Goal: Task Accomplishment & Management: Manage account settings

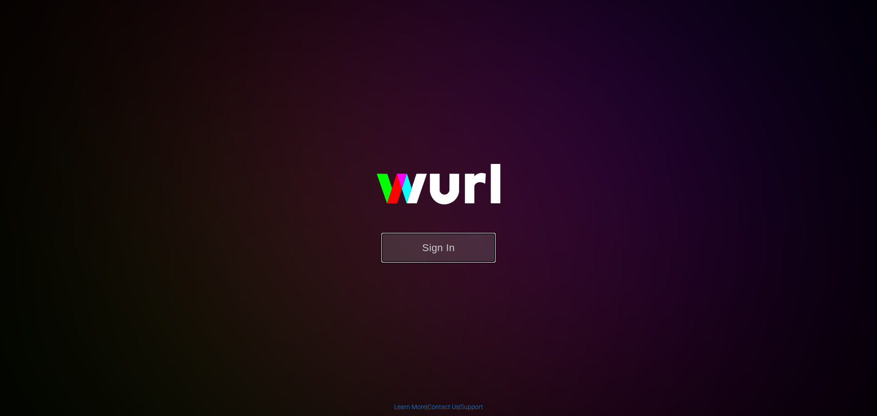
click at [450, 257] on button "Sign In" at bounding box center [438, 248] width 114 height 30
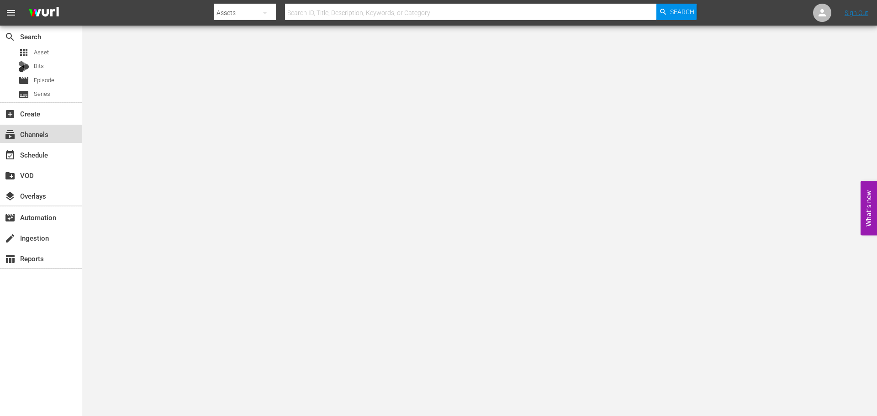
click at [73, 131] on div "subscriptions Channels" at bounding box center [41, 134] width 82 height 18
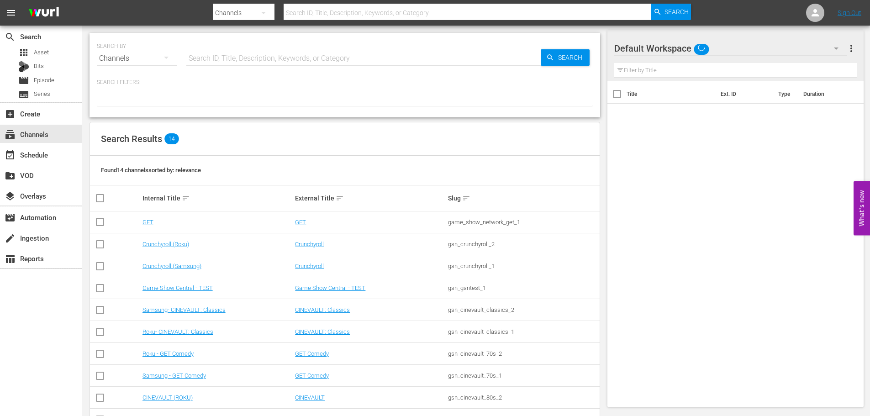
scroll to position [119, 0]
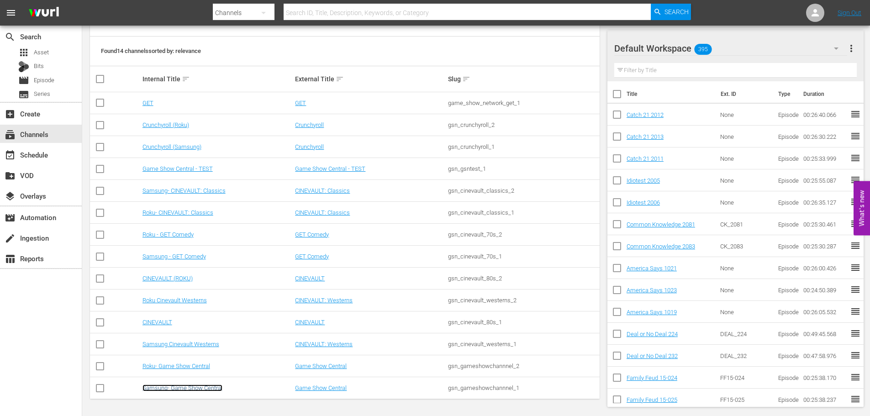
click at [206, 385] on link "Samsung- Game Show Central" at bounding box center [182, 388] width 80 height 7
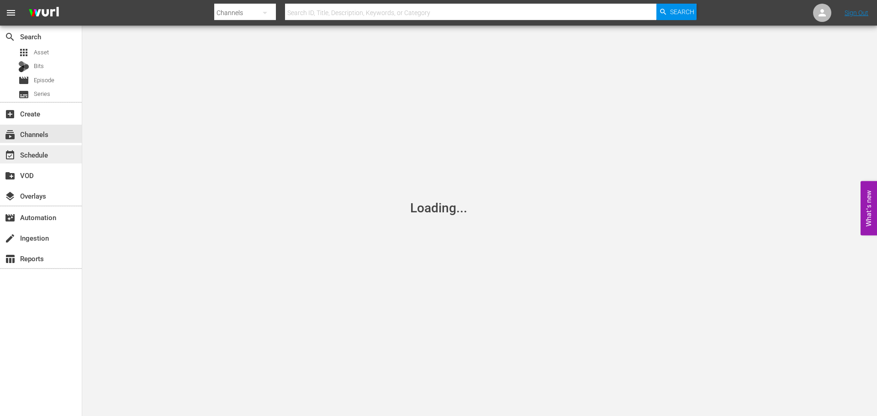
click at [58, 156] on div "event_available Schedule" at bounding box center [41, 154] width 82 height 18
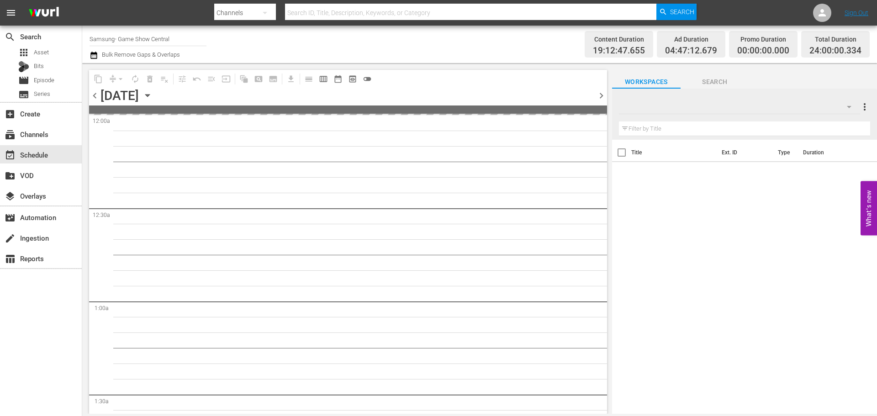
click at [153, 95] on icon "button" at bounding box center [147, 95] width 10 height 10
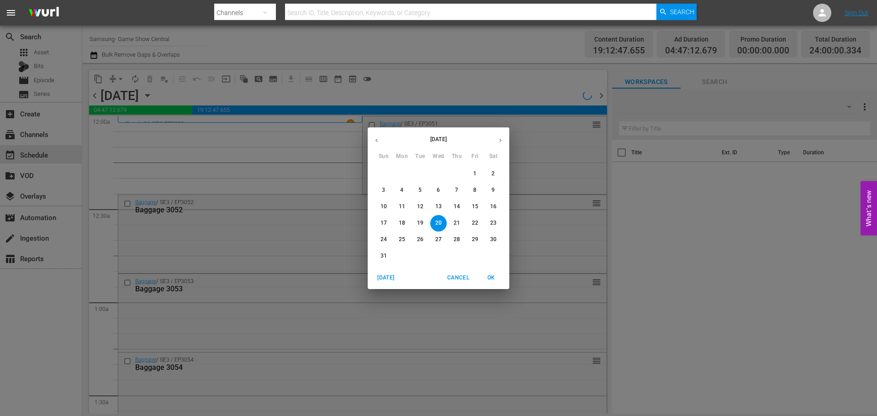
click at [458, 206] on p "14" at bounding box center [456, 207] width 6 height 8
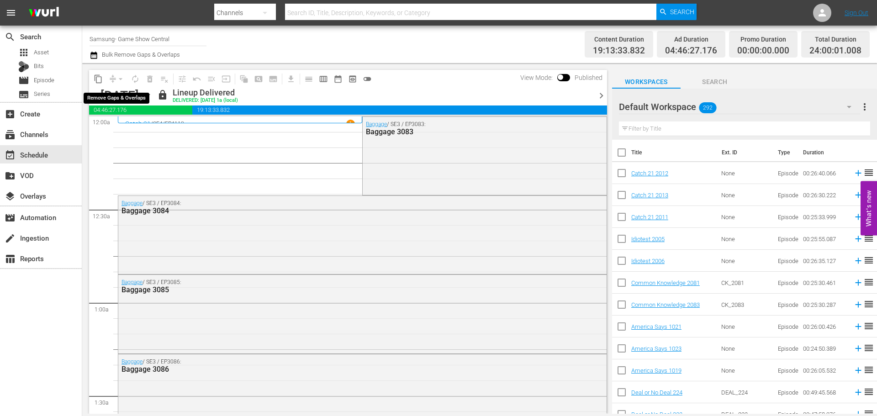
click at [97, 82] on span "content_copy" at bounding box center [98, 78] width 9 height 9
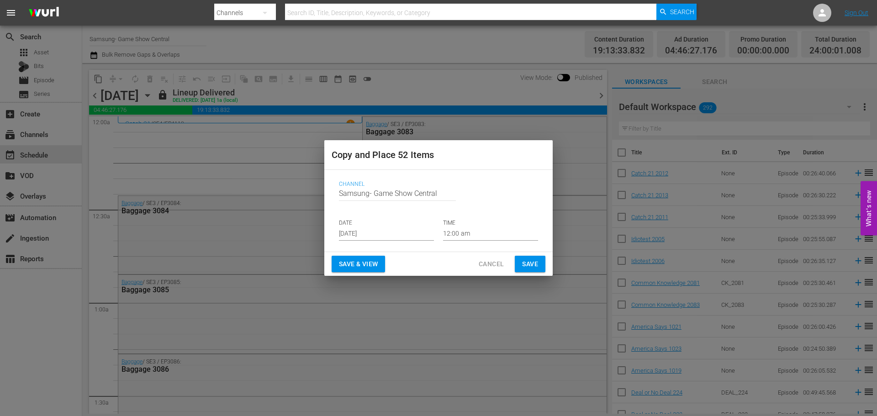
click at [380, 232] on input "[DATE]" at bounding box center [386, 234] width 95 height 14
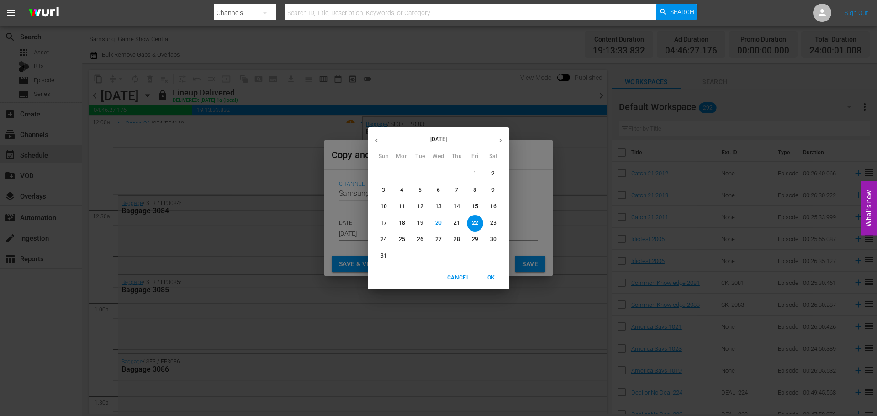
click at [459, 244] on button "28" at bounding box center [456, 240] width 16 height 16
type input "[DATE]"
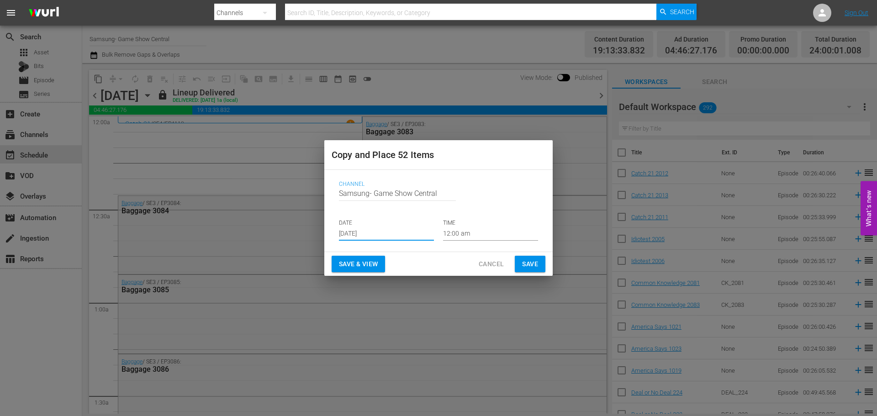
click at [535, 272] on button "Save" at bounding box center [530, 264] width 31 height 17
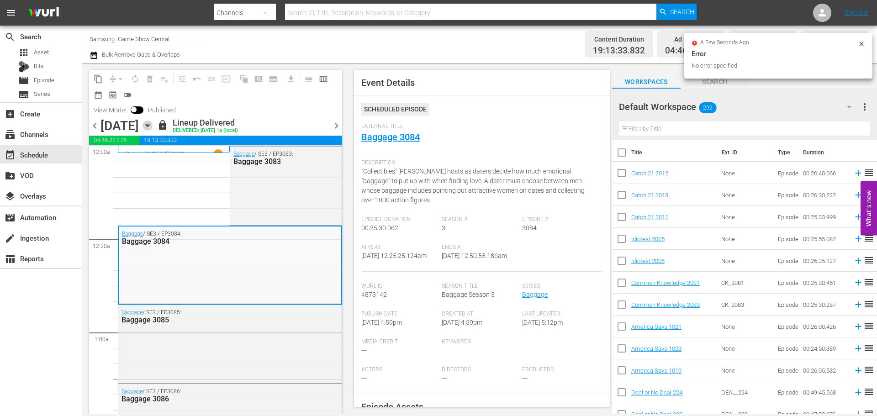
click at [153, 128] on icon "button" at bounding box center [147, 126] width 10 height 10
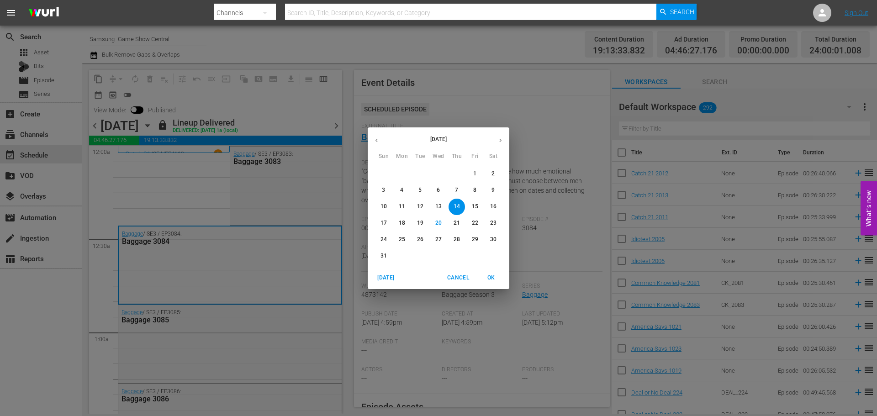
click at [456, 238] on p "28" at bounding box center [456, 240] width 6 height 8
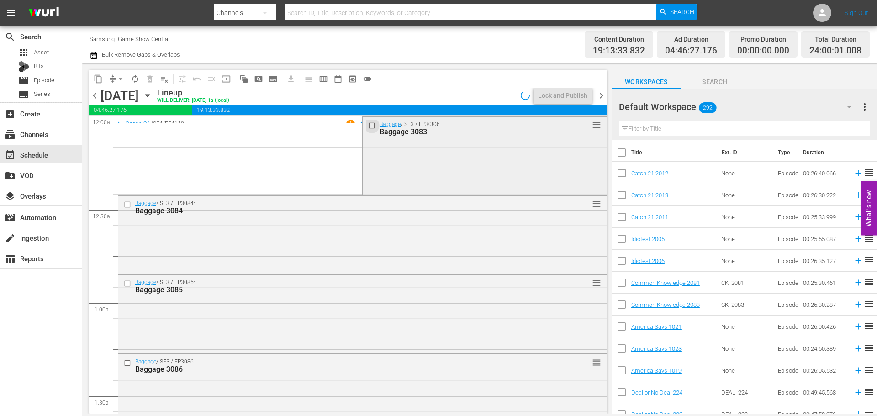
click at [368, 123] on input "checkbox" at bounding box center [373, 125] width 10 height 8
click at [129, 203] on input "checkbox" at bounding box center [129, 204] width 10 height 8
click at [130, 365] on input "checkbox" at bounding box center [129, 363] width 10 height 8
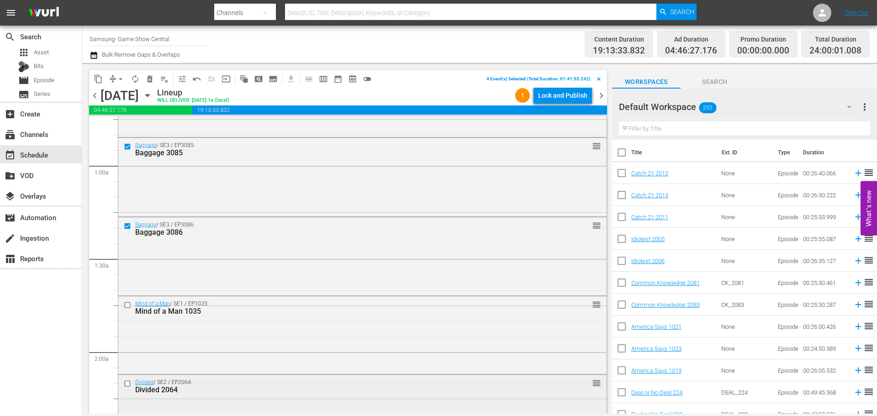
click at [130, 383] on input "checkbox" at bounding box center [129, 384] width 10 height 8
click at [129, 307] on input "checkbox" at bounding box center [129, 305] width 10 height 8
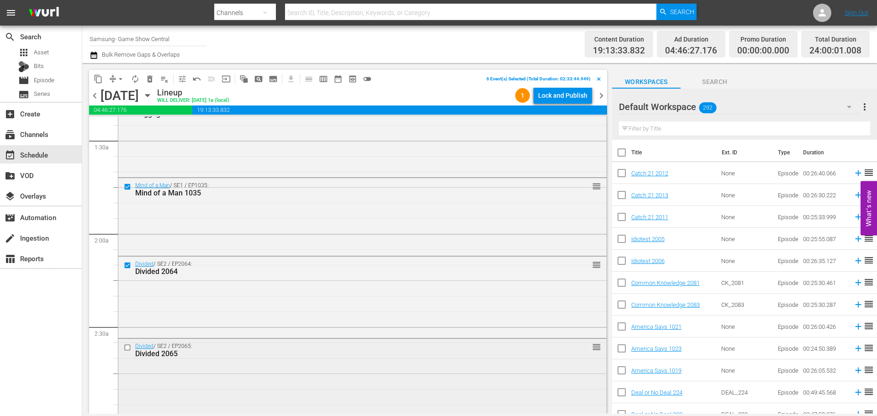
scroll to position [274, 0]
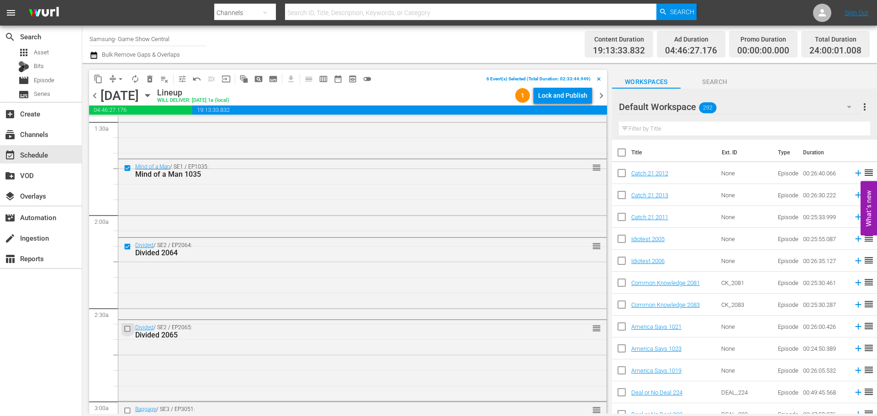
drag, startPoint x: 127, startPoint y: 329, endPoint x: 155, endPoint y: 87, distance: 243.6
click at [128, 329] on input "checkbox" at bounding box center [129, 329] width 10 height 8
click at [95, 80] on span "content_copy" at bounding box center [98, 78] width 9 height 9
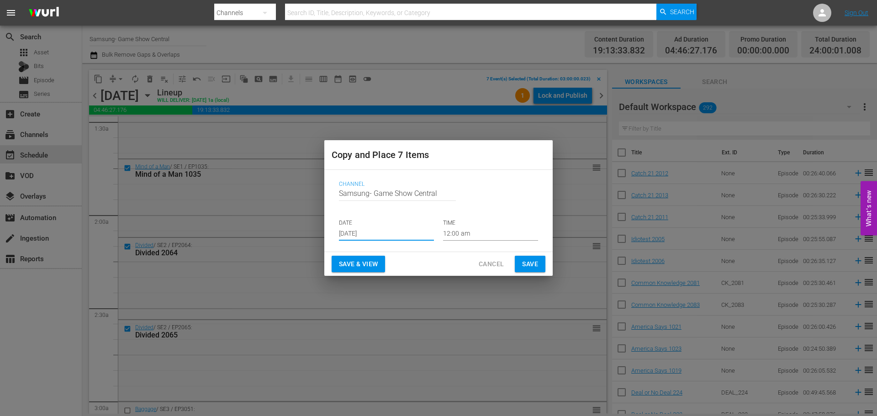
click at [354, 235] on input "[DATE]" at bounding box center [386, 234] width 95 height 14
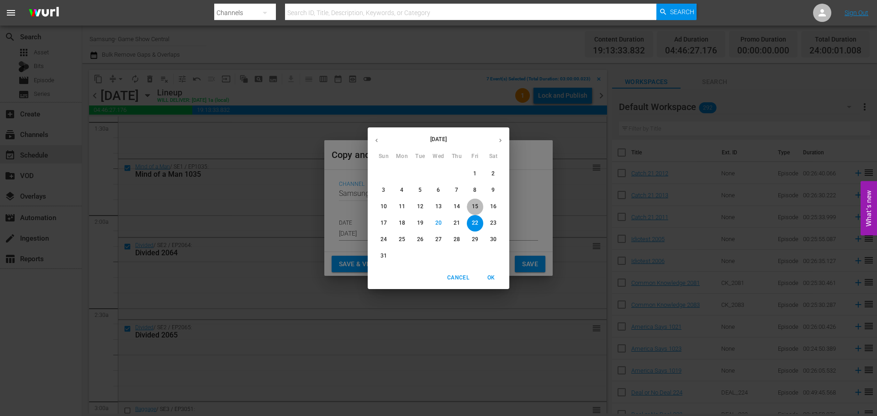
click at [477, 209] on p "15" at bounding box center [475, 207] width 6 height 8
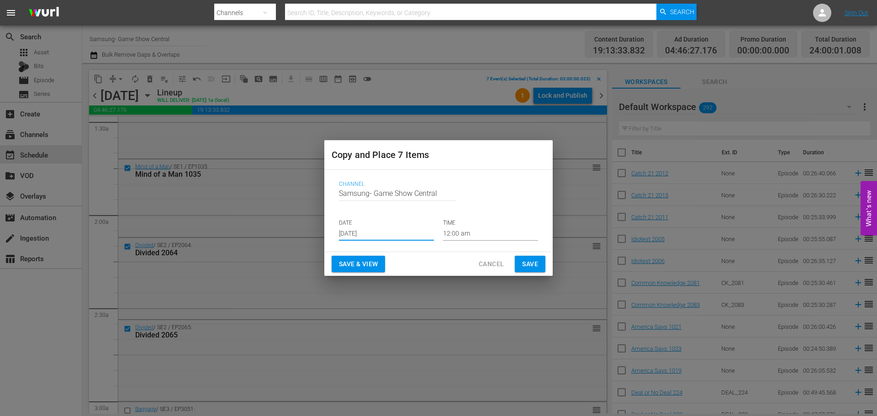
click at [485, 238] on input "12:00 am" at bounding box center [490, 234] width 95 height 14
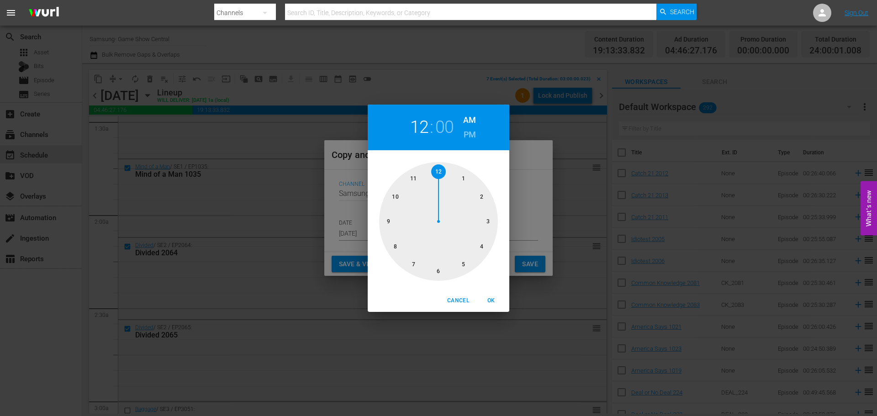
click at [457, 304] on span "Cancel" at bounding box center [458, 301] width 22 height 10
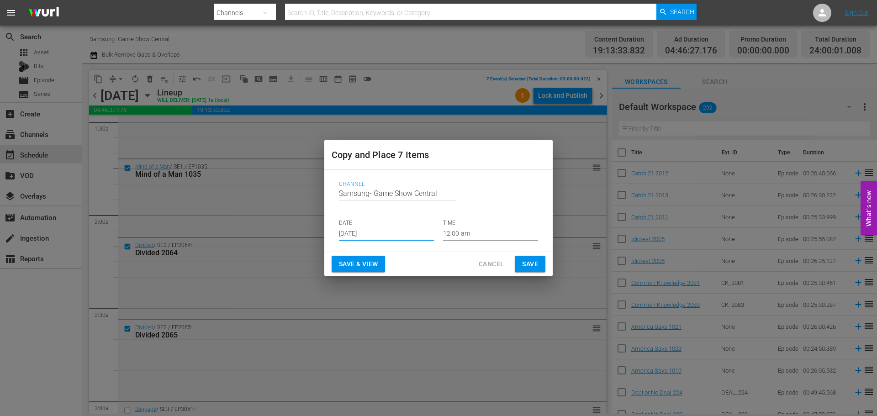
click at [402, 234] on input "Aug 15th 2025" at bounding box center [386, 234] width 95 height 14
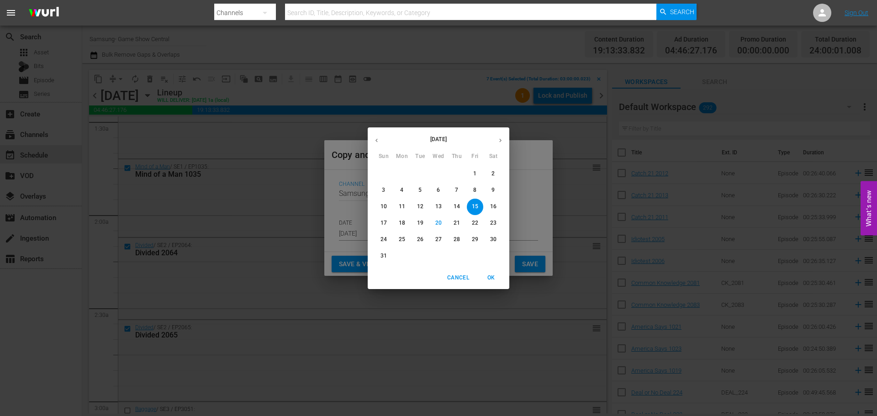
click at [480, 220] on span "22" at bounding box center [475, 223] width 16 height 8
type input "[DATE]"
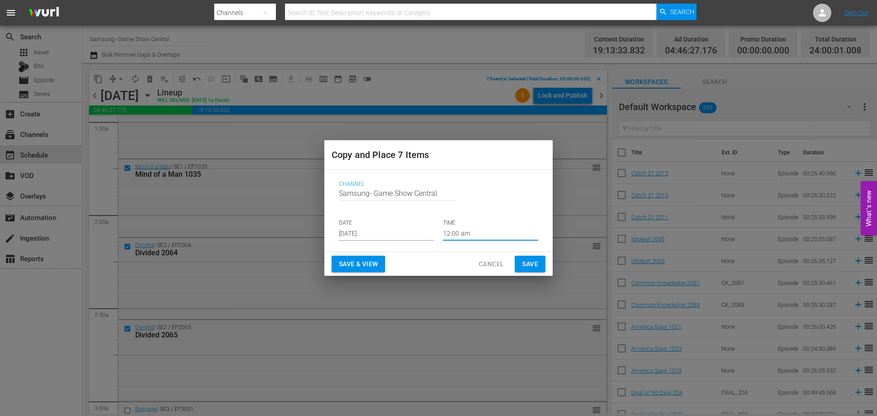
click at [484, 237] on input "12:00 am" at bounding box center [490, 234] width 95 height 14
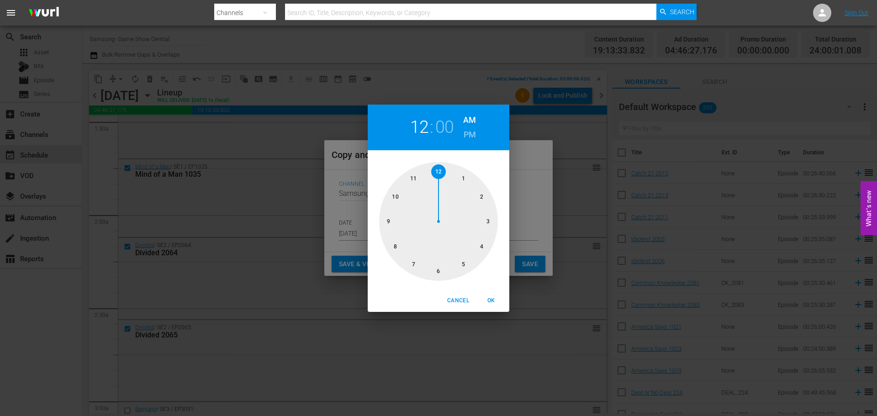
click at [492, 223] on div at bounding box center [438, 221] width 119 height 119
click at [490, 296] on button "OK" at bounding box center [490, 300] width 29 height 15
type input "03:00 am"
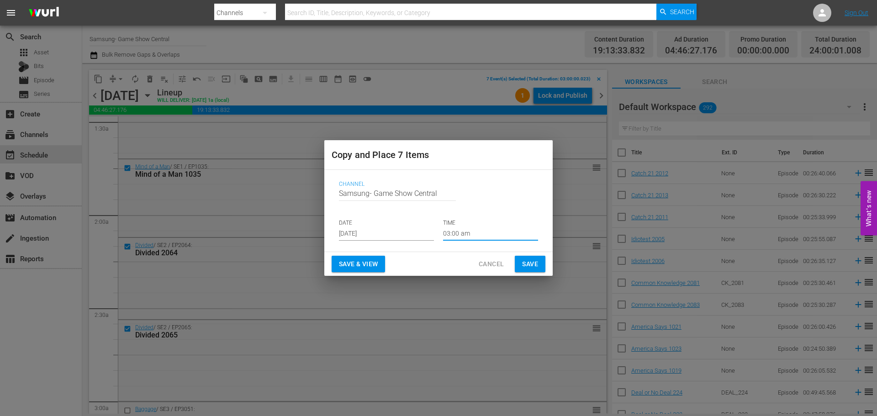
click at [522, 263] on span "Save" at bounding box center [530, 263] width 16 height 11
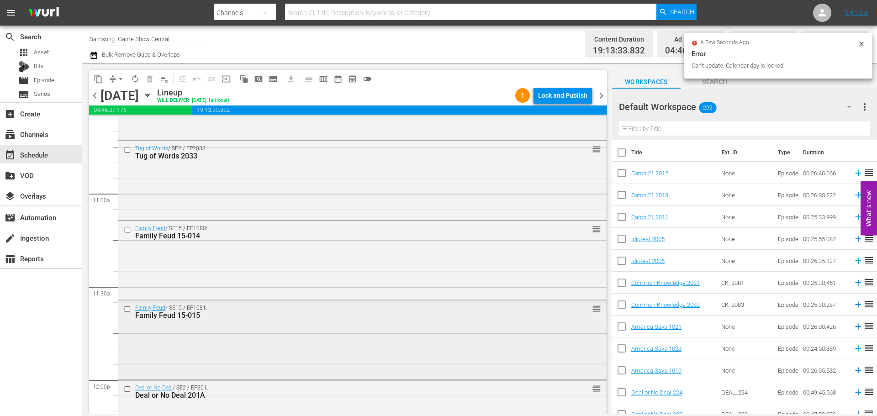
scroll to position [2009, 0]
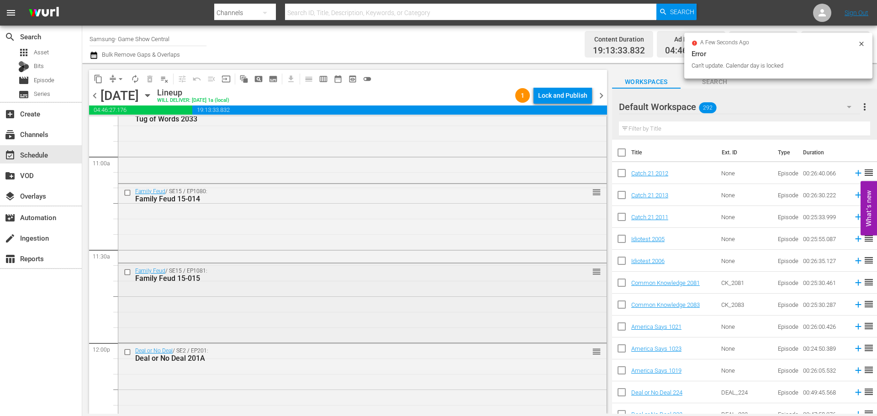
click at [127, 273] on input "checkbox" at bounding box center [129, 273] width 10 height 8
click at [127, 192] on input "checkbox" at bounding box center [129, 193] width 10 height 8
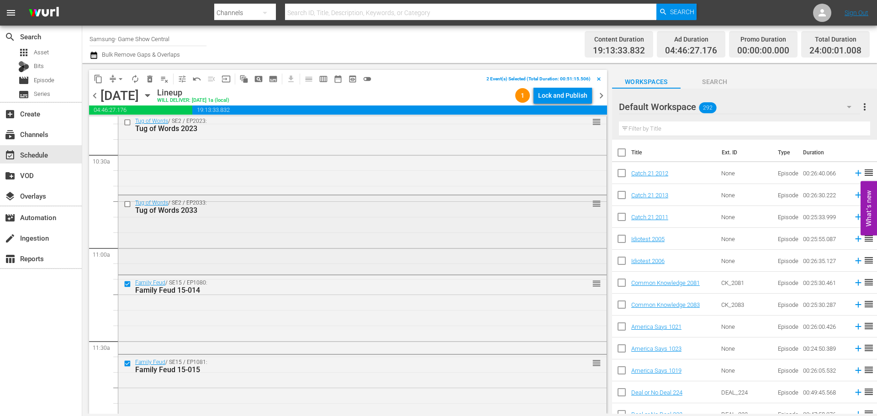
click at [128, 204] on input "checkbox" at bounding box center [129, 204] width 10 height 8
click at [127, 123] on input "checkbox" at bounding box center [129, 123] width 10 height 8
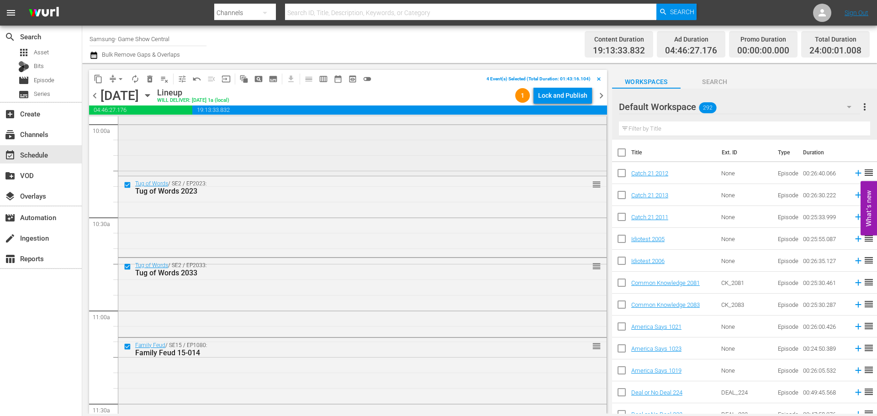
scroll to position [1781, 0]
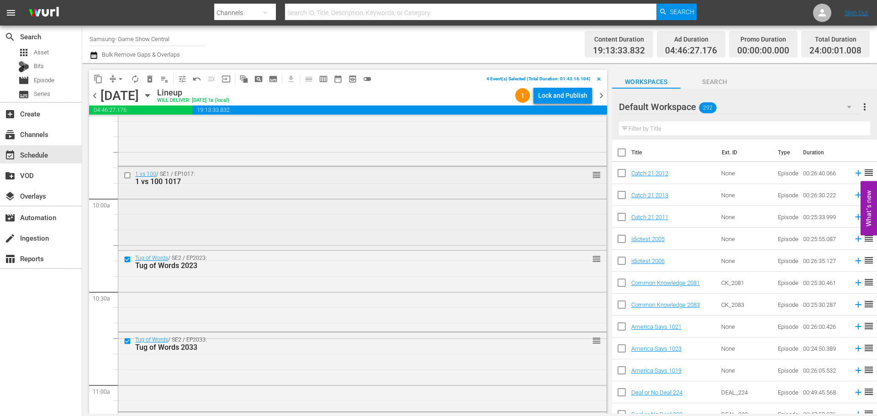
click at [128, 177] on input "checkbox" at bounding box center [129, 176] width 10 height 8
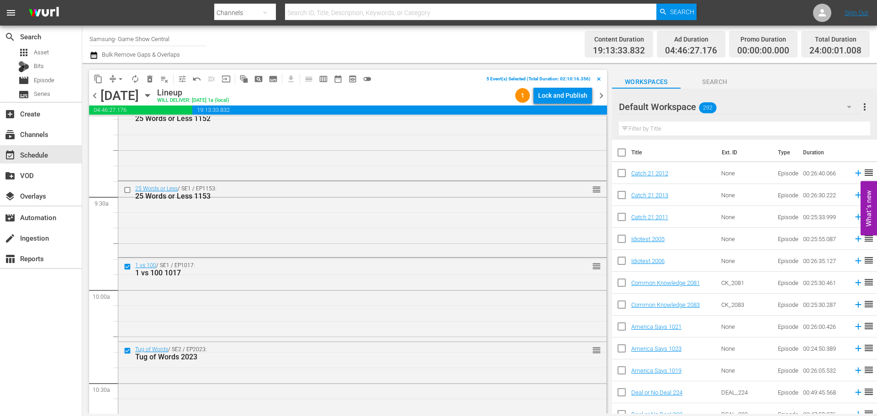
drag, startPoint x: 129, startPoint y: 188, endPoint x: 113, endPoint y: 196, distance: 17.4
click at [129, 189] on input "checkbox" at bounding box center [129, 190] width 10 height 8
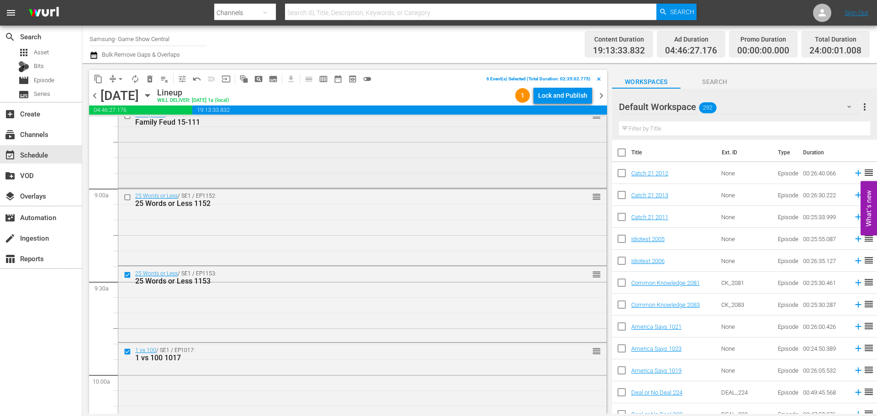
scroll to position [1598, 0]
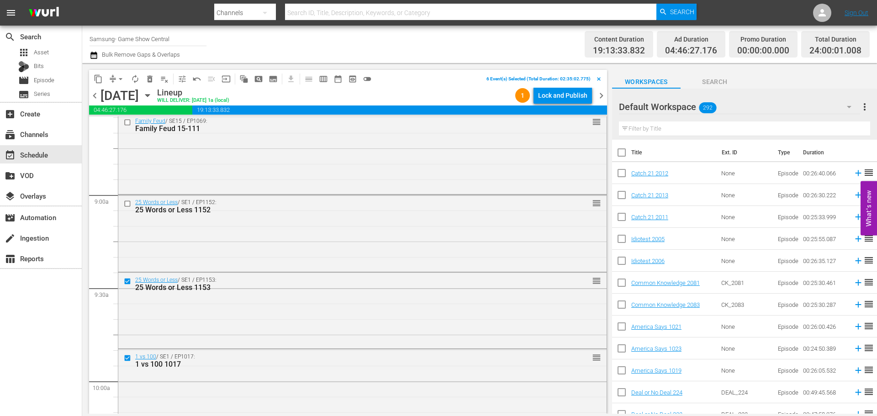
click at [127, 205] on input "checkbox" at bounding box center [129, 204] width 10 height 8
click at [97, 77] on span "content_copy" at bounding box center [98, 78] width 9 height 9
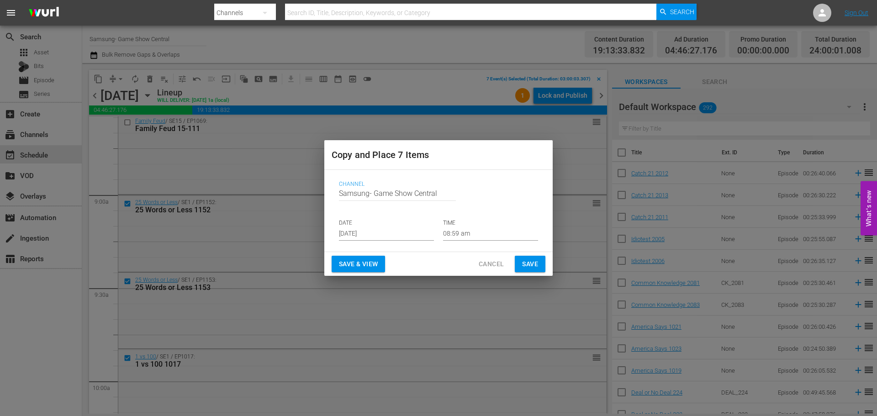
click at [365, 229] on input "[DATE]" at bounding box center [386, 234] width 95 height 14
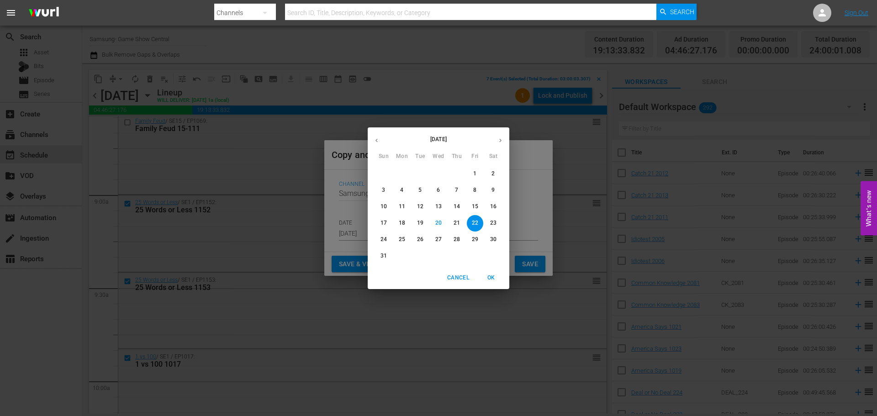
click at [471, 226] on span "22" at bounding box center [475, 223] width 16 height 8
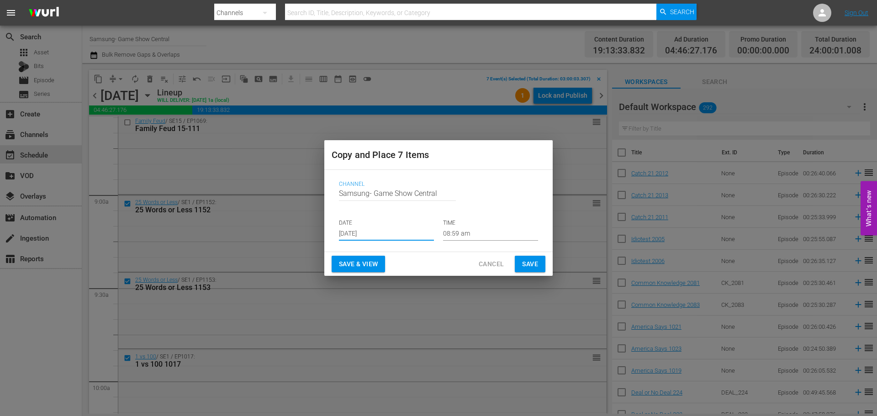
click at [463, 234] on input "08:59 am" at bounding box center [490, 234] width 95 height 14
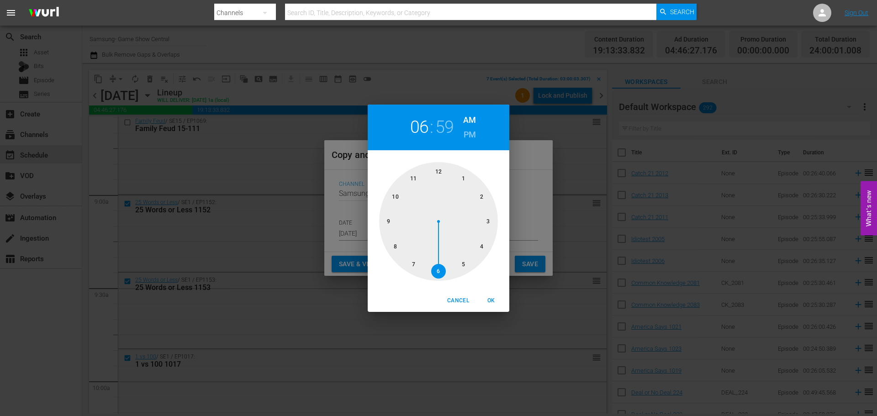
click at [443, 265] on div at bounding box center [438, 221] width 119 height 119
drag, startPoint x: 438, startPoint y: 169, endPoint x: 444, endPoint y: 174, distance: 7.8
click at [439, 169] on div at bounding box center [438, 221] width 119 height 119
drag, startPoint x: 489, startPoint y: 298, endPoint x: 506, endPoint y: 273, distance: 30.0
click at [489, 299] on span "OK" at bounding box center [491, 301] width 22 height 10
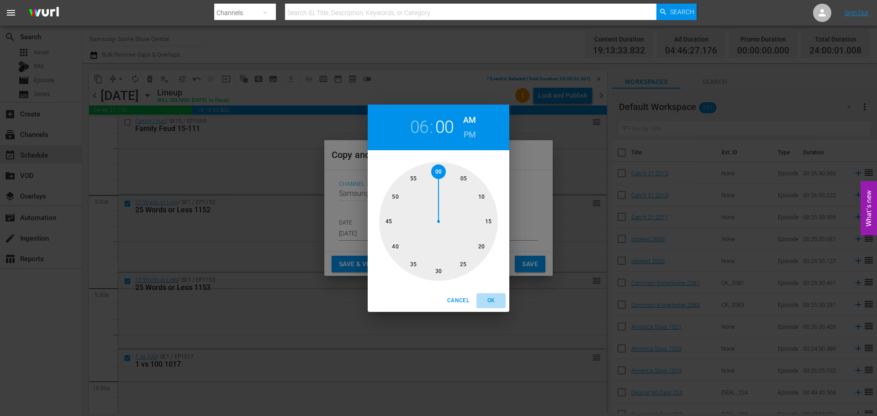
type input "06:00 am"
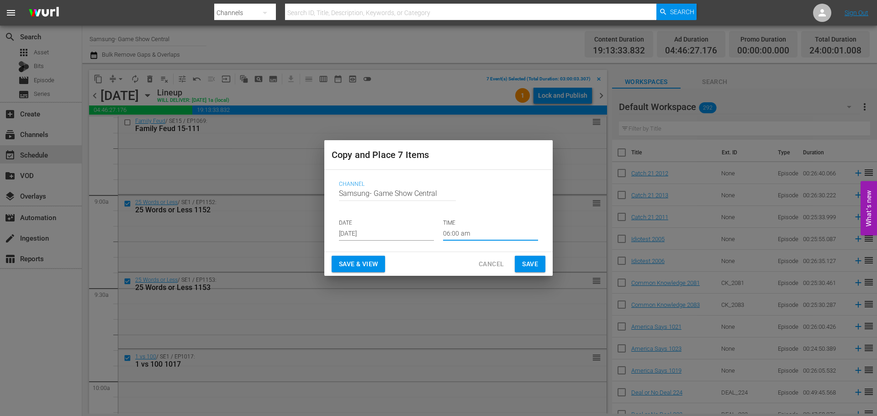
click at [521, 264] on button "Save" at bounding box center [530, 264] width 31 height 17
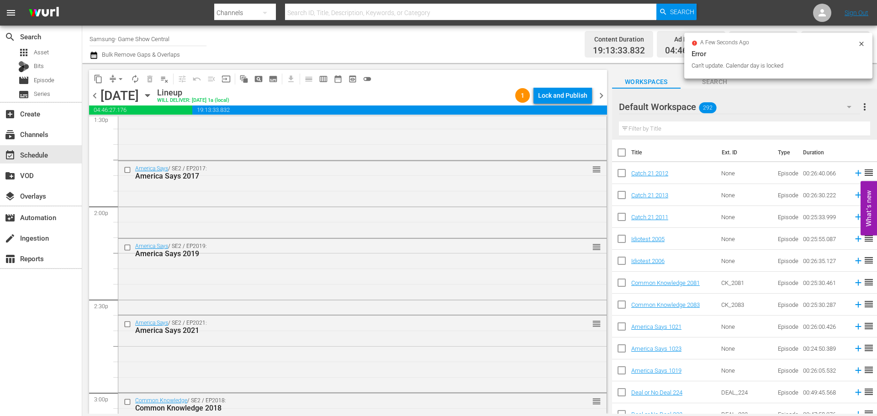
scroll to position [4175, 0]
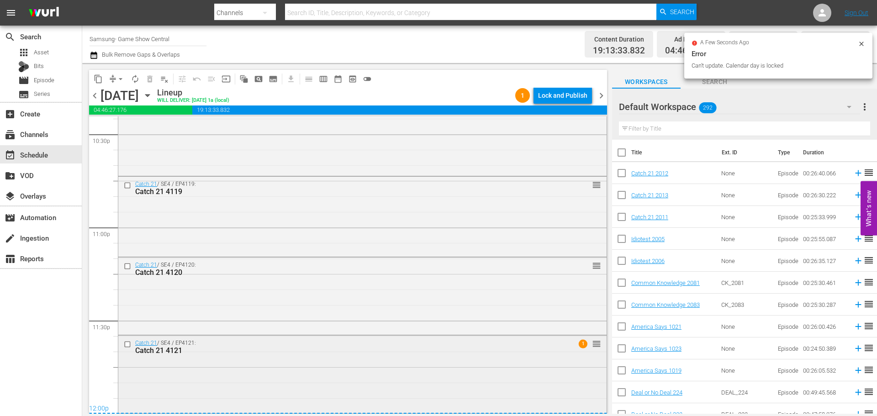
click at [132, 343] on input "checkbox" at bounding box center [129, 345] width 10 height 8
click at [127, 265] on input "checkbox" at bounding box center [129, 266] width 10 height 8
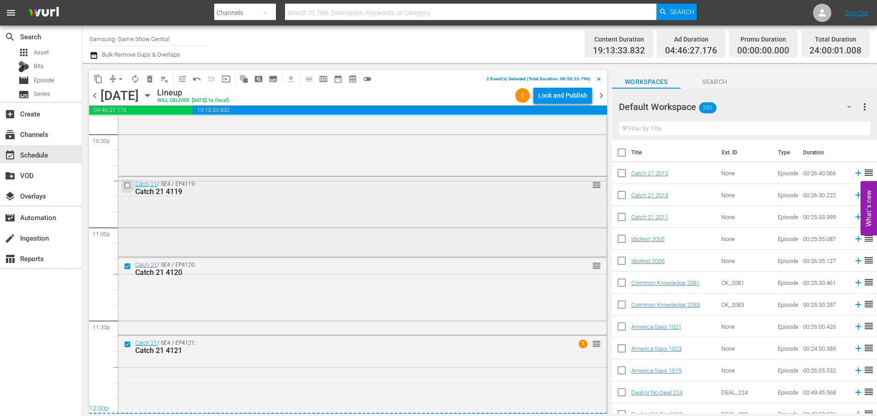
click at [125, 187] on input "checkbox" at bounding box center [129, 185] width 10 height 8
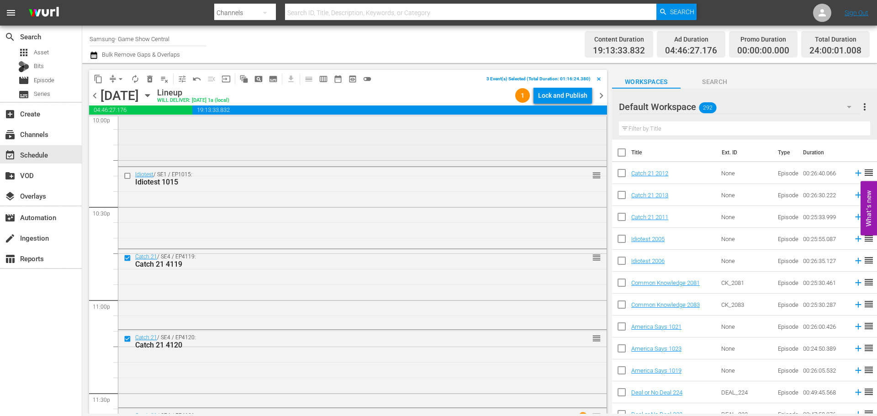
scroll to position [4038, 0]
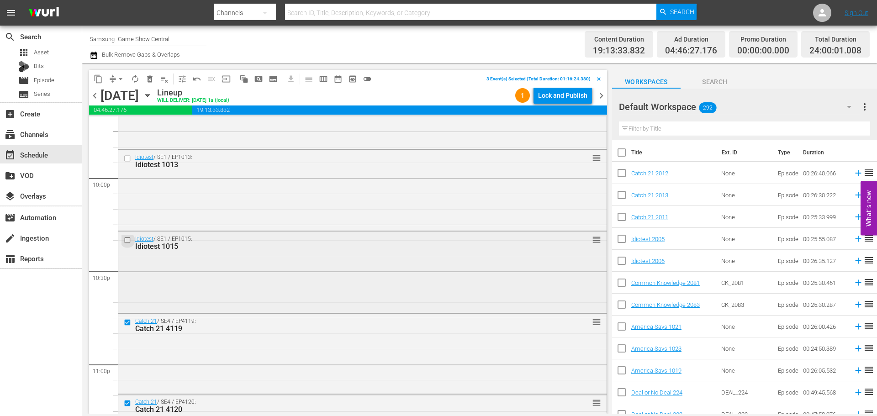
click at [124, 241] on input "checkbox" at bounding box center [129, 241] width 10 height 8
click at [127, 158] on input "checkbox" at bounding box center [129, 159] width 10 height 8
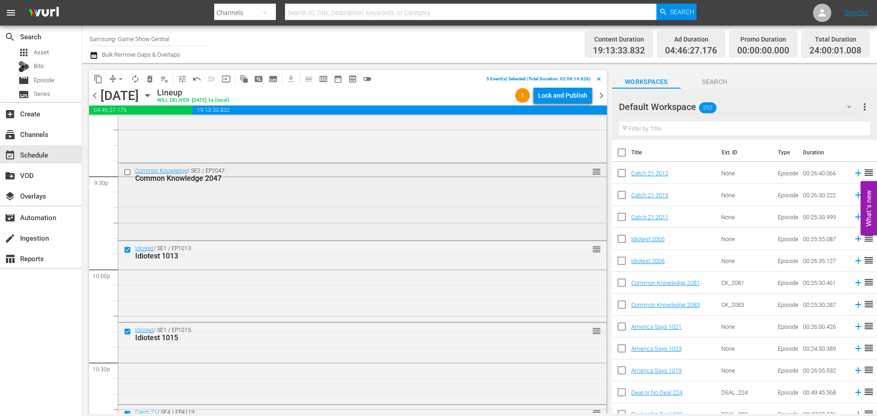
click at [127, 172] on input "checkbox" at bounding box center [129, 172] width 10 height 8
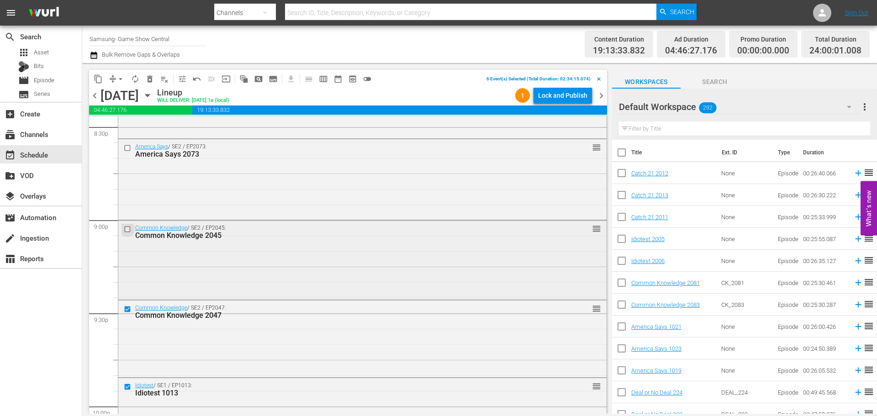
click at [131, 231] on input "checkbox" at bounding box center [129, 229] width 10 height 8
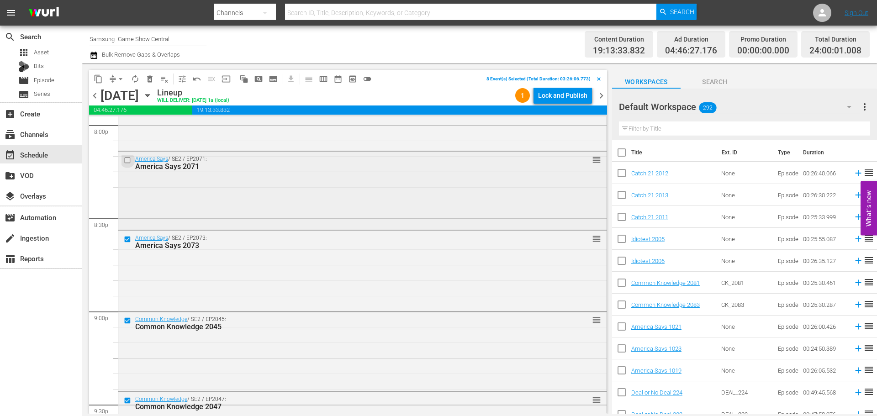
click at [128, 160] on input "checkbox" at bounding box center [129, 161] width 10 height 8
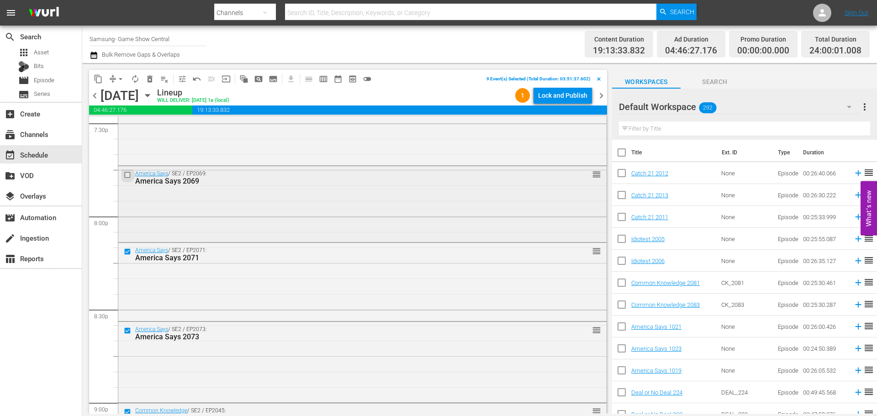
click at [128, 176] on input "checkbox" at bounding box center [129, 175] width 10 height 8
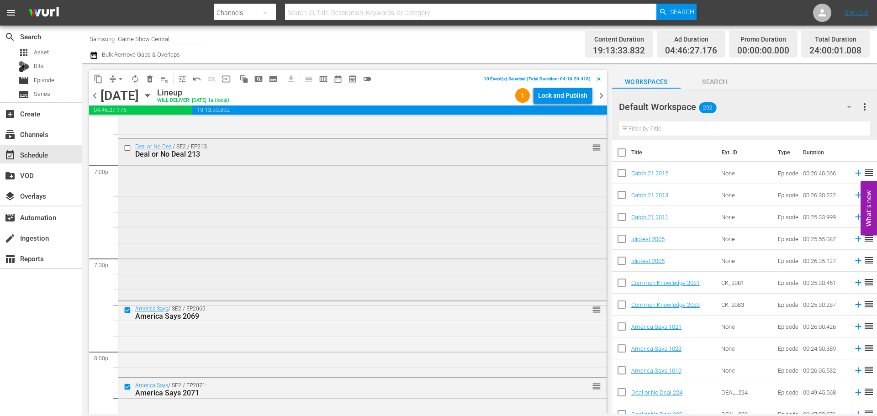
scroll to position [3490, 0]
click at [128, 149] on input "checkbox" at bounding box center [129, 150] width 10 height 8
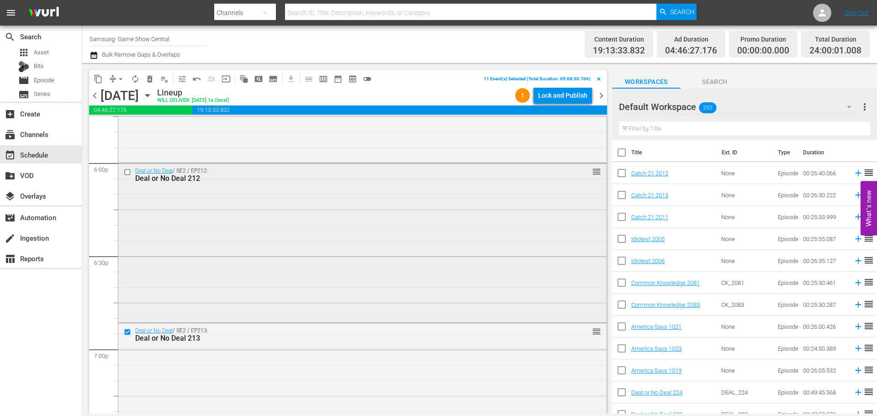
scroll to position [3307, 0]
click at [127, 175] on input "checkbox" at bounding box center [129, 173] width 10 height 8
click at [98, 77] on span "content_copy" at bounding box center [98, 78] width 9 height 9
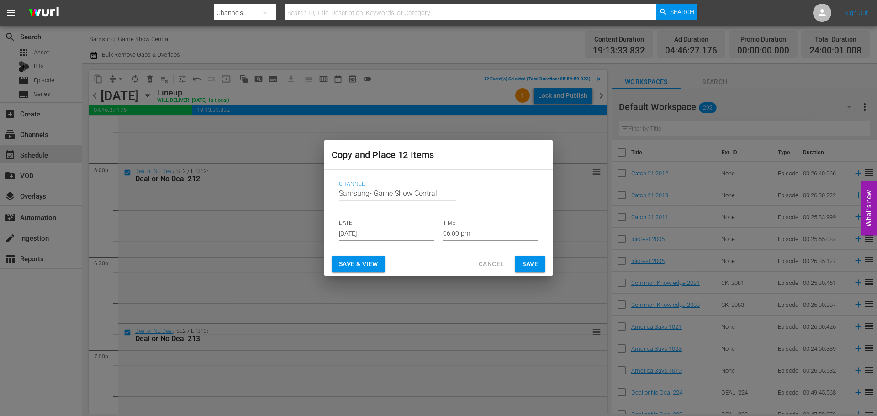
click at [379, 238] on input "[DATE]" at bounding box center [386, 234] width 95 height 14
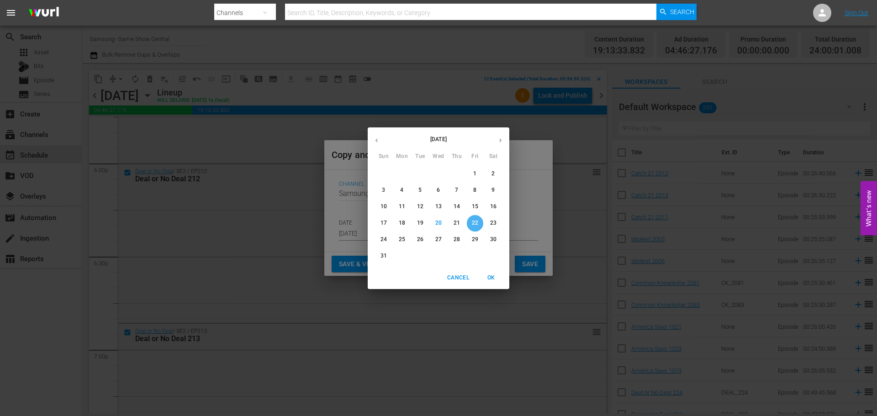
click at [470, 225] on span "22" at bounding box center [475, 223] width 16 height 8
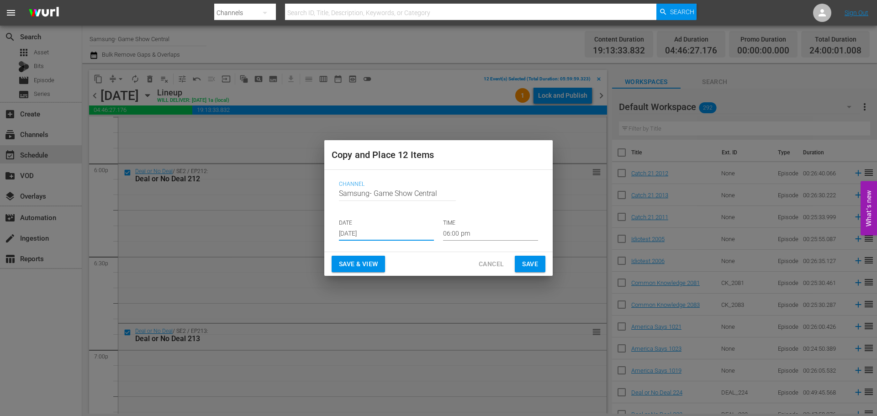
click at [477, 232] on input "06:00 pm" at bounding box center [490, 234] width 95 height 14
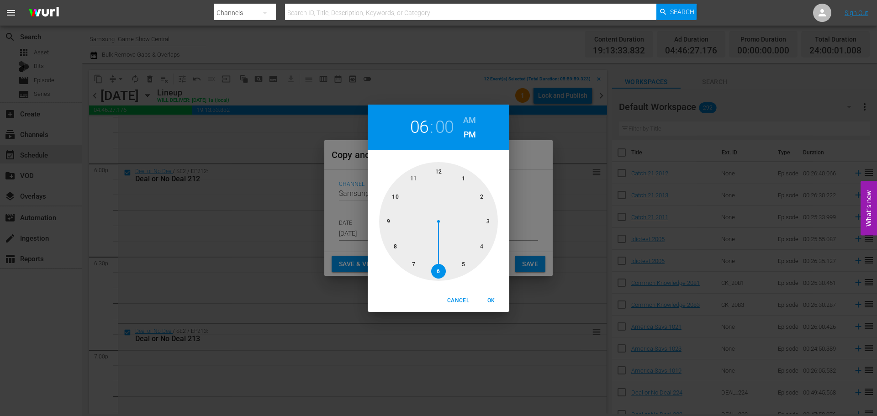
click at [440, 173] on div at bounding box center [438, 221] width 119 height 119
click at [494, 299] on span "OK" at bounding box center [491, 301] width 22 height 10
type input "12:00 pm"
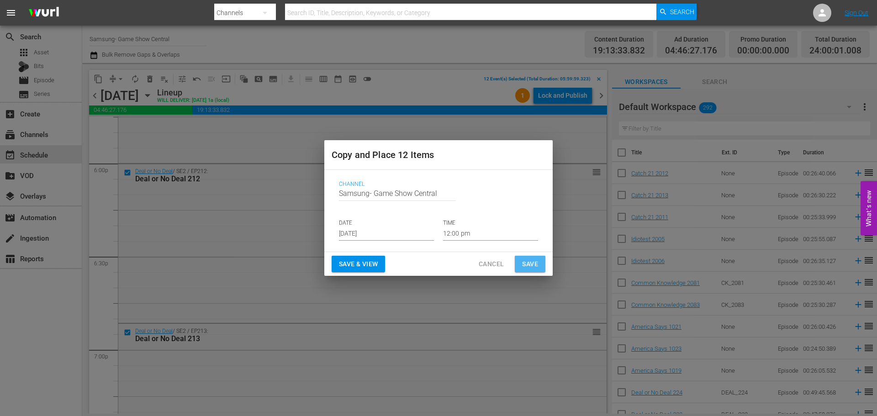
click at [522, 268] on span "Save" at bounding box center [530, 263] width 16 height 11
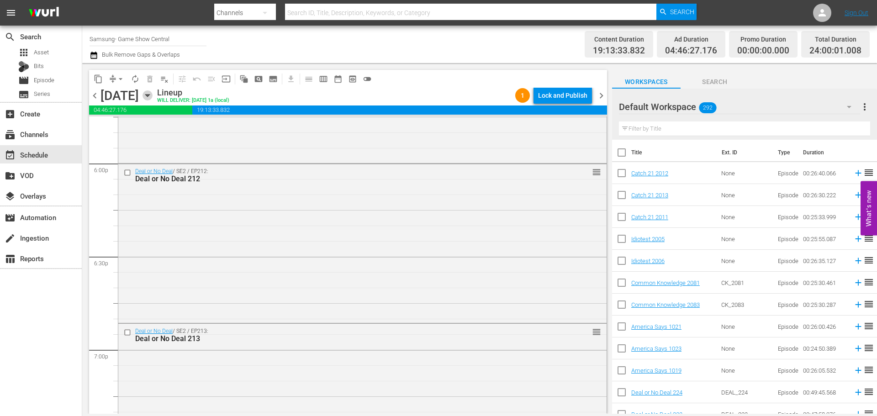
click at [149, 95] on icon "button" at bounding box center [147, 96] width 4 height 2
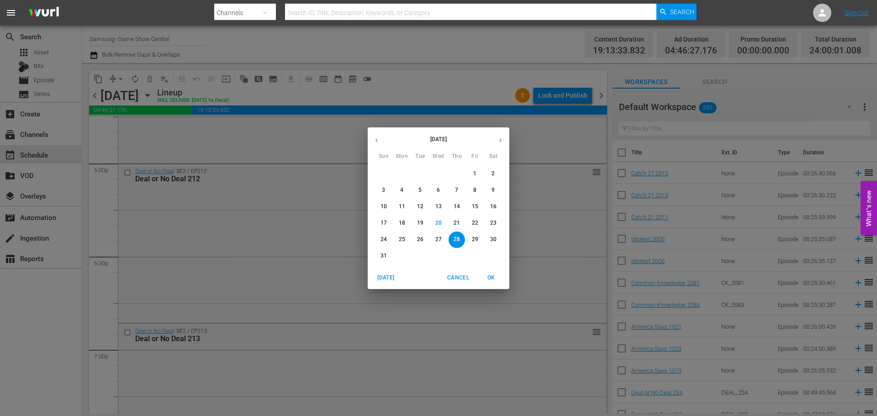
click at [475, 221] on p "22" at bounding box center [475, 223] width 6 height 8
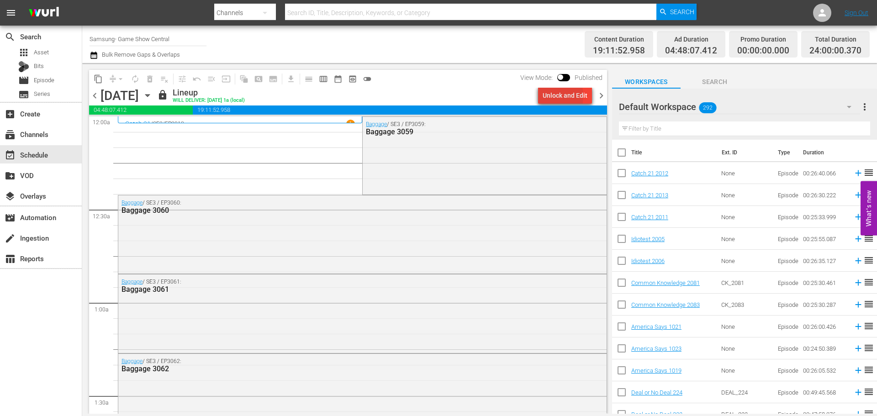
click at [547, 96] on div "Unlock and Edit" at bounding box center [565, 95] width 45 height 16
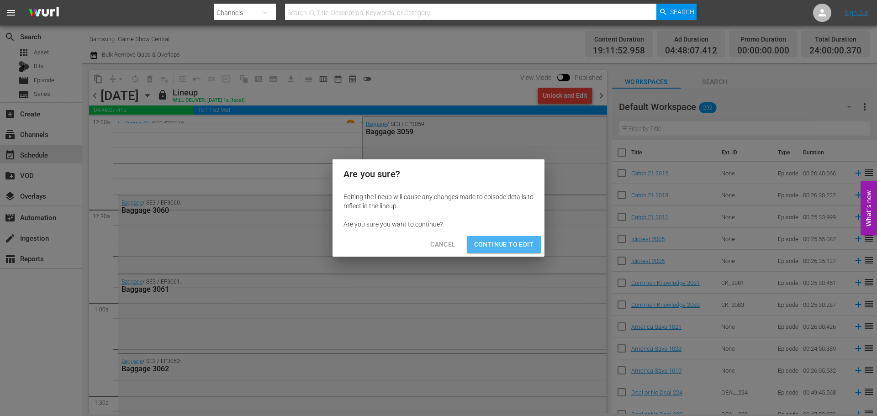
click at [493, 251] on button "Continue to Edit" at bounding box center [504, 244] width 74 height 17
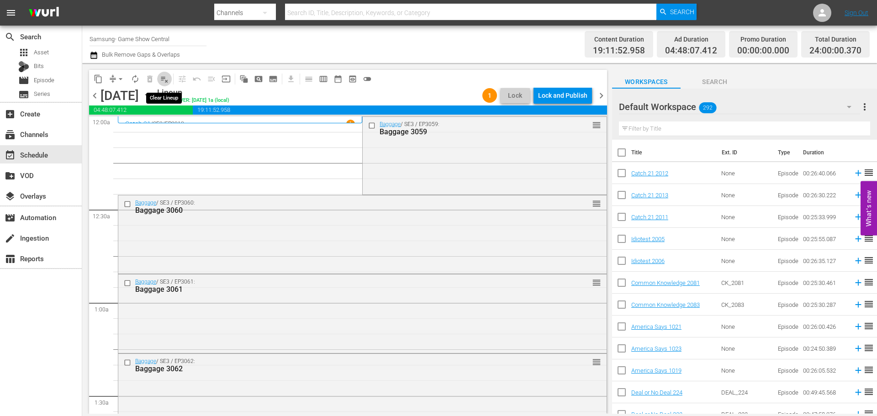
click at [163, 79] on span "playlist_remove_outlined" at bounding box center [164, 78] width 9 height 9
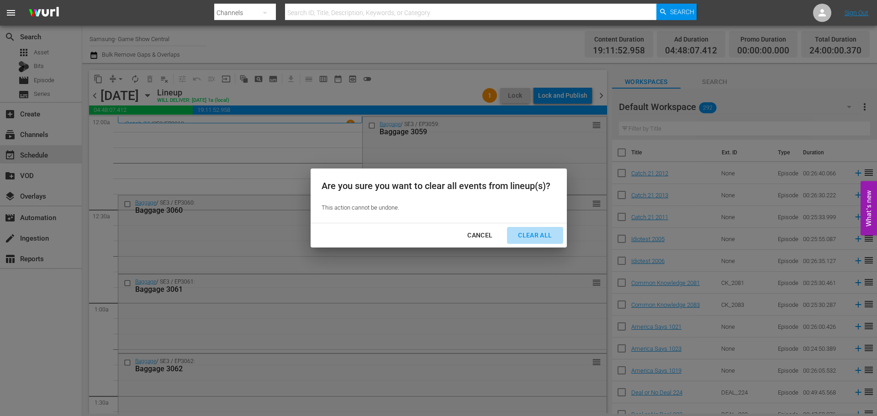
click at [521, 234] on div "Clear All" at bounding box center [535, 235] width 48 height 11
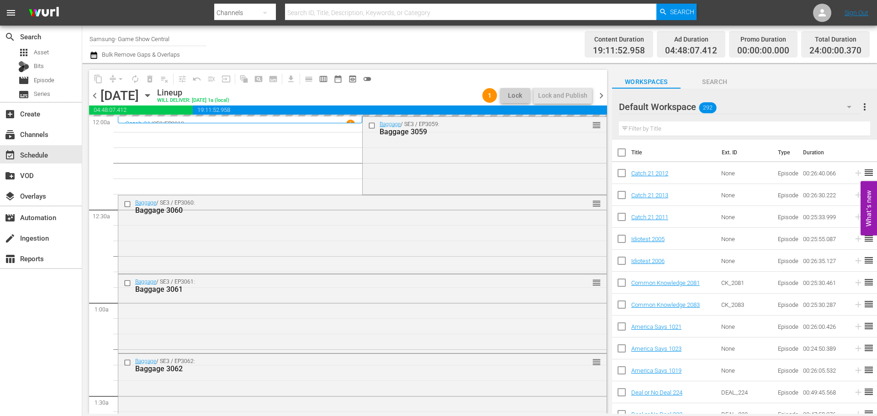
click at [153, 95] on icon "button" at bounding box center [147, 95] width 10 height 10
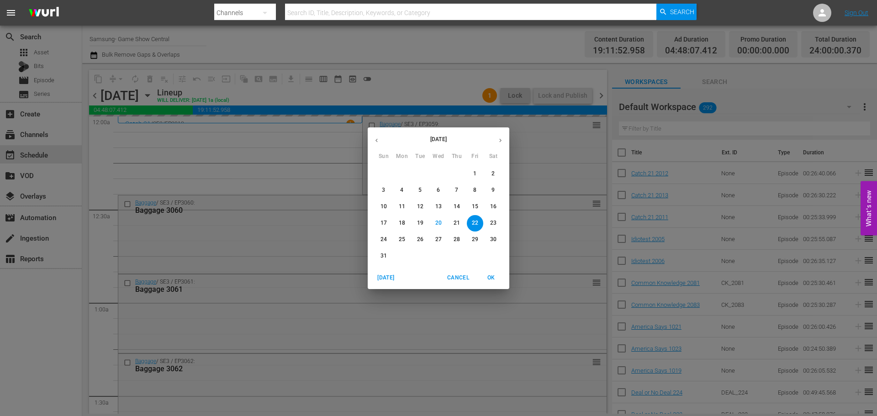
click at [453, 236] on span "28" at bounding box center [456, 240] width 16 height 8
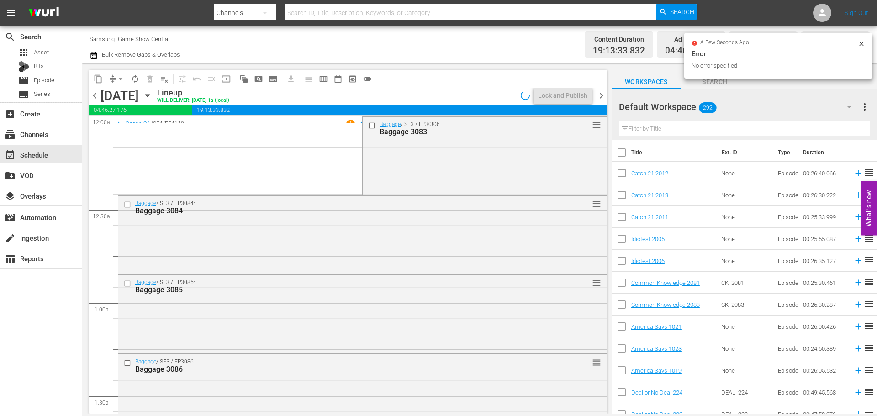
drag, startPoint x: 368, startPoint y: 126, endPoint x: 205, endPoint y: 195, distance: 177.0
click at [368, 126] on input "checkbox" at bounding box center [373, 125] width 10 height 8
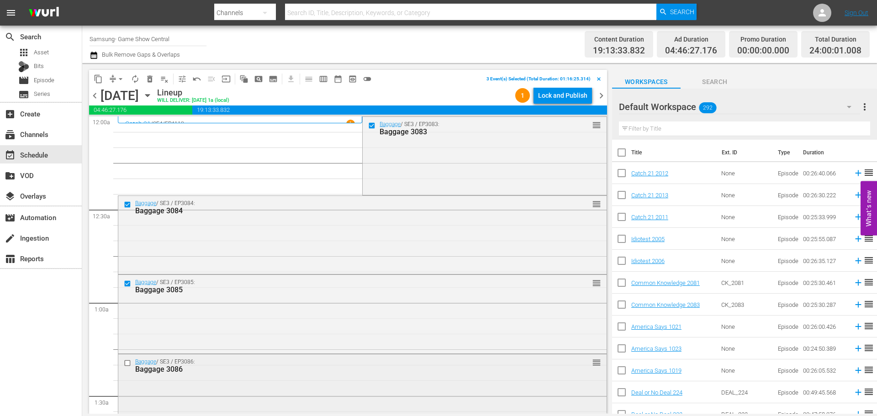
click at [125, 364] on input "checkbox" at bounding box center [129, 363] width 10 height 8
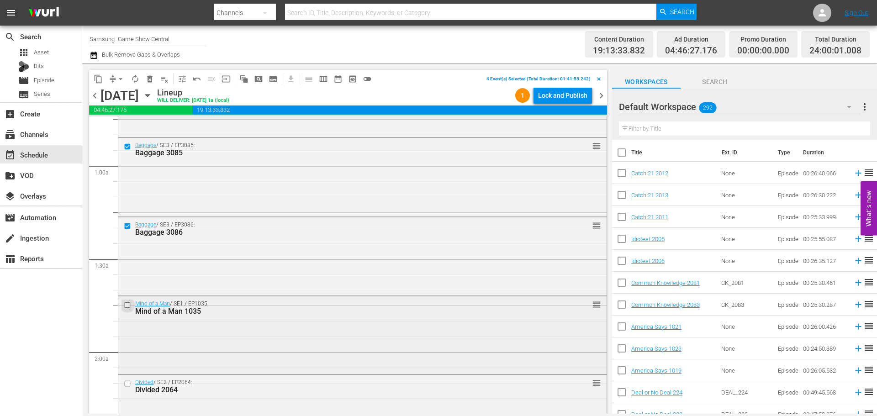
click at [127, 306] on input "checkbox" at bounding box center [129, 305] width 10 height 8
click at [126, 383] on input "checkbox" at bounding box center [129, 384] width 10 height 8
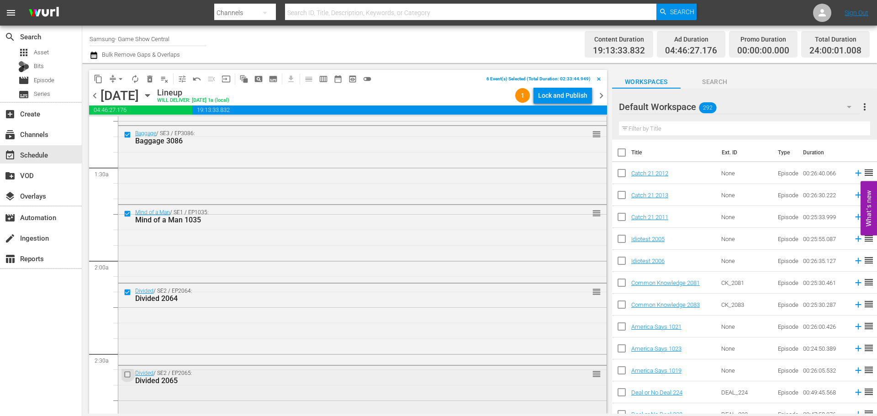
click at [128, 375] on input "checkbox" at bounding box center [129, 375] width 10 height 8
click at [97, 74] on span "content_copy" at bounding box center [98, 78] width 9 height 9
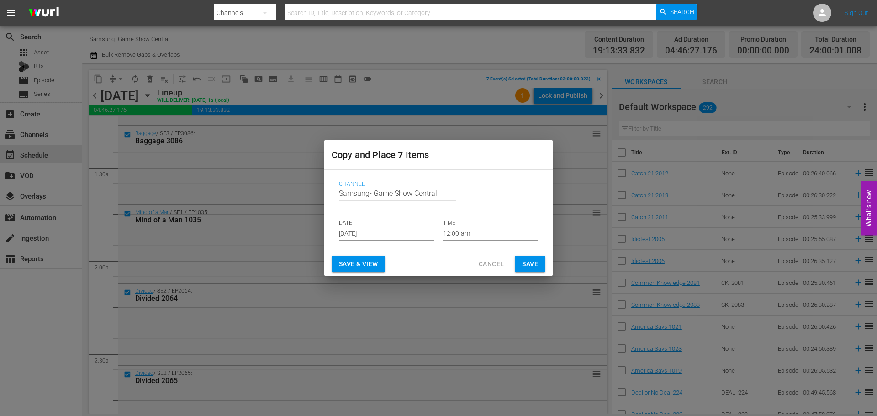
click at [363, 241] on div "Channel Channel Title Samsung- Game Show Central DATE Aug 22nd 2025 TIME 12:00 …" at bounding box center [439, 211] width 214 height 74
click at [385, 227] on input "[DATE]" at bounding box center [386, 234] width 95 height 14
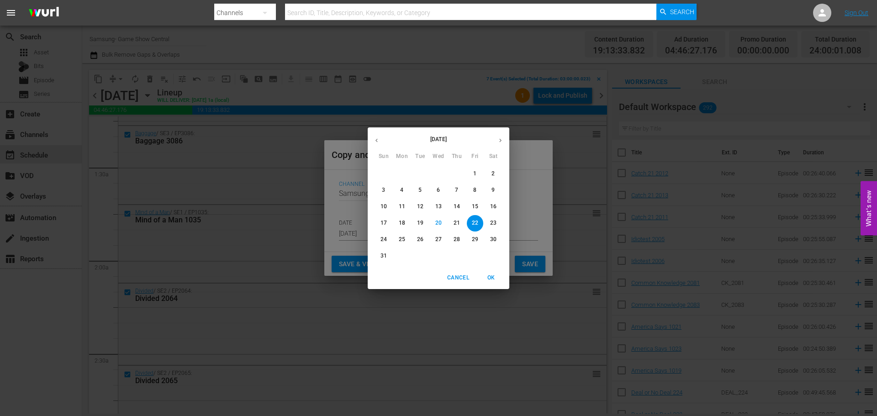
click at [478, 224] on p "22" at bounding box center [475, 223] width 6 height 8
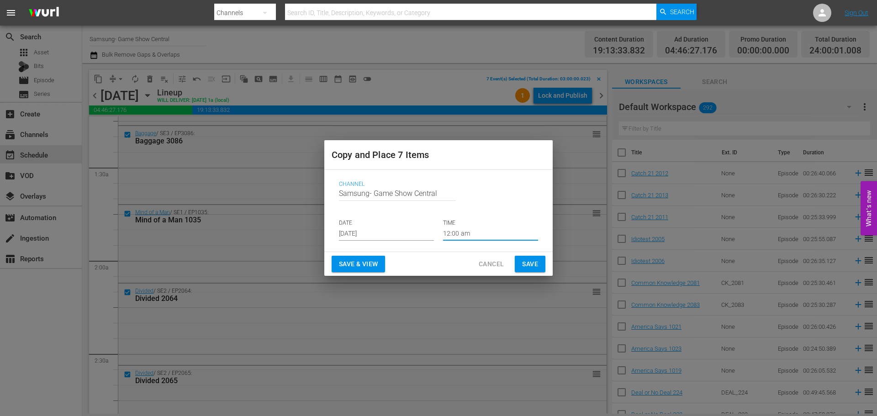
click at [489, 230] on input "12:00 am" at bounding box center [490, 234] width 95 height 14
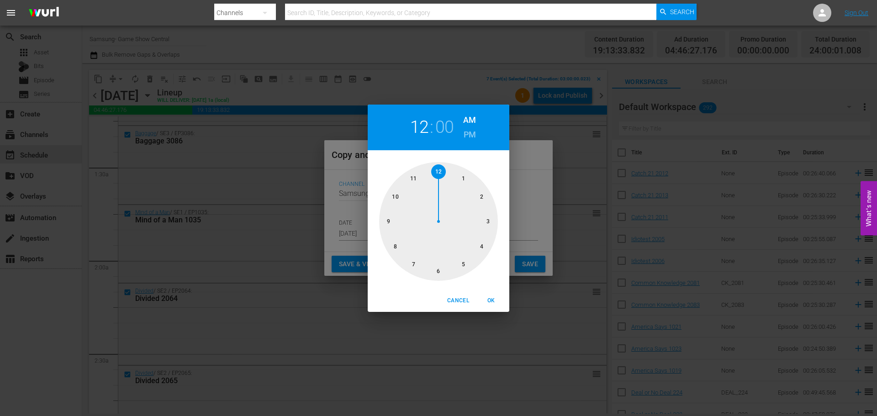
click at [489, 230] on div at bounding box center [438, 221] width 119 height 119
drag, startPoint x: 485, startPoint y: 284, endPoint x: 489, endPoint y: 290, distance: 6.7
click at [487, 288] on div "00 05 10 15 20 25 30 35 40 45 50 55" at bounding box center [439, 219] width 142 height 139
click at [489, 291] on div "Cancel OK" at bounding box center [439, 301] width 142 height 22
drag, startPoint x: 503, startPoint y: 290, endPoint x: 499, endPoint y: 296, distance: 7.8
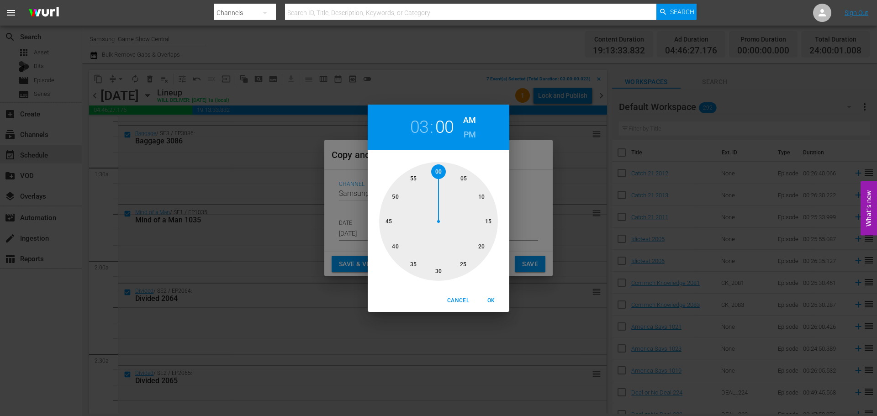
click at [499, 296] on div "Cancel OK" at bounding box center [439, 301] width 142 height 22
click at [498, 302] on span "OK" at bounding box center [491, 301] width 22 height 10
type input "03:00 am"
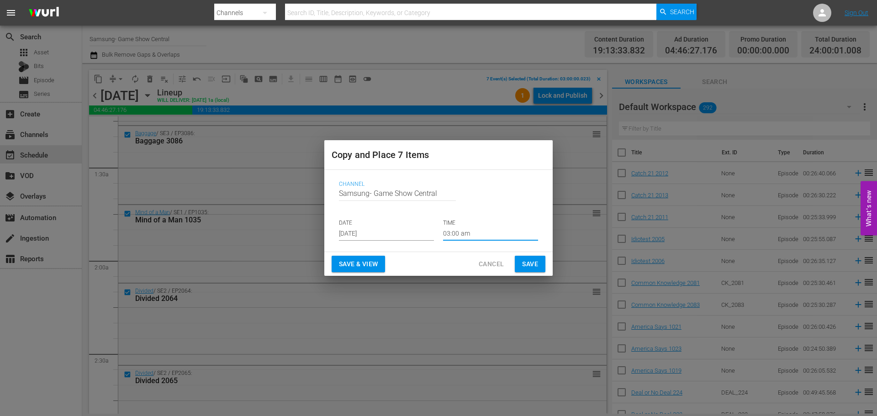
click at [523, 267] on span "Save" at bounding box center [530, 263] width 16 height 11
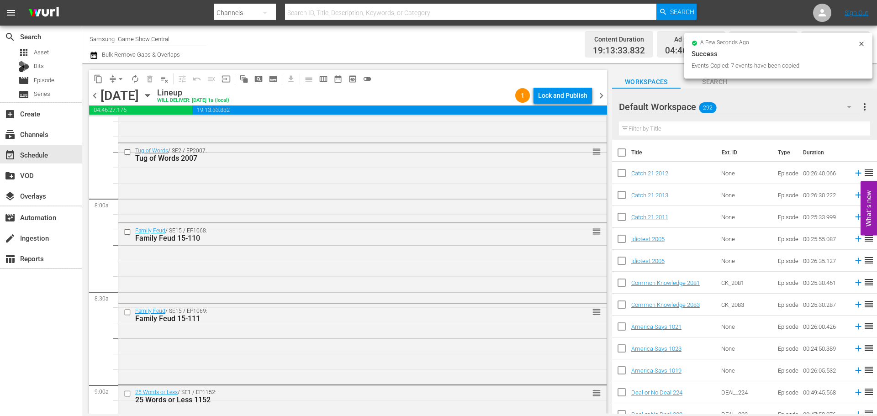
scroll to position [1553, 0]
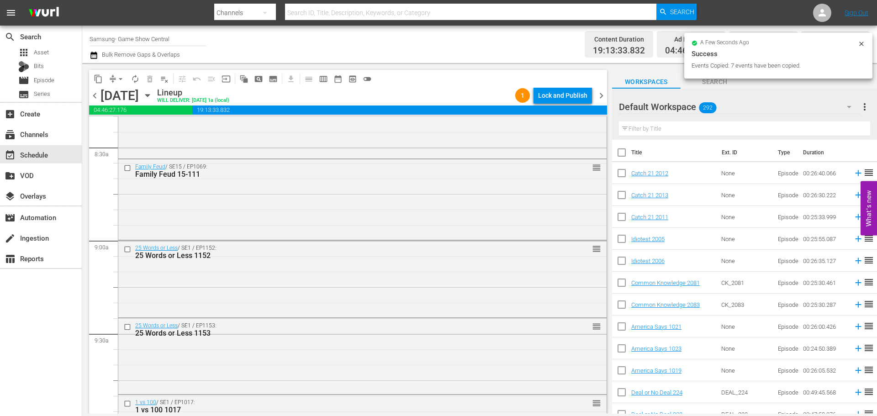
click at [129, 250] on input "checkbox" at bounding box center [129, 249] width 10 height 8
click at [129, 327] on input "checkbox" at bounding box center [129, 327] width 10 height 8
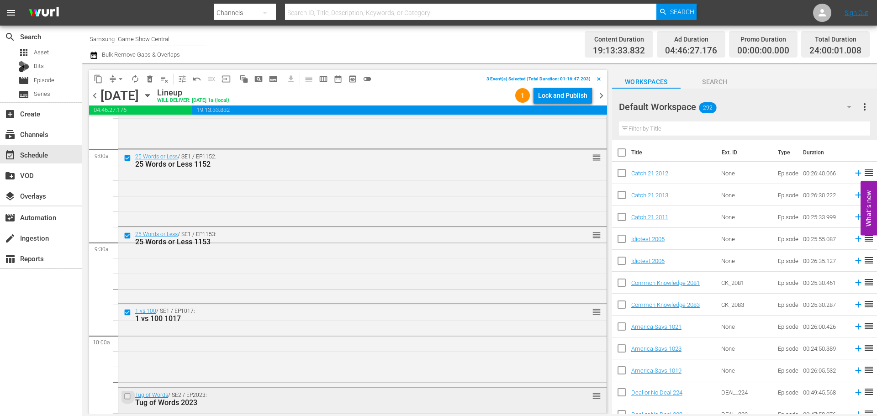
click at [128, 394] on input "checkbox" at bounding box center [129, 397] width 10 height 8
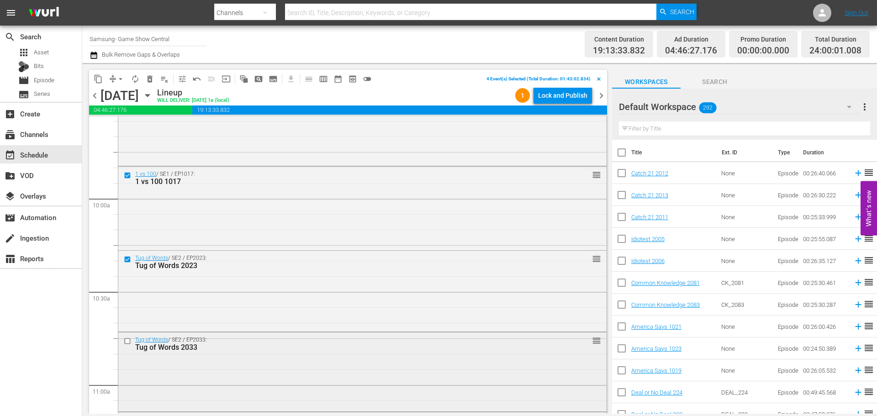
click at [128, 343] on input "checkbox" at bounding box center [129, 341] width 10 height 8
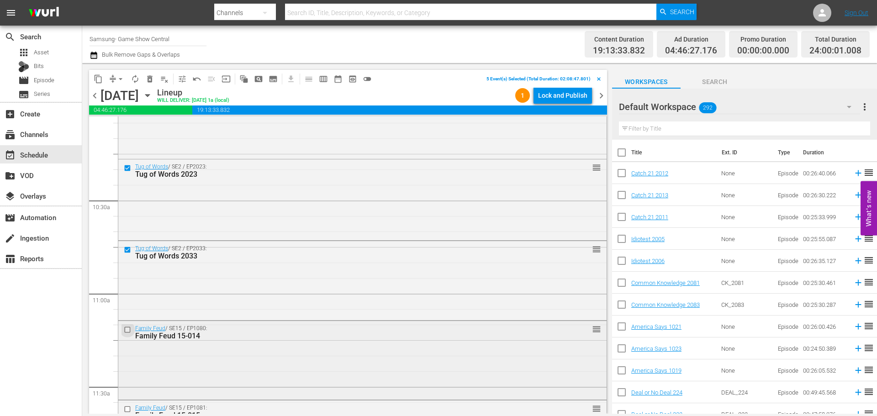
click at [132, 329] on input "checkbox" at bounding box center [129, 330] width 10 height 8
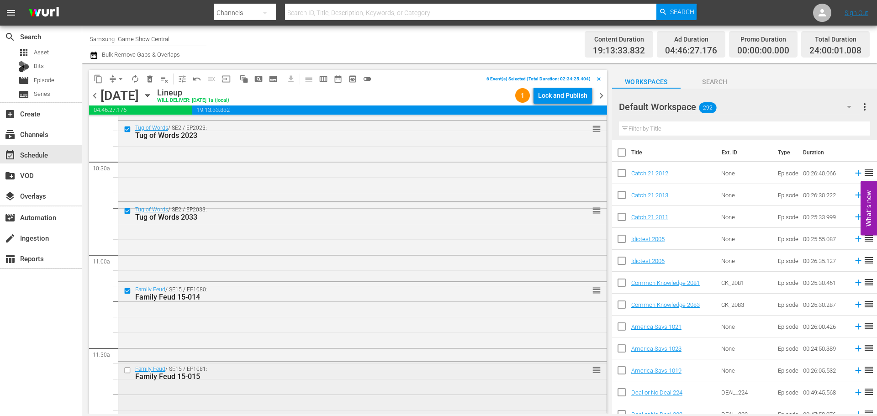
scroll to position [1964, 0]
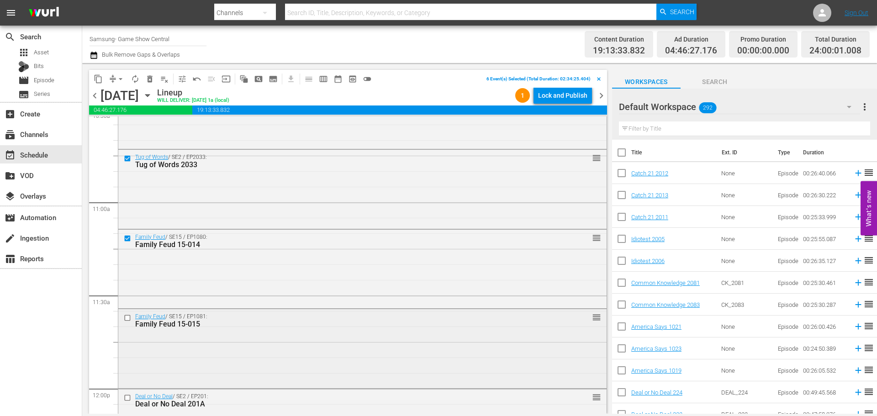
click at [126, 320] on input "checkbox" at bounding box center [129, 318] width 10 height 8
click at [98, 82] on span "content_copy" at bounding box center [98, 78] width 9 height 9
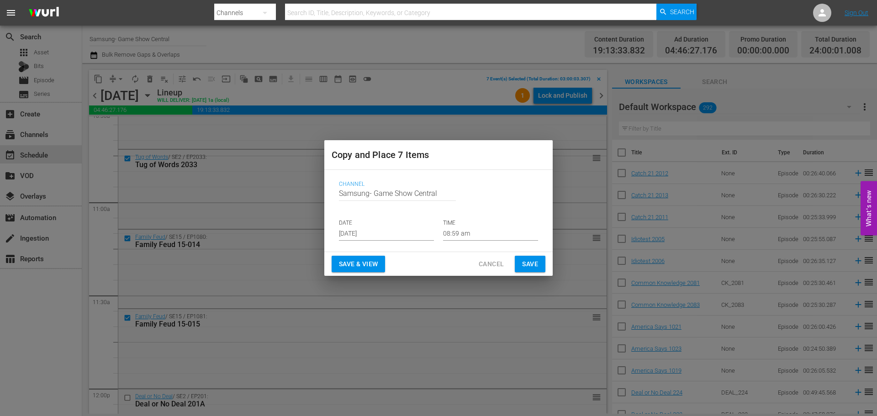
click at [400, 232] on input "[DATE]" at bounding box center [386, 234] width 95 height 14
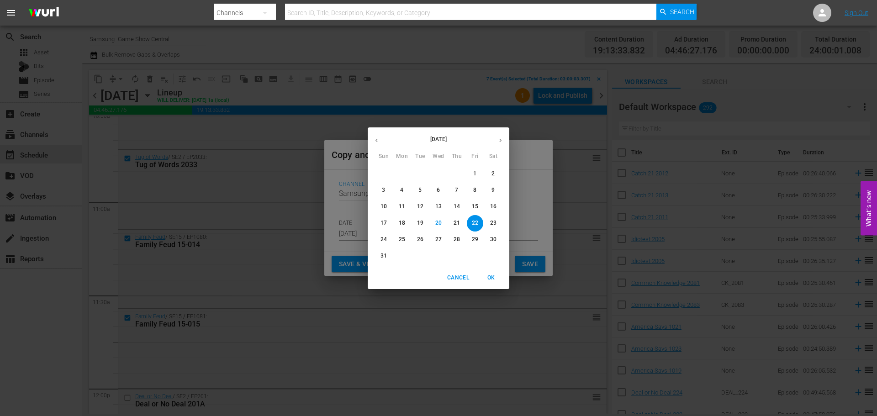
click at [475, 219] on p "22" at bounding box center [475, 223] width 6 height 8
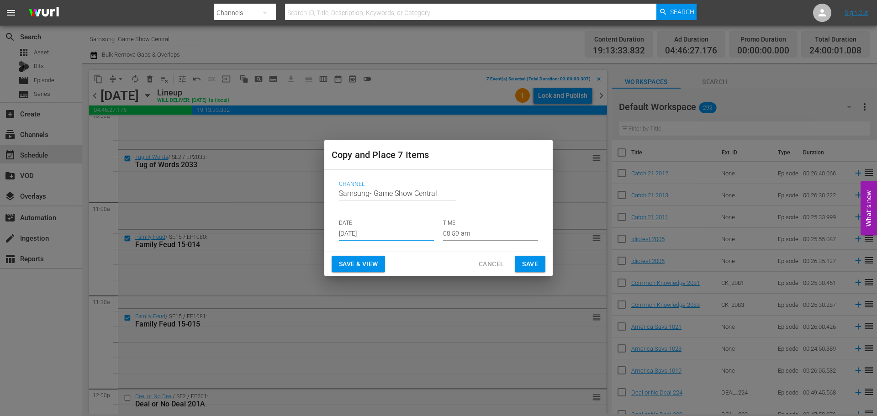
click at [459, 228] on input "08:59 am" at bounding box center [490, 234] width 95 height 14
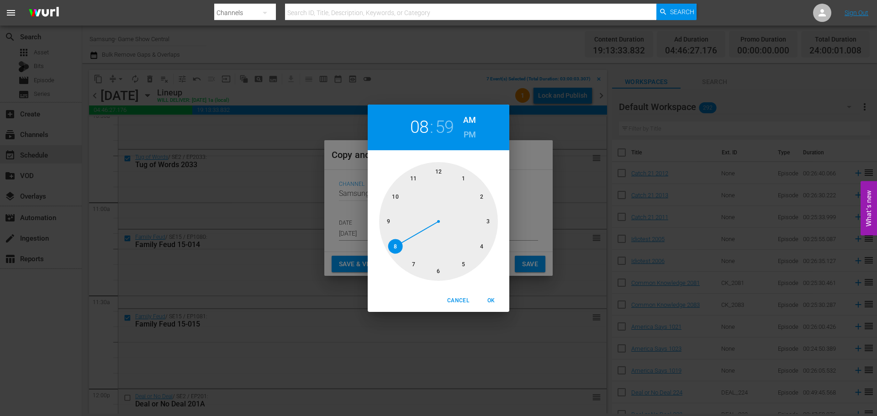
click at [442, 272] on div at bounding box center [438, 221] width 119 height 119
drag, startPoint x: 439, startPoint y: 172, endPoint x: 469, endPoint y: 253, distance: 86.7
click at [439, 172] on div at bounding box center [438, 221] width 119 height 119
click at [484, 301] on span "OK" at bounding box center [491, 301] width 22 height 10
type input "06:00 am"
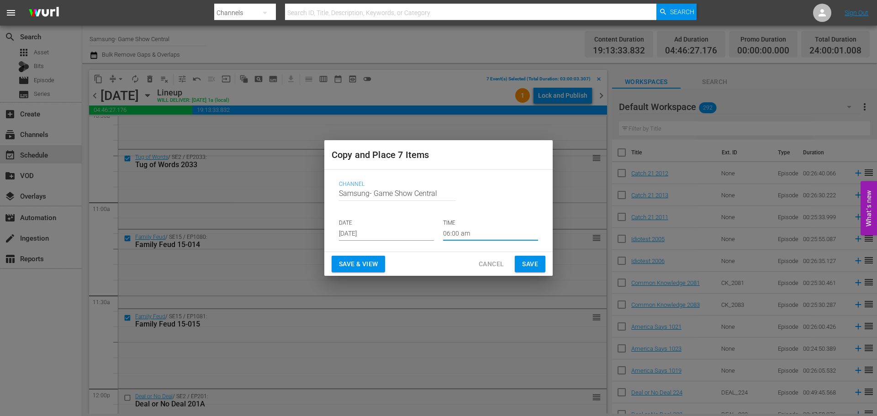
click at [460, 233] on input "06:00 am" at bounding box center [490, 234] width 95 height 14
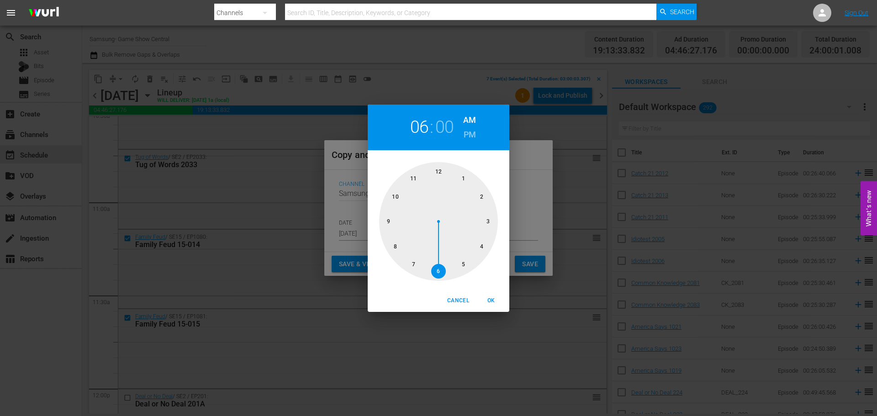
drag, startPoint x: 488, startPoint y: 296, endPoint x: 451, endPoint y: 218, distance: 86.8
click at [489, 296] on span "OK" at bounding box center [491, 301] width 22 height 10
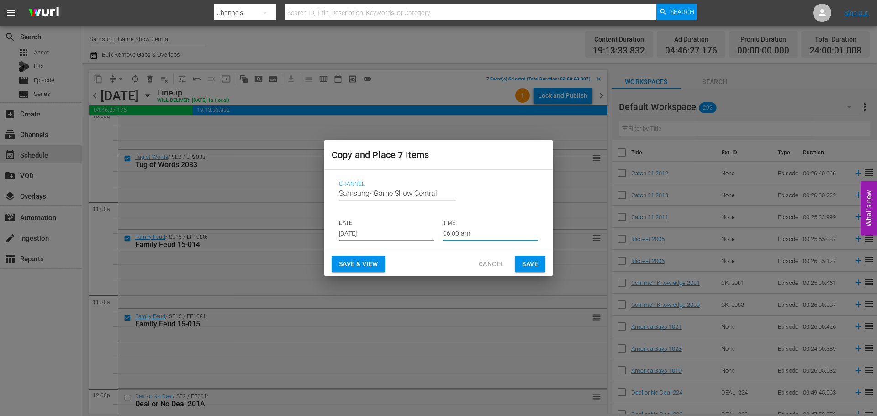
click at [388, 233] on input "[DATE]" at bounding box center [386, 234] width 95 height 14
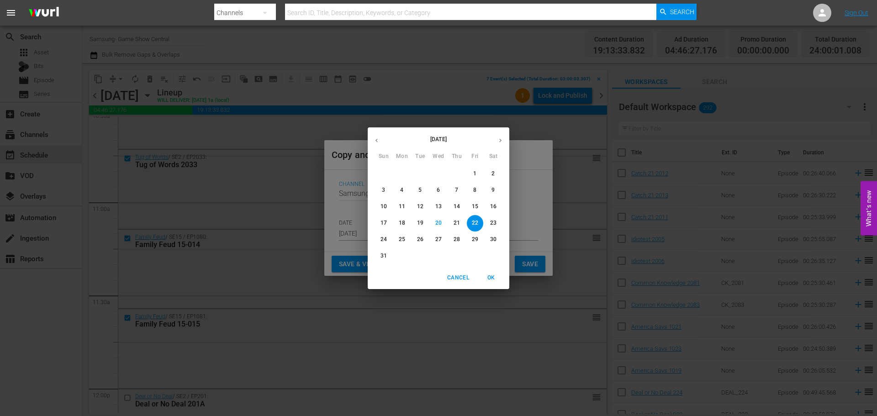
click at [472, 217] on button "22" at bounding box center [475, 223] width 16 height 16
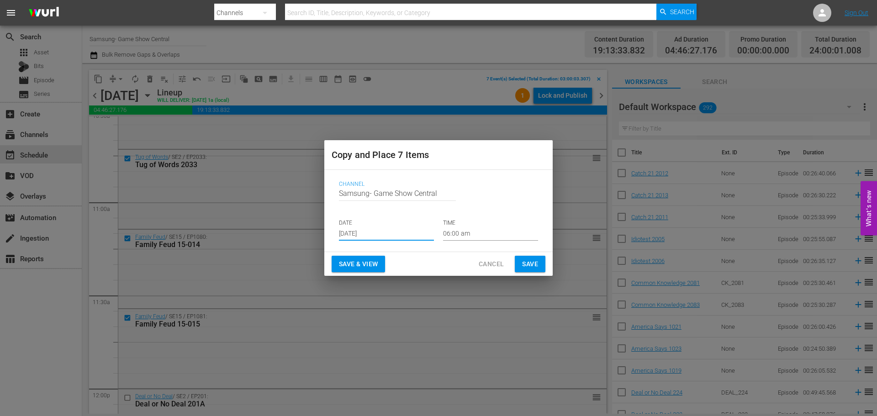
click at [522, 263] on span "Save" at bounding box center [530, 263] width 16 height 11
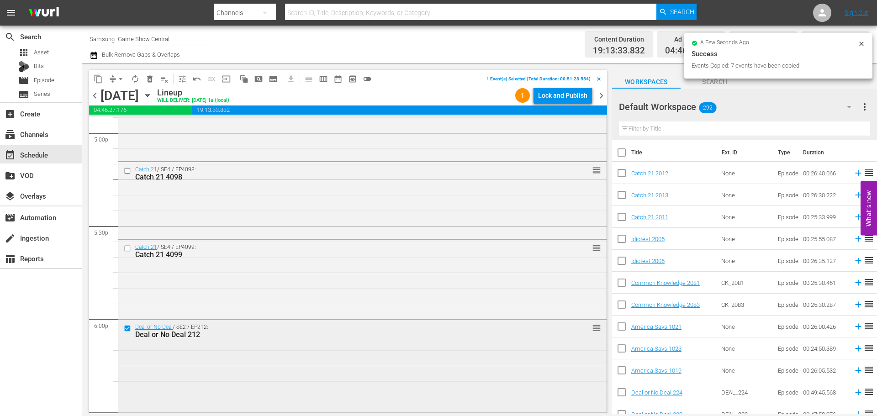
scroll to position [3197, 0]
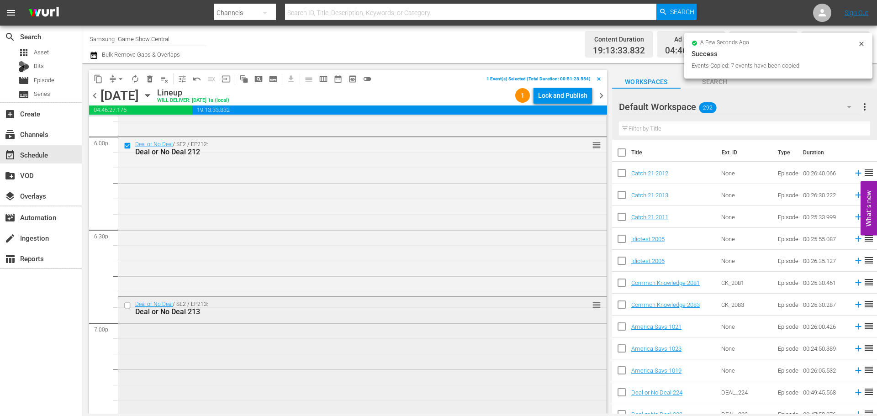
click at [126, 305] on input "checkbox" at bounding box center [129, 306] width 10 height 8
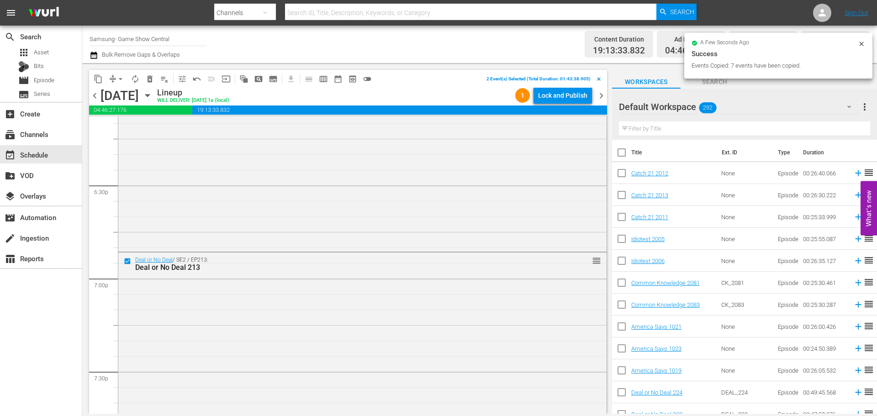
scroll to position [3425, 0]
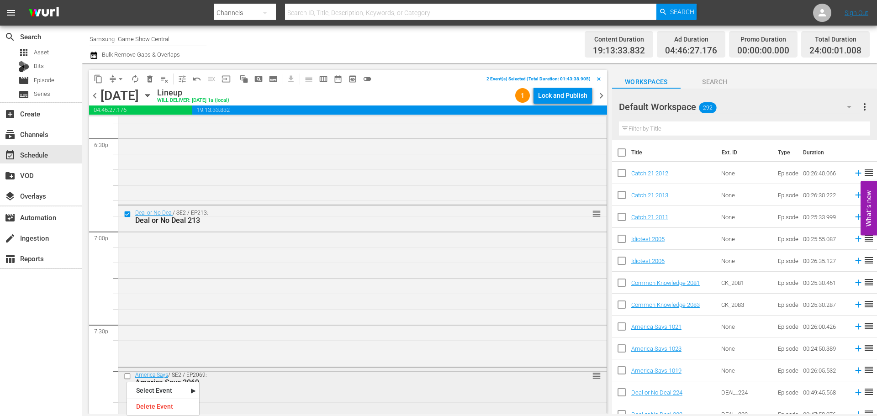
click at [129, 377] on input "checkbox" at bounding box center [129, 376] width 10 height 8
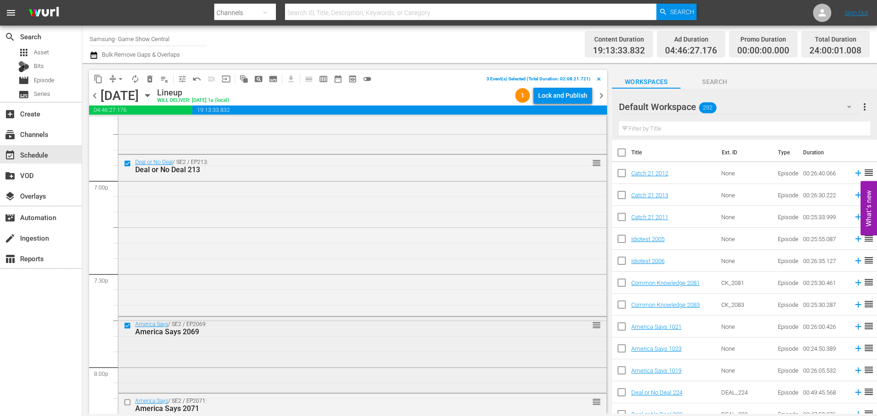
scroll to position [3562, 0]
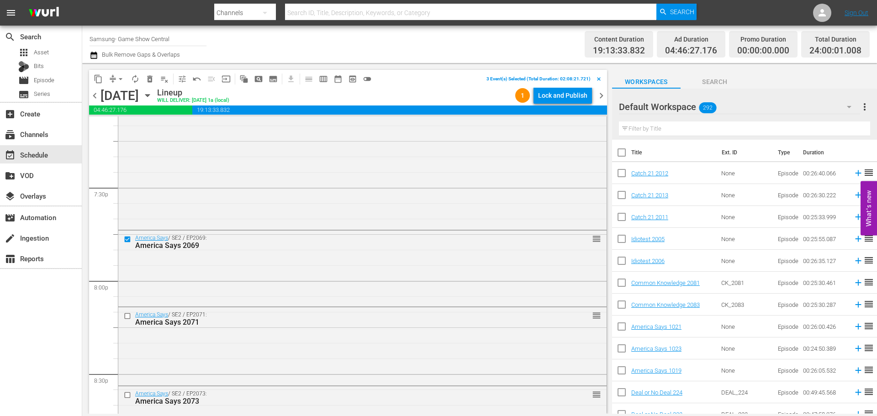
click at [128, 317] on input "checkbox" at bounding box center [129, 316] width 10 height 8
click at [124, 393] on input "checkbox" at bounding box center [129, 395] width 10 height 8
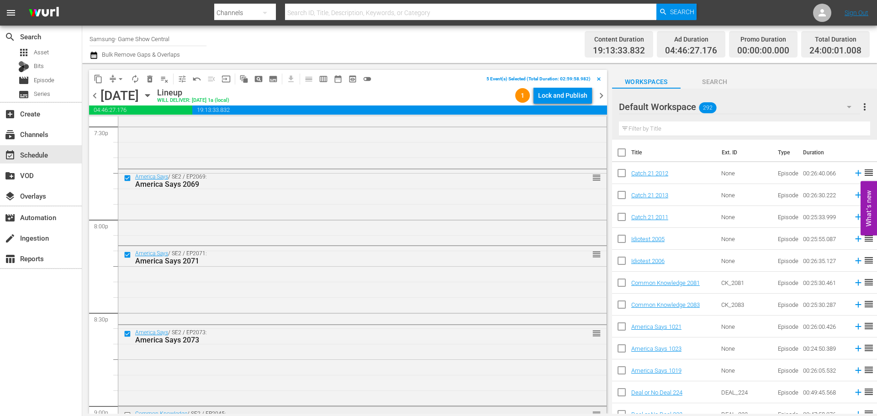
scroll to position [3699, 0]
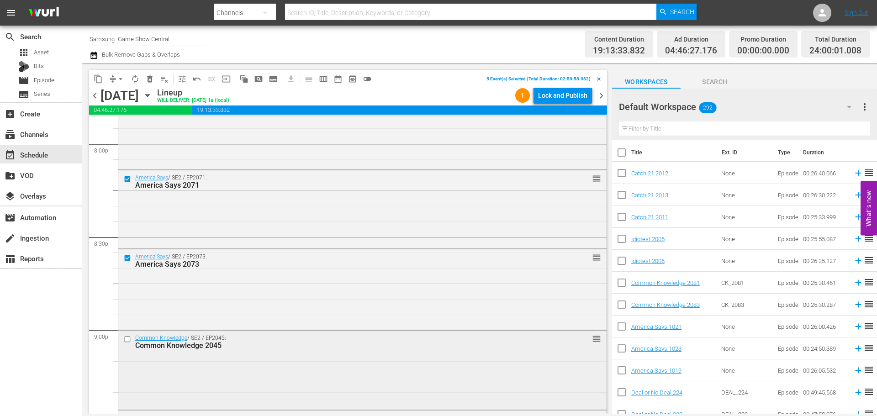
click at [127, 337] on input "checkbox" at bounding box center [129, 339] width 10 height 8
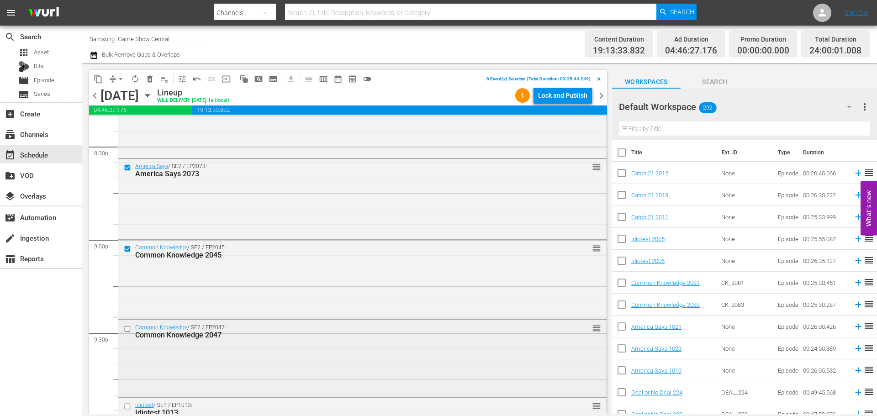
scroll to position [3791, 0]
click at [129, 328] on input "checkbox" at bounding box center [129, 328] width 10 height 8
click at [127, 406] on input "checkbox" at bounding box center [129, 406] width 10 height 8
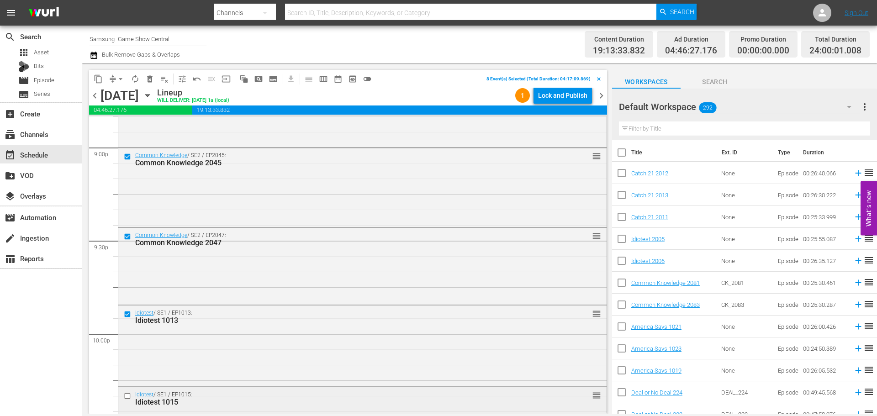
click at [128, 398] on input "checkbox" at bounding box center [129, 396] width 10 height 8
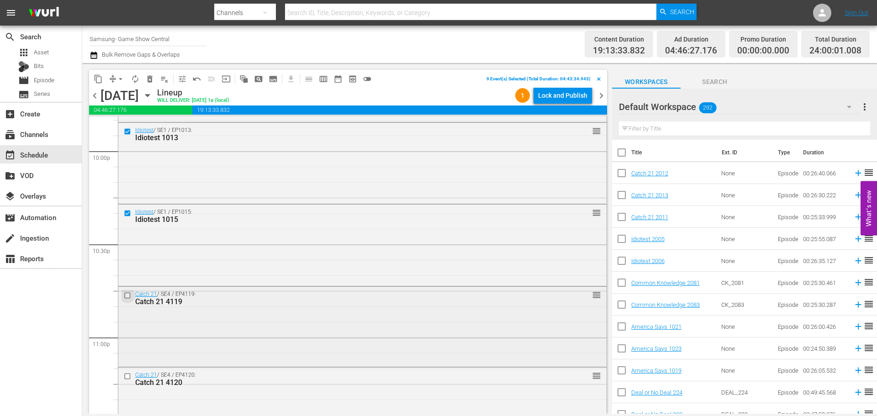
click at [126, 292] on input "checkbox" at bounding box center [129, 295] width 10 height 8
click at [130, 374] on input "checkbox" at bounding box center [129, 376] width 10 height 8
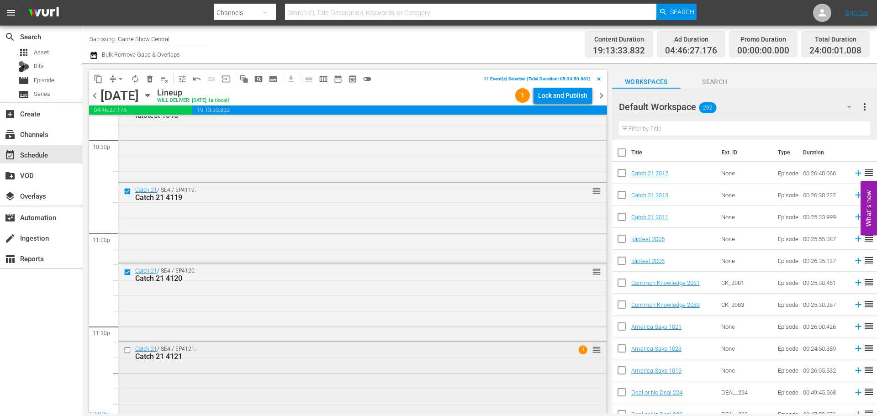
scroll to position [4175, 0]
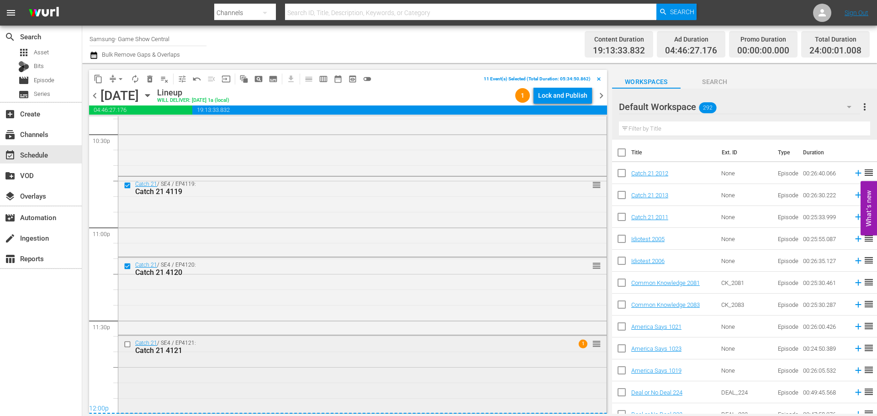
click at [130, 343] on input "checkbox" at bounding box center [129, 345] width 10 height 8
click at [95, 81] on span "content_copy" at bounding box center [98, 78] width 9 height 9
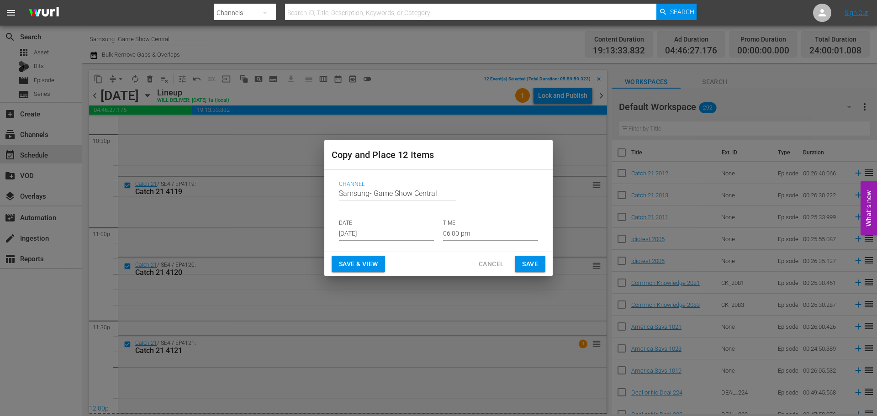
click at [361, 235] on input "[DATE]" at bounding box center [386, 234] width 95 height 14
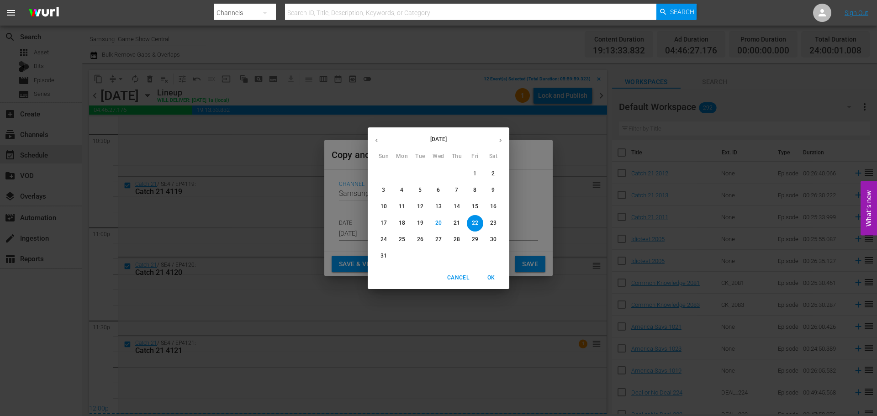
click at [479, 228] on button "22" at bounding box center [475, 223] width 16 height 16
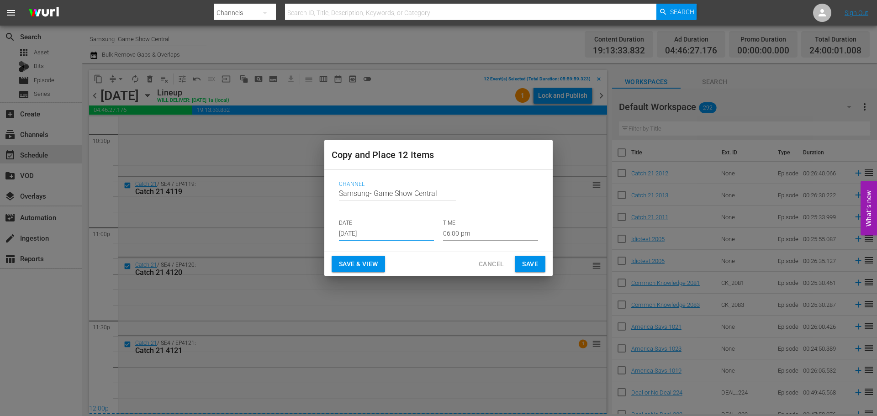
click at [483, 238] on input "06:00 pm" at bounding box center [490, 234] width 95 height 14
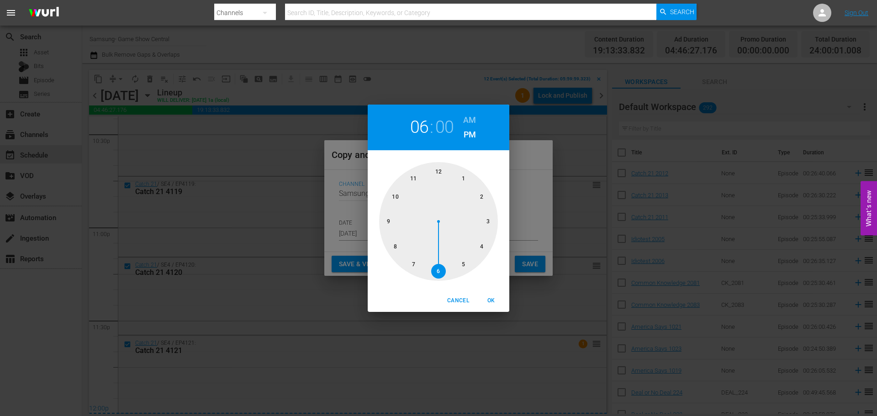
click at [436, 174] on div at bounding box center [438, 221] width 119 height 119
drag, startPoint x: 494, startPoint y: 301, endPoint x: 517, endPoint y: 269, distance: 39.6
click at [494, 301] on span "OK" at bounding box center [491, 301] width 22 height 10
type input "12:00 pm"
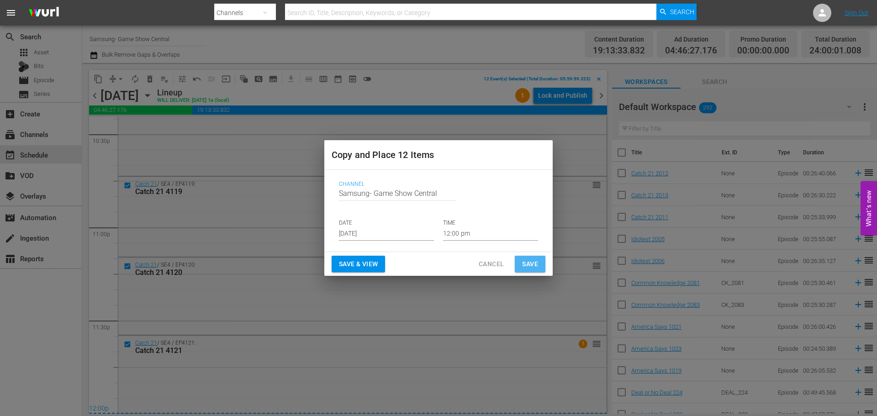
click at [530, 269] on span "Save" at bounding box center [530, 263] width 16 height 11
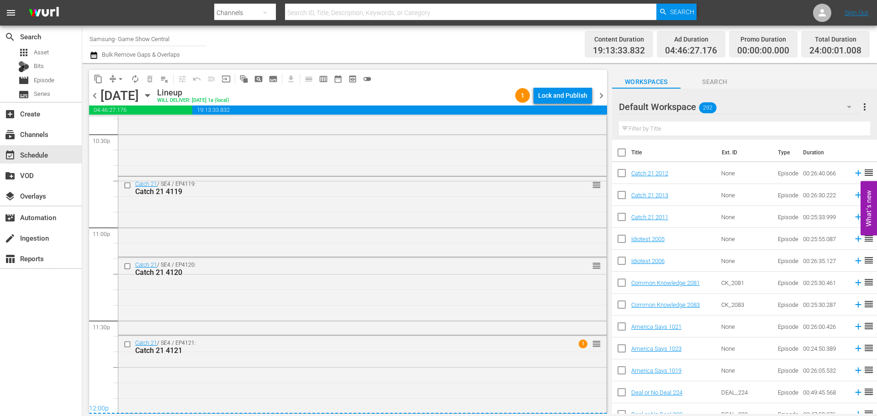
click at [153, 99] on icon "button" at bounding box center [147, 95] width 10 height 10
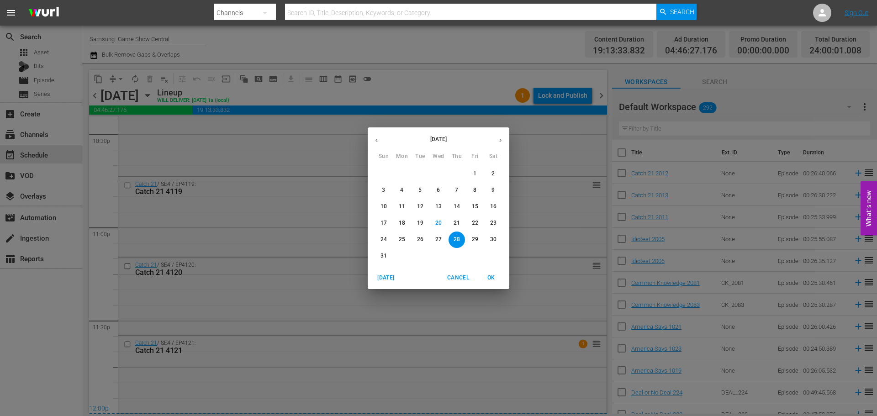
click at [495, 223] on p "23" at bounding box center [493, 223] width 6 height 8
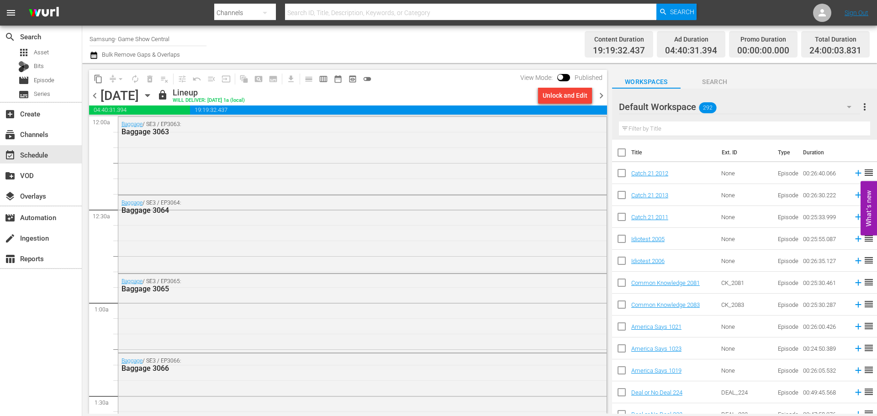
click at [153, 95] on icon "button" at bounding box center [147, 95] width 10 height 10
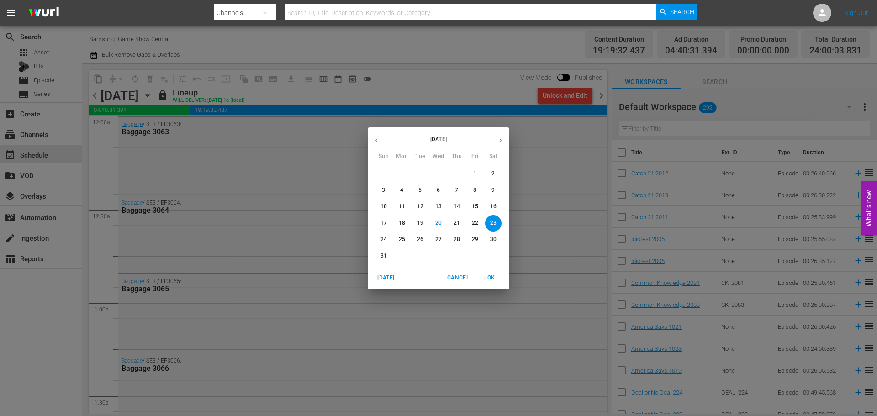
click at [475, 220] on p "22" at bounding box center [475, 223] width 6 height 8
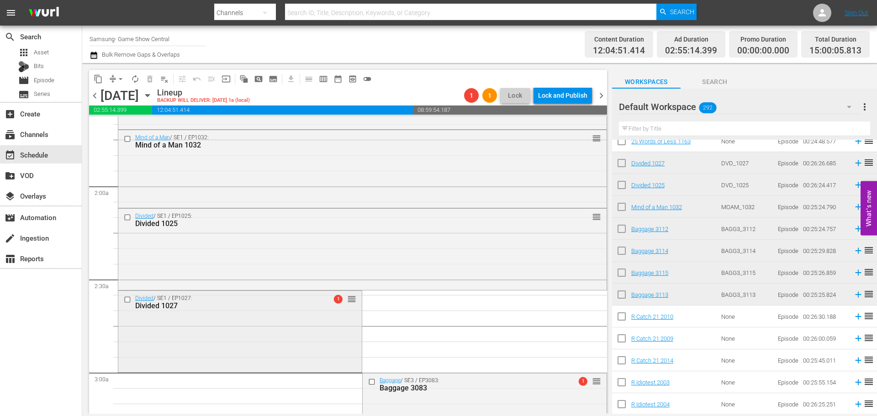
scroll to position [320, 0]
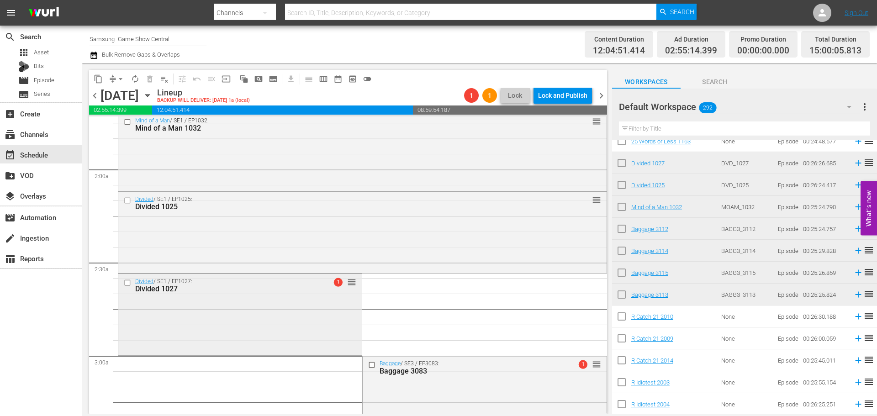
click at [272, 306] on div "Divided / SE1 / EP1027: Divided 1027 1 reorder" at bounding box center [239, 313] width 243 height 79
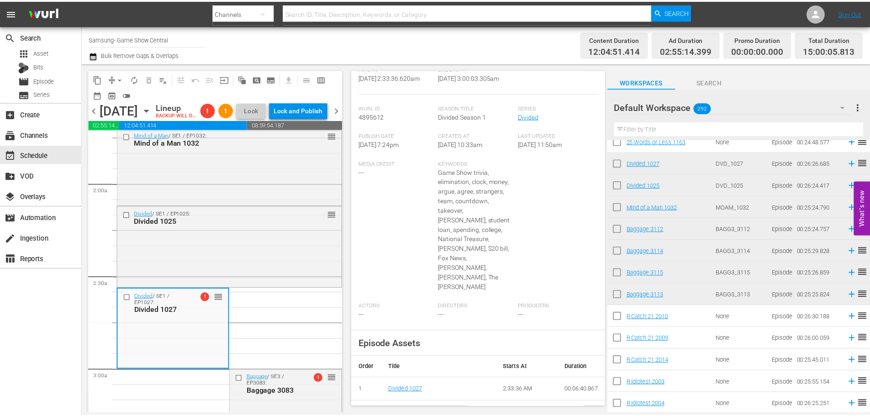
scroll to position [92, 0]
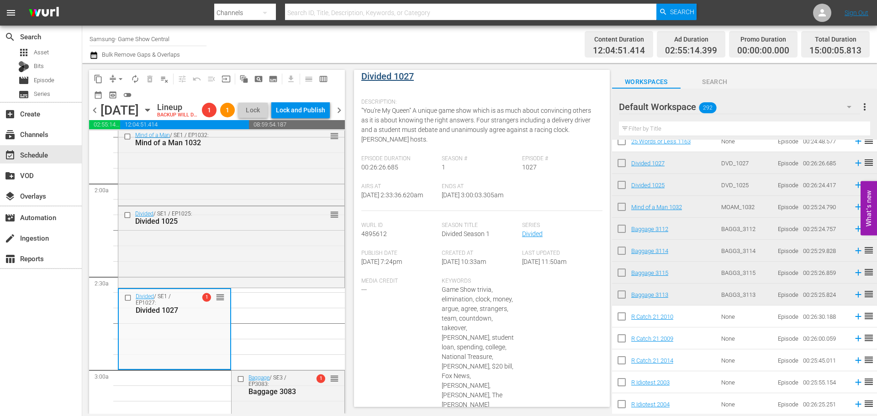
click at [380, 83] on div "External Title Divided 1027" at bounding box center [481, 78] width 241 height 32
click at [390, 74] on link "Divided 1027" at bounding box center [387, 76] width 53 height 11
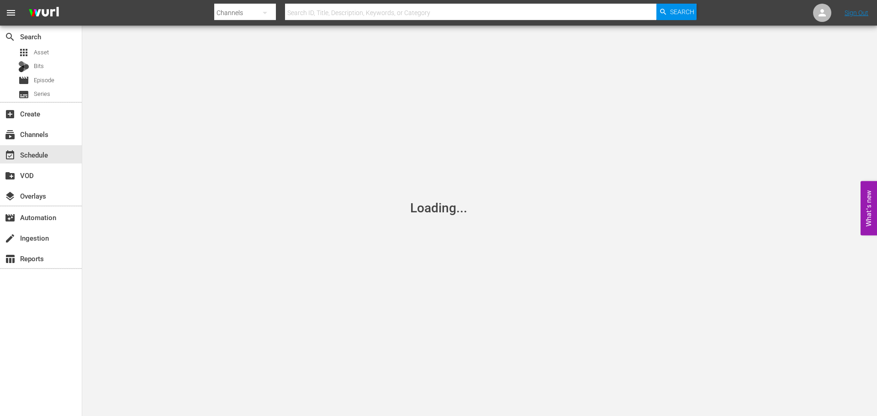
click at [235, 58] on div "Loading..." at bounding box center [438, 208] width 877 height 416
click at [204, 55] on div "Loading..." at bounding box center [438, 208] width 877 height 416
click at [195, 60] on div "Loading..." at bounding box center [438, 208] width 877 height 416
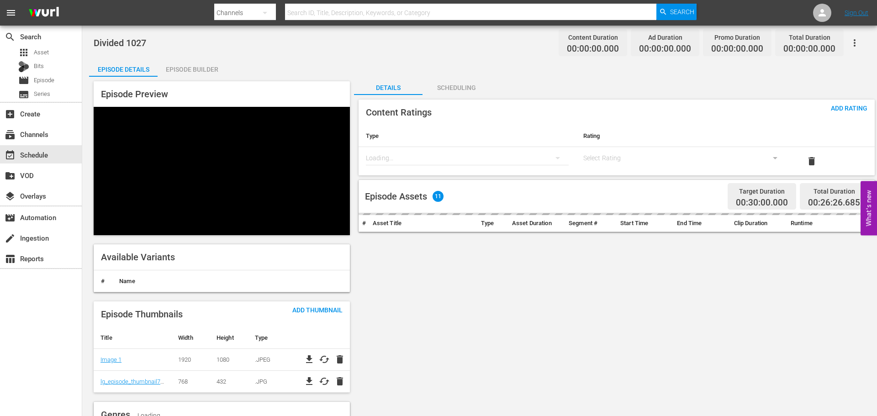
click at [204, 68] on div "Episode Builder" at bounding box center [192, 69] width 69 height 22
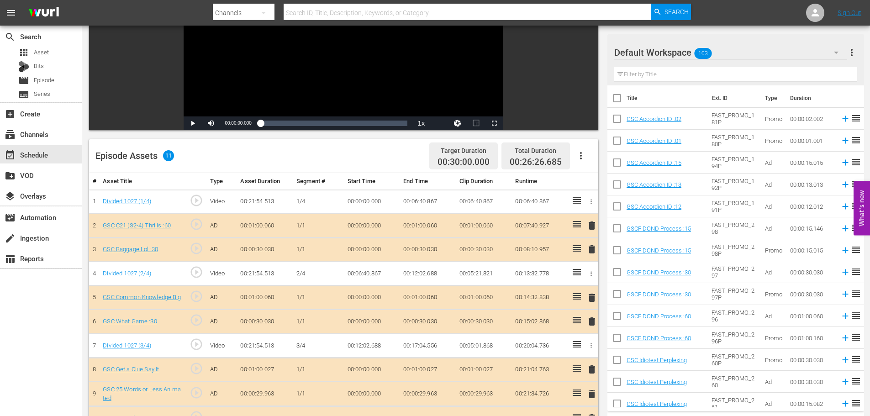
scroll to position [238, 0]
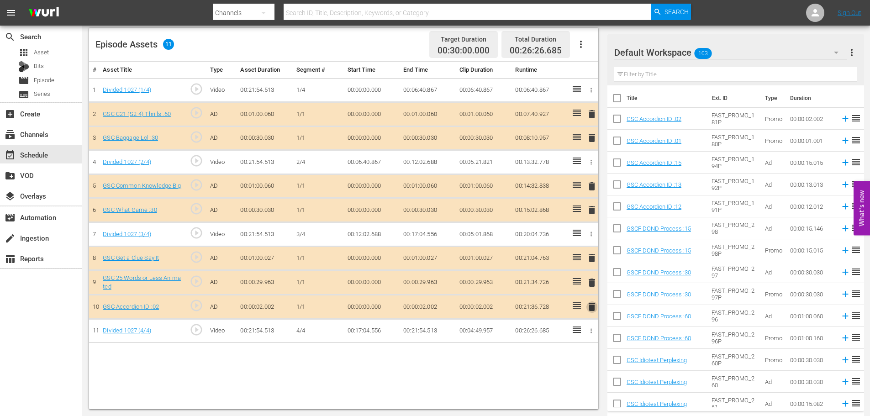
click at [590, 305] on span "delete" at bounding box center [591, 306] width 11 height 11
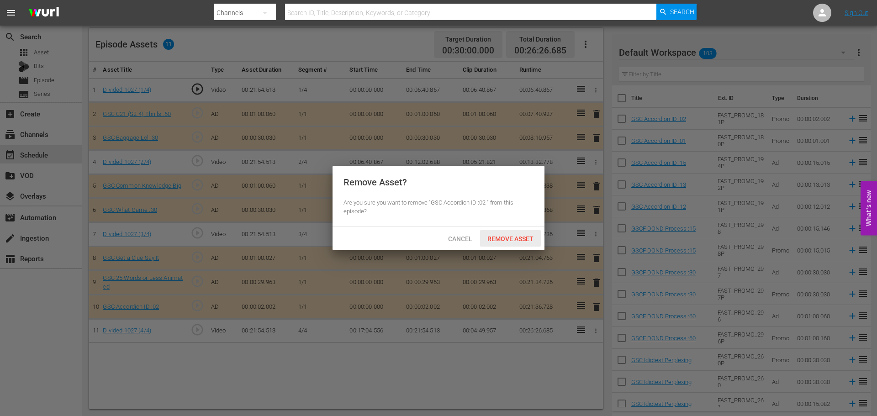
click at [511, 243] on div "Remove Asset" at bounding box center [510, 238] width 61 height 17
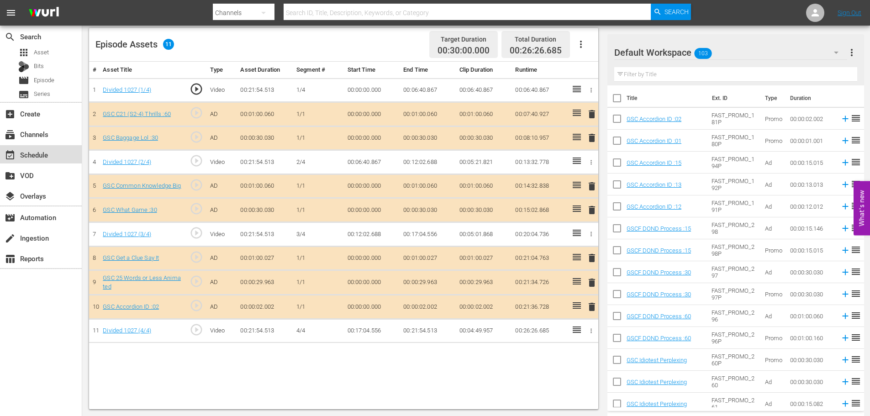
click at [38, 154] on div "event_available Schedule" at bounding box center [25, 153] width 51 height 8
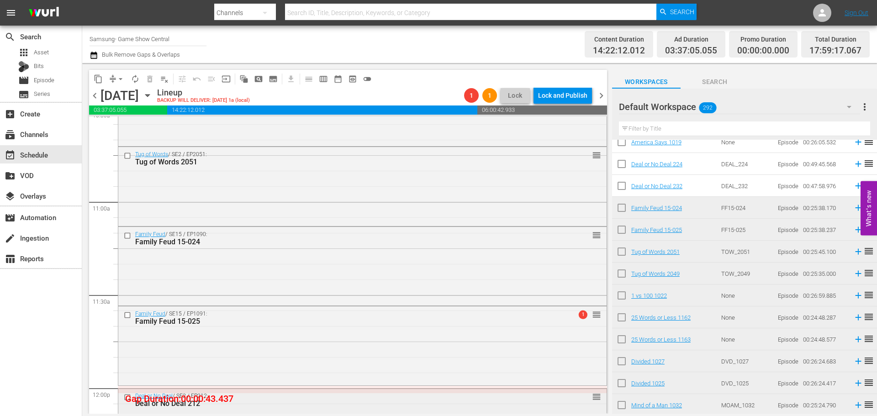
scroll to position [2050, 0]
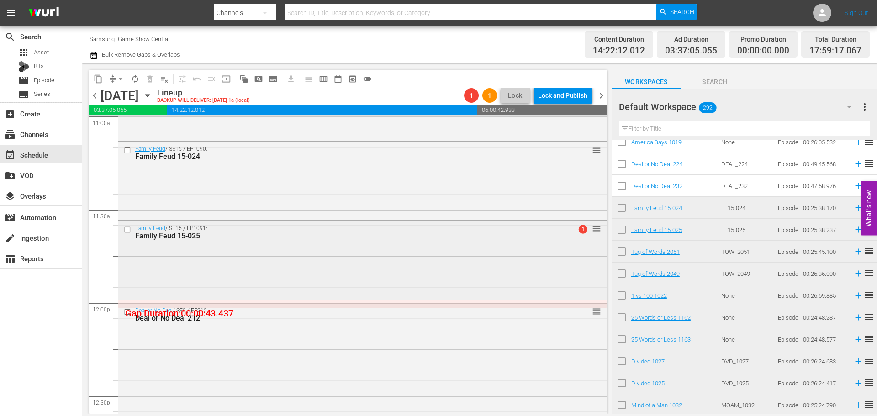
click at [295, 264] on div "Family Feud / SE15 / EP1091: Family Feud 15-025 1 reorder" at bounding box center [362, 259] width 488 height 77
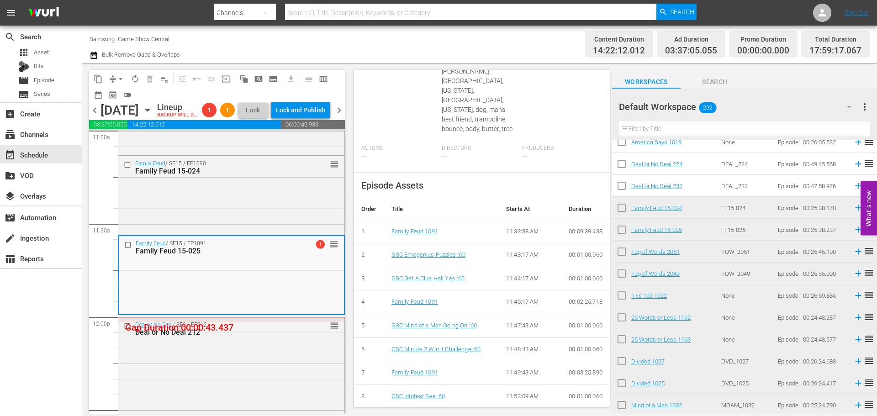
scroll to position [380, 0]
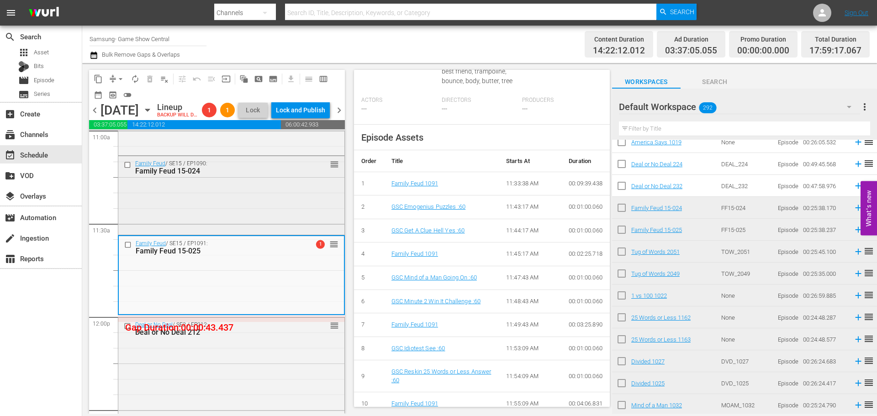
click at [246, 216] on div "Family Feud / SE15 / EP1090: Family Feud 15-024 reorder" at bounding box center [231, 194] width 226 height 77
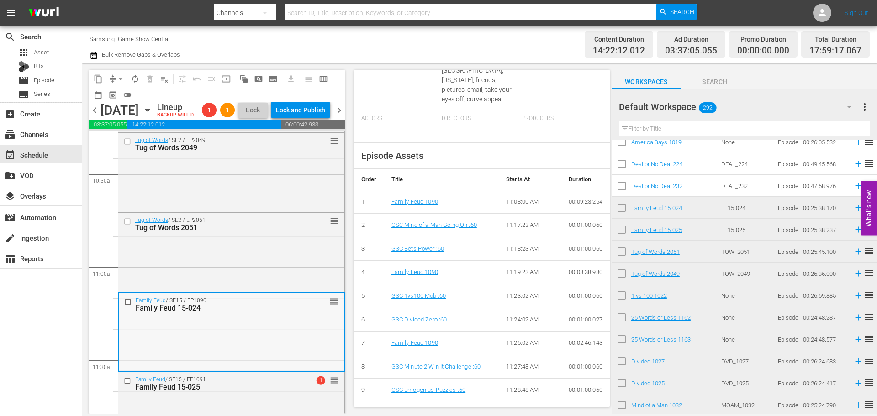
scroll to position [1913, 0]
click at [255, 262] on div "Tug of Words / SE2 / EP2051: Tug of Words 2051 reorder" at bounding box center [231, 251] width 226 height 77
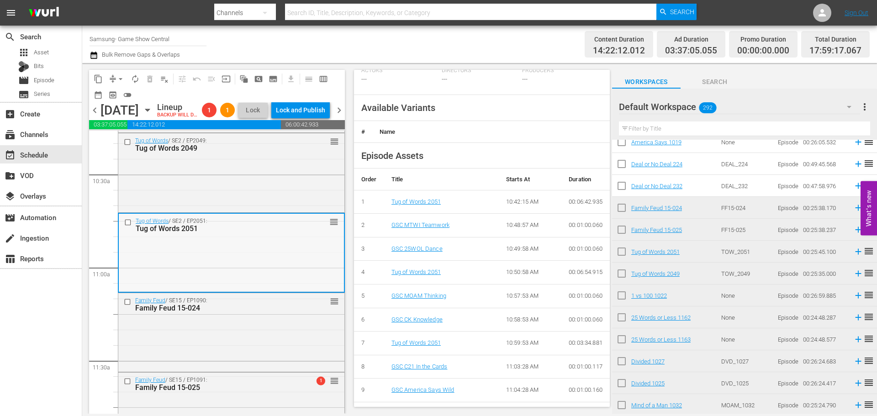
scroll to position [347, 0]
click at [258, 206] on div "Tug of Words / SE2 / EP2049: Tug of Words 2049 reorder" at bounding box center [231, 171] width 226 height 77
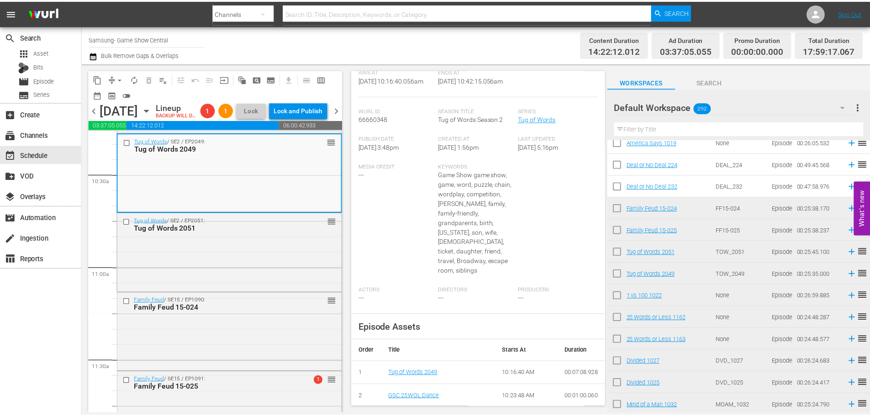
scroll to position [0, 0]
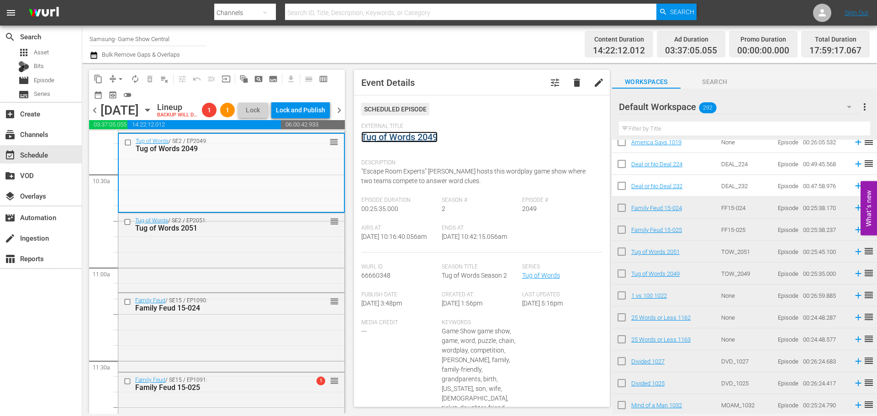
click at [417, 135] on link "Tug of Words 2049" at bounding box center [399, 137] width 76 height 11
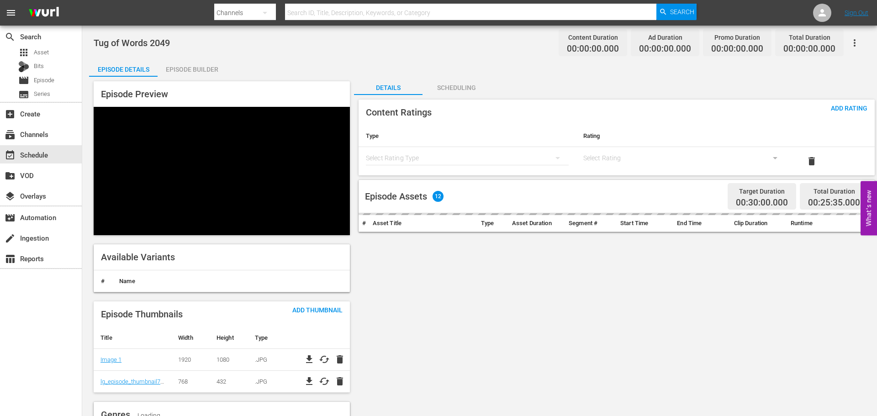
click at [211, 65] on div "Episode Builder" at bounding box center [192, 69] width 69 height 22
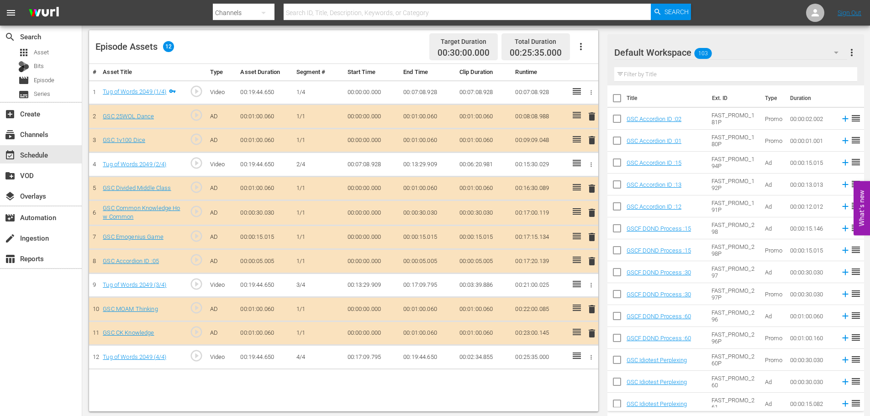
scroll to position [238, 0]
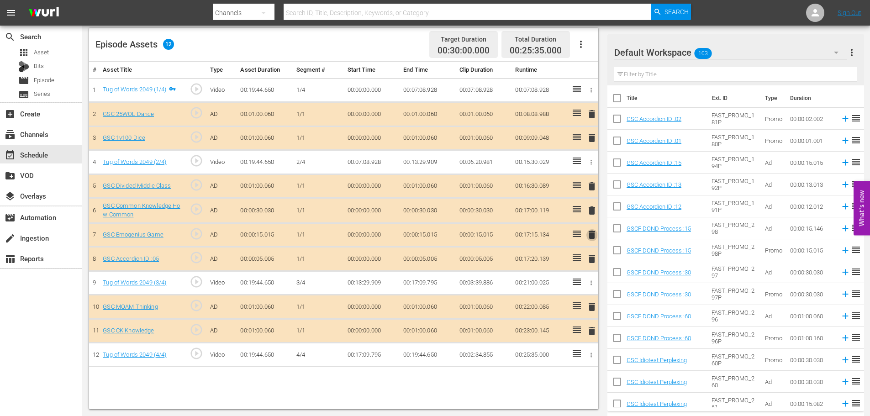
drag, startPoint x: 593, startPoint y: 235, endPoint x: 568, endPoint y: 245, distance: 27.2
click at [594, 236] on span "delete" at bounding box center [591, 234] width 11 height 11
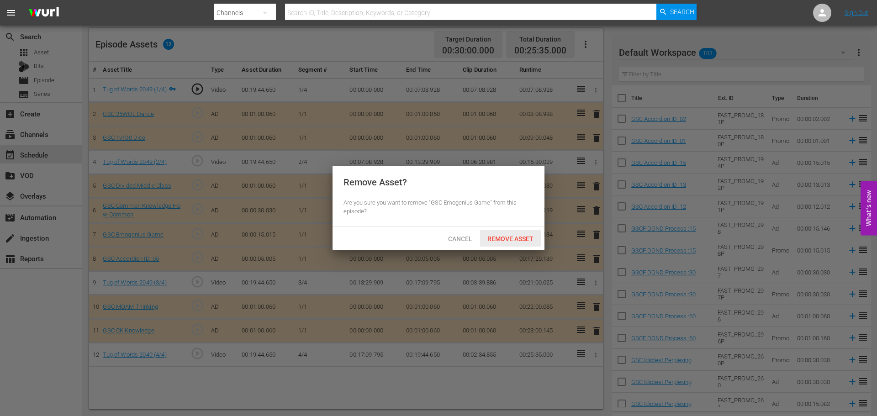
click at [519, 243] on div "Remove Asset" at bounding box center [510, 238] width 61 height 17
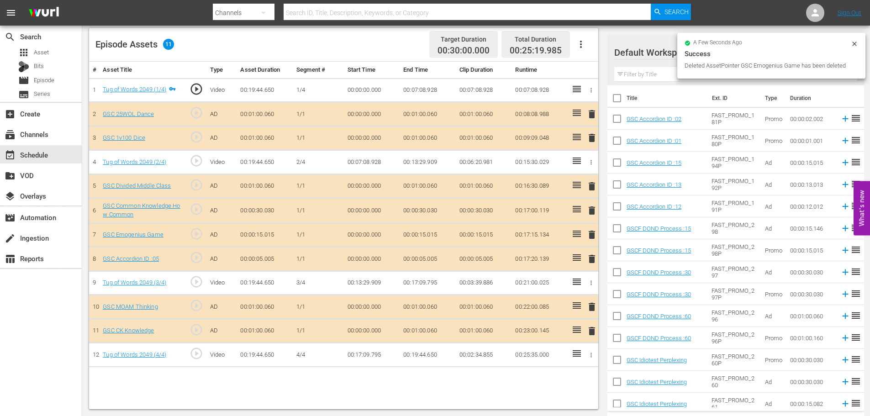
scroll to position [183, 0]
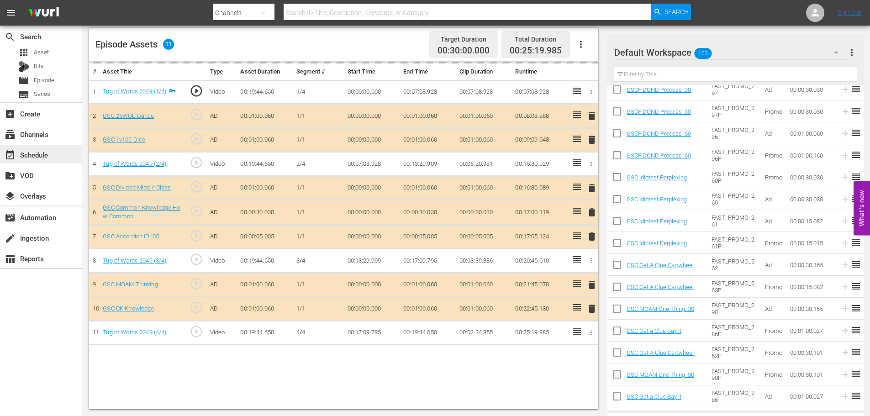
click at [35, 158] on div "event_available Schedule" at bounding box center [25, 153] width 51 height 8
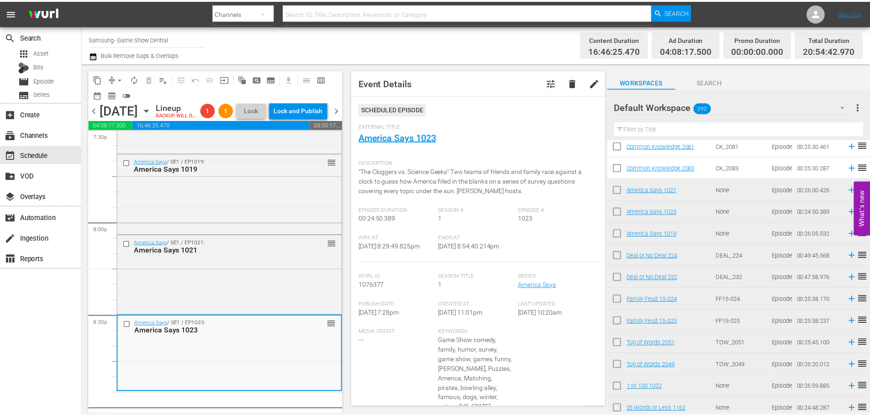
scroll to position [3361, 0]
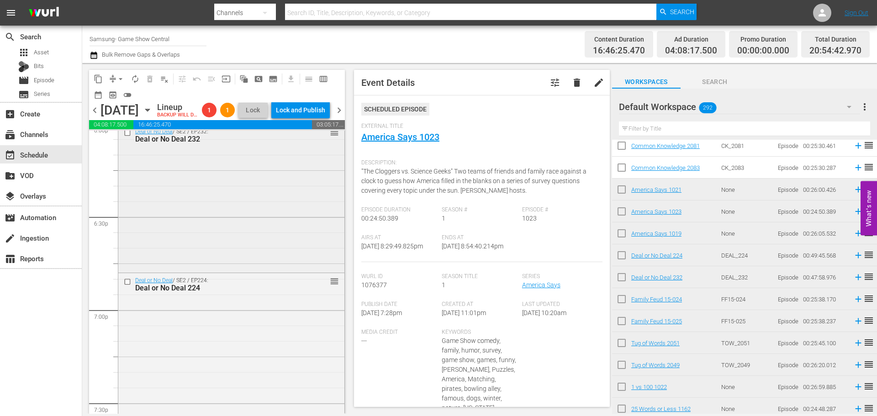
click at [210, 227] on div "Deal or No Deal / SE2 / EP232: Deal or No Deal 232 reorder" at bounding box center [231, 197] width 226 height 146
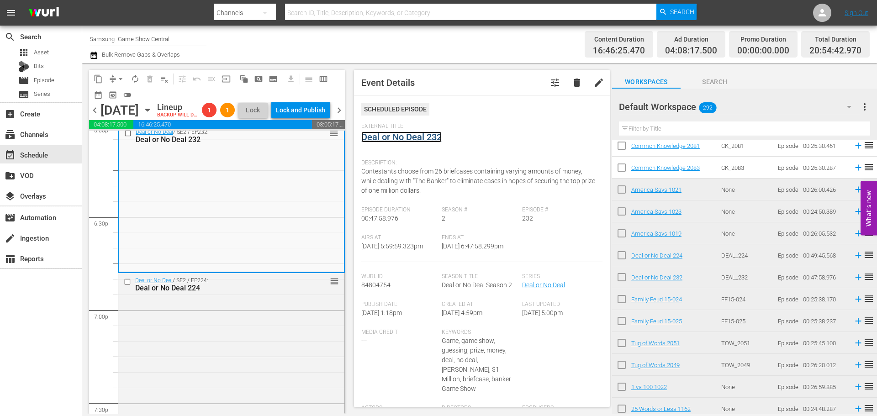
click at [408, 135] on link "Deal or No Deal 232" at bounding box center [401, 137] width 80 height 11
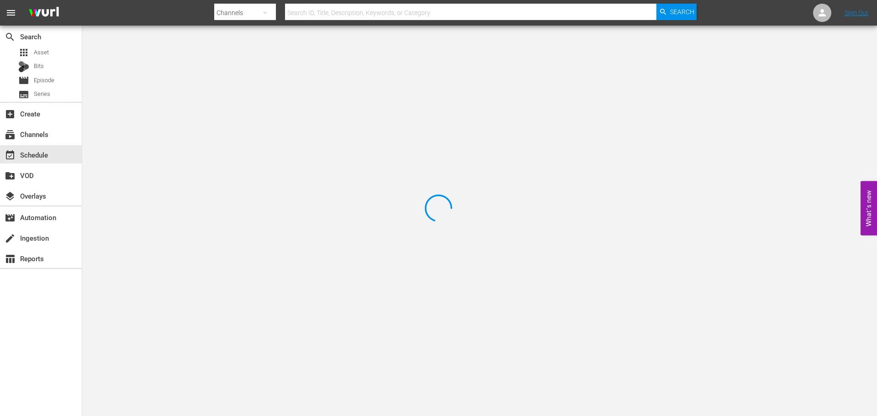
click at [244, 63] on div at bounding box center [438, 208] width 877 height 416
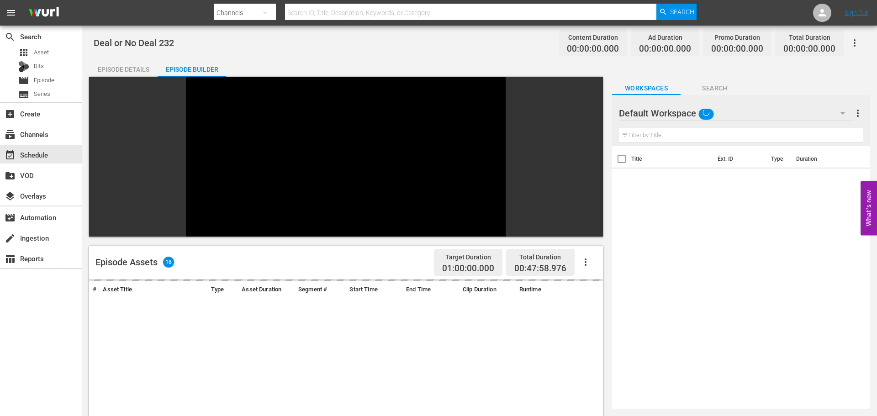
click at [211, 74] on div "Episode Builder" at bounding box center [192, 69] width 69 height 22
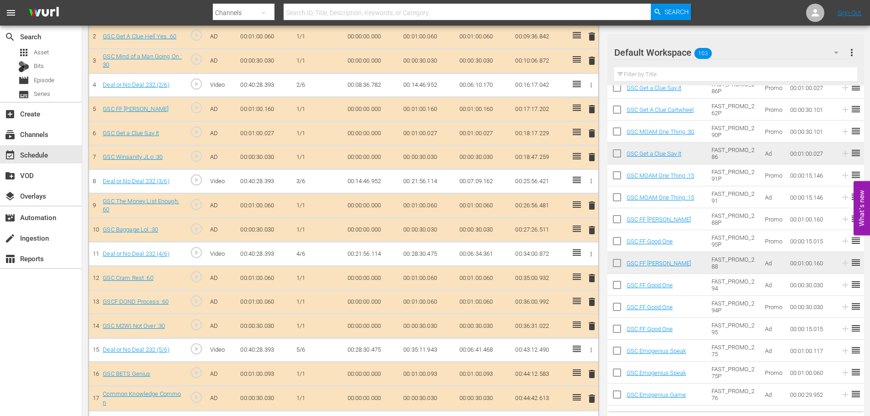
scroll to position [319, 0]
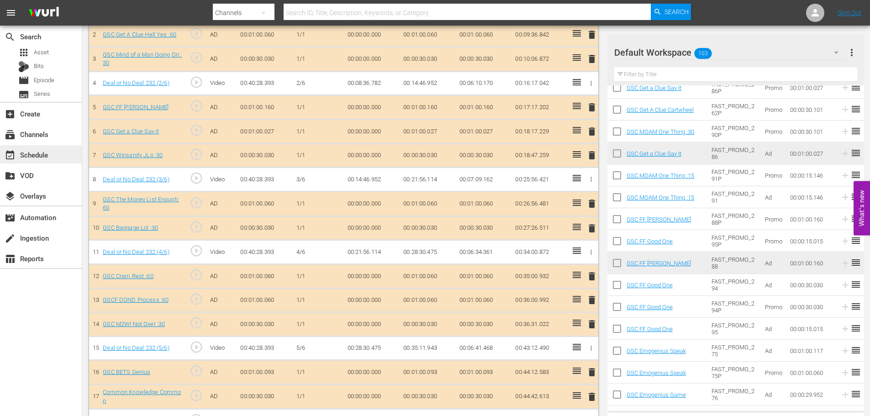
click at [45, 156] on div "event_available Schedule" at bounding box center [25, 153] width 51 height 8
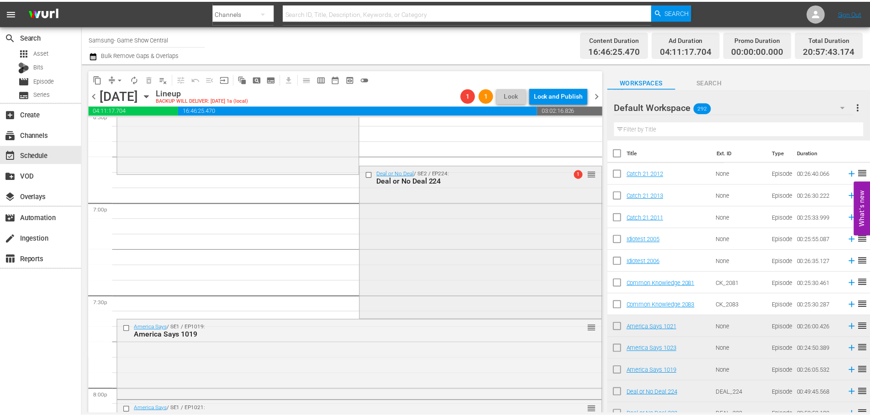
scroll to position [3390, 0]
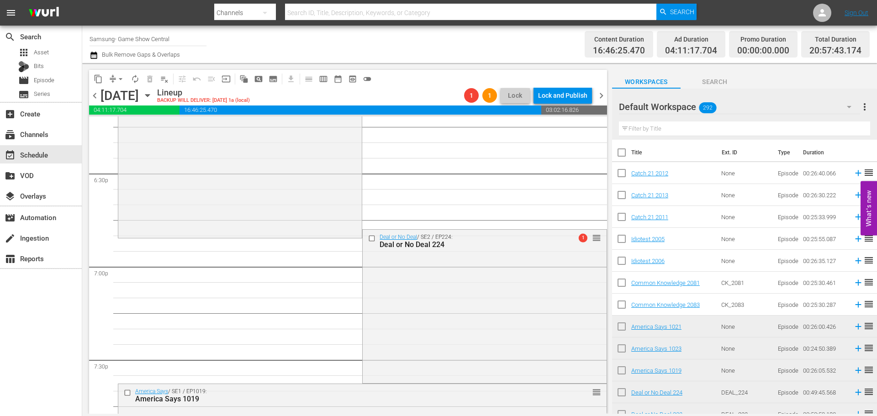
drag, startPoint x: 406, startPoint y: 310, endPoint x: 401, endPoint y: 306, distance: 5.8
click at [406, 309] on div "Deal or No Deal / SE2 / EP224: Deal or No Deal 224 1 reorder" at bounding box center [484, 306] width 243 height 152
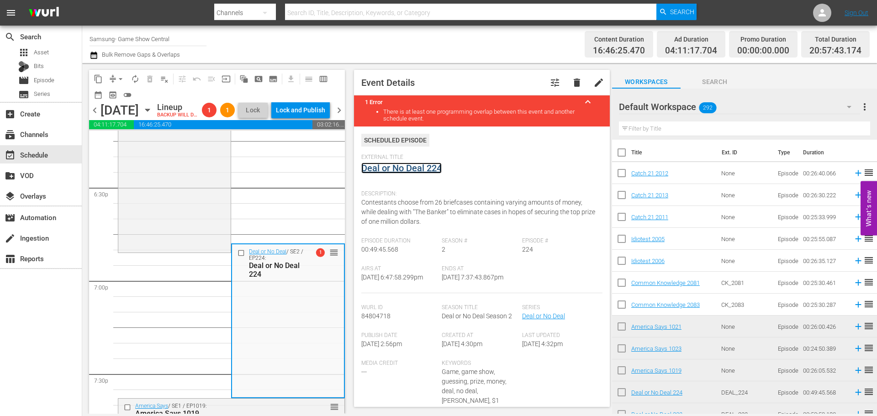
click at [408, 167] on link "Deal or No Deal 224" at bounding box center [401, 168] width 80 height 11
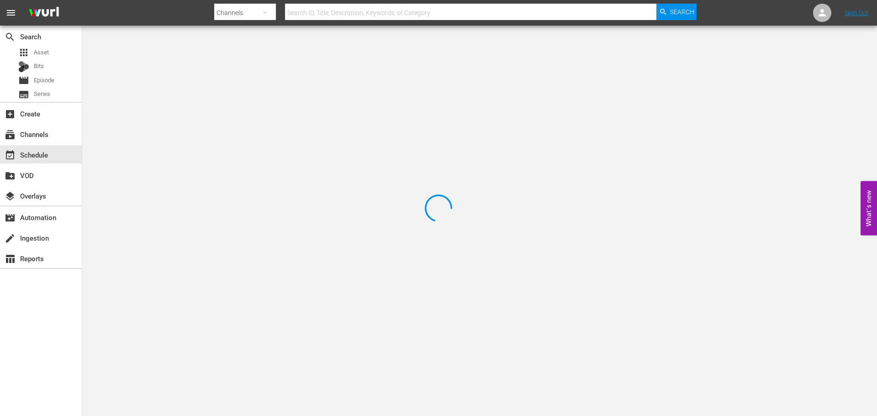
click at [205, 87] on div at bounding box center [438, 208] width 877 height 416
click at [187, 67] on div at bounding box center [438, 208] width 877 height 416
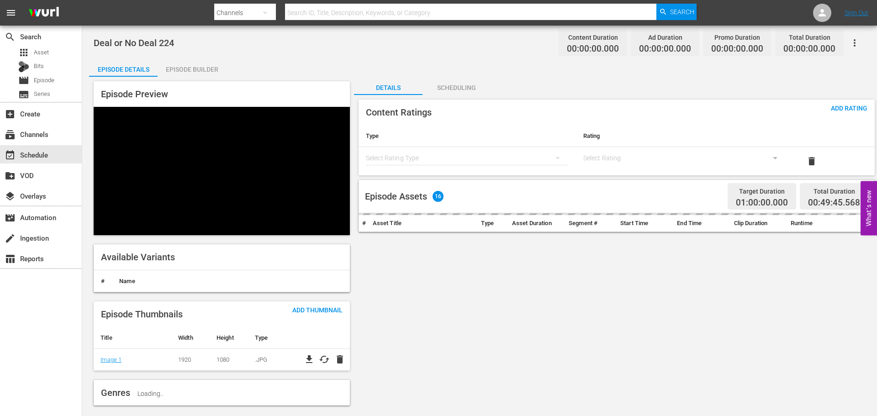
click at [187, 67] on div "Episode Builder" at bounding box center [192, 69] width 69 height 22
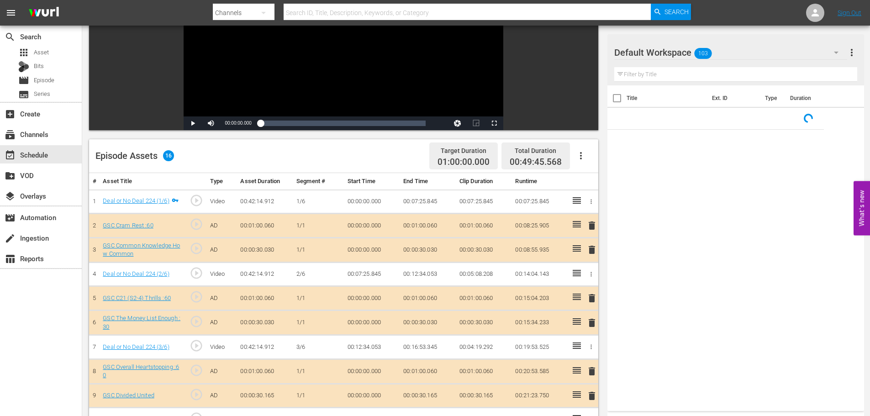
scroll to position [295, 0]
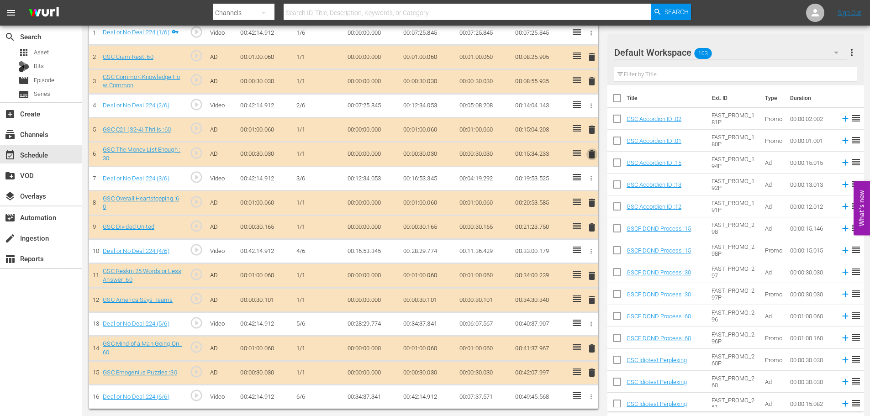
click at [593, 157] on span "delete" at bounding box center [591, 154] width 11 height 11
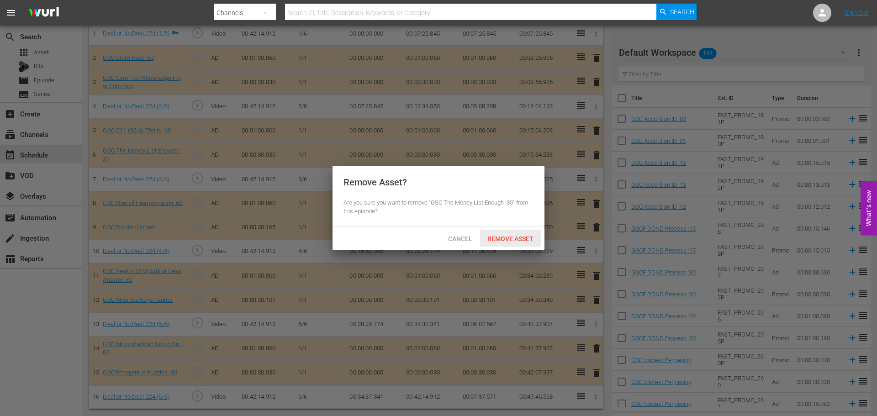
click at [511, 240] on span "Remove Asset" at bounding box center [510, 238] width 61 height 7
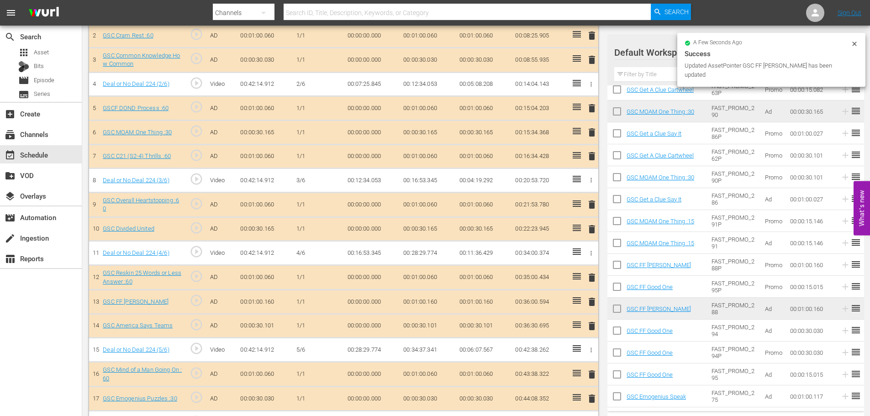
scroll to position [320, 0]
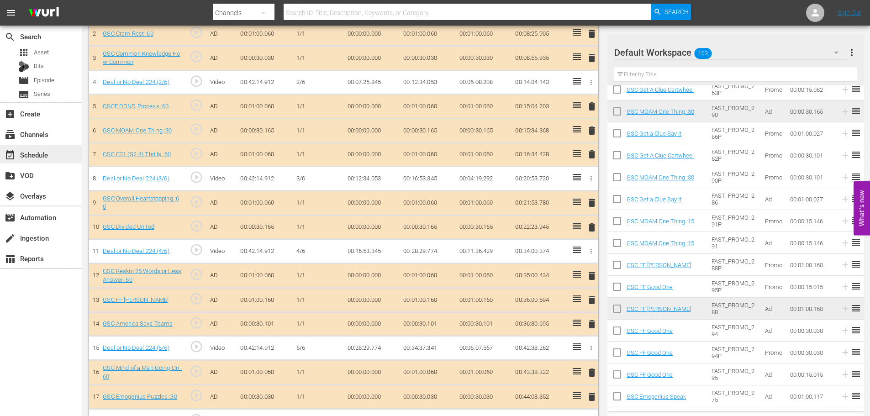
click at [53, 152] on div "event_available Schedule" at bounding box center [41, 154] width 82 height 18
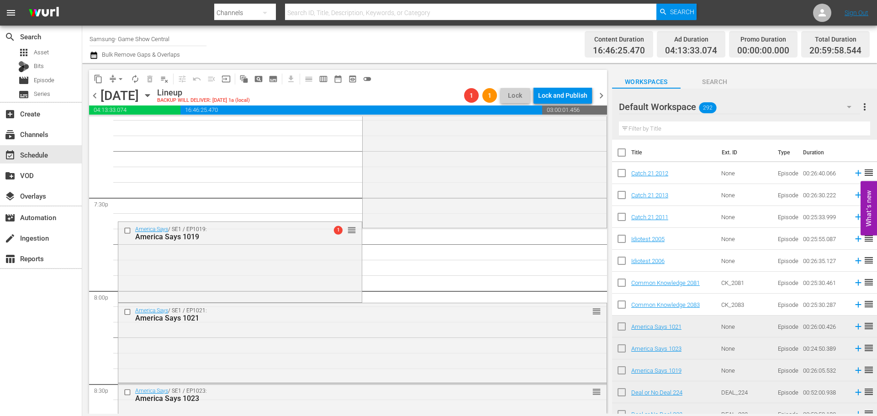
scroll to position [3781, 0]
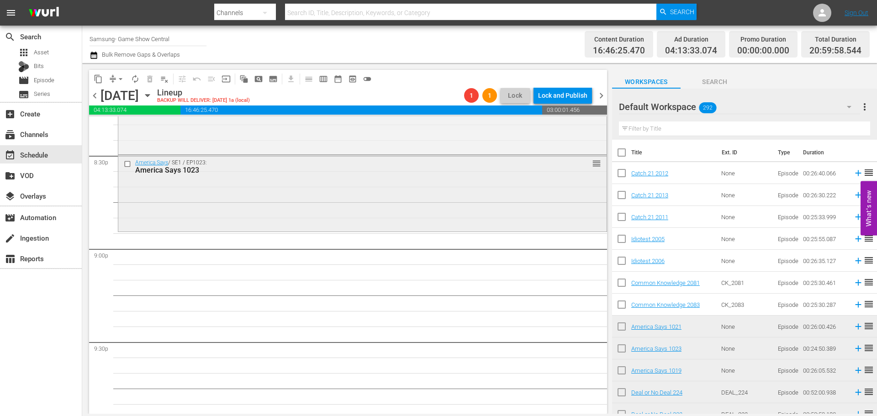
click at [264, 186] on div "America Says / SE1 / EP1023: America Says 1023 reorder" at bounding box center [362, 192] width 488 height 74
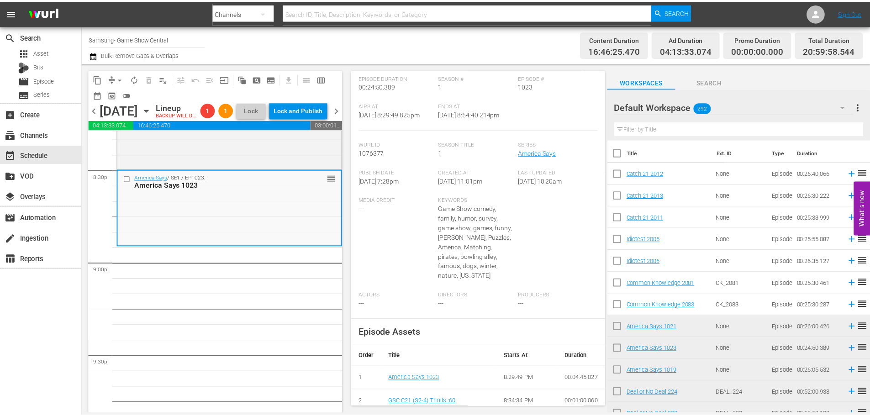
scroll to position [0, 0]
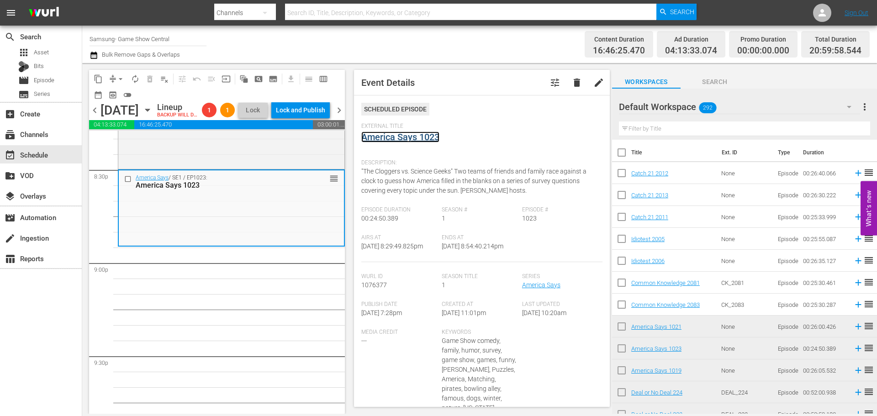
click at [375, 136] on link "America Says 1023" at bounding box center [400, 137] width 78 height 11
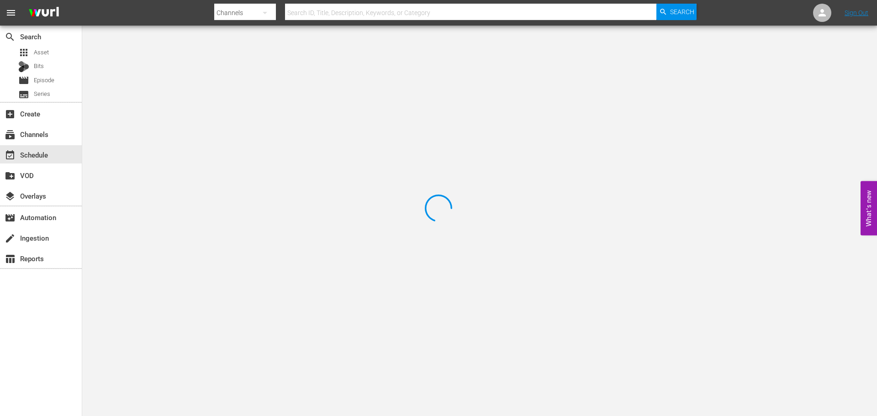
click at [141, 33] on div at bounding box center [438, 208] width 877 height 416
click at [186, 65] on div at bounding box center [438, 208] width 877 height 416
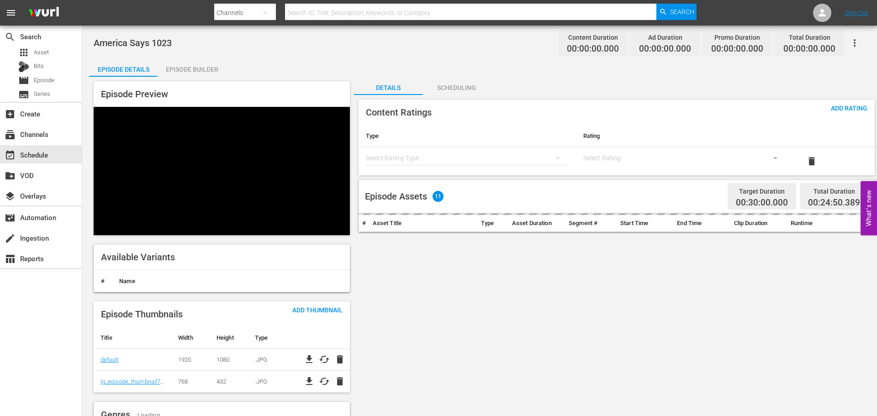
click at [193, 70] on div "Episode Builder" at bounding box center [192, 69] width 69 height 22
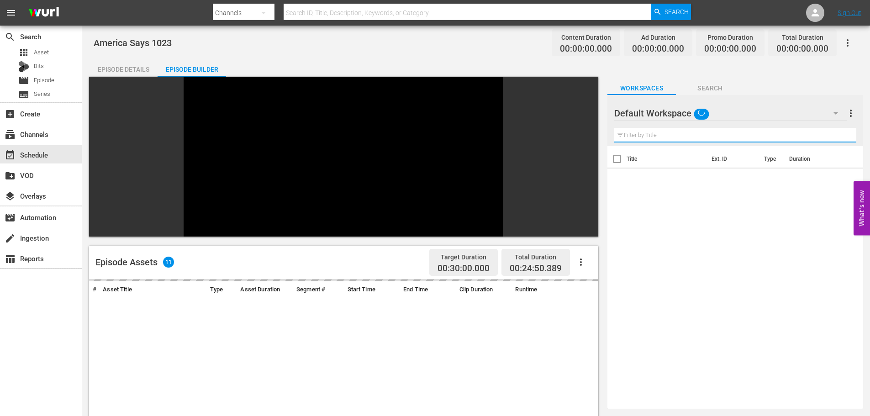
click at [637, 134] on input "text" at bounding box center [735, 135] width 242 height 15
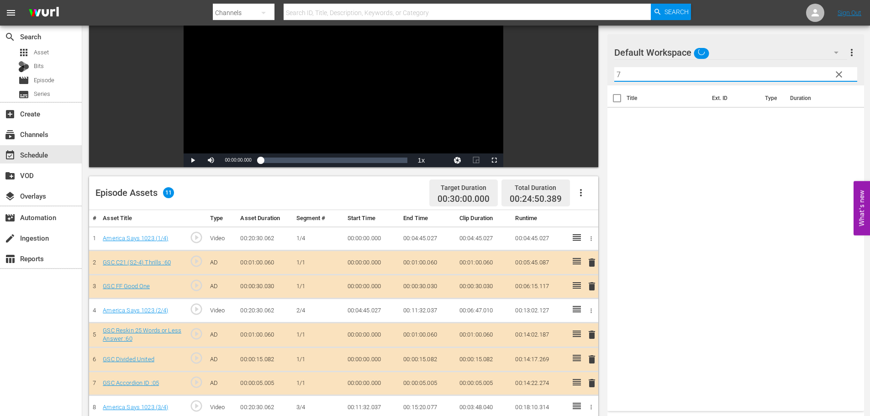
scroll to position [238, 0]
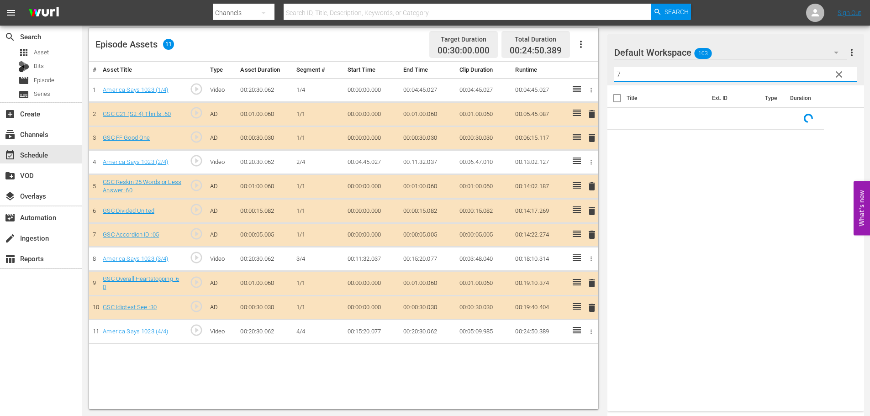
type input "7"
click at [594, 239] on span "delete" at bounding box center [591, 234] width 11 height 11
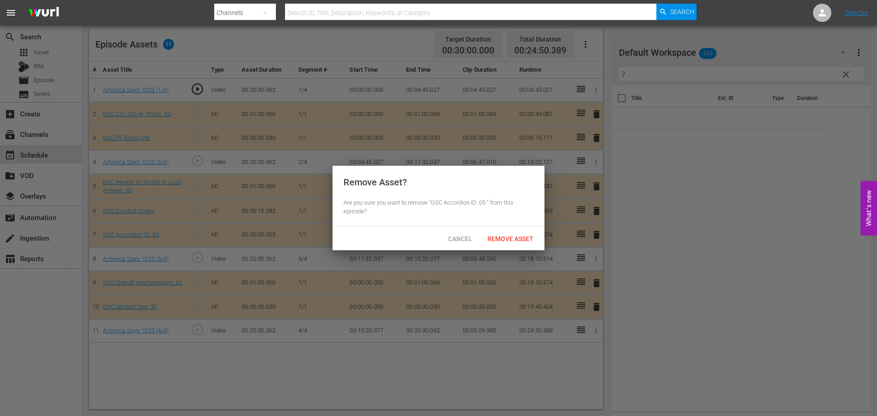
click at [515, 235] on span "Remove Asset" at bounding box center [510, 238] width 61 height 7
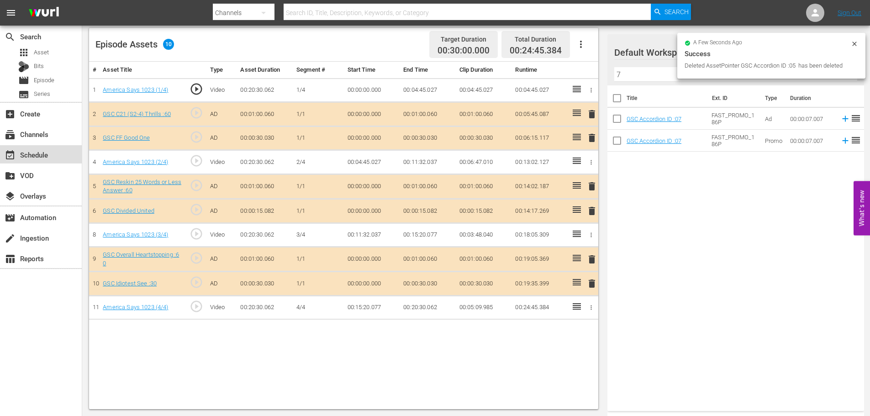
click at [52, 153] on div "event_available Schedule" at bounding box center [41, 154] width 82 height 18
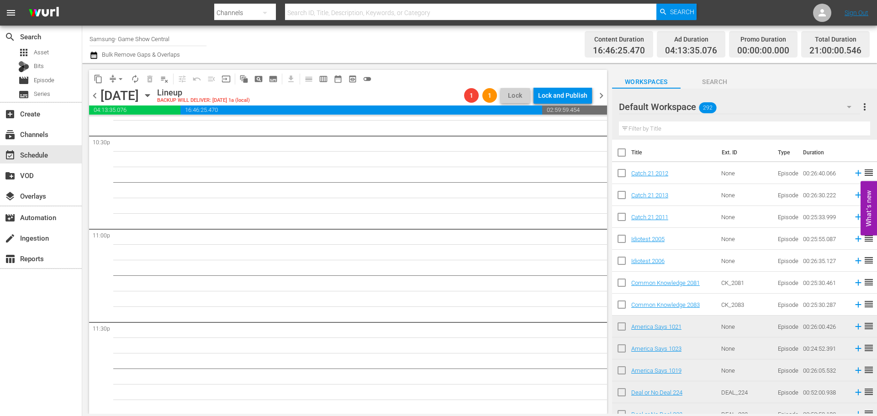
scroll to position [4036, 0]
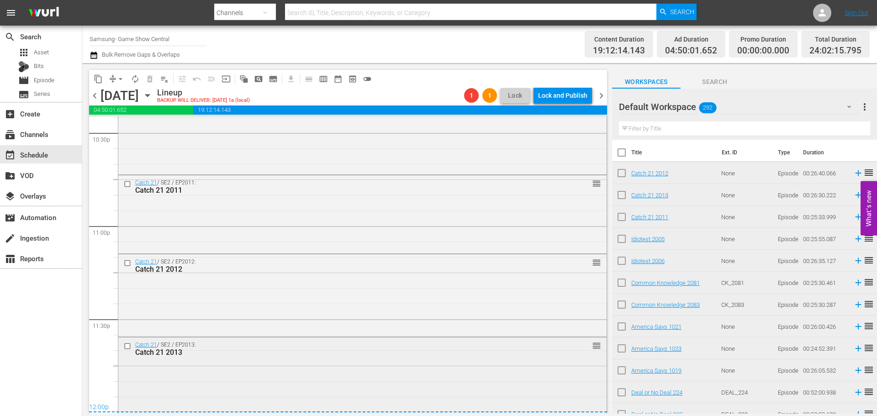
scroll to position [4181, 0]
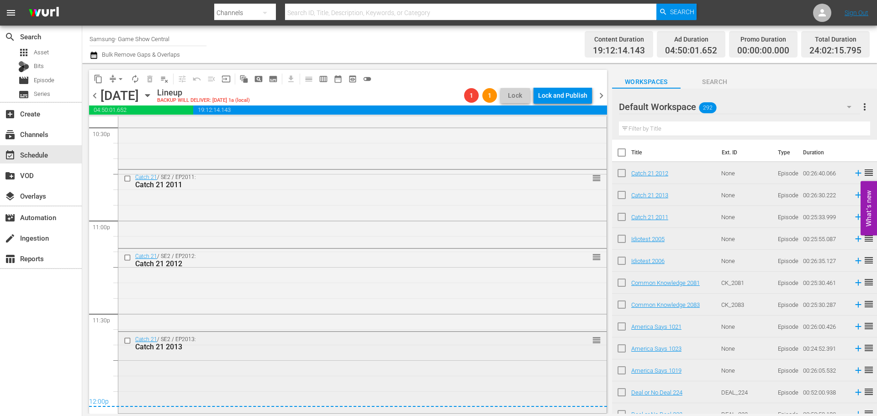
click at [327, 373] on div "Catch 21 / SE2 / EP2013: Catch 21 2013 reorder" at bounding box center [362, 371] width 488 height 79
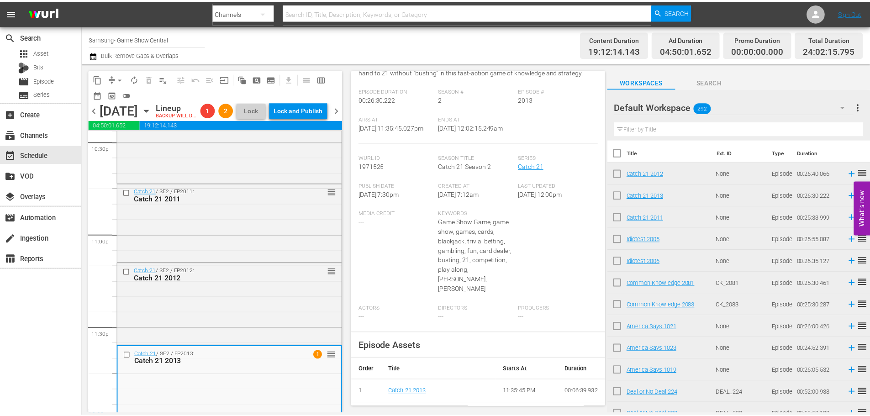
scroll to position [0, 0]
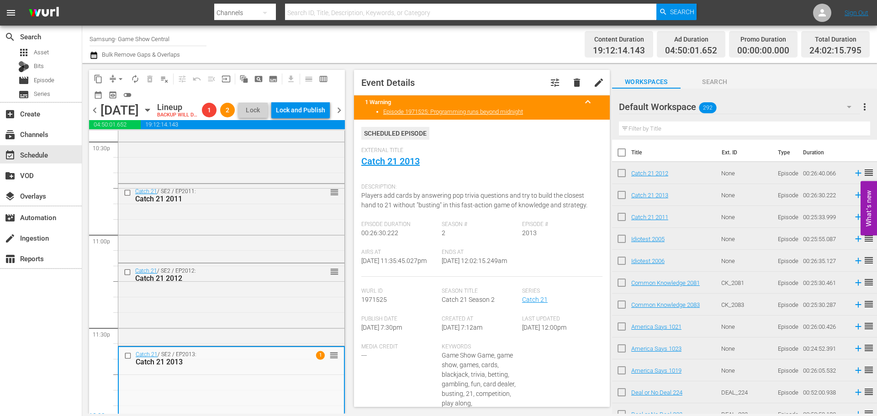
click at [391, 168] on div "External Title Catch 21 2013" at bounding box center [481, 163] width 241 height 32
click at [391, 159] on link "Catch 21 2013" at bounding box center [390, 161] width 58 height 11
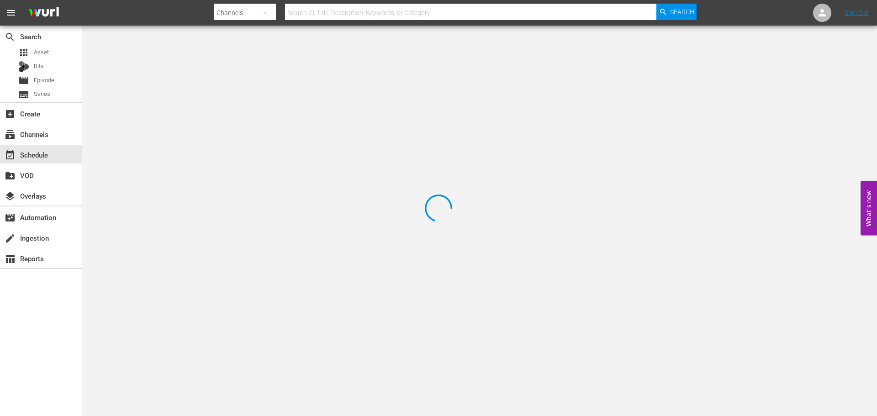
click at [212, 69] on div at bounding box center [438, 208] width 877 height 416
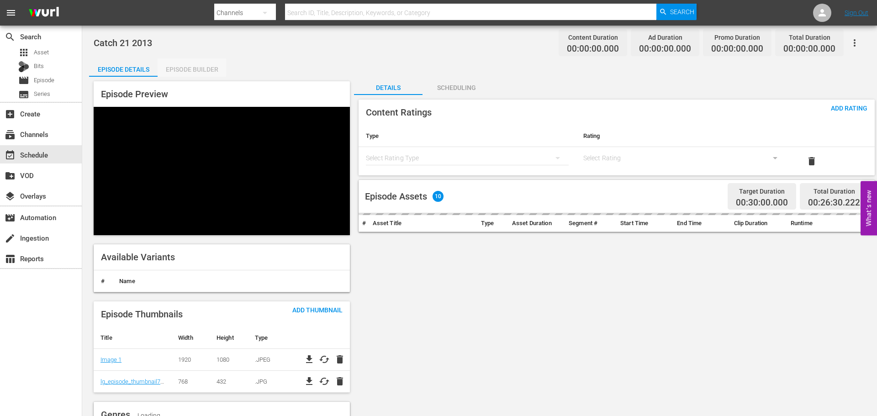
click at [213, 70] on div "Episode Builder" at bounding box center [192, 69] width 69 height 22
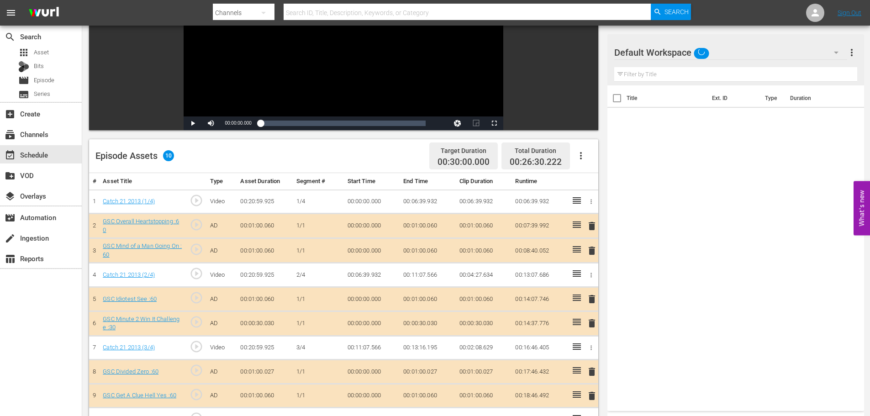
scroll to position [172, 0]
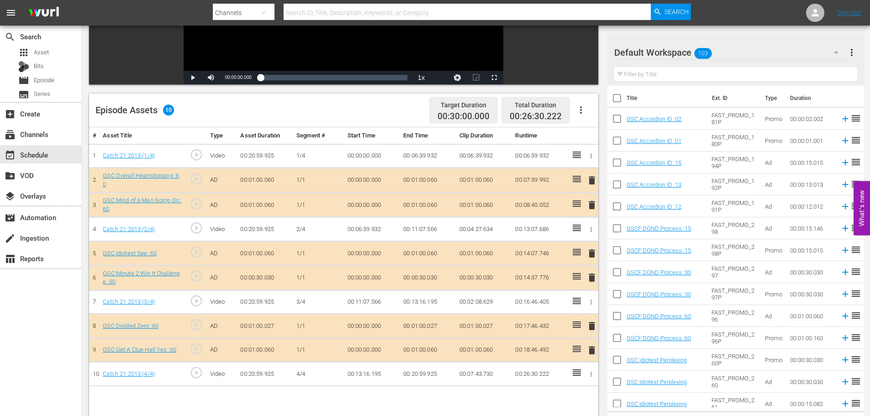
click at [593, 352] on span "delete" at bounding box center [591, 350] width 11 height 11
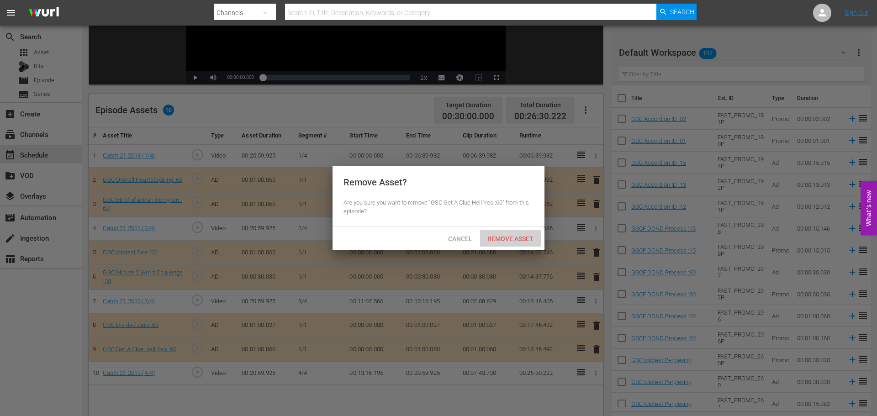
click at [514, 239] on span "Remove Asset" at bounding box center [510, 238] width 61 height 7
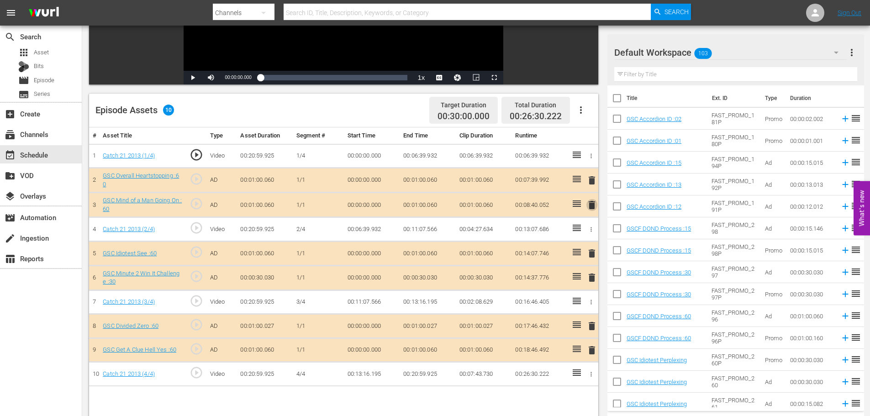
click at [591, 205] on span "delete" at bounding box center [591, 205] width 11 height 11
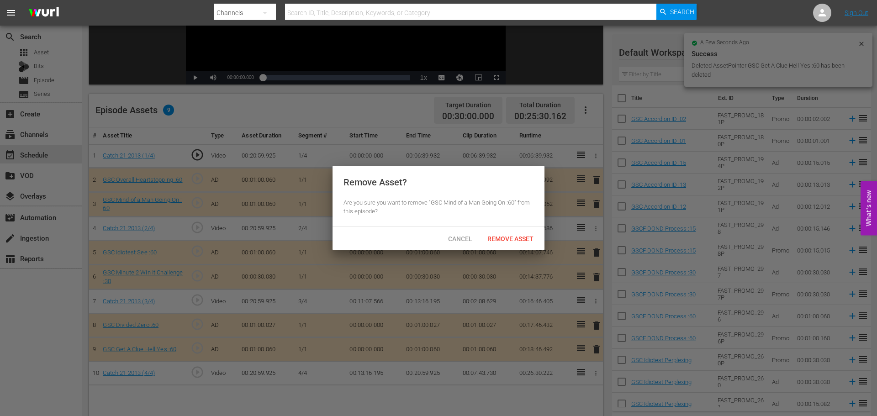
click at [511, 235] on span "Remove Asset" at bounding box center [510, 238] width 61 height 7
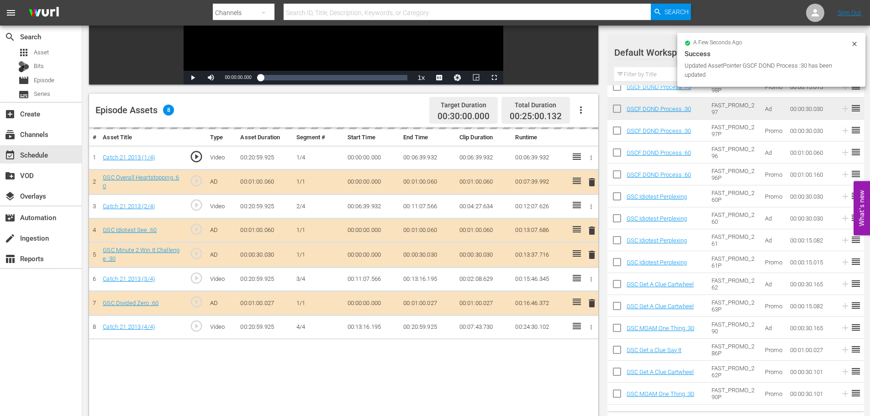
scroll to position [183, 0]
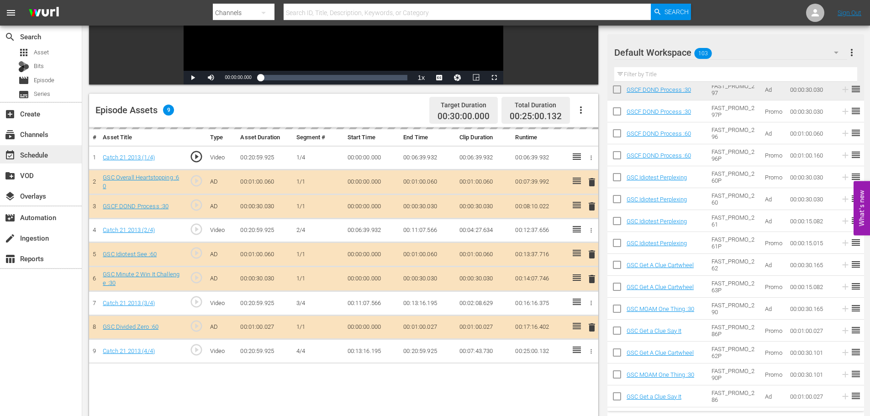
click at [44, 148] on div "event_available Schedule" at bounding box center [41, 154] width 82 height 18
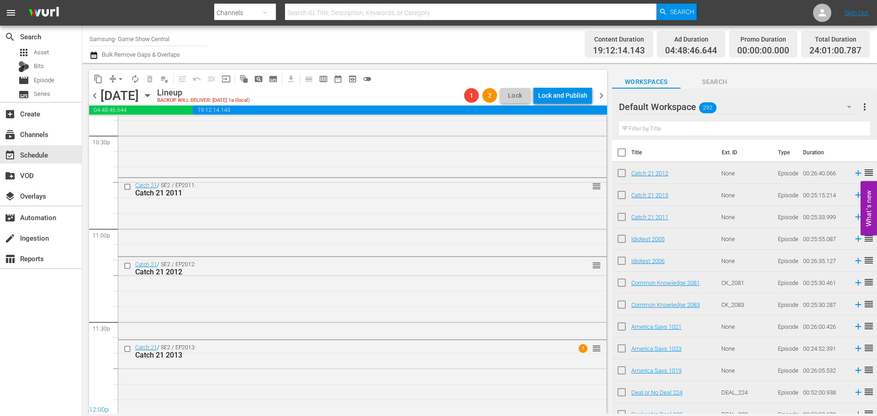
scroll to position [4177, 0]
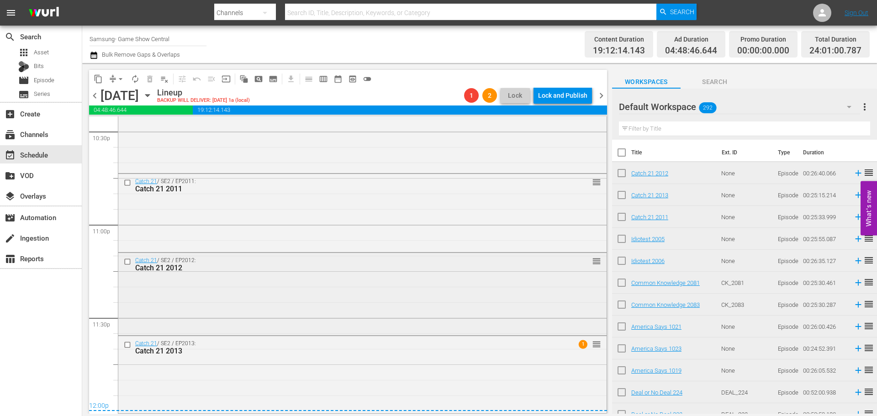
click at [287, 314] on div "Catch 21 / SE2 / EP2012: Catch 21 2012 reorder" at bounding box center [362, 293] width 488 height 80
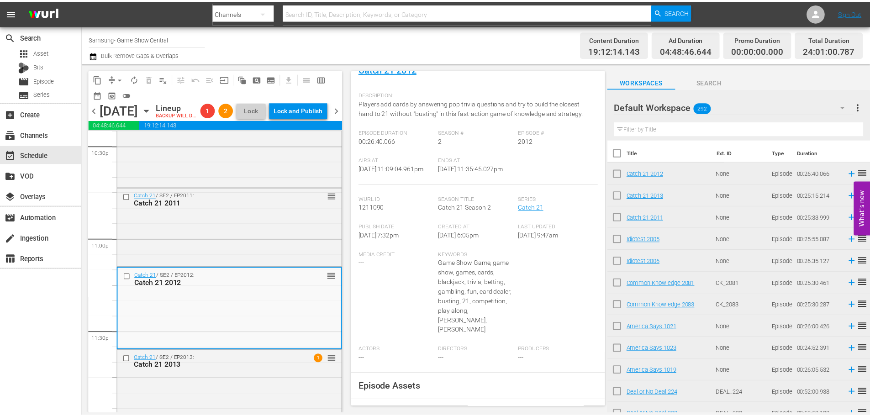
scroll to position [0, 0]
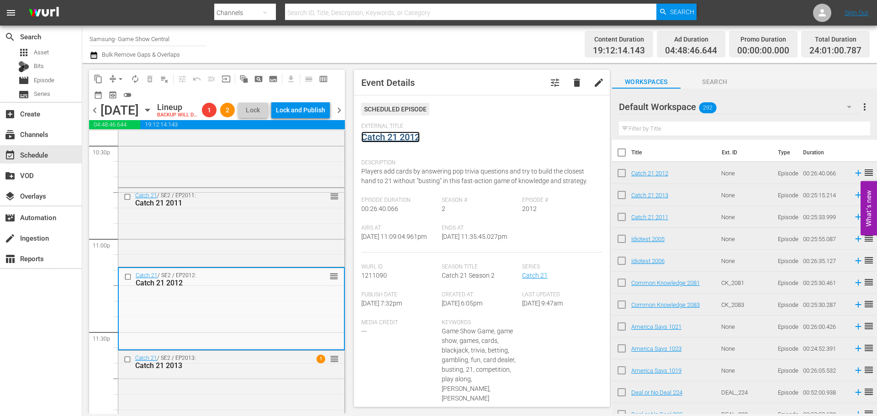
click at [387, 138] on link "Catch 21 2012" at bounding box center [390, 137] width 58 height 11
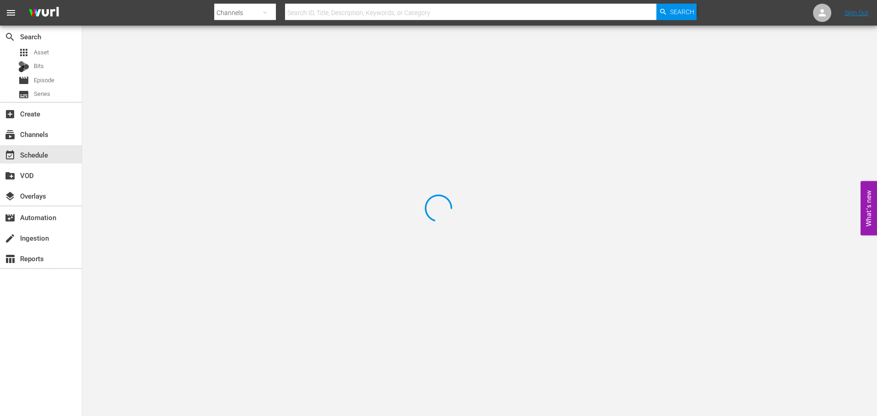
drag, startPoint x: 192, startPoint y: 70, endPoint x: 214, endPoint y: 68, distance: 22.0
click at [193, 70] on div at bounding box center [438, 208] width 877 height 416
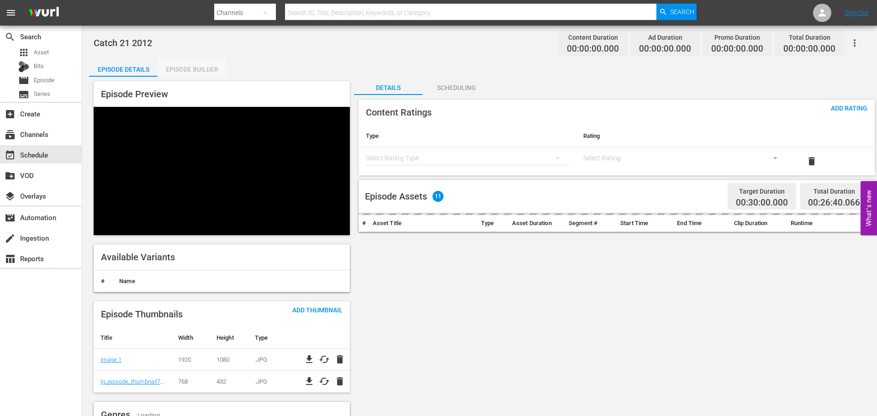
click at [199, 72] on div "Episode Builder" at bounding box center [192, 69] width 69 height 22
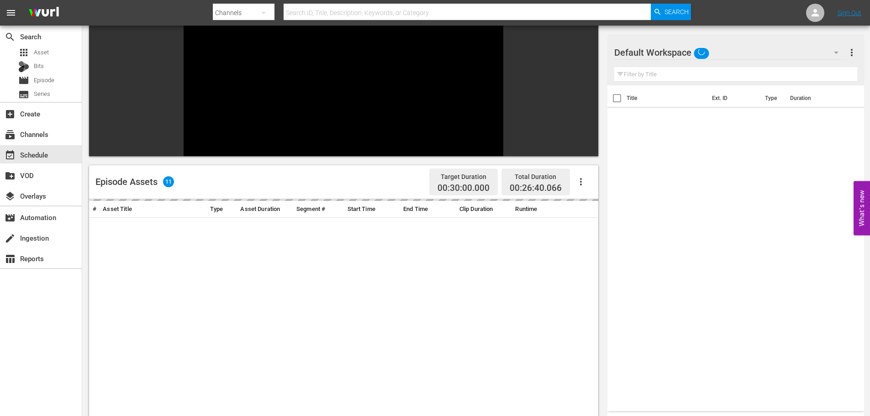
scroll to position [127, 0]
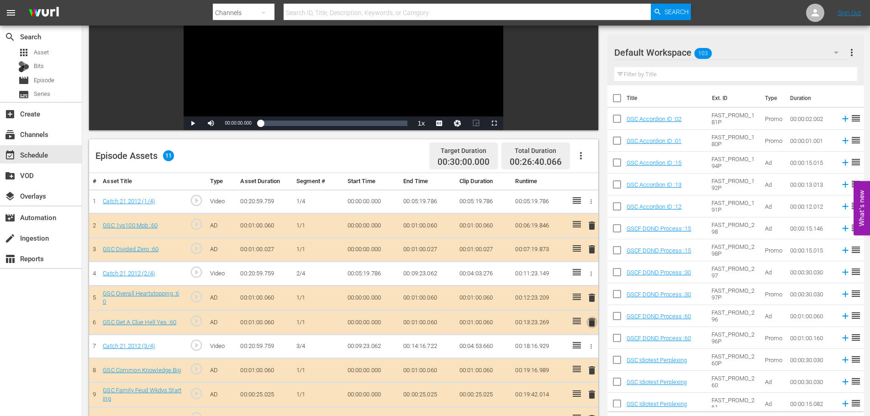
click at [591, 324] on span "delete" at bounding box center [591, 322] width 11 height 11
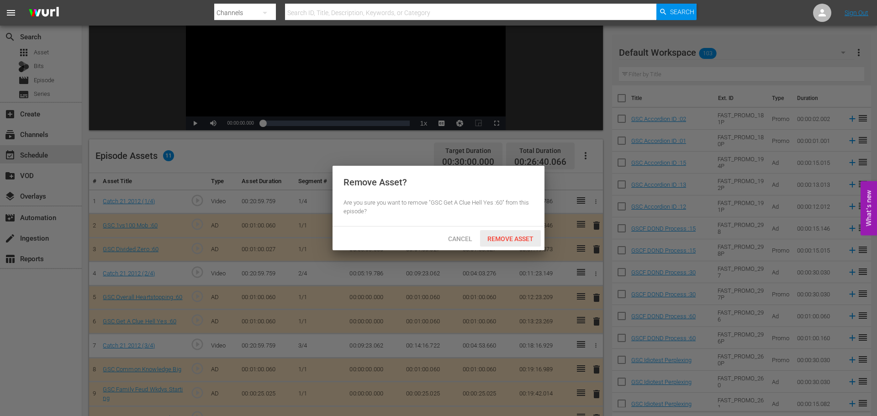
click at [516, 245] on div "Remove Asset" at bounding box center [510, 238] width 61 height 17
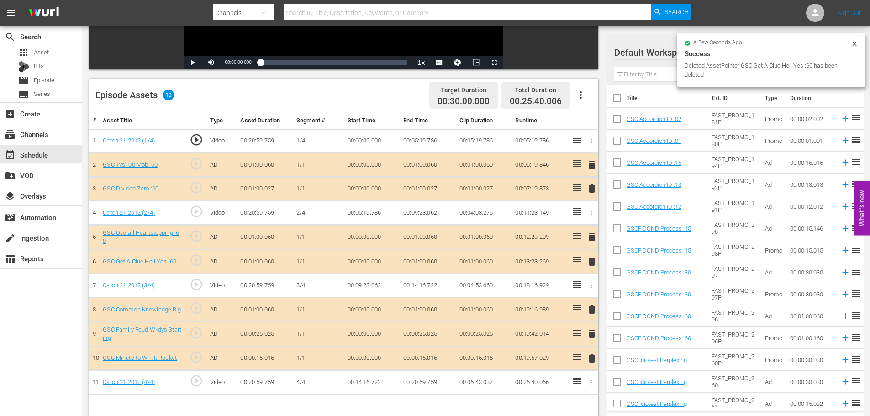
scroll to position [238, 0]
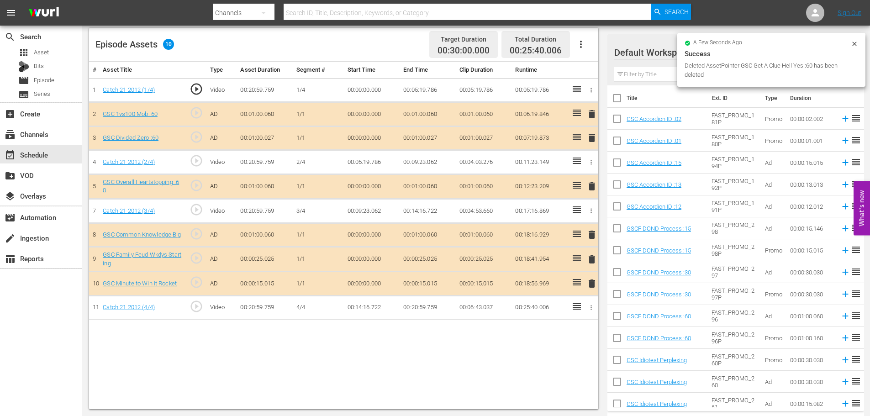
drag, startPoint x: 591, startPoint y: 281, endPoint x: 582, endPoint y: 278, distance: 9.7
click at [591, 281] on span "delete" at bounding box center [591, 283] width 11 height 11
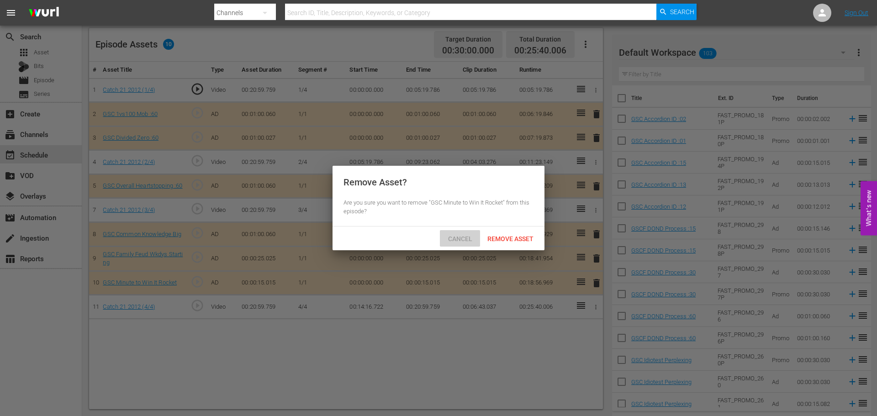
click at [441, 237] on span "Cancel" at bounding box center [460, 238] width 39 height 7
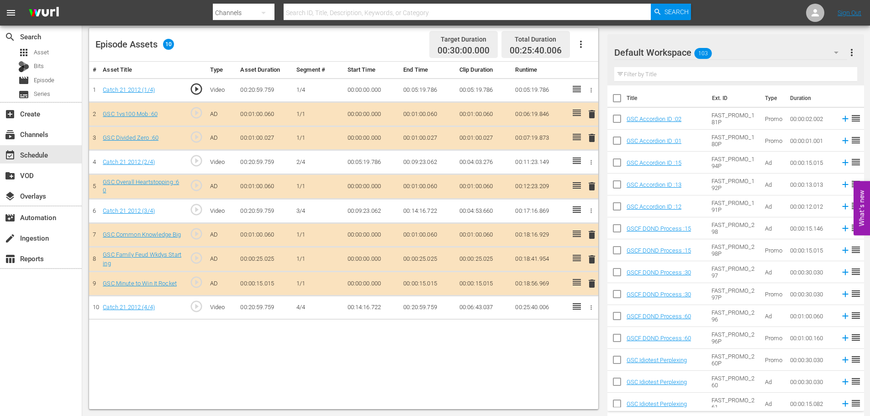
click at [589, 285] on span "delete" at bounding box center [591, 283] width 11 height 11
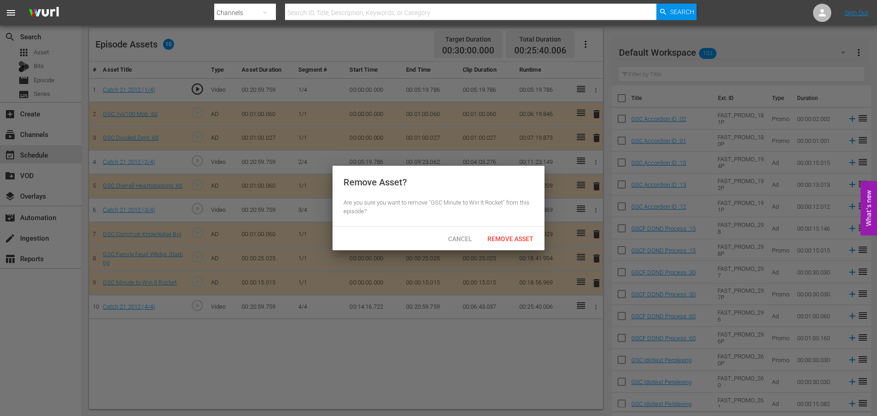
click at [517, 242] on span "Remove Asset" at bounding box center [510, 238] width 61 height 7
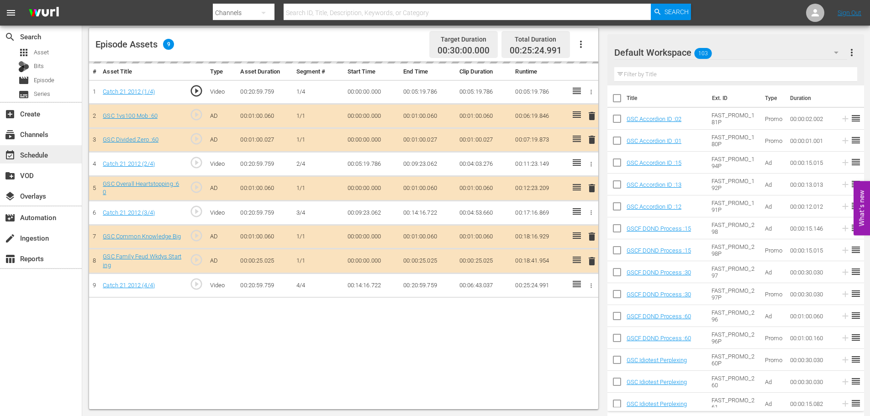
click at [69, 152] on div "event_available Schedule" at bounding box center [41, 154] width 82 height 18
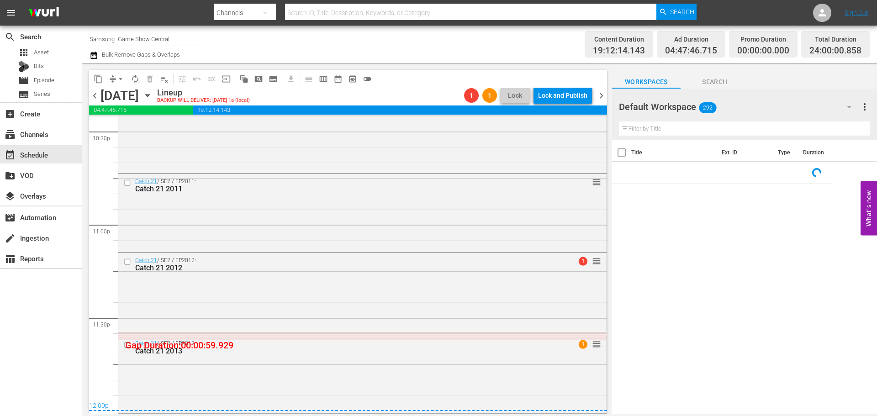
scroll to position [4177, 0]
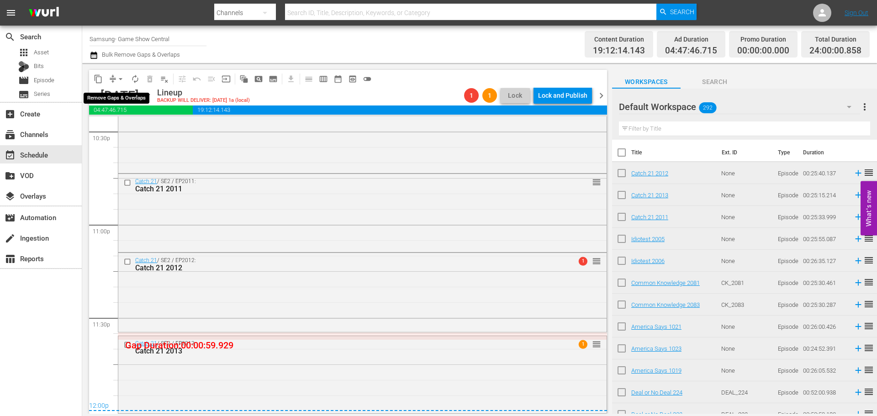
click at [116, 81] on span "arrow_drop_down" at bounding box center [120, 78] width 9 height 9
click at [123, 97] on li "Align to Midnight" at bounding box center [121, 97] width 96 height 15
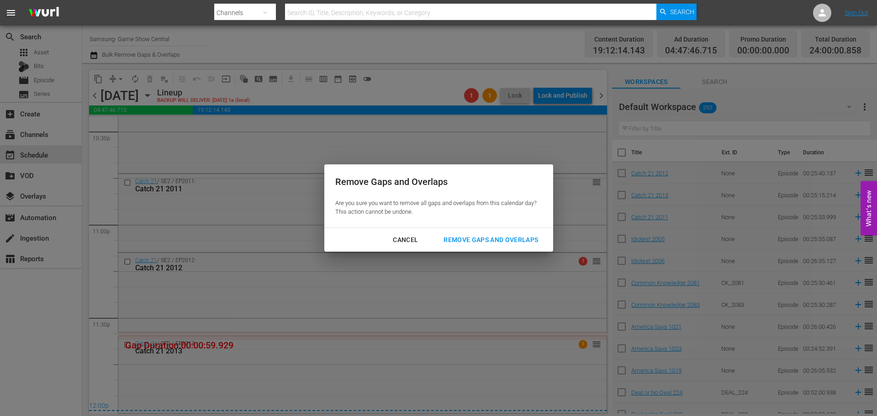
drag, startPoint x: 485, startPoint y: 246, endPoint x: 533, endPoint y: 389, distance: 150.3
click at [485, 246] on button "Remove Gaps and Overlaps" at bounding box center [490, 240] width 116 height 17
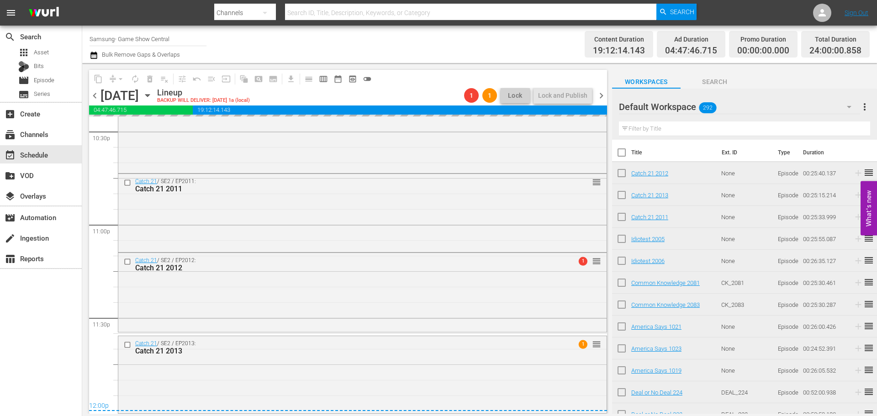
click at [532, 388] on div "Catch 21 / SE2 / EP2013: Catch 21 2013 1 reorder" at bounding box center [362, 374] width 488 height 76
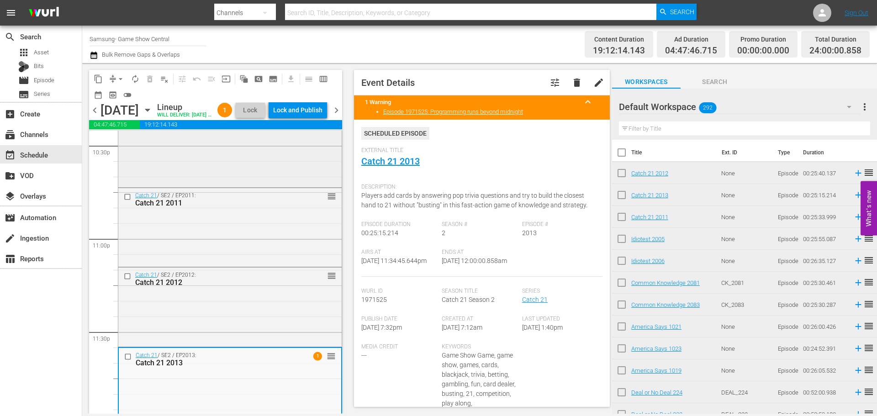
scroll to position [4204, 0]
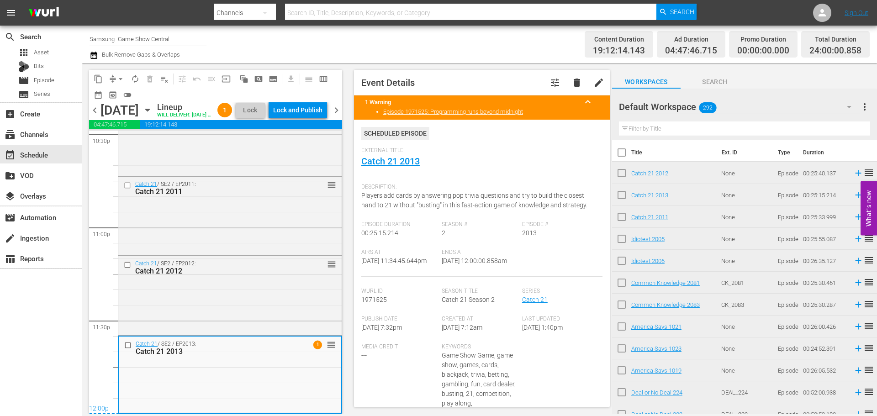
click at [309, 102] on div "content_copy compress arrow_drop_down autorenew_outlined delete_forever_outline…" at bounding box center [215, 86] width 253 height 32
click at [307, 105] on div "Lock and Publish" at bounding box center [297, 110] width 49 height 16
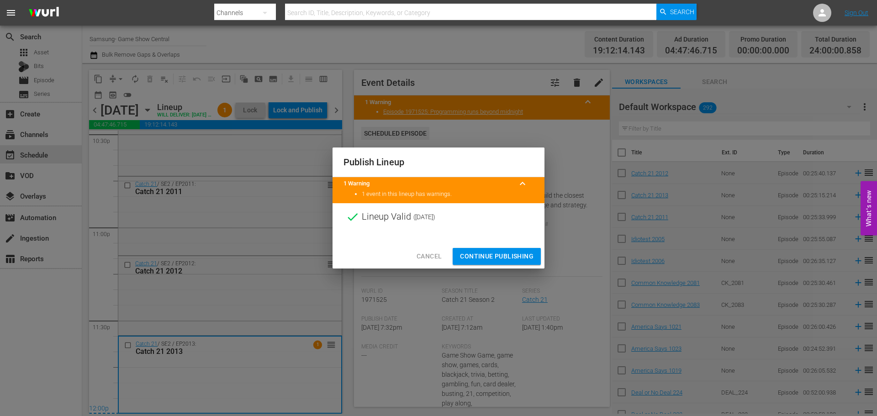
click at [496, 263] on button "Continue Publishing" at bounding box center [497, 256] width 88 height 17
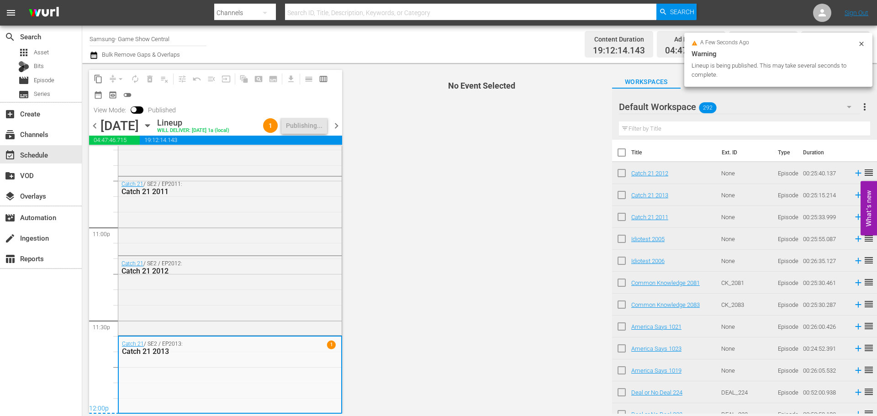
click at [501, 253] on div "Cancel Continue Publishing" at bounding box center [438, 244] width 212 height 24
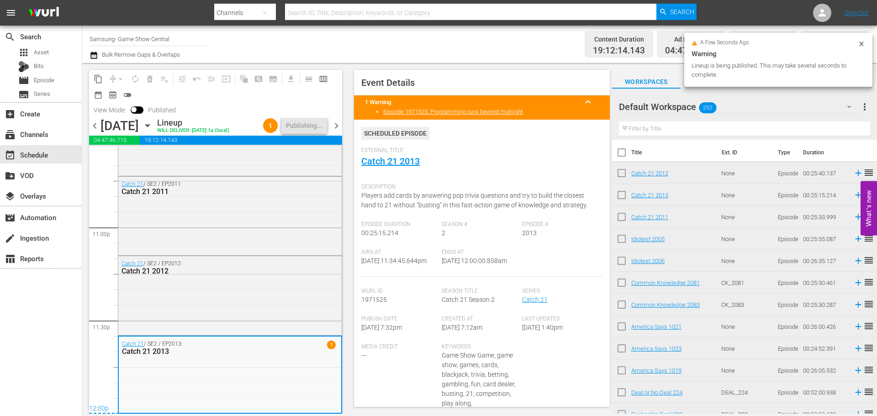
click at [336, 126] on span "chevron_right" at bounding box center [336, 125] width 11 height 11
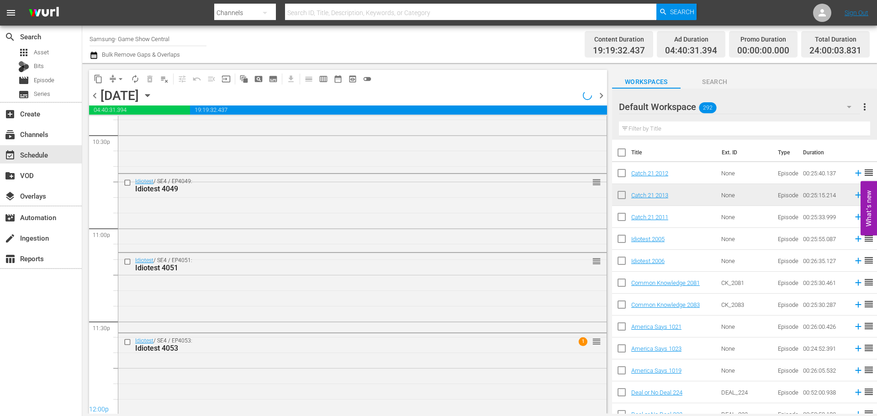
scroll to position [1, 0]
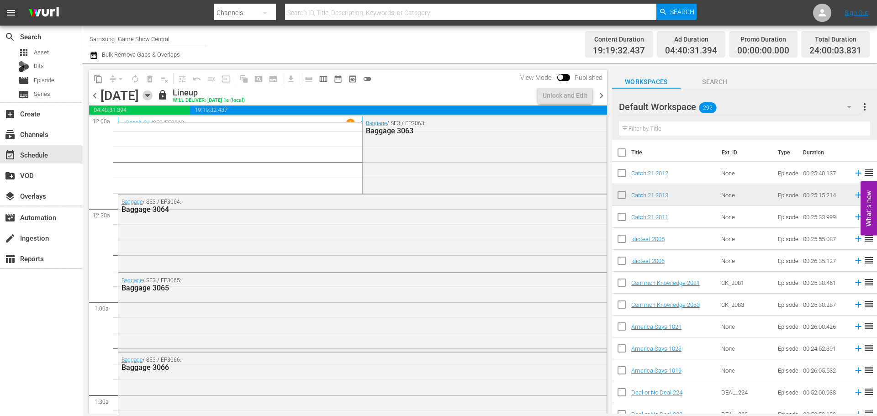
click at [149, 95] on icon "button" at bounding box center [147, 96] width 4 height 2
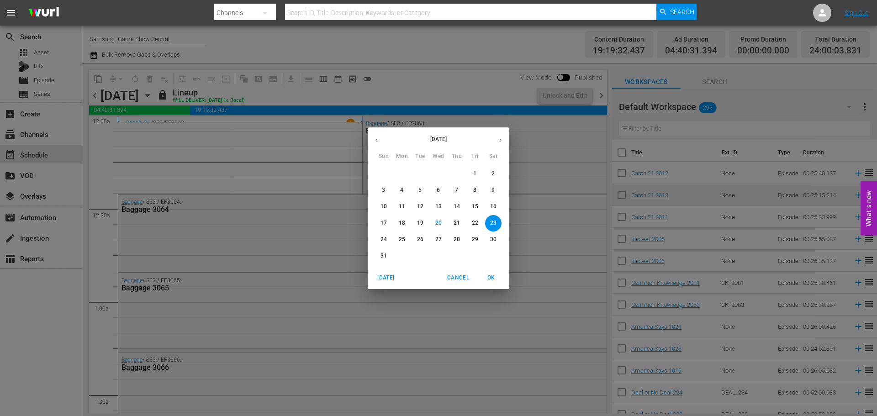
click at [453, 238] on p "28" at bounding box center [456, 240] width 6 height 8
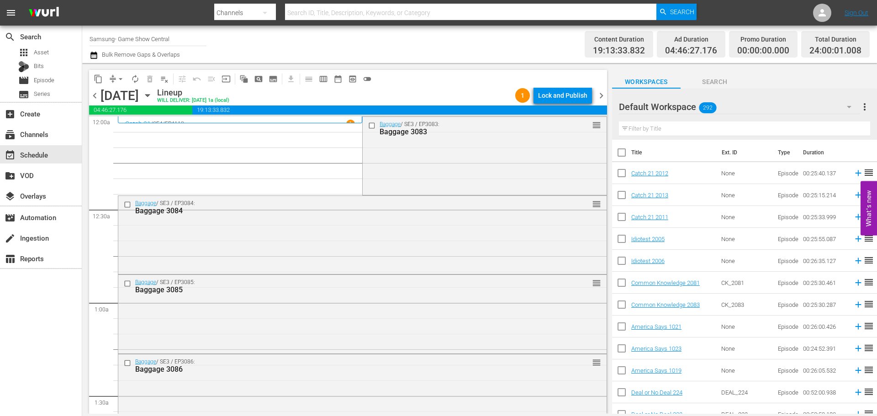
click at [563, 97] on div "Lock and Publish" at bounding box center [562, 95] width 49 height 16
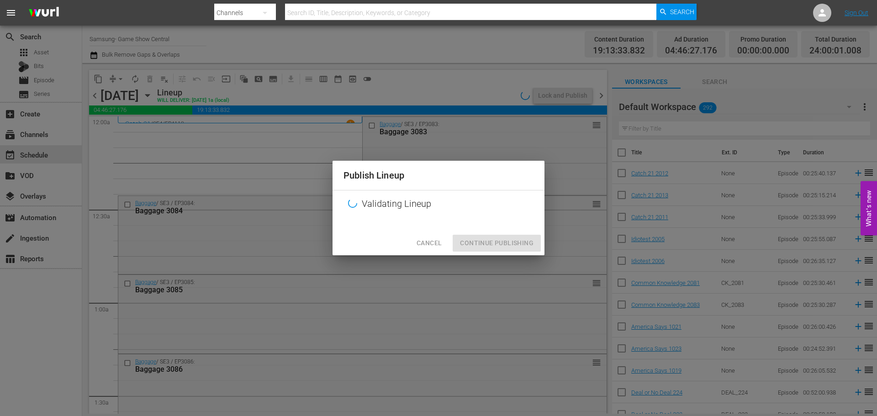
drag, startPoint x: 499, startPoint y: 226, endPoint x: 488, endPoint y: 240, distance: 17.6
click at [492, 237] on div "Publish Lineup Validating Lineup Cancel Continue Publishing" at bounding box center [438, 208] width 212 height 94
click at [488, 241] on div "Cancel Continue Publishing" at bounding box center [438, 243] width 212 height 24
click at [488, 242] on div "Cancel Continue Publishing" at bounding box center [438, 243] width 212 height 24
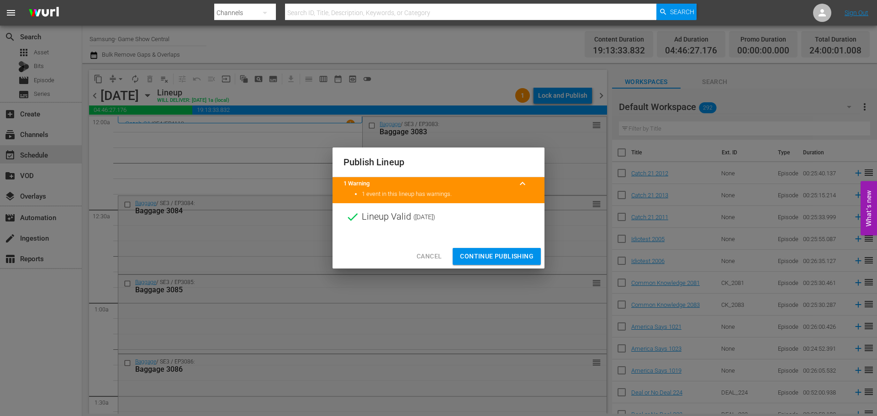
click at [494, 253] on span "Continue Publishing" at bounding box center [497, 256] width 74 height 11
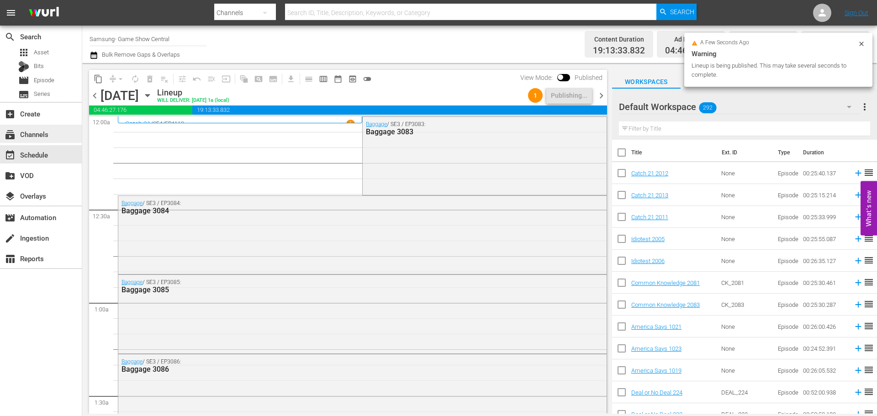
click at [37, 132] on div "subscriptions Channels" at bounding box center [25, 133] width 51 height 8
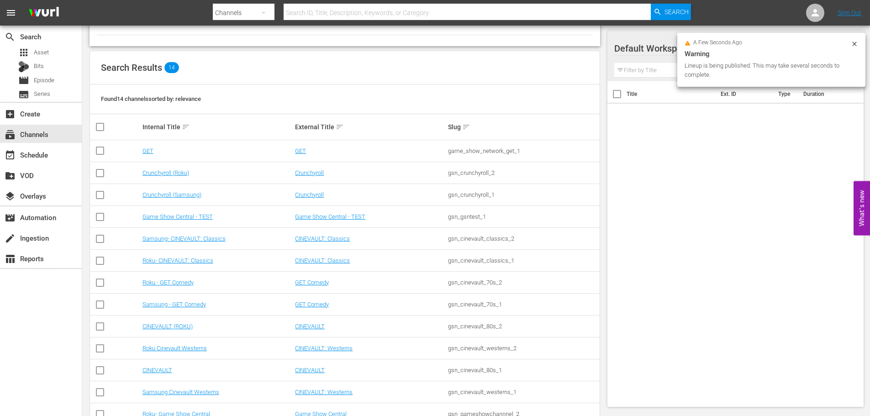
scroll to position [115, 0]
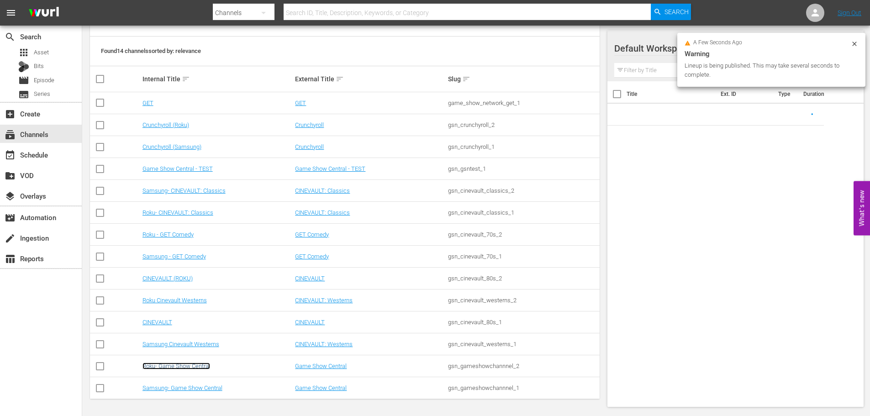
click at [178, 369] on link "Roku- Game Show Central" at bounding box center [176, 366] width 68 height 7
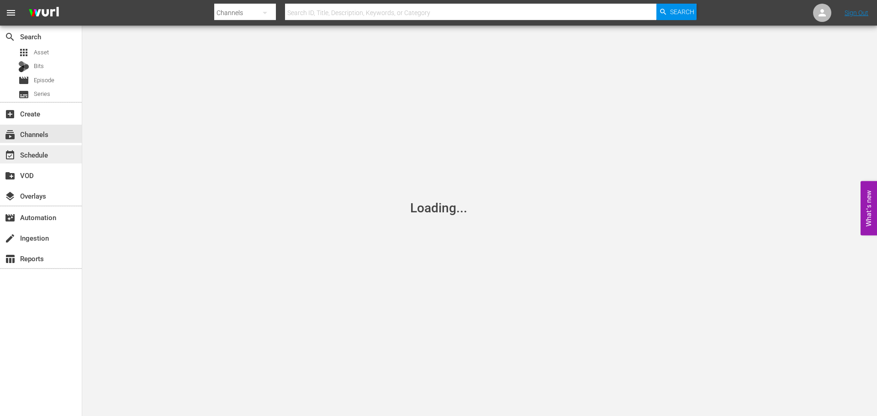
click at [61, 152] on div "event_available Schedule" at bounding box center [41, 154] width 82 height 18
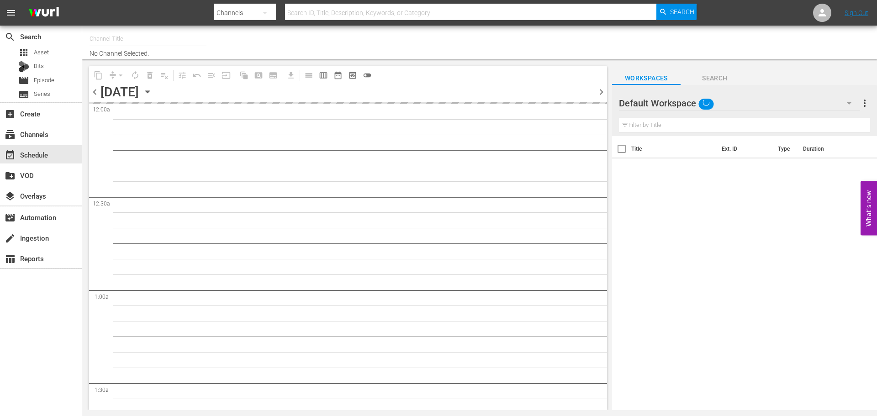
type input "Roku- Game Show Central (462)"
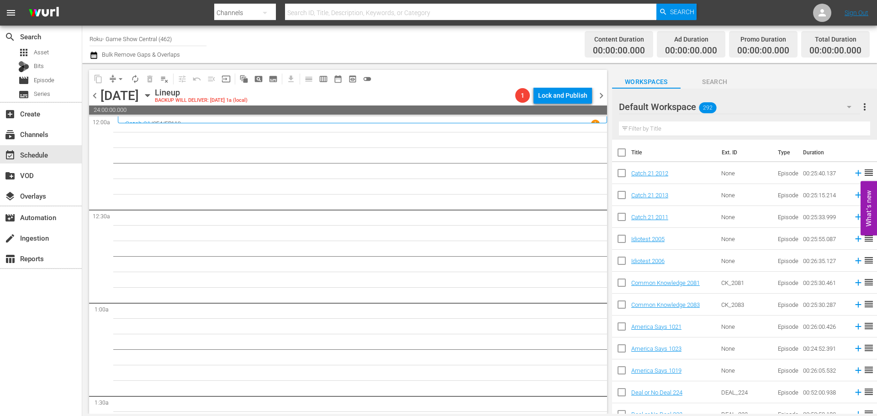
click at [153, 100] on icon "button" at bounding box center [147, 95] width 10 height 10
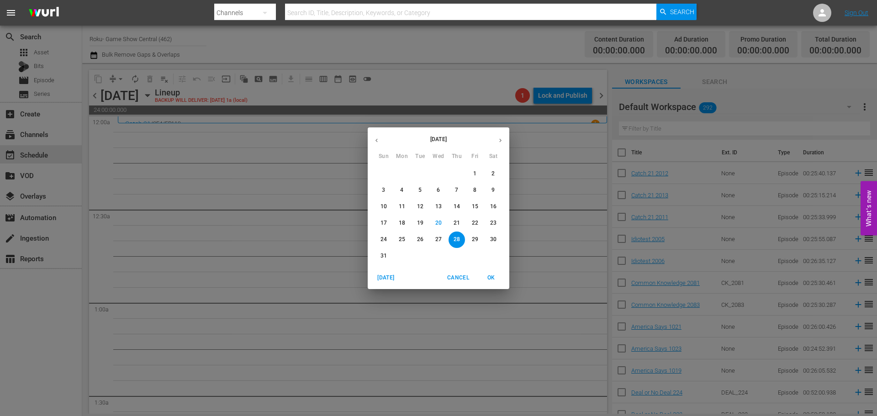
click at [473, 226] on p "22" at bounding box center [475, 223] width 6 height 8
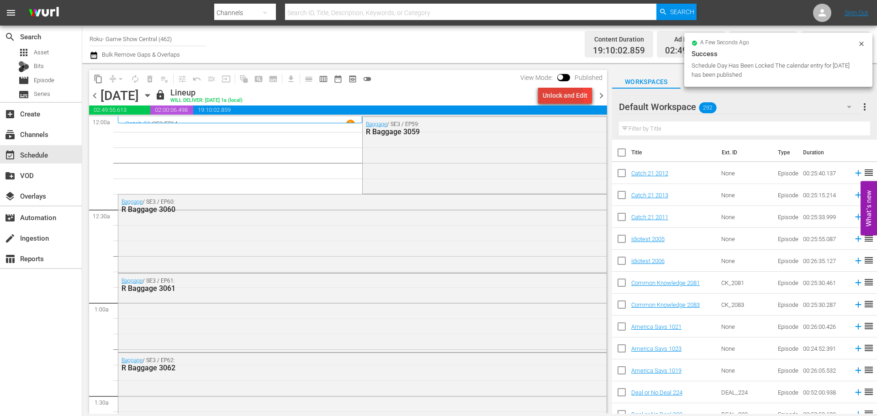
click at [558, 96] on div "Unlock and Edit" at bounding box center [565, 95] width 45 height 16
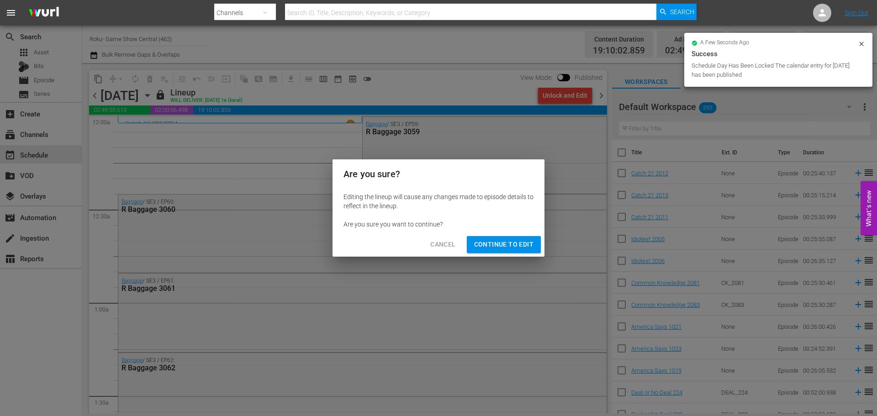
click at [490, 249] on span "Continue to Edit" at bounding box center [503, 244] width 59 height 11
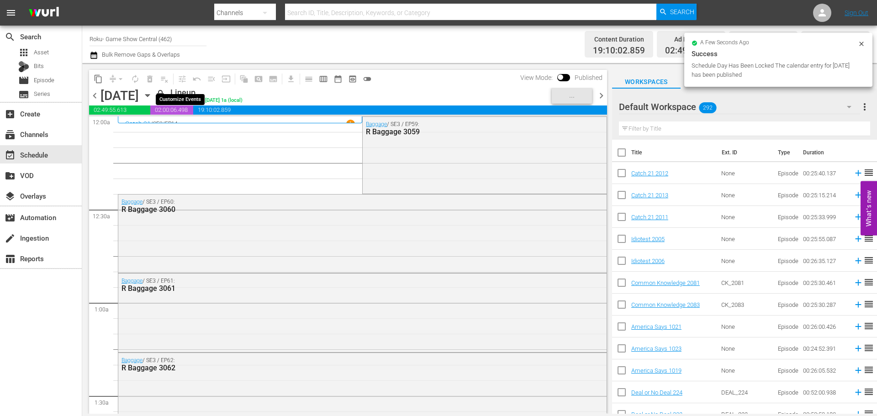
click at [162, 79] on span "playlist_remove_outlined" at bounding box center [164, 79] width 15 height 15
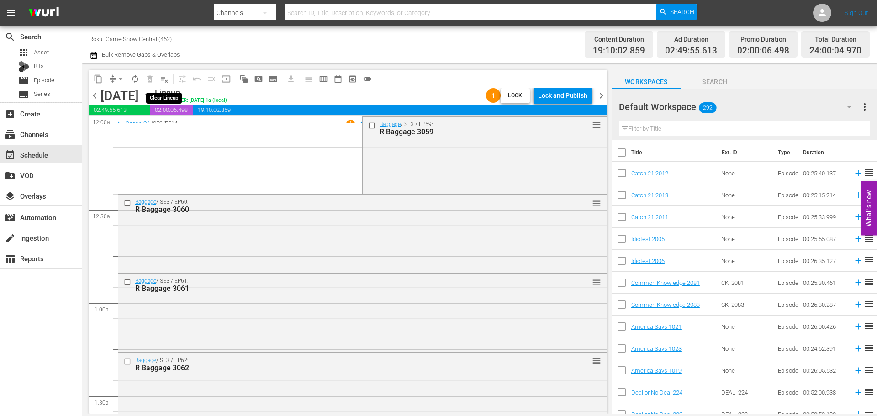
click at [163, 82] on span "playlist_remove_outlined" at bounding box center [164, 78] width 9 height 9
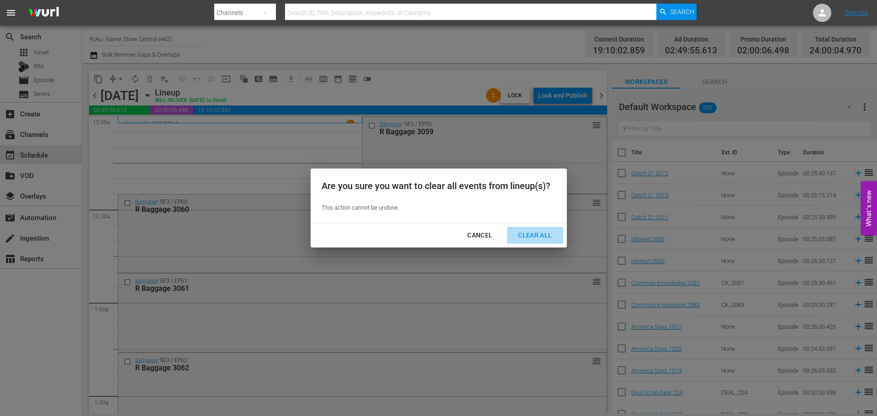
drag, startPoint x: 539, startPoint y: 236, endPoint x: 68, endPoint y: 83, distance: 495.5
click at [538, 236] on div "Clear All" at bounding box center [535, 235] width 48 height 11
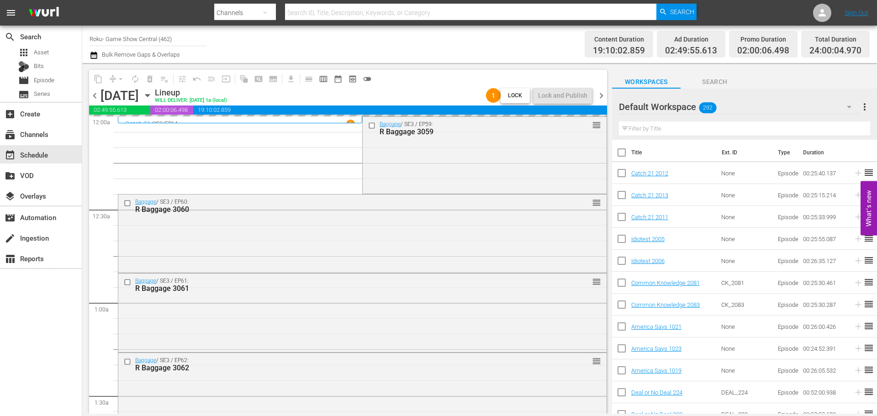
click at [53, 79] on div "Are you sure you want to clear all events from lineup(s)? This action cannot be…" at bounding box center [438, 208] width 877 height 416
click at [53, 79] on span "Episode" at bounding box center [44, 80] width 21 height 9
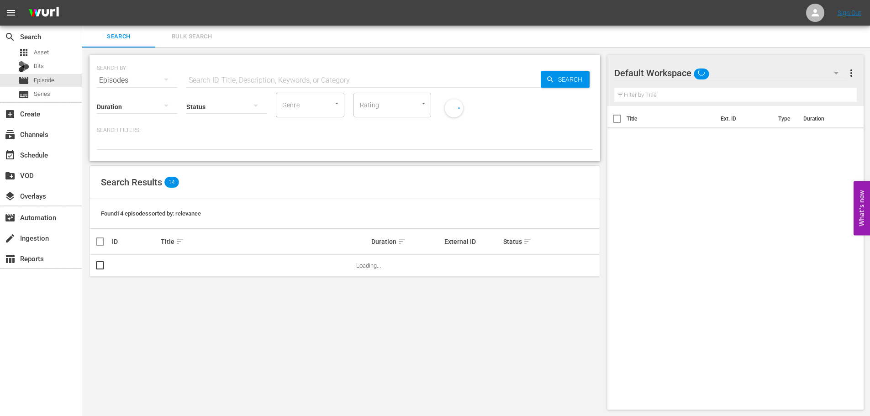
click at [214, 83] on input "text" at bounding box center [363, 80] width 354 height 22
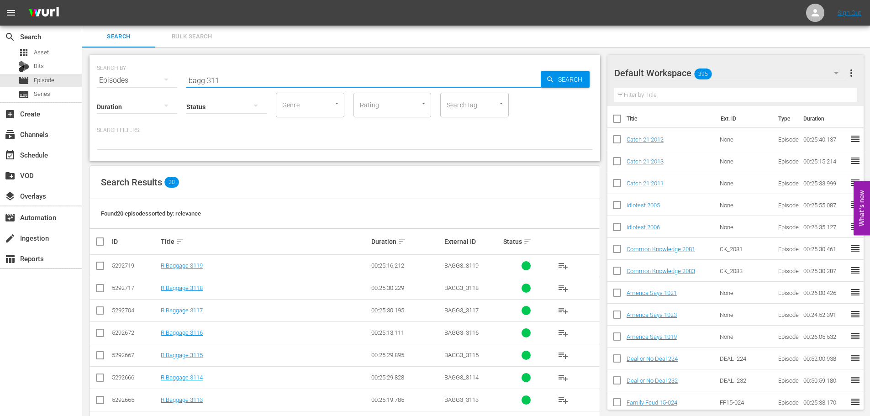
scroll to position [46, 0]
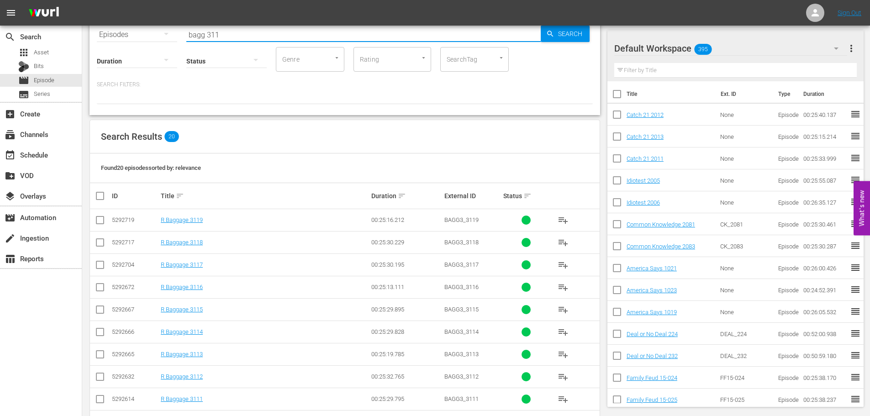
type input "bagg 311"
click at [102, 332] on input "checkbox" at bounding box center [100, 333] width 11 height 11
checkbox input "true"
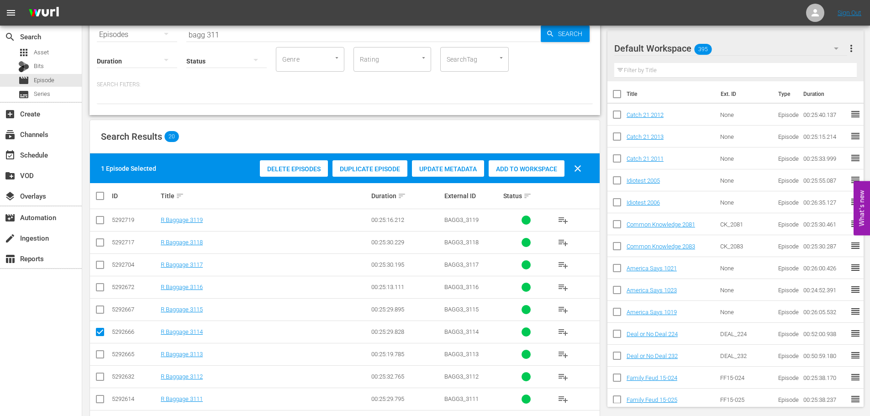
click at [103, 355] on input "checkbox" at bounding box center [100, 356] width 11 height 11
checkbox input "true"
click at [105, 377] on input "checkbox" at bounding box center [100, 378] width 11 height 11
checkbox input "true"
click at [99, 316] on input "checkbox" at bounding box center [100, 311] width 11 height 11
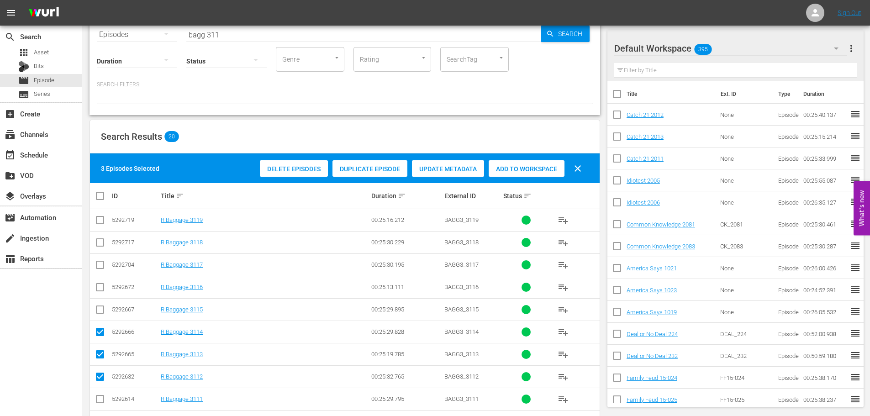
checkbox input "true"
click at [509, 175] on div "Add to Workspace" at bounding box center [527, 168] width 76 height 17
drag, startPoint x: 227, startPoint y: 39, endPoint x: 178, endPoint y: 43, distance: 49.9
click at [178, 42] on div "SEARCH BY Search By Episodes Search ID, Title, Description, Keywords, or Catego…" at bounding box center [345, 62] width 511 height 106
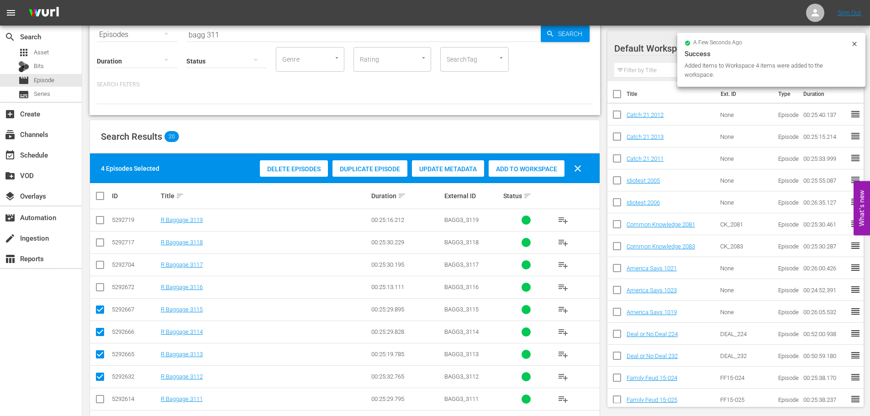
click at [237, 21] on nav "menu Sign Out" at bounding box center [435, 13] width 870 height 26
drag, startPoint x: 237, startPoint y: 34, endPoint x: 162, endPoint y: 41, distance: 75.2
click at [163, 41] on div "SEARCH BY Search By Episodes Search ID, Title, Description, Keywords, or Catego…" at bounding box center [345, 62] width 511 height 106
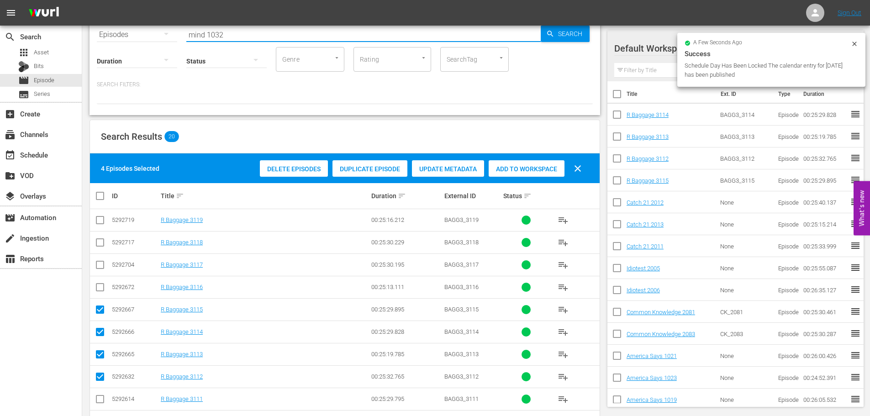
scroll to position [0, 0]
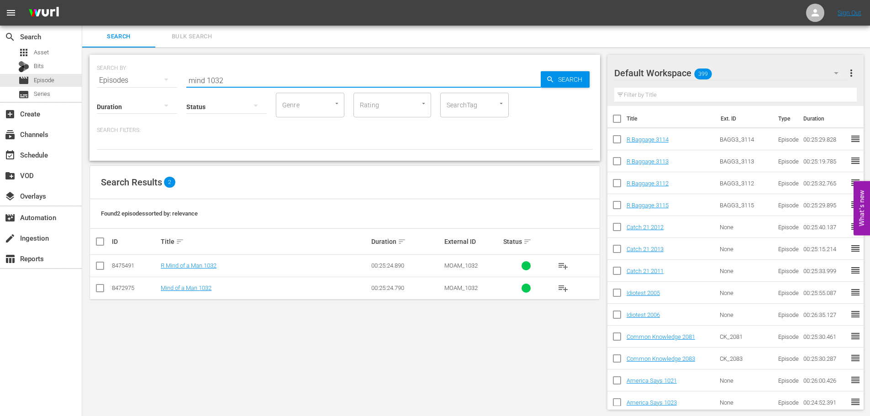
type input "mind 1032"
click at [100, 267] on input "checkbox" at bounding box center [100, 267] width 11 height 11
checkbox input "true"
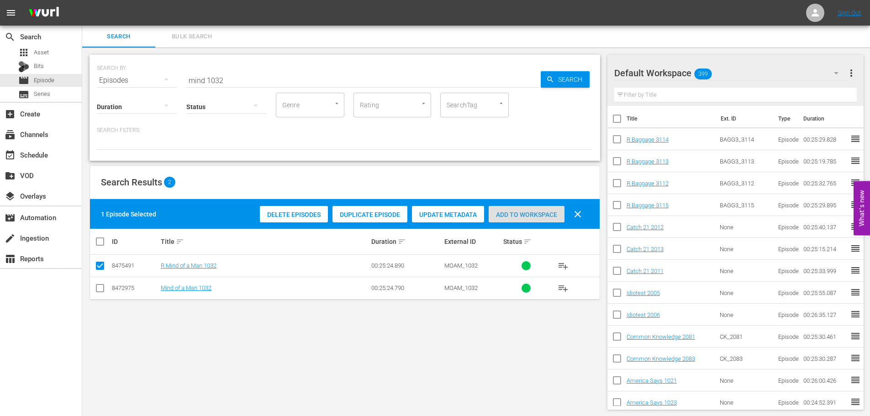
click at [510, 215] on span "Add to Workspace" at bounding box center [527, 214] width 76 height 7
drag, startPoint x: 209, startPoint y: 79, endPoint x: 126, endPoint y: 63, distance: 85.1
click at [145, 80] on div "SEARCH BY Search By Episodes Search ID, Title, Description, Keywords, or Catego…" at bounding box center [345, 74] width 496 height 33
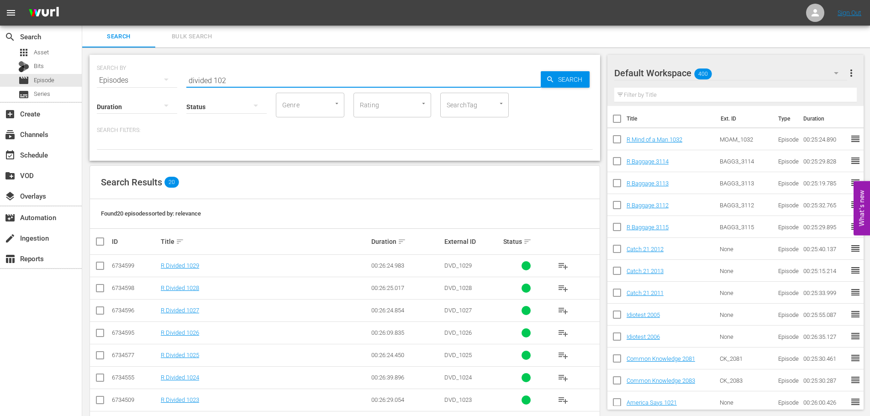
type input "divided 102"
click at [100, 316] on input "checkbox" at bounding box center [100, 312] width 11 height 11
checkbox input "true"
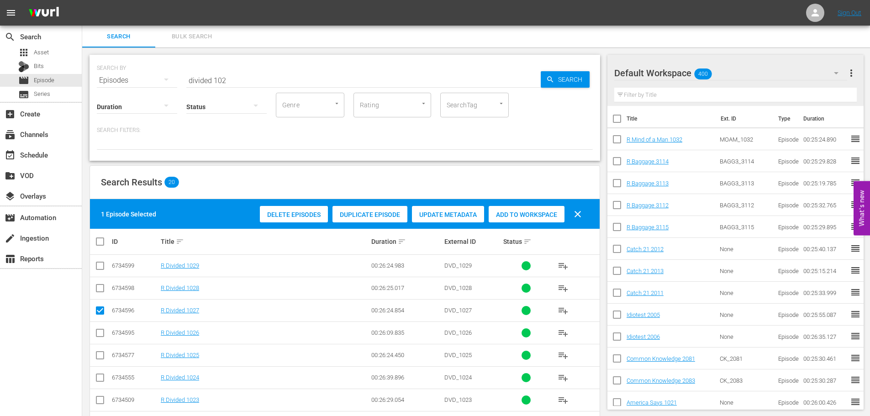
click at [98, 356] on input "checkbox" at bounding box center [100, 357] width 11 height 11
checkbox input "true"
click at [557, 210] on div "Add to Workspace" at bounding box center [527, 214] width 76 height 17
drag, startPoint x: 289, startPoint y: 73, endPoint x: 104, endPoint y: 90, distance: 186.1
click at [109, 89] on div "SEARCH BY Search By Episodes Search ID, Title, Description, Keywords, or Catego…" at bounding box center [345, 108] width 511 height 106
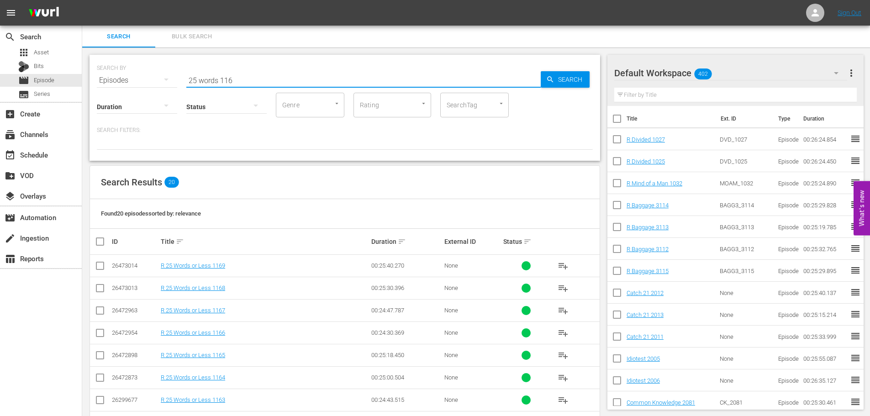
type input "25 words 116"
click at [103, 403] on input "checkbox" at bounding box center [100, 401] width 11 height 11
checkbox input "true"
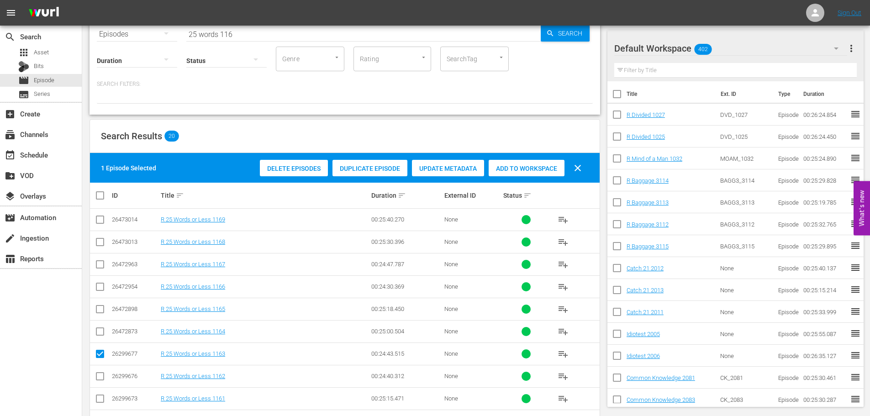
scroll to position [46, 0]
click at [100, 388] on td at bounding box center [100, 399] width 21 height 22
click at [103, 380] on input "checkbox" at bounding box center [100, 378] width 11 height 11
checkbox input "true"
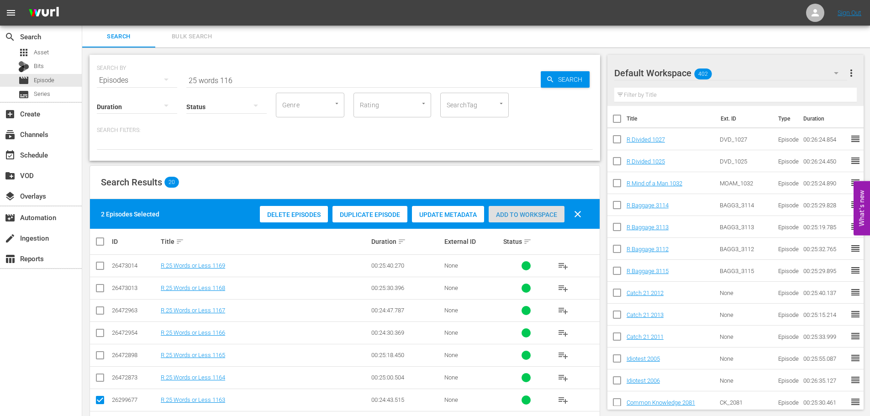
click at [506, 217] on span "Add to Workspace" at bounding box center [527, 214] width 76 height 7
drag, startPoint x: 232, startPoint y: 74, endPoint x: 121, endPoint y: 74, distance: 110.1
click at [122, 74] on div "SEARCH BY Search By Episodes Search ID, Title, Description, Keywords, or Catego…" at bounding box center [345, 74] width 496 height 33
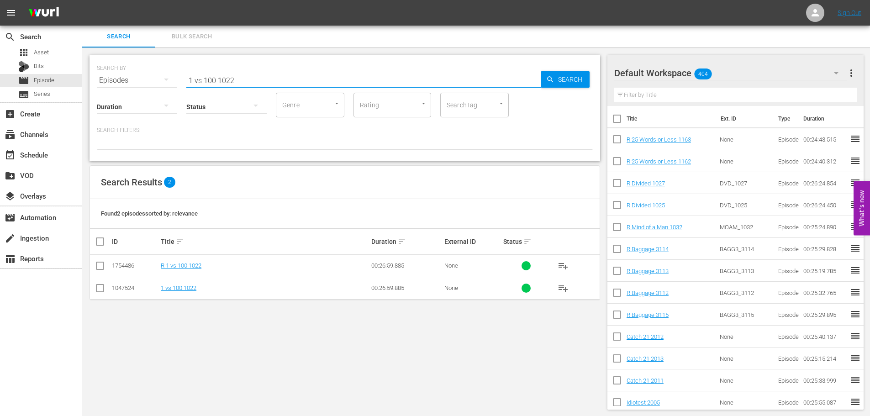
type input "1 vs 100 1022"
click at [95, 262] on input "checkbox" at bounding box center [100, 267] width 11 height 11
checkbox input "true"
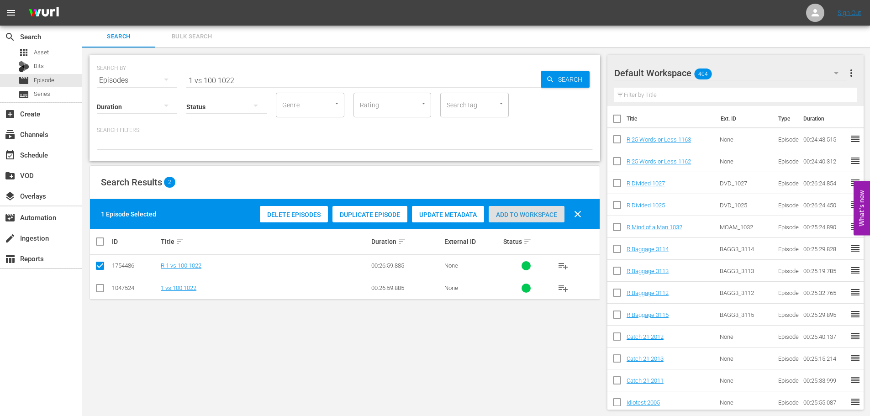
click at [535, 213] on span "Add to Workspace" at bounding box center [527, 214] width 76 height 7
drag, startPoint x: 273, startPoint y: 82, endPoint x: 199, endPoint y: 95, distance: 75.1
click at [204, 93] on div "SEARCH BY Search By Episodes Search ID, Title, Description, Keywords, or Catego…" at bounding box center [345, 108] width 511 height 106
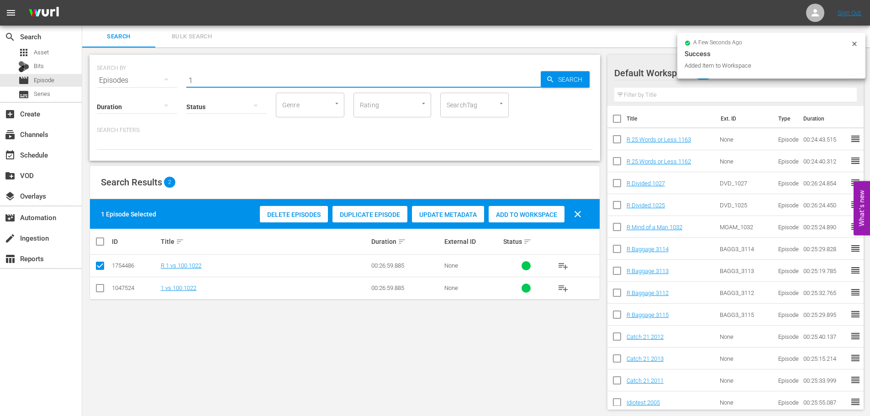
type input "1"
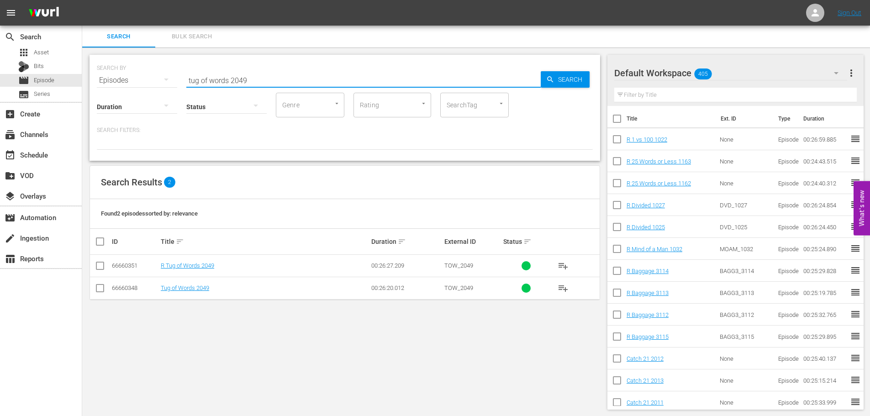
type input "tug of words 2049"
click at [98, 264] on input "checkbox" at bounding box center [100, 267] width 11 height 11
checkbox input "true"
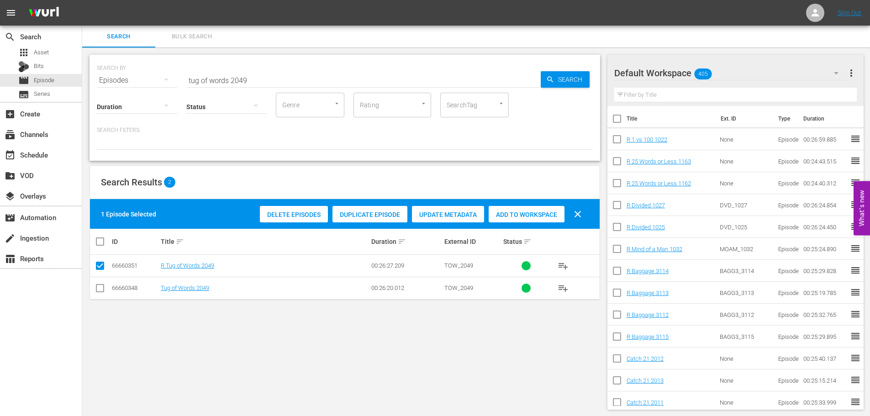
drag, startPoint x: 532, startPoint y: 211, endPoint x: 433, endPoint y: 171, distance: 106.7
click at [532, 211] on span "Add to Workspace" at bounding box center [527, 214] width 76 height 7
click at [256, 79] on input "tug of words 2049" at bounding box center [363, 80] width 354 height 22
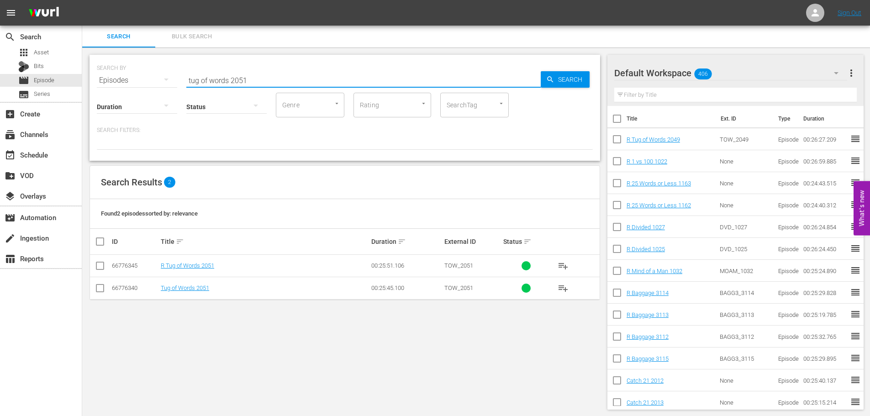
type input "tug of words 2051"
click at [95, 268] on input "checkbox" at bounding box center [100, 267] width 11 height 11
checkbox input "true"
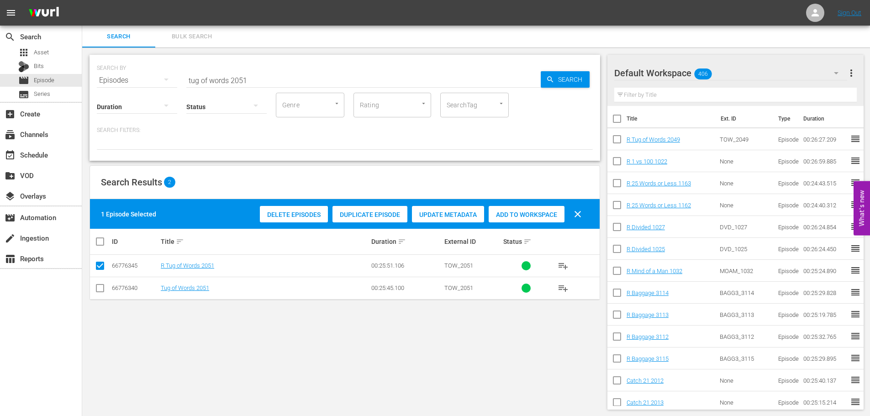
click at [508, 206] on div "Add to Workspace" at bounding box center [527, 214] width 76 height 17
drag, startPoint x: 254, startPoint y: 80, endPoint x: 124, endPoint y: 68, distance: 131.2
click at [145, 75] on div "SEARCH BY Search By Episodes Search ID, Title, Description, Keywords, or Catego…" at bounding box center [345, 74] width 496 height 33
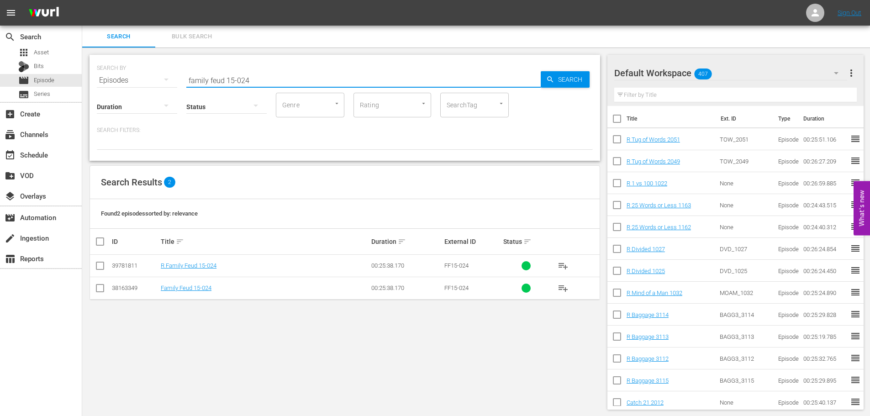
type input "family feud 15-024"
click at [103, 269] on input "checkbox" at bounding box center [100, 267] width 11 height 11
checkbox input "true"
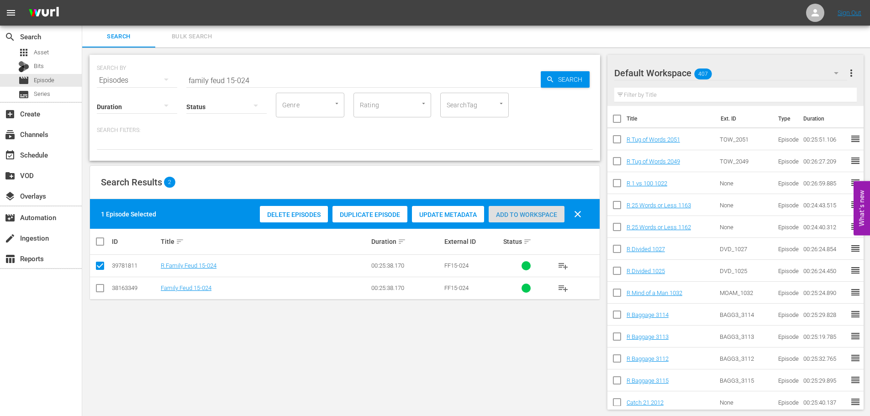
click at [498, 221] on div "Add to Workspace" at bounding box center [527, 214] width 76 height 17
click at [283, 79] on input "family feud 15-024" at bounding box center [363, 80] width 354 height 22
click at [533, 212] on span "Add to Workspace" at bounding box center [527, 214] width 76 height 7
drag, startPoint x: 235, startPoint y: 86, endPoint x: 196, endPoint y: 90, distance: 39.0
click at [196, 90] on div "SEARCH BY Search By Episodes Search ID, Title, Description, Keywords, or Catego…" at bounding box center [345, 108] width 511 height 106
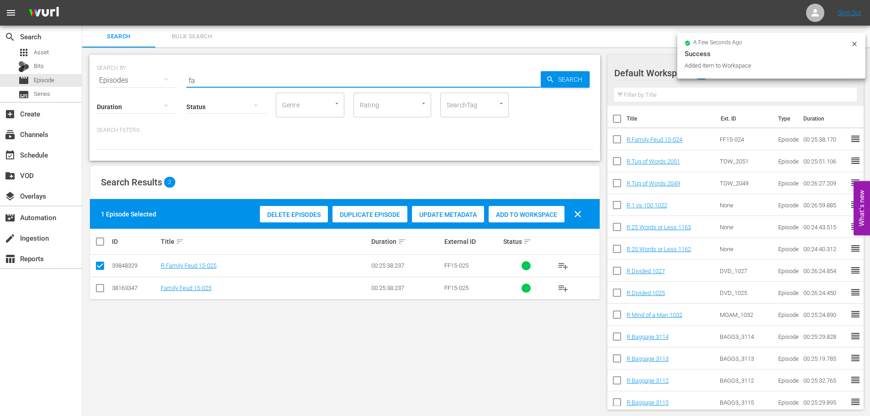
type input "f"
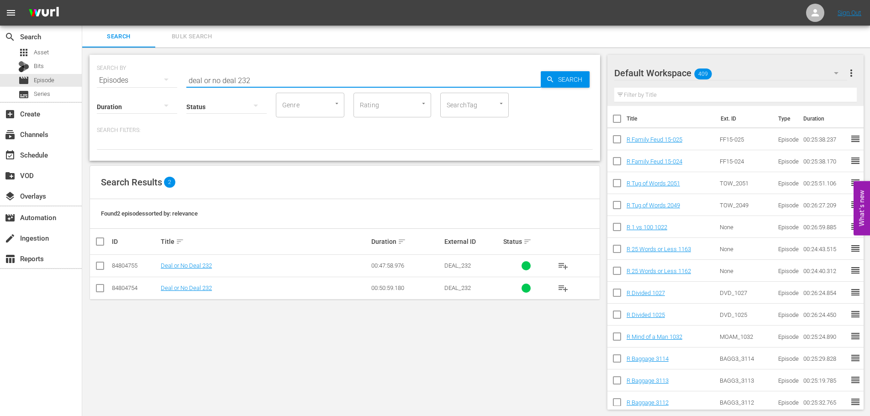
type input "deal or no deal 232"
click at [101, 268] on input "checkbox" at bounding box center [100, 267] width 11 height 11
checkbox input "true"
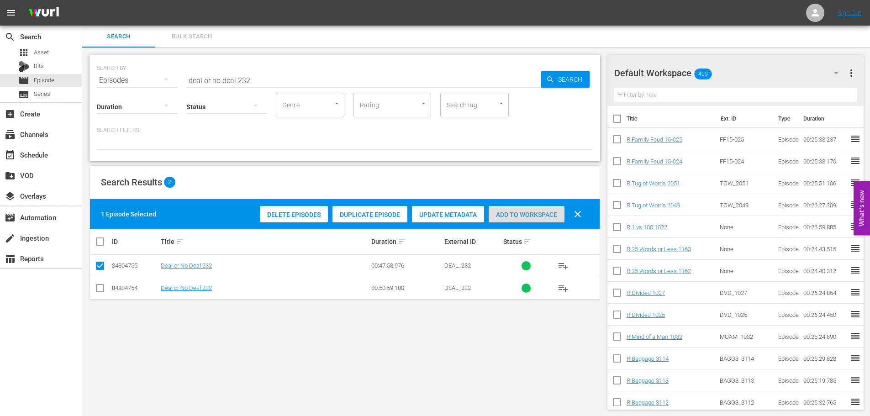
click at [497, 207] on div "Add to Workspace" at bounding box center [527, 214] width 76 height 17
click at [265, 76] on input "deal or no deal 232" at bounding box center [363, 80] width 354 height 22
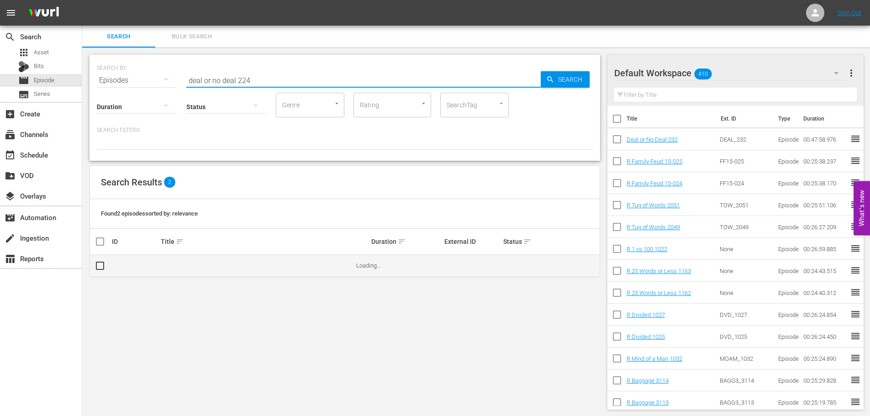
type input "deal or no deal 224"
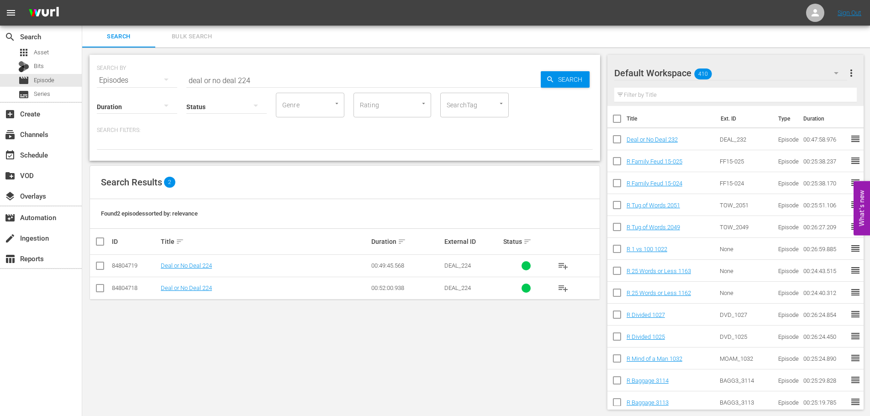
click at [97, 267] on input "checkbox" at bounding box center [100, 267] width 11 height 11
checkbox input "true"
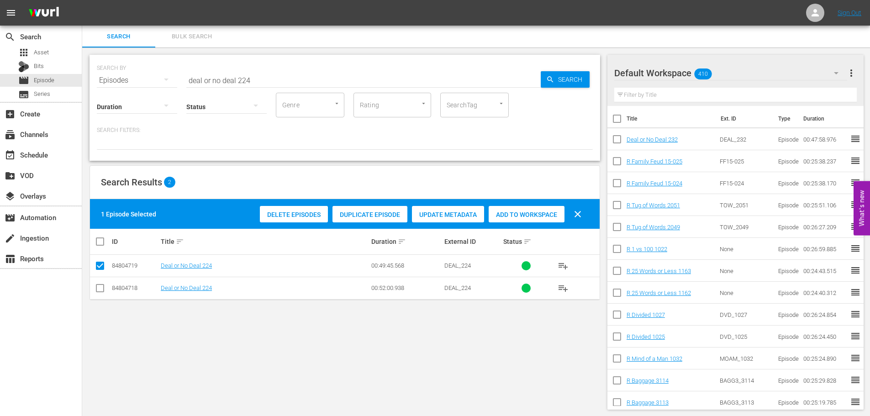
click at [542, 203] on div "Delete Episodes Duplicate Episode Update Metadata Add to Workspace clear" at bounding box center [423, 214] width 331 height 22
click at [537, 209] on div "Add to Workspace" at bounding box center [527, 214] width 76 height 17
drag, startPoint x: 266, startPoint y: 73, endPoint x: 139, endPoint y: 71, distance: 127.0
click at [139, 73] on div "SEARCH BY Search By Episodes Search ID, Title, Description, Keywords, or Catego…" at bounding box center [345, 74] width 496 height 33
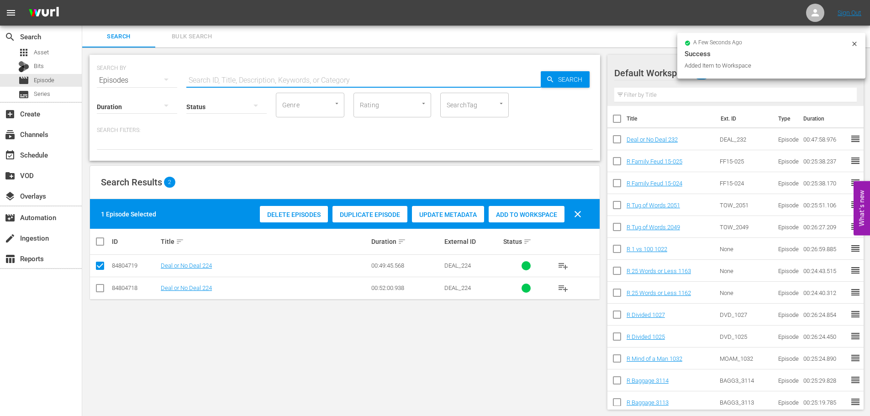
type input "c"
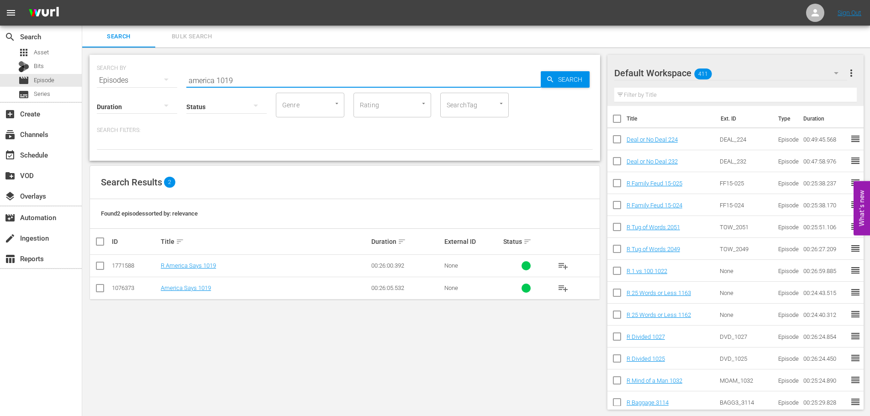
type input "america 1019"
drag, startPoint x: 102, startPoint y: 268, endPoint x: 154, endPoint y: 238, distance: 60.1
click at [102, 267] on input "checkbox" at bounding box center [100, 267] width 11 height 11
checkbox input "true"
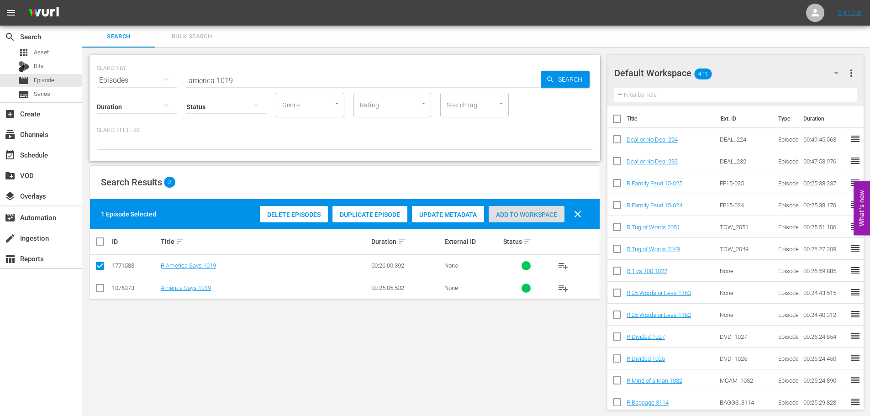
drag, startPoint x: 524, startPoint y: 213, endPoint x: 520, endPoint y: 208, distance: 6.5
click at [524, 214] on div "Add to Workspace" at bounding box center [527, 214] width 76 height 17
click at [521, 209] on div "Add to Workspace" at bounding box center [527, 214] width 76 height 17
click at [275, 83] on input "america 1019" at bounding box center [363, 80] width 354 height 22
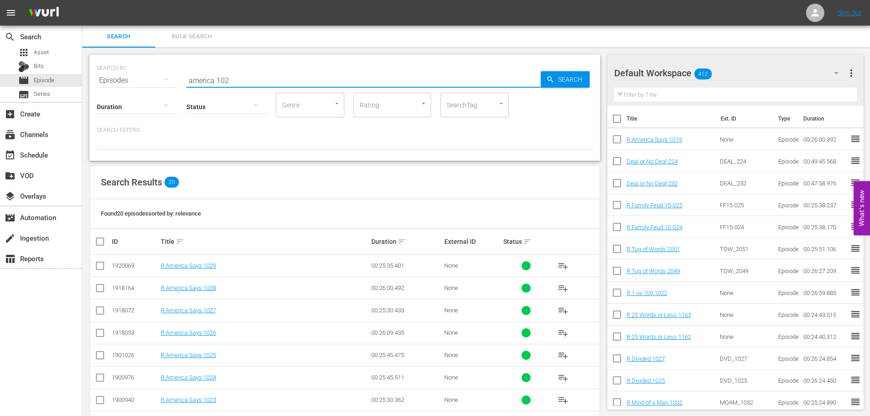
scroll to position [303, 0]
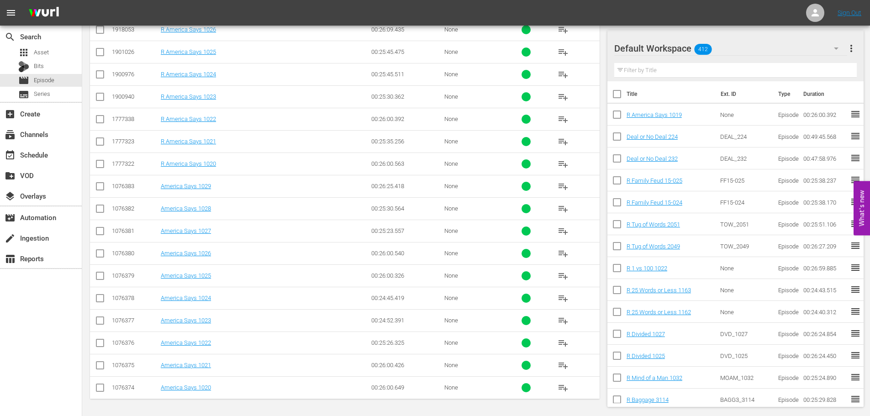
type input "america 102"
drag, startPoint x: 102, startPoint y: 143, endPoint x: 105, endPoint y: 138, distance: 5.7
click at [103, 143] on input "checkbox" at bounding box center [100, 143] width 11 height 11
checkbox input "true"
click at [101, 103] on input "checkbox" at bounding box center [100, 98] width 11 height 11
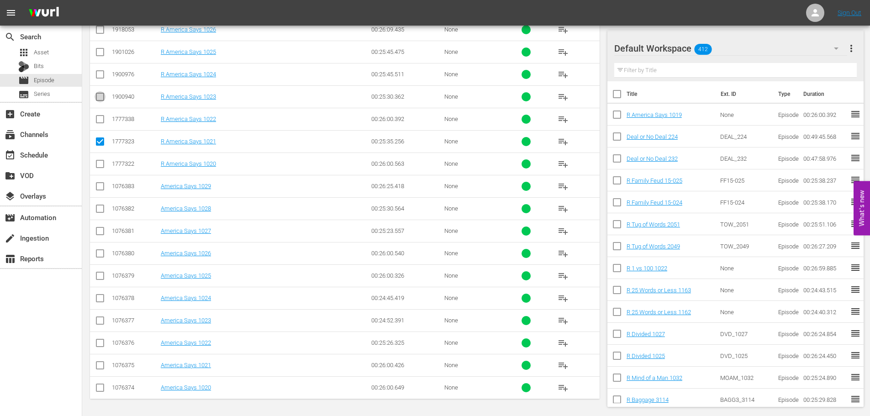
checkbox input "true"
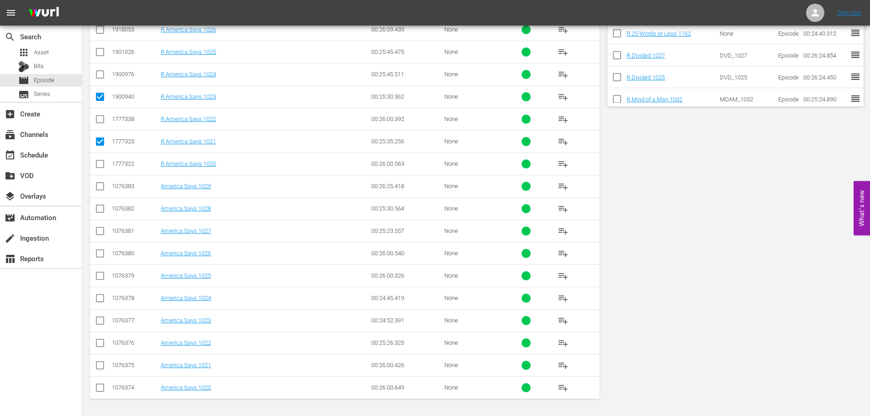
scroll to position [0, 0]
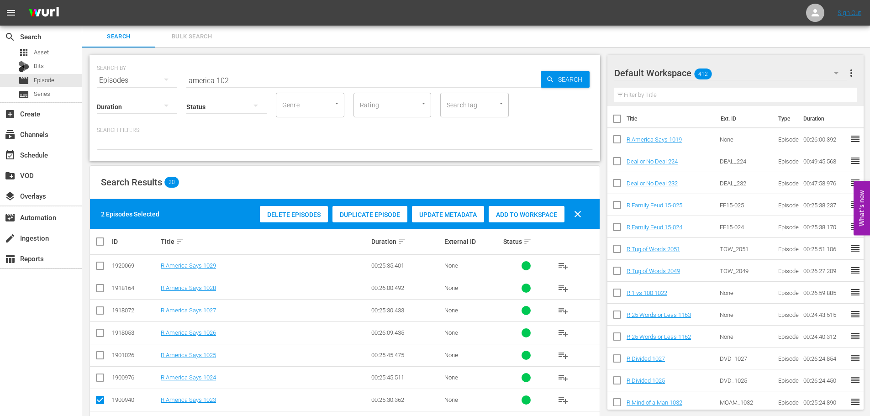
click at [514, 217] on span "Add to Workspace" at bounding box center [527, 214] width 76 height 7
drag, startPoint x: 287, startPoint y: 75, endPoint x: 105, endPoint y: 69, distance: 181.4
click at [105, 69] on div "SEARCH BY Search By Episodes Search ID, Title, Description, Keywords, or Catego…" at bounding box center [345, 74] width 496 height 33
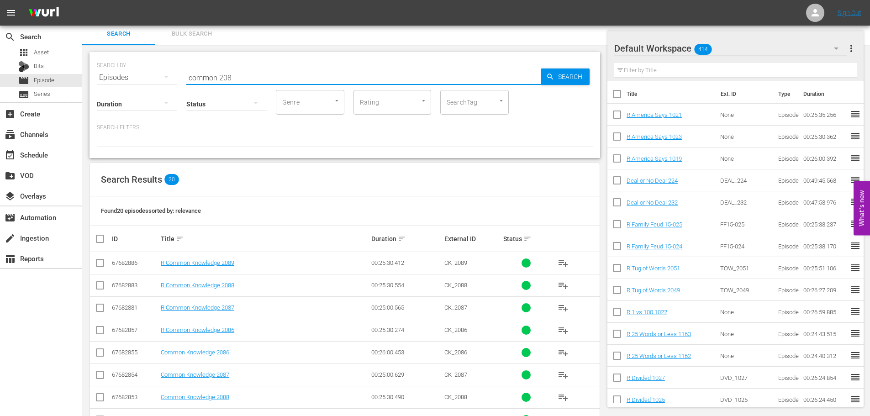
scroll to position [183, 0]
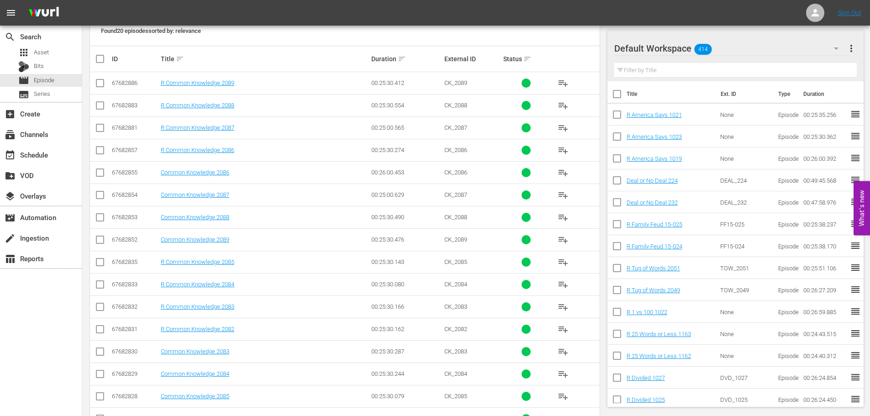
type input "common 208"
click at [95, 307] on input "checkbox" at bounding box center [100, 308] width 11 height 11
checkbox input "true"
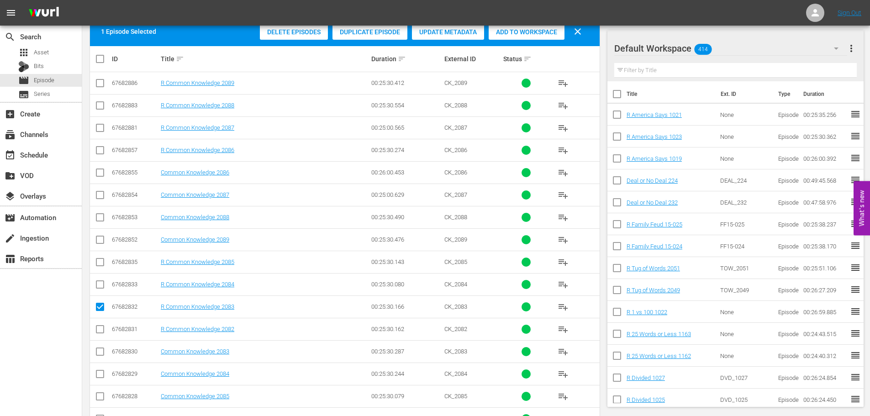
scroll to position [274, 0]
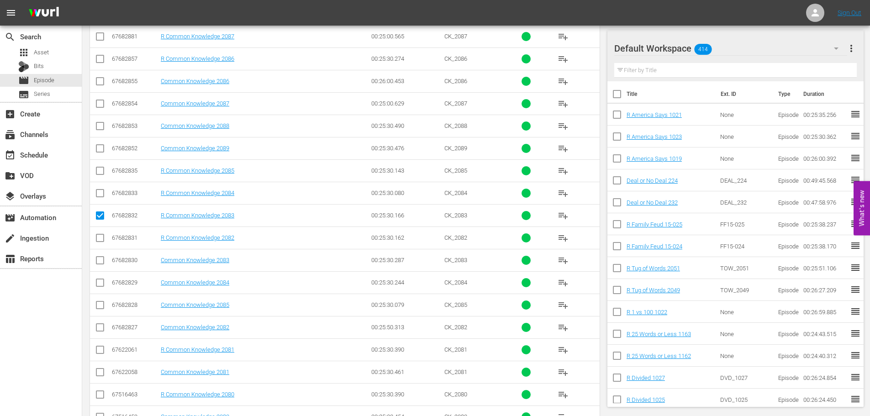
click at [99, 354] on input "checkbox" at bounding box center [100, 351] width 11 height 11
checkbox input "true"
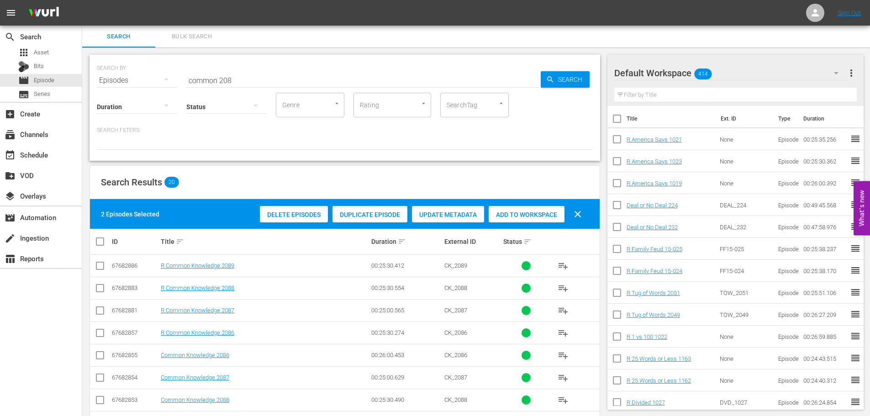
click at [505, 219] on div "Add to Workspace" at bounding box center [527, 214] width 76 height 17
drag, startPoint x: 230, startPoint y: 70, endPoint x: 155, endPoint y: 71, distance: 74.9
click at [158, 70] on div "SEARCH BY Search By Episodes Search ID, Title, Description, Keywords, or Catego…" at bounding box center [345, 74] width 496 height 33
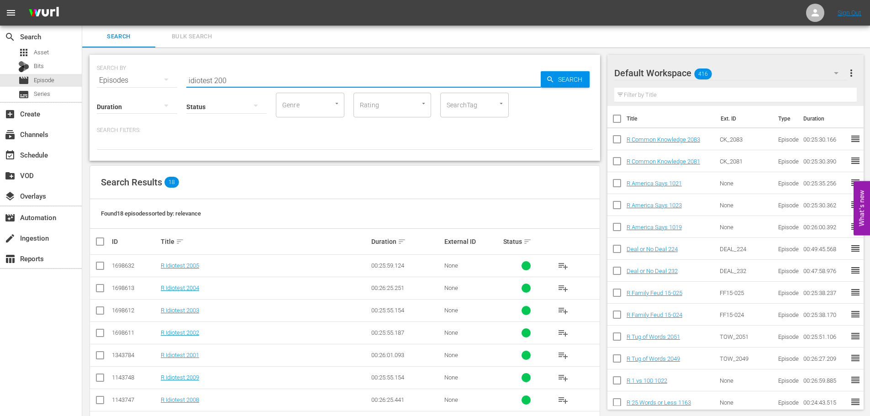
type input "idiotest 200"
click at [99, 266] on input "checkbox" at bounding box center [100, 267] width 11 height 11
checkbox input "true"
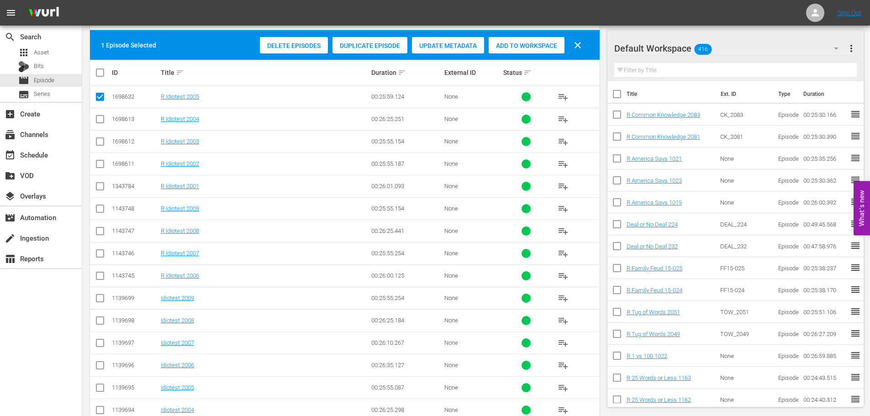
scroll to position [183, 0]
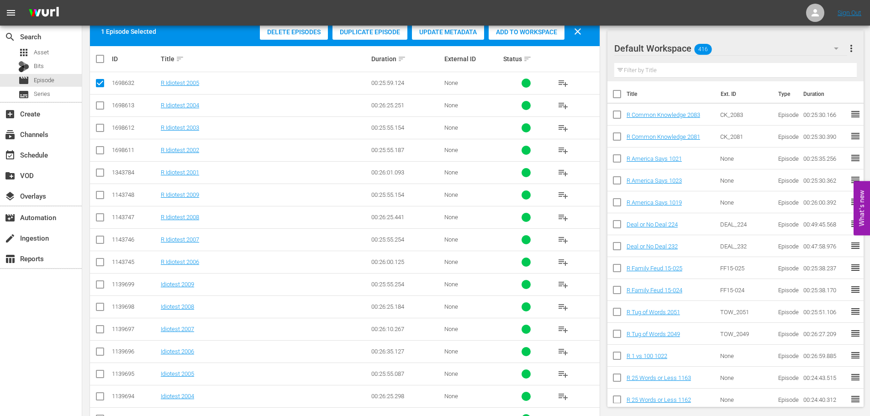
click at [99, 264] on input "checkbox" at bounding box center [100, 263] width 11 height 11
checkbox input "true"
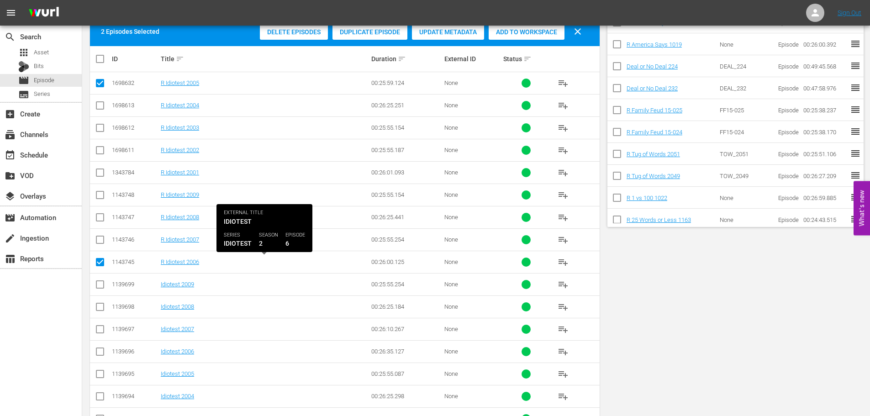
scroll to position [0, 0]
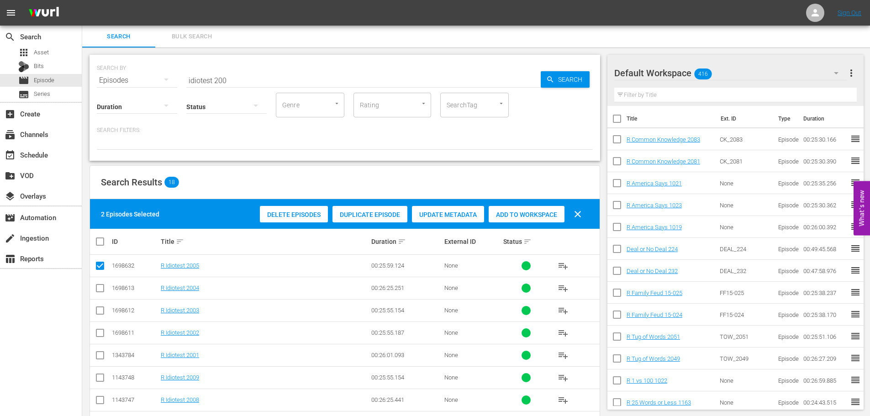
drag, startPoint x: 519, startPoint y: 220, endPoint x: 442, endPoint y: 160, distance: 97.0
click at [519, 220] on div "Add to Workspace" at bounding box center [527, 214] width 76 height 17
drag, startPoint x: 232, startPoint y: 81, endPoint x: 117, endPoint y: 79, distance: 115.1
click at [117, 79] on div "SEARCH BY Search By Episodes Search ID, Title, Description, Keywords, or Catego…" at bounding box center [345, 74] width 496 height 33
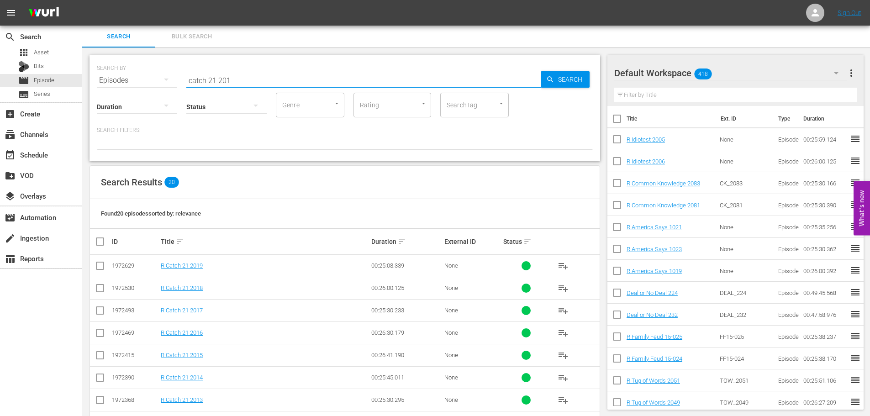
scroll to position [91, 0]
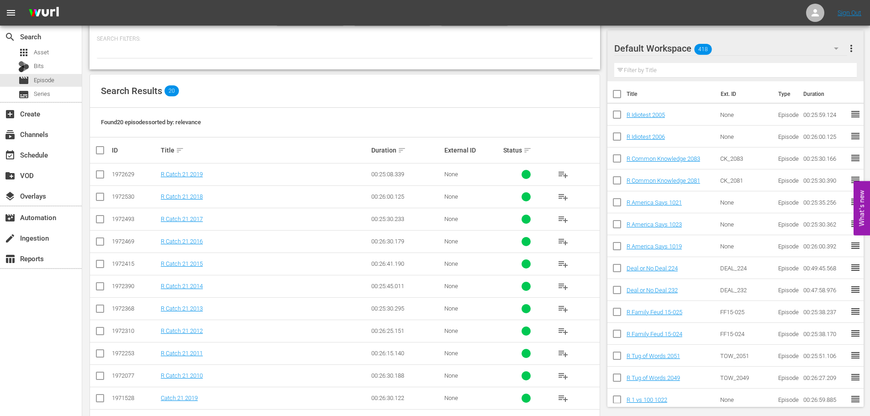
type input "catch 21 201"
drag, startPoint x: 100, startPoint y: 308, endPoint x: 107, endPoint y: 318, distance: 11.8
click at [100, 309] on input "checkbox" at bounding box center [100, 310] width 11 height 11
checkbox input "true"
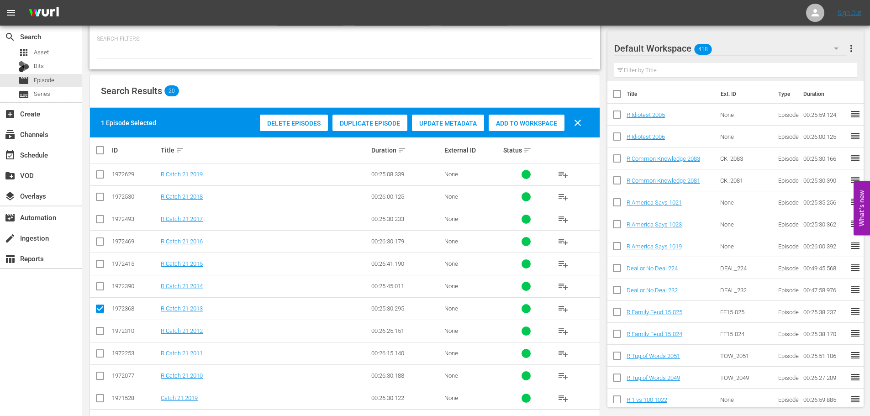
drag, startPoint x: 108, startPoint y: 331, endPoint x: 105, endPoint y: 335, distance: 4.7
click at [108, 332] on td at bounding box center [100, 331] width 21 height 22
drag, startPoint x: 103, startPoint y: 334, endPoint x: 102, endPoint y: 349, distance: 15.1
click at [102, 334] on input "checkbox" at bounding box center [100, 332] width 11 height 11
checkbox input "true"
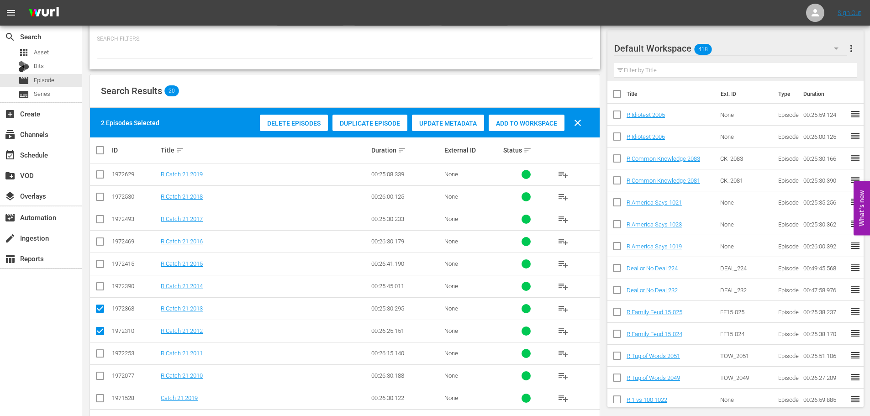
click at [101, 354] on input "checkbox" at bounding box center [100, 355] width 11 height 11
checkbox input "true"
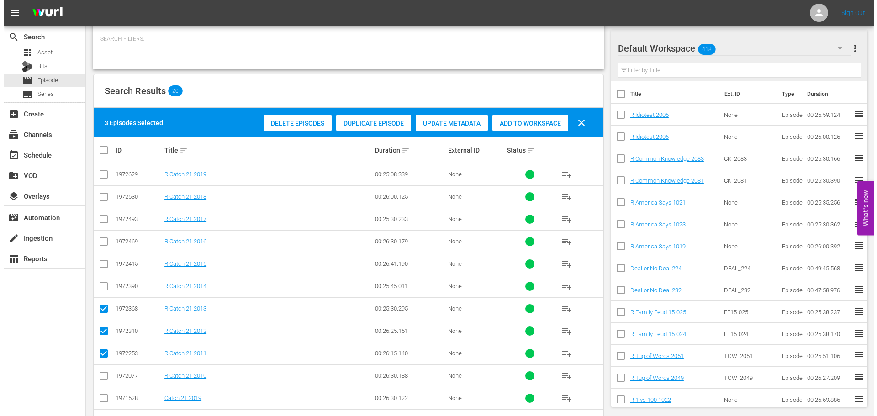
scroll to position [0, 0]
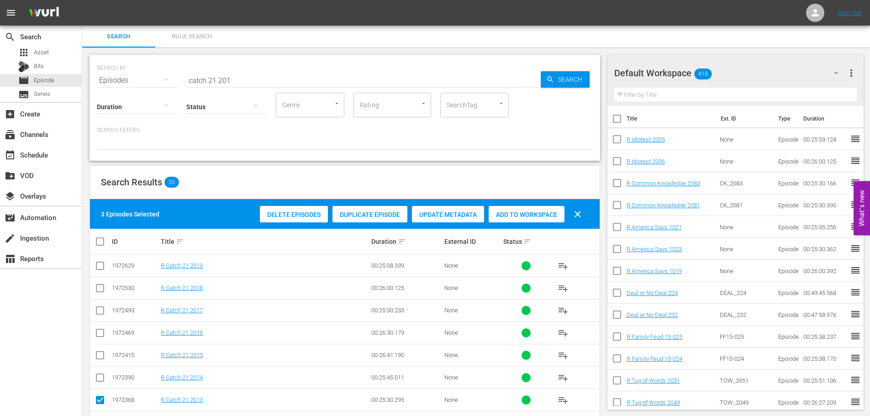
drag, startPoint x: 507, startPoint y: 211, endPoint x: 464, endPoint y: 198, distance: 45.1
click at [507, 211] on span "Add to Workspace" at bounding box center [527, 214] width 76 height 7
click at [68, 155] on div "event_available Schedule" at bounding box center [41, 154] width 82 height 18
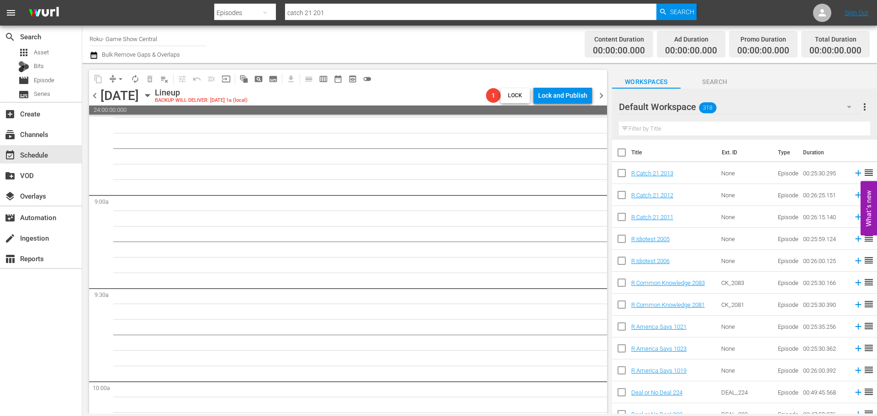
scroll to position [1097, 0]
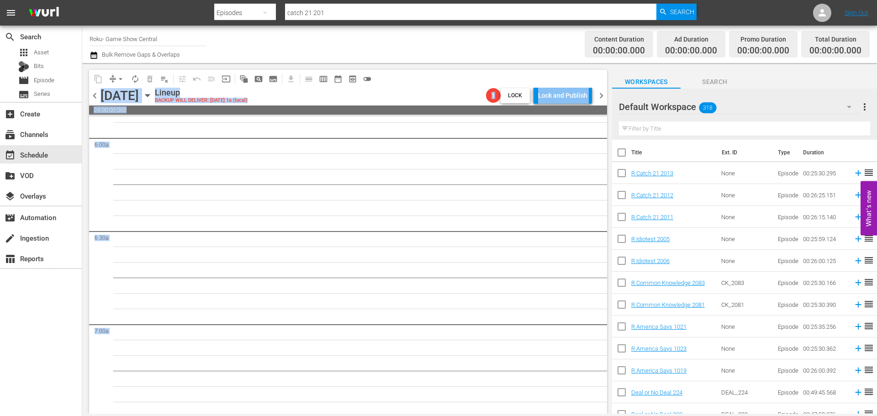
drag, startPoint x: 593, startPoint y: 95, endPoint x: 560, endPoint y: 71, distance: 41.2
click at [585, 79] on div "content_copy compress arrow_drop_down autorenew_outlined delete_forever_outline…" at bounding box center [348, 242] width 518 height 344
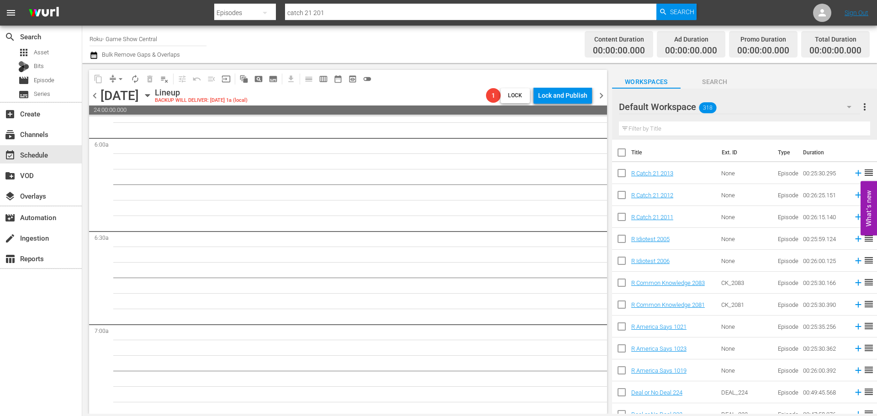
scroll to position [0, 0]
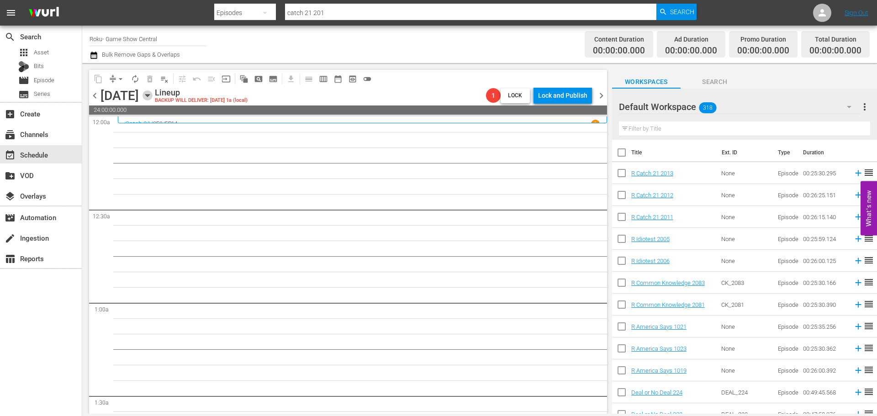
click at [149, 95] on icon "button" at bounding box center [147, 96] width 4 height 2
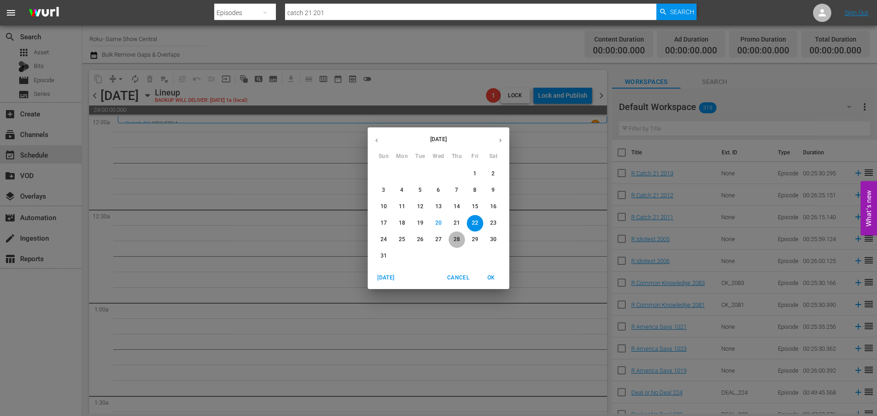
click at [456, 240] on p "28" at bounding box center [456, 240] width 6 height 8
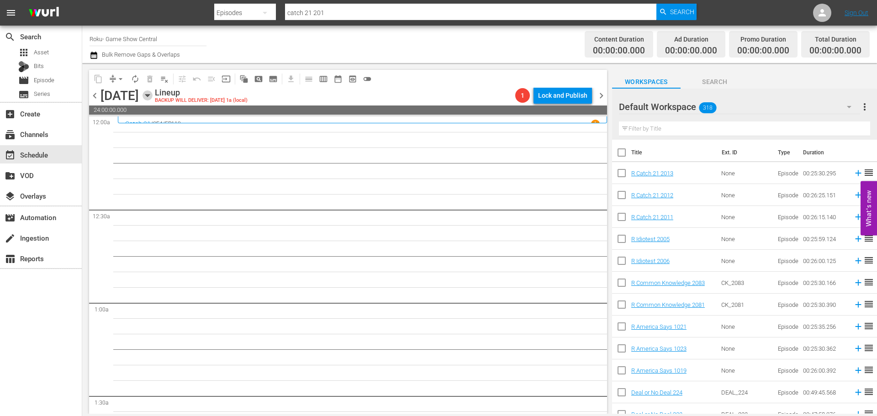
click at [153, 93] on icon "button" at bounding box center [147, 95] width 10 height 10
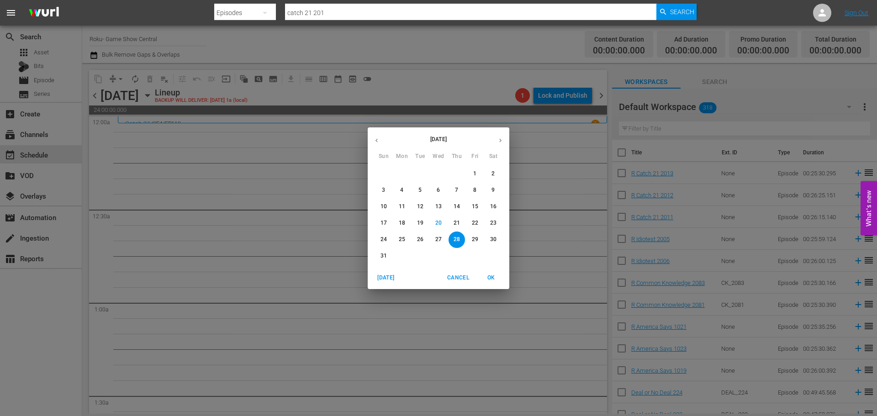
click at [459, 203] on p "14" at bounding box center [456, 207] width 6 height 8
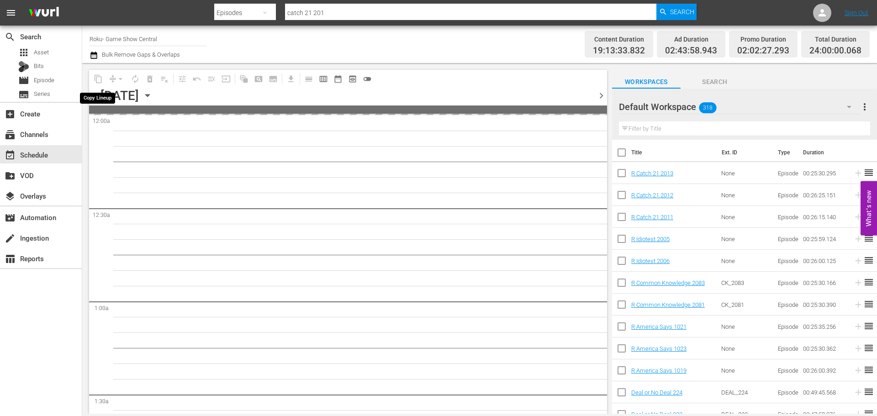
click at [94, 79] on span "content_copy" at bounding box center [98, 79] width 15 height 15
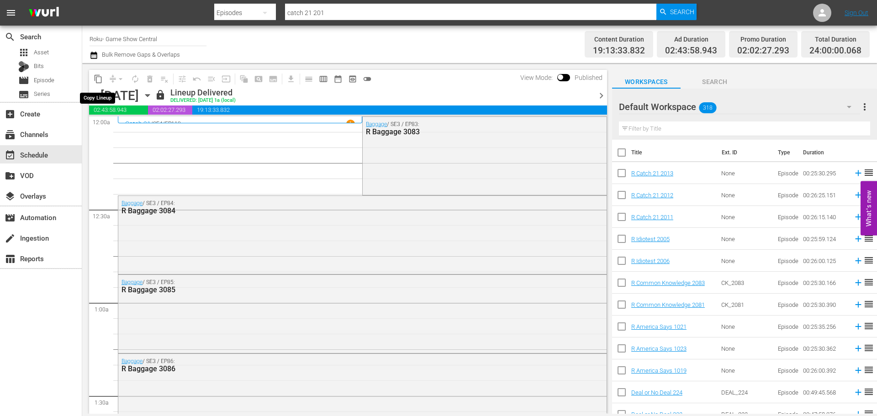
click at [96, 79] on span "content_copy" at bounding box center [98, 78] width 9 height 9
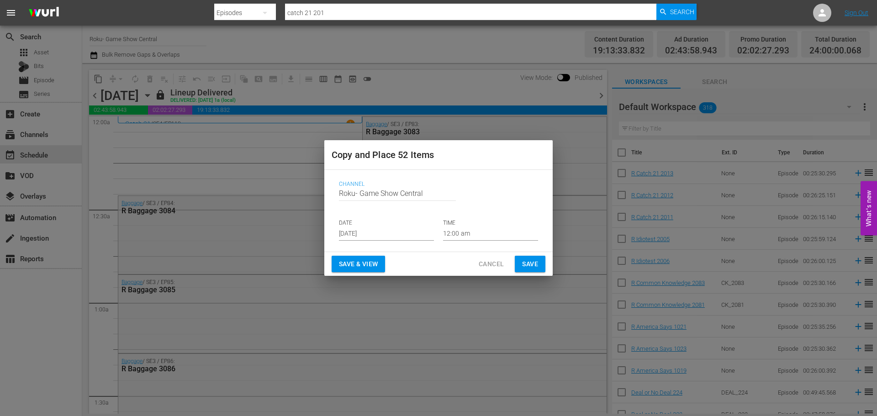
drag, startPoint x: 403, startPoint y: 224, endPoint x: 399, endPoint y: 234, distance: 10.4
click at [403, 228] on div "DATE [DATE]" at bounding box center [386, 229] width 95 height 21
click at [399, 234] on input "[DATE]" at bounding box center [386, 234] width 95 height 14
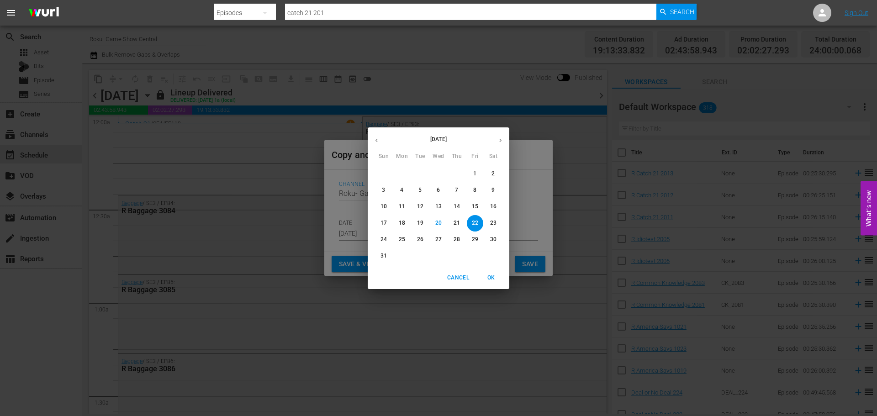
click at [457, 238] on p "28" at bounding box center [456, 240] width 6 height 8
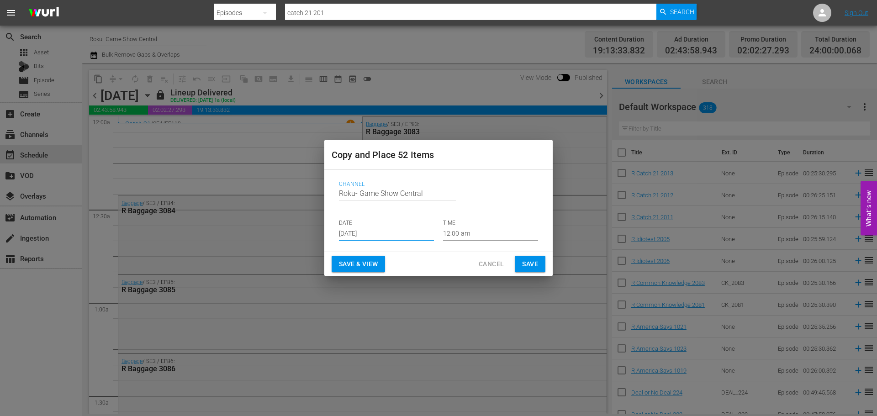
type input "[DATE]"
click at [531, 265] on span "Save" at bounding box center [530, 263] width 16 height 11
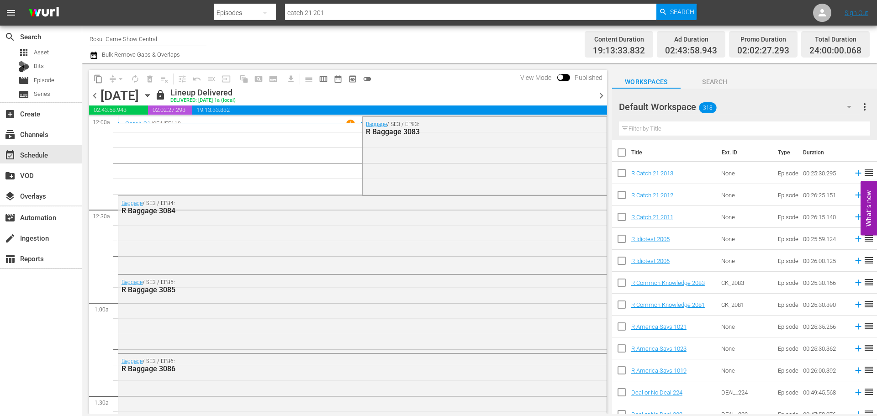
click at [153, 96] on icon "button" at bounding box center [147, 95] width 10 height 10
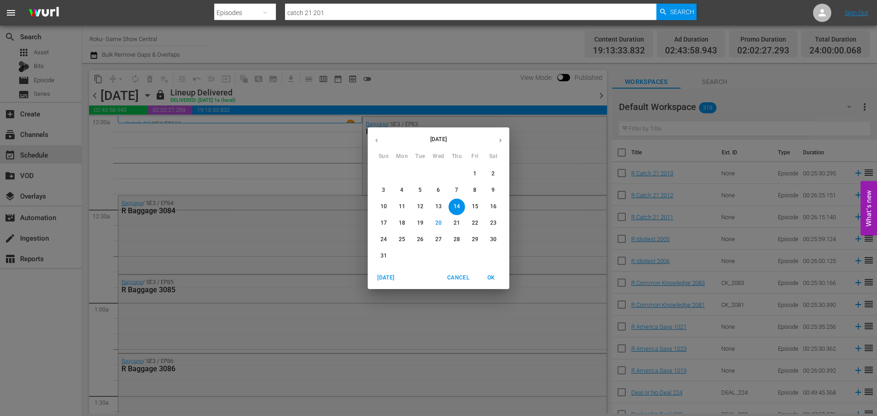
click at [451, 236] on span "28" at bounding box center [456, 240] width 16 height 8
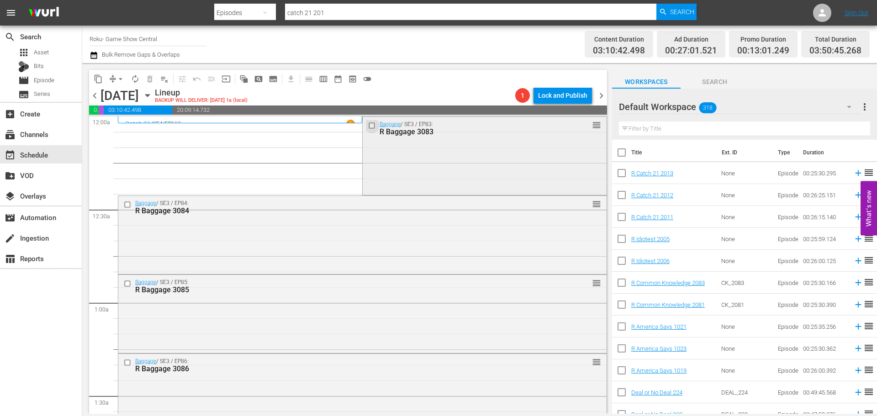
click at [372, 126] on input "checkbox" at bounding box center [373, 125] width 10 height 8
click at [128, 205] on input "checkbox" at bounding box center [129, 204] width 10 height 8
click at [128, 285] on input "checkbox" at bounding box center [129, 284] width 10 height 8
click at [127, 364] on input "checkbox" at bounding box center [129, 363] width 10 height 8
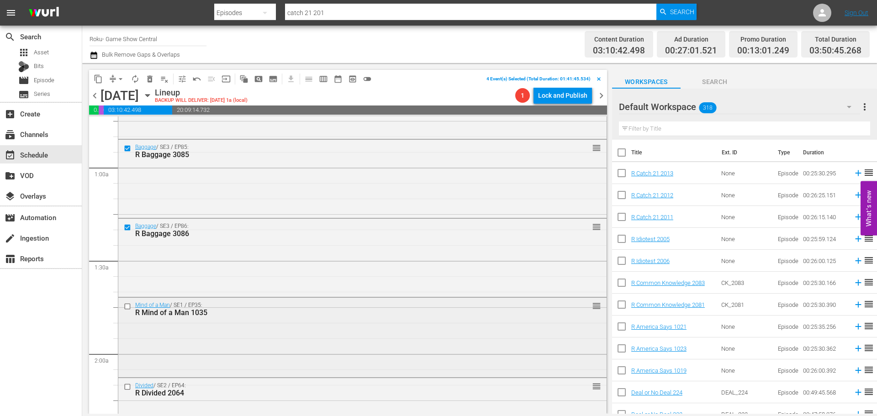
scroll to position [137, 0]
click at [127, 306] on input "checkbox" at bounding box center [129, 305] width 10 height 8
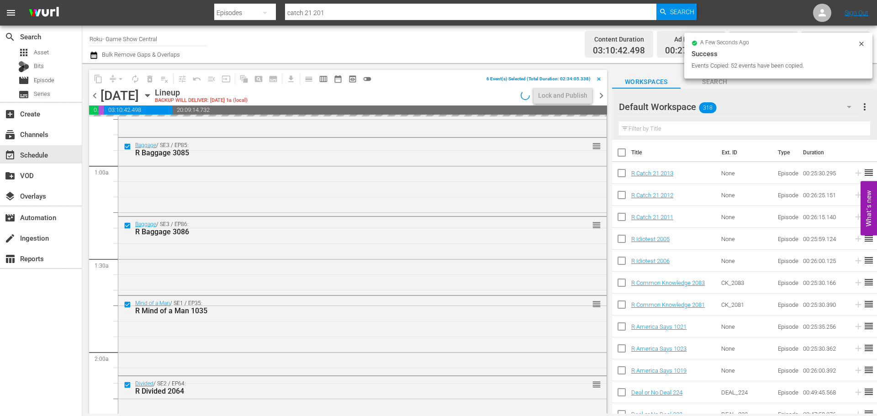
scroll to position [228, 0]
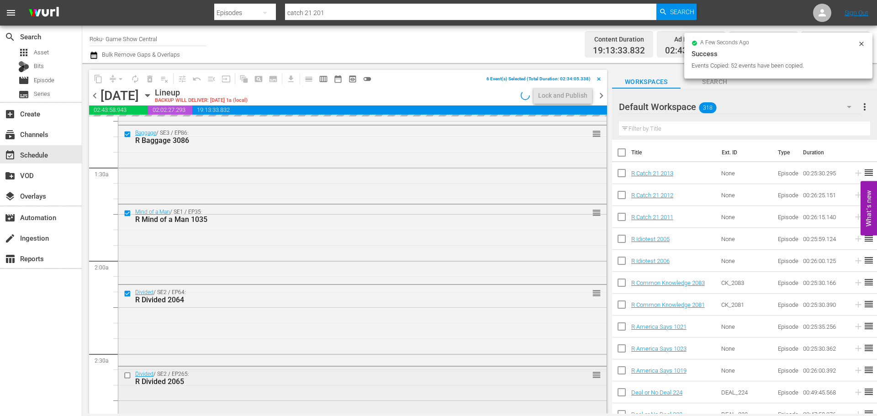
click at [128, 376] on input "checkbox" at bounding box center [129, 376] width 10 height 8
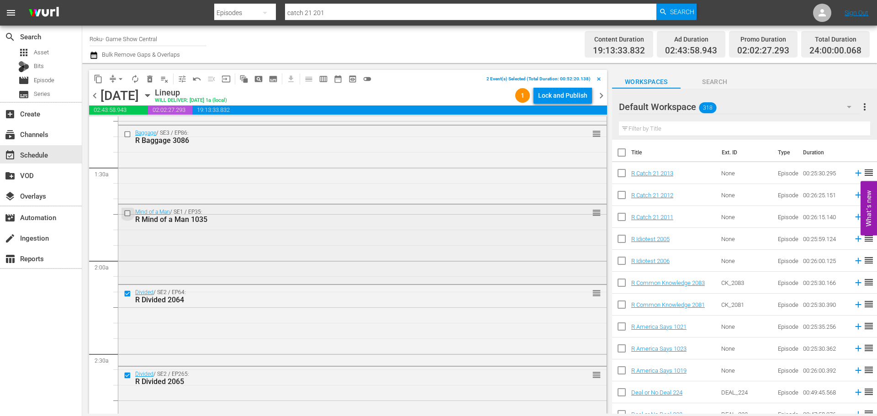
click at [129, 214] on input "checkbox" at bounding box center [129, 213] width 10 height 8
click at [126, 133] on input "checkbox" at bounding box center [129, 134] width 10 height 8
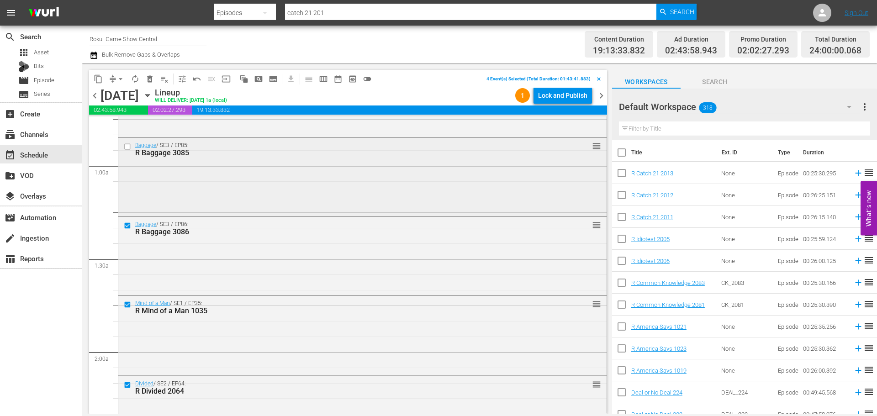
click at [126, 147] on input "checkbox" at bounding box center [129, 147] width 10 height 8
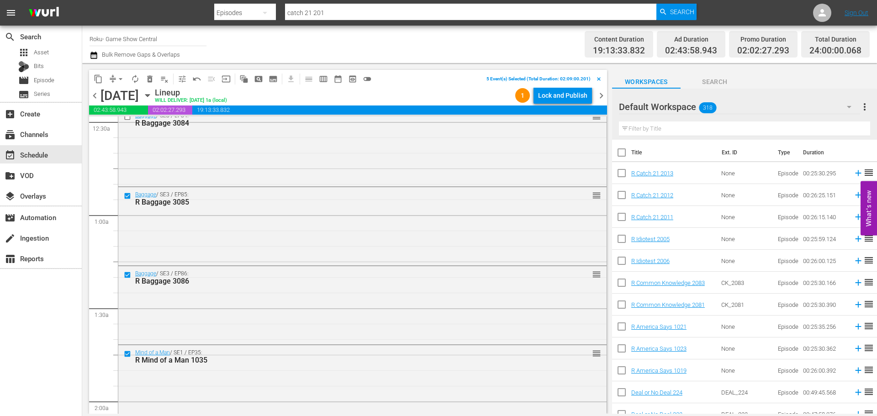
scroll to position [0, 0]
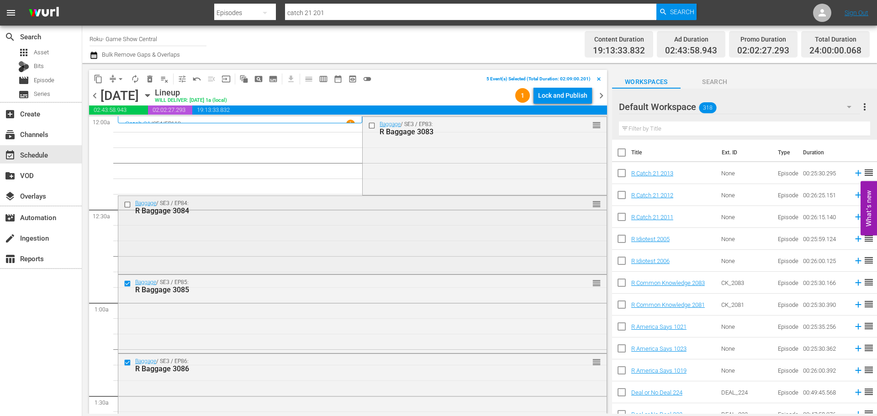
click at [127, 204] on input "checkbox" at bounding box center [129, 204] width 10 height 8
click at [368, 127] on input "checkbox" at bounding box center [373, 125] width 10 height 8
click at [96, 79] on span "content_copy" at bounding box center [98, 78] width 9 height 9
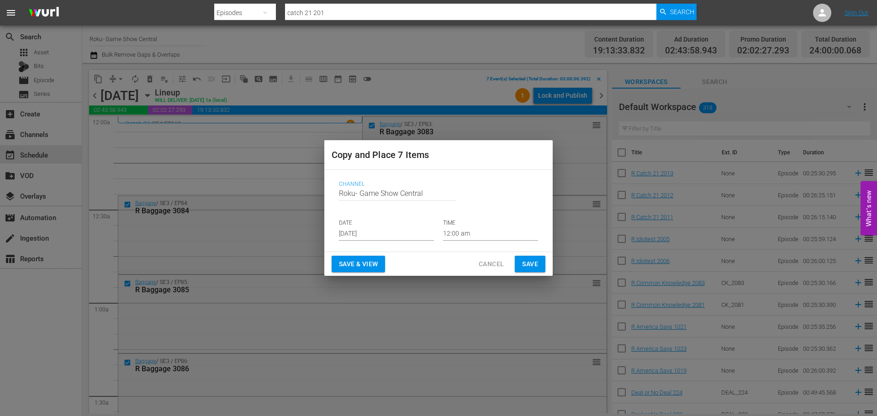
click at [367, 238] on input "[DATE]" at bounding box center [386, 234] width 95 height 14
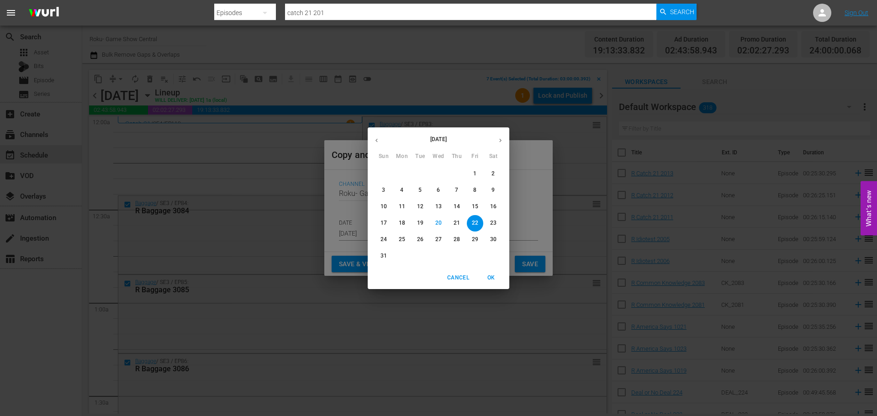
click at [475, 225] on p "22" at bounding box center [475, 223] width 6 height 8
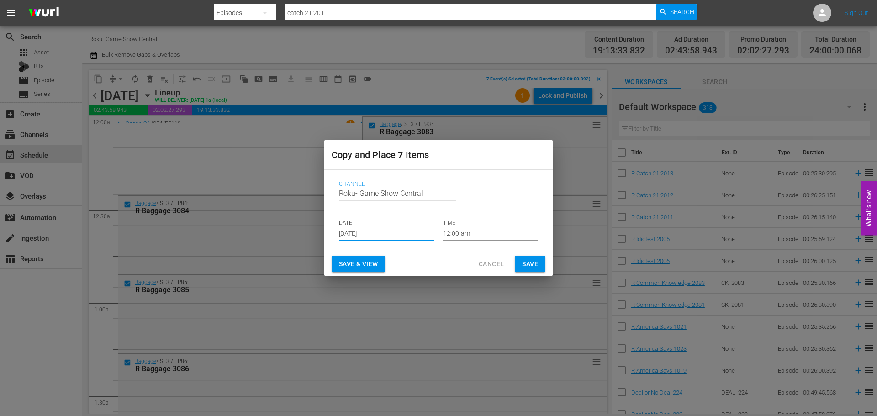
click at [479, 230] on input "12:00 am" at bounding box center [490, 234] width 95 height 14
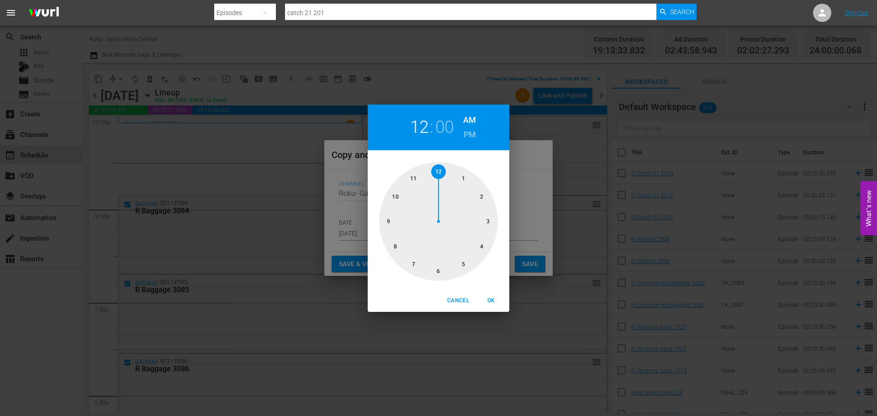
click at [478, 230] on div at bounding box center [438, 221] width 119 height 119
click at [503, 301] on button "OK" at bounding box center [490, 300] width 29 height 15
type input "03:00 am"
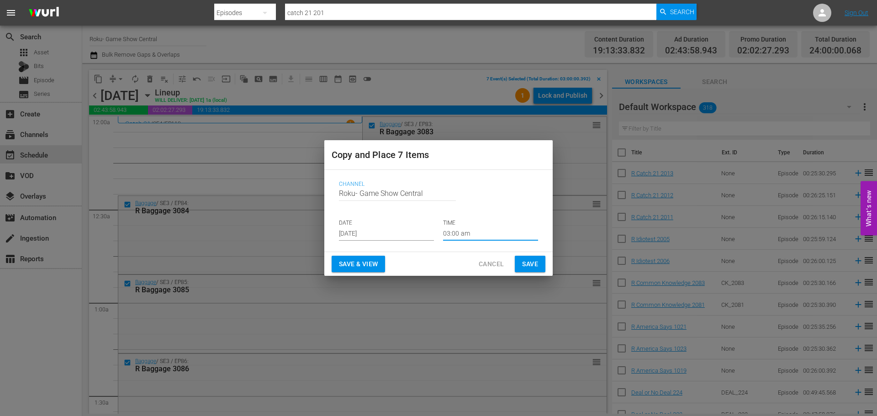
click at [523, 261] on span "Save" at bounding box center [530, 263] width 16 height 11
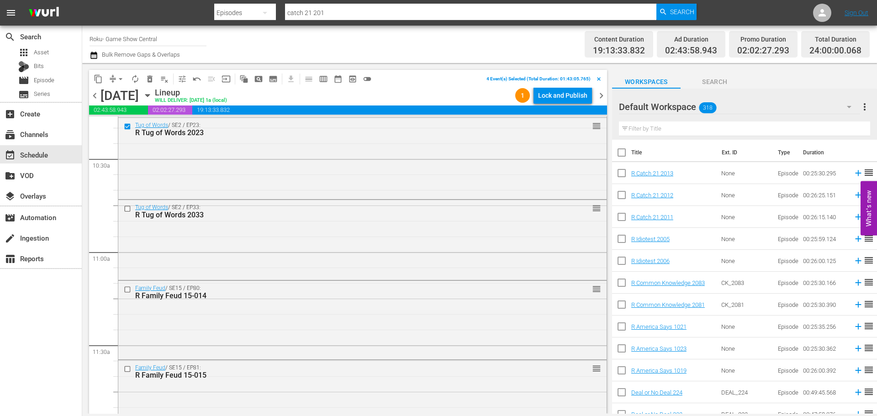
scroll to position [1964, 0]
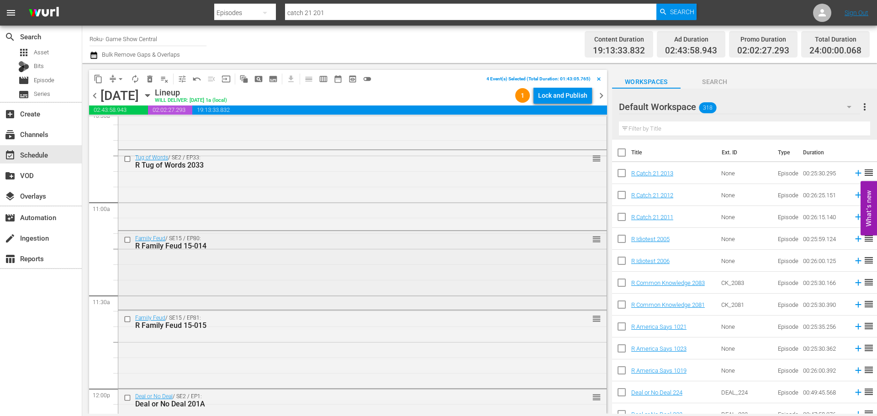
click at [125, 238] on input "checkbox" at bounding box center [129, 240] width 10 height 8
click at [127, 317] on input "checkbox" at bounding box center [129, 320] width 10 height 8
click at [125, 160] on input "checkbox" at bounding box center [129, 159] width 10 height 8
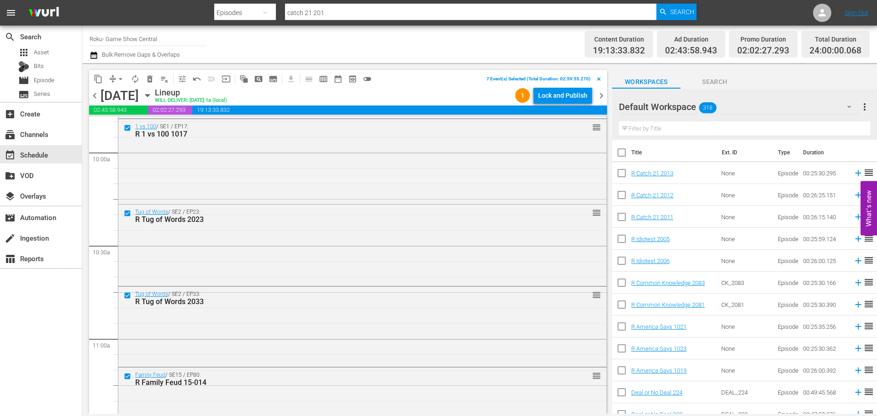
scroll to position [1827, 0]
click at [95, 80] on span "content_copy" at bounding box center [98, 78] width 9 height 9
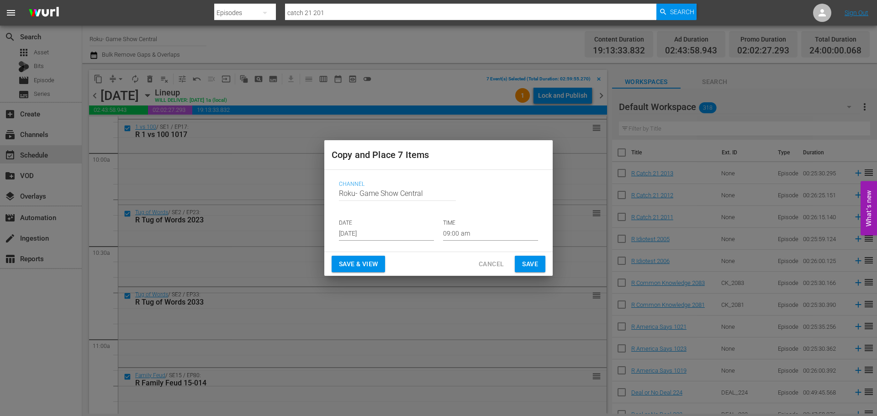
click at [381, 234] on input "[DATE]" at bounding box center [386, 234] width 95 height 14
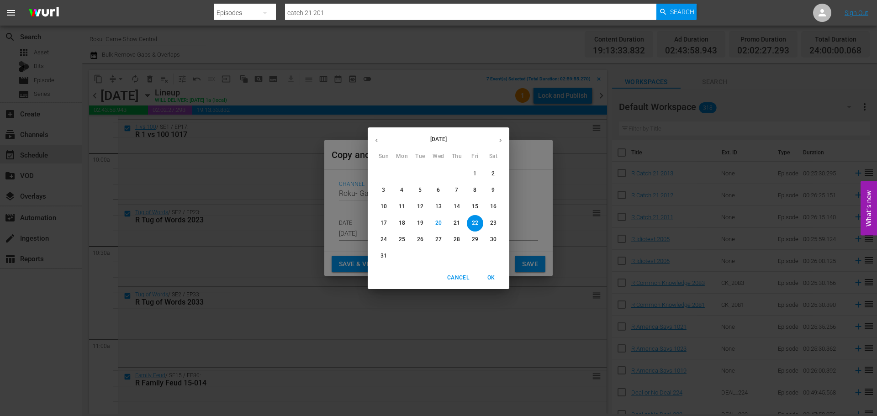
click at [473, 226] on p "22" at bounding box center [475, 223] width 6 height 8
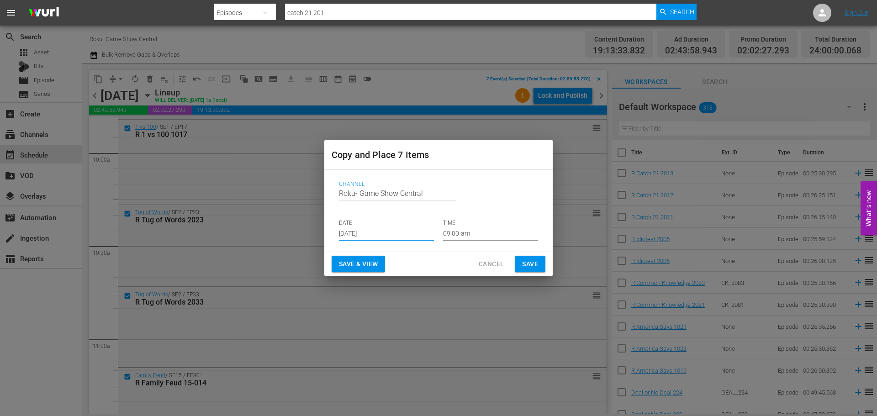
click at [469, 236] on input "09:00 am" at bounding box center [490, 234] width 95 height 14
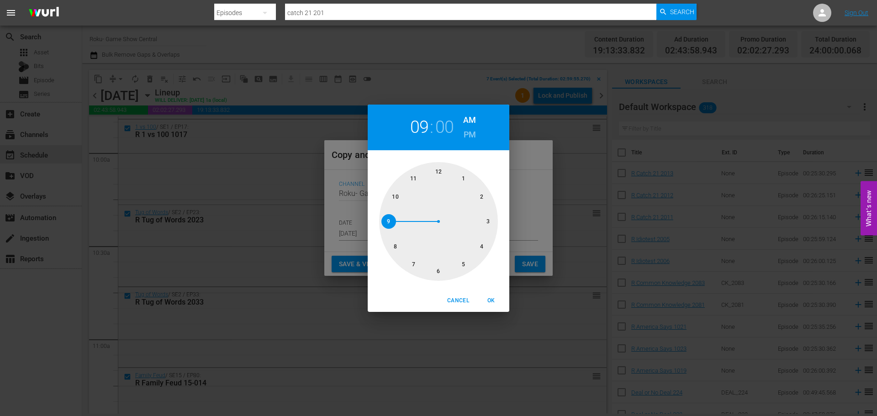
click at [441, 273] on div at bounding box center [438, 221] width 119 height 119
click at [489, 298] on span "OK" at bounding box center [491, 301] width 22 height 10
type input "06:00 am"
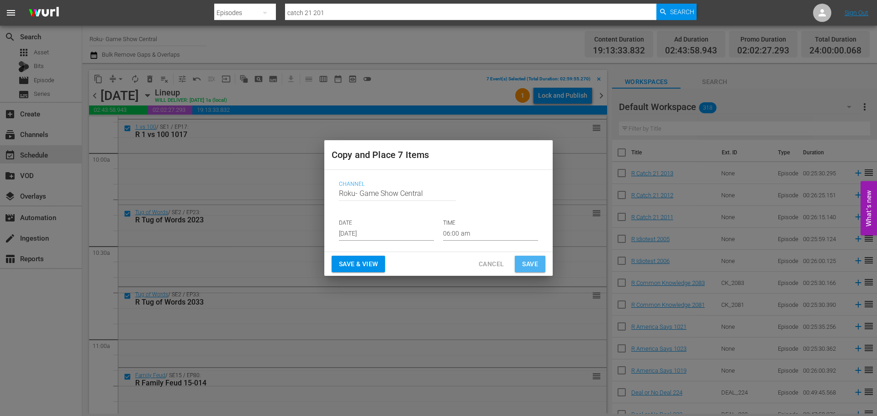
click at [536, 260] on span "Save" at bounding box center [530, 263] width 16 height 11
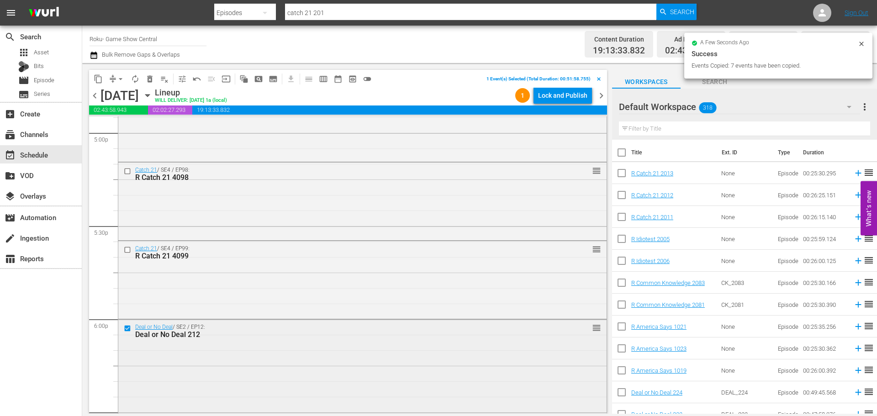
scroll to position [3288, 0]
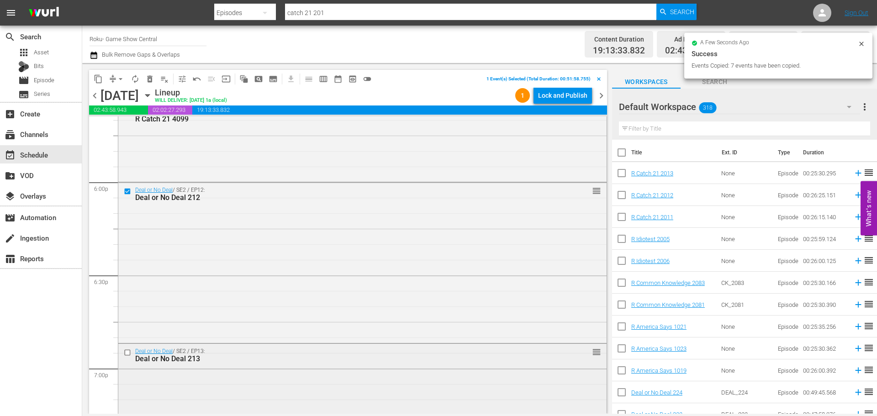
click at [129, 354] on input "checkbox" at bounding box center [129, 353] width 10 height 8
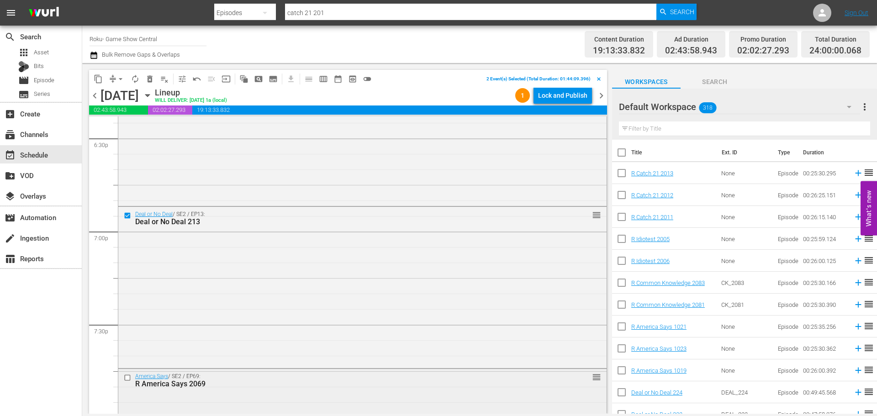
click at [128, 377] on input "checkbox" at bounding box center [129, 378] width 10 height 8
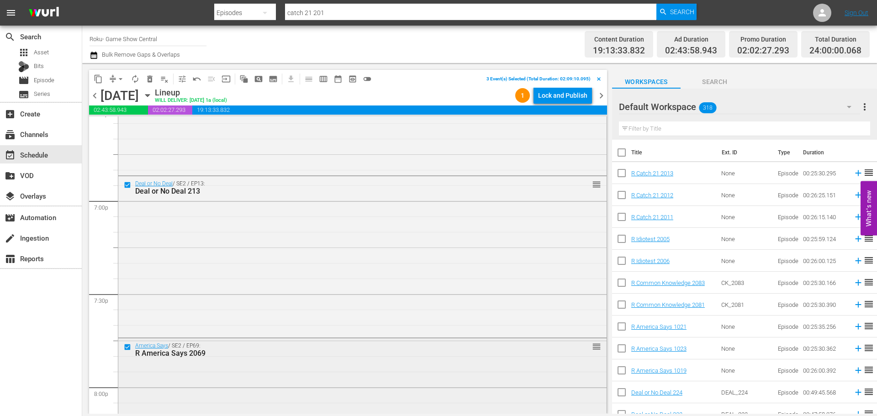
scroll to position [3517, 0]
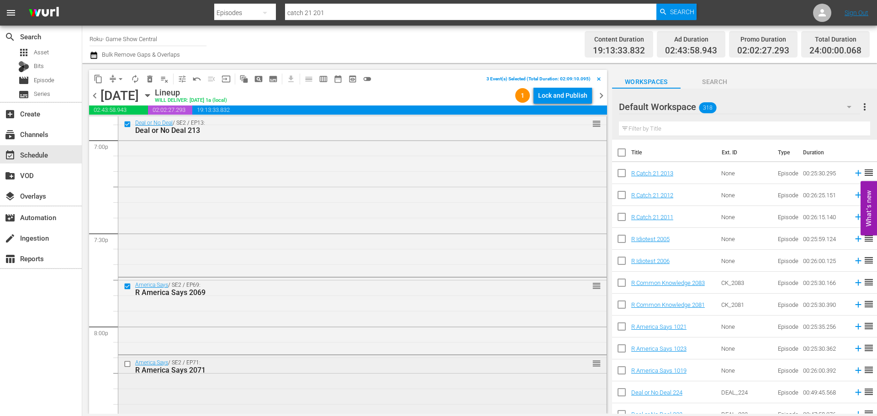
click at [128, 364] on input "checkbox" at bounding box center [129, 364] width 10 height 8
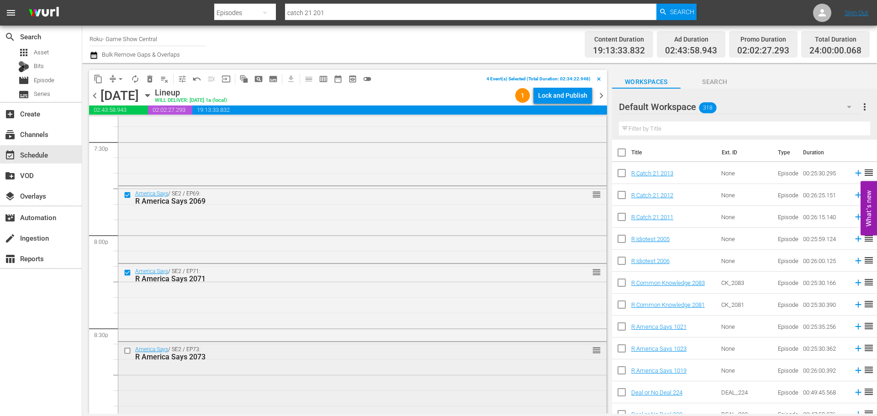
click at [127, 353] on input "checkbox" at bounding box center [129, 351] width 10 height 8
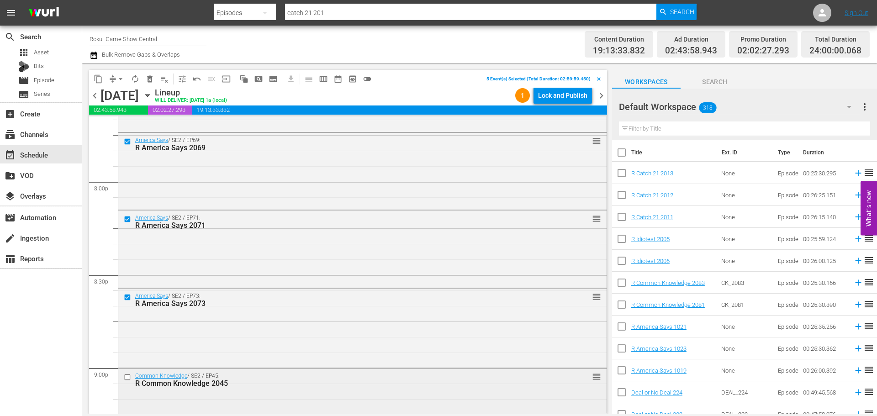
scroll to position [3745, 0]
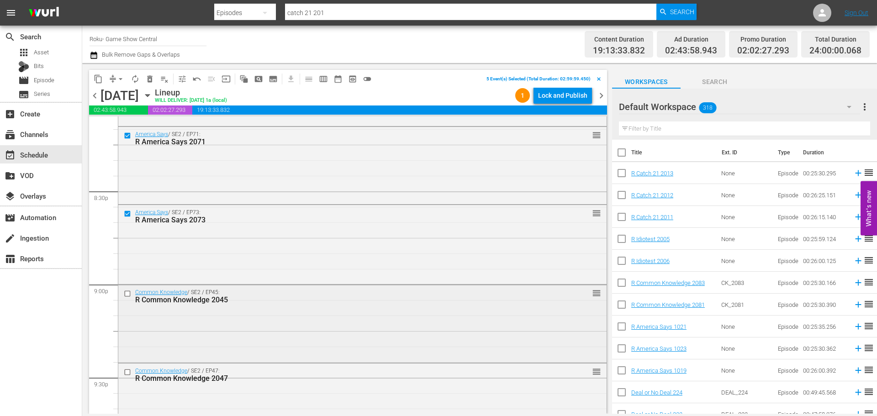
click at [126, 291] on input "checkbox" at bounding box center [129, 294] width 10 height 8
click at [126, 372] on input "checkbox" at bounding box center [129, 373] width 10 height 8
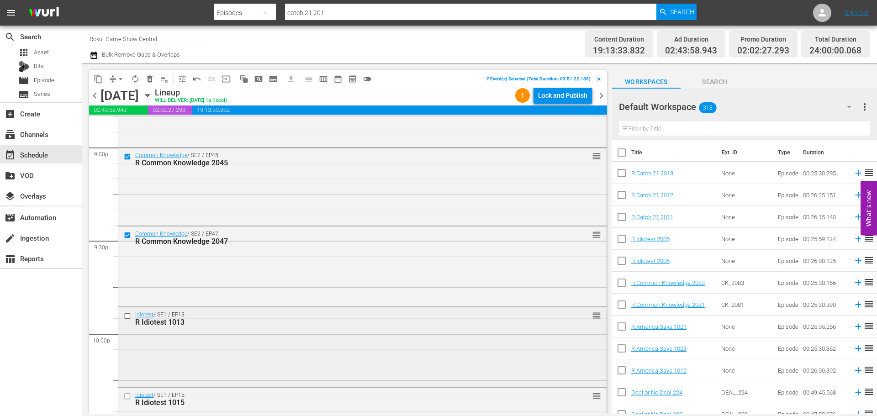
click at [129, 317] on input "checkbox" at bounding box center [129, 316] width 10 height 8
click at [126, 400] on input "checkbox" at bounding box center [129, 397] width 10 height 8
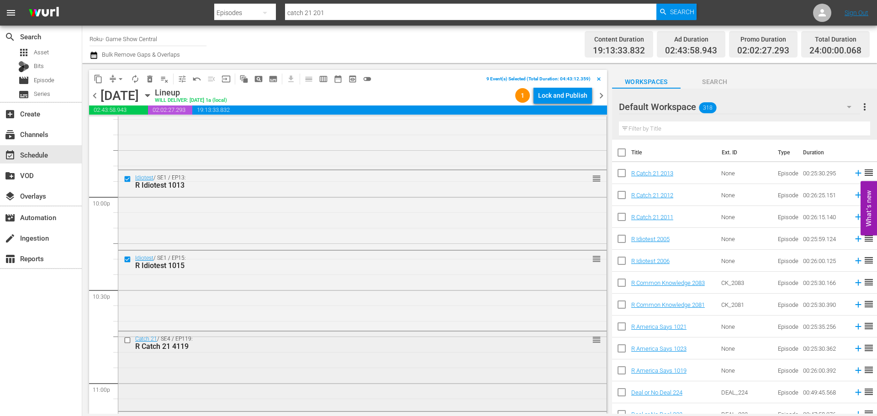
click at [128, 340] on input "checkbox" at bounding box center [129, 340] width 10 height 8
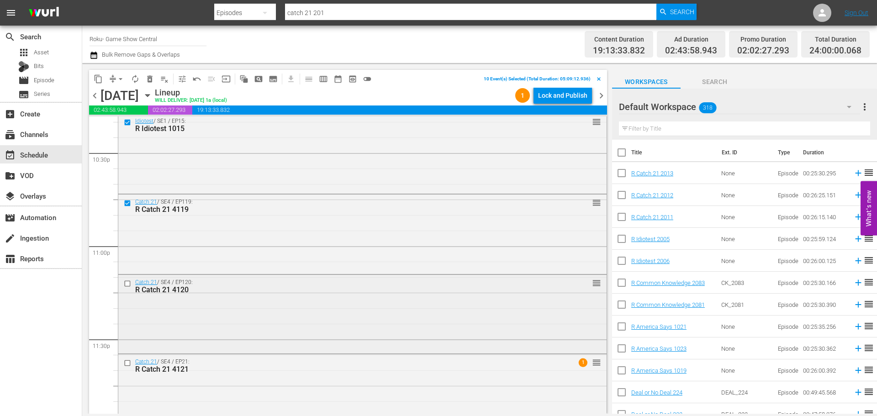
click at [127, 284] on input "checkbox" at bounding box center [129, 284] width 10 height 8
click at [127, 365] on input "checkbox" at bounding box center [129, 363] width 10 height 8
click at [98, 78] on span "content_copy" at bounding box center [98, 78] width 9 height 9
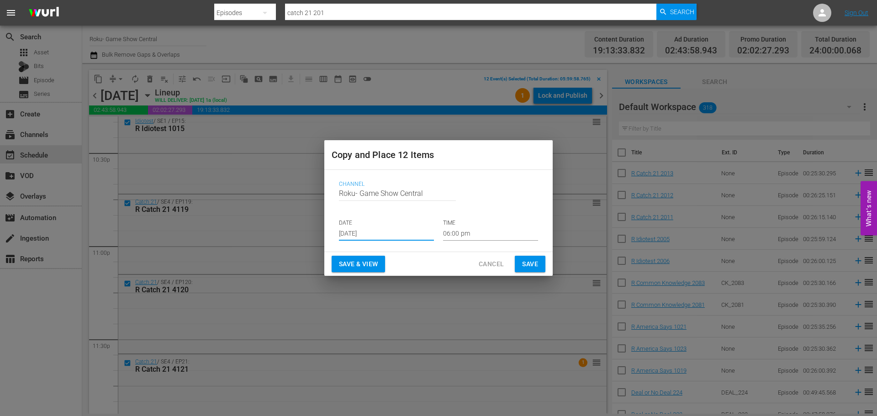
click at [381, 230] on input "[DATE]" at bounding box center [386, 234] width 95 height 14
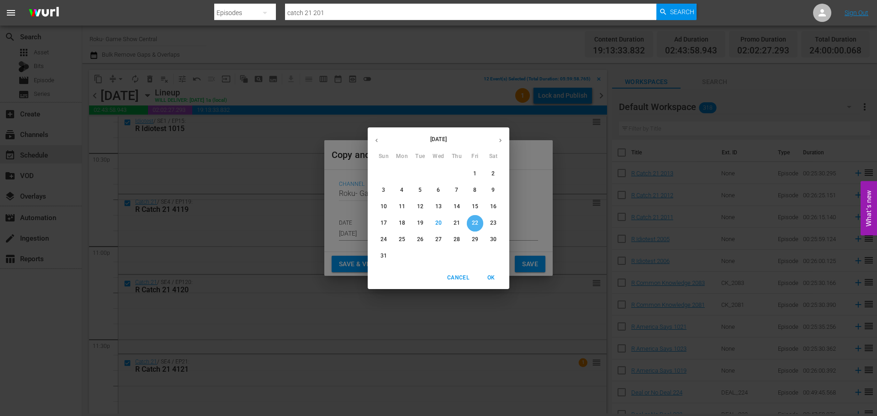
click at [470, 222] on span "22" at bounding box center [475, 223] width 16 height 8
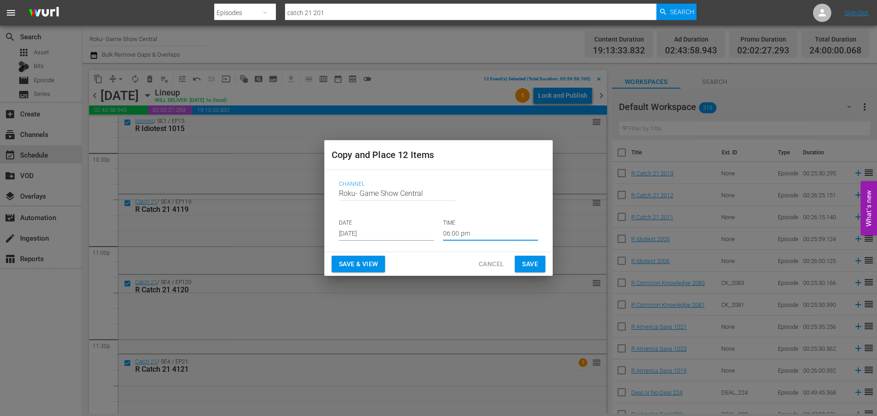
click at [469, 230] on input "06:00 pm" at bounding box center [490, 234] width 95 height 14
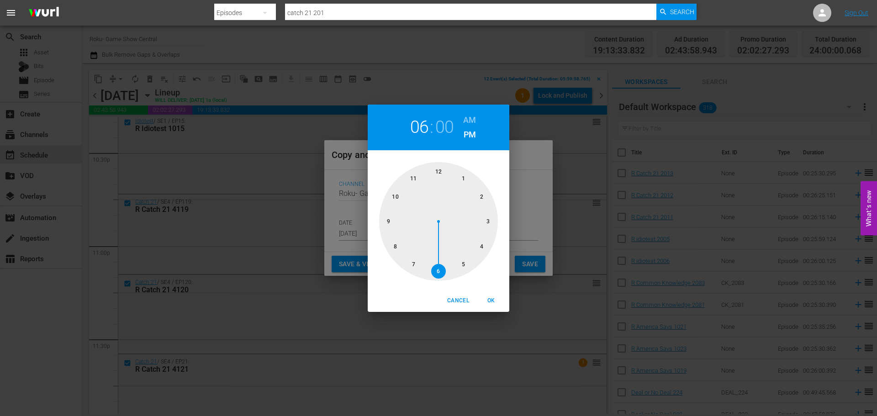
click at [442, 170] on div at bounding box center [438, 221] width 119 height 119
drag, startPoint x: 495, startPoint y: 302, endPoint x: 520, endPoint y: 271, distance: 39.9
click at [496, 302] on span "OK" at bounding box center [491, 301] width 22 height 10
type input "12:00 pm"
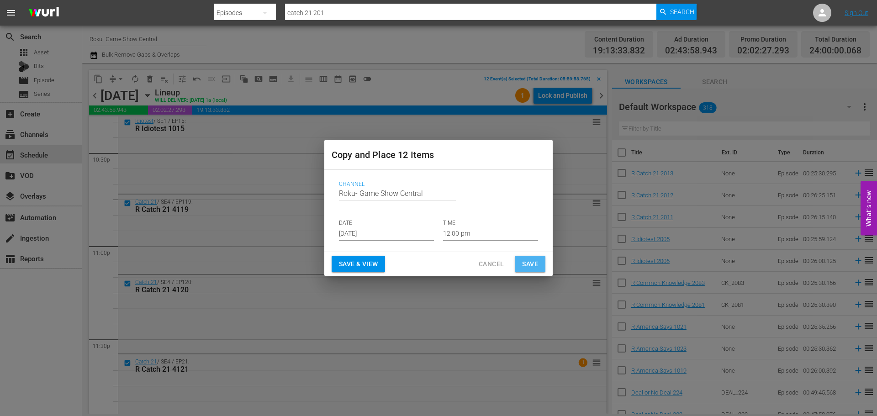
click at [523, 267] on span "Save" at bounding box center [530, 263] width 16 height 11
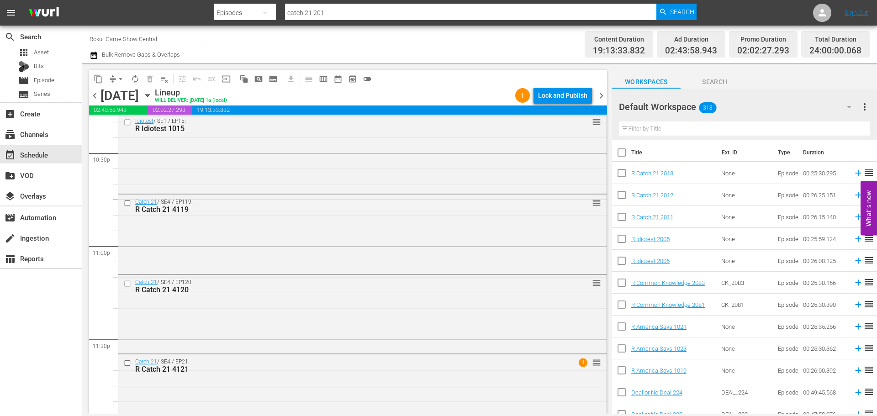
click at [149, 95] on icon "button" at bounding box center [147, 96] width 4 height 2
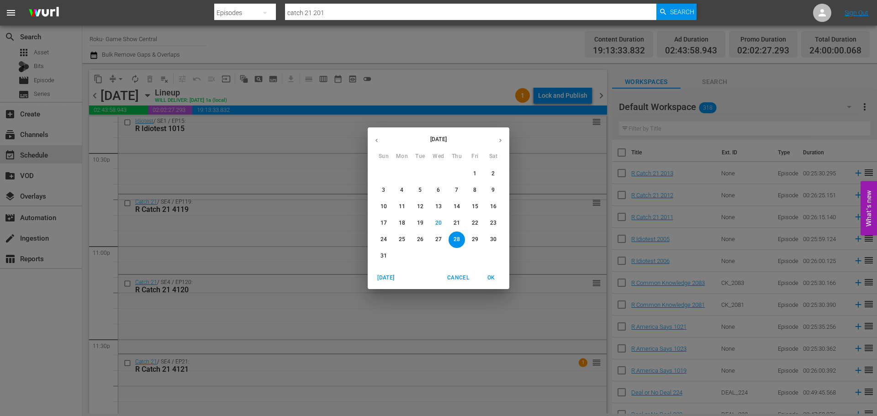
click at [474, 223] on p "22" at bounding box center [475, 223] width 6 height 8
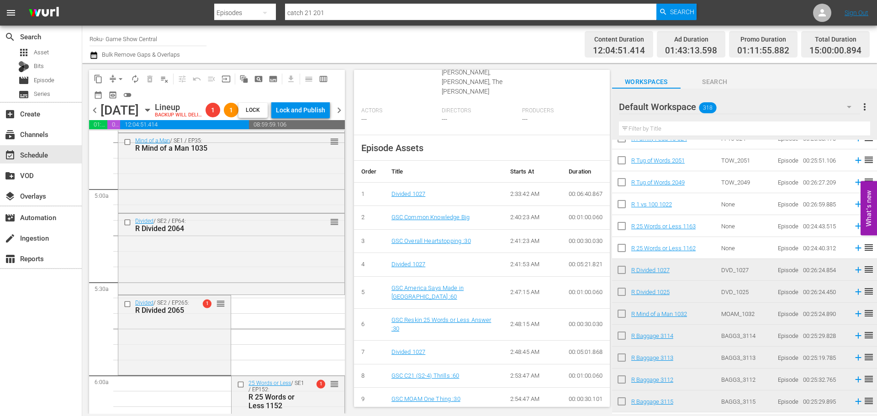
scroll to position [868, 0]
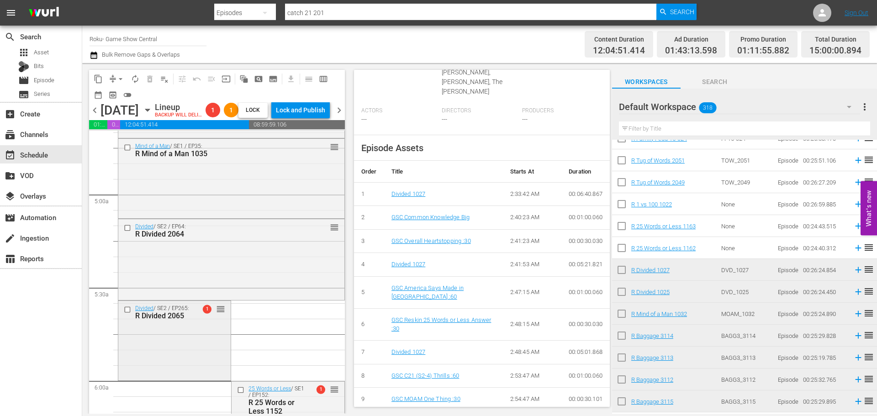
click at [186, 343] on div "Divided / SE2 / EP265: R Divided 2065 1 reorder" at bounding box center [174, 340] width 112 height 78
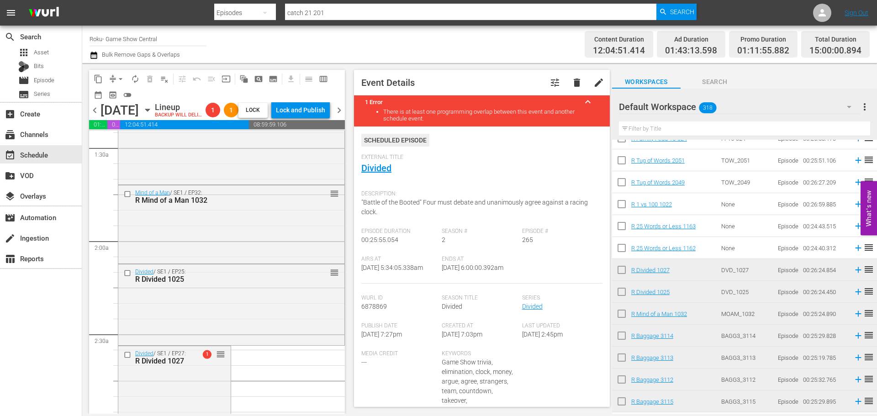
scroll to position [365, 0]
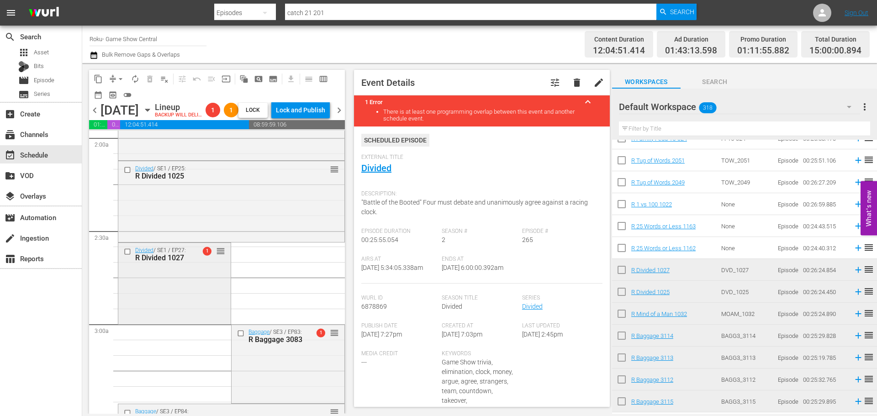
click at [184, 322] on div "Divided / SE1 / EP27: R Divided 1027 1 reorder" at bounding box center [174, 282] width 112 height 79
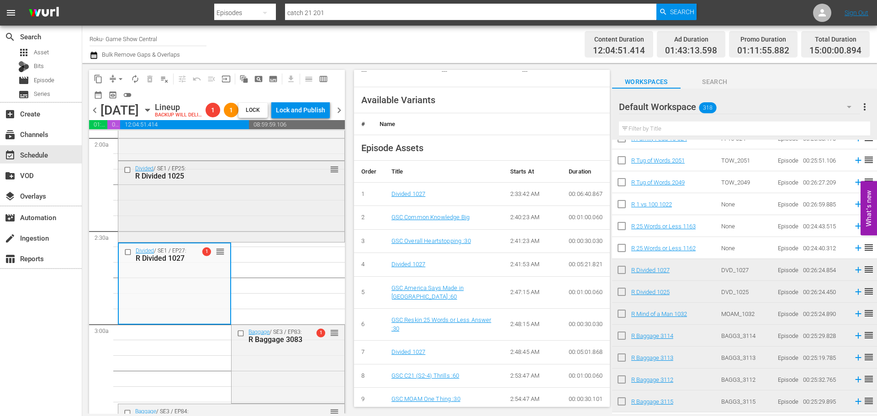
scroll to position [405, 0]
click at [293, 214] on div "Divided / SE1 / EP25: R Divided 1025 reorder" at bounding box center [231, 200] width 226 height 79
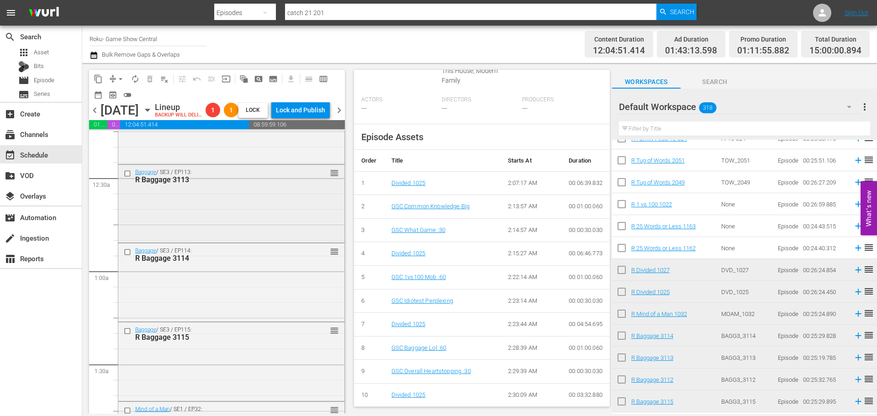
scroll to position [0, 0]
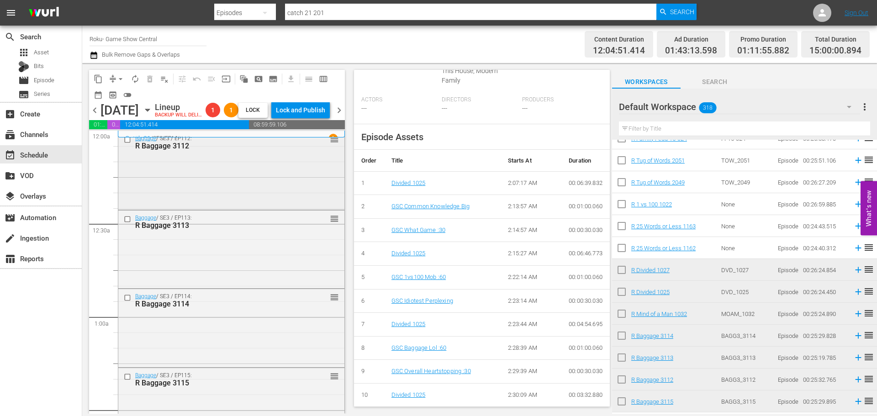
click at [245, 208] on div "Baggage / SE3 / EP112: R Baggage 3112 reorder" at bounding box center [231, 169] width 226 height 77
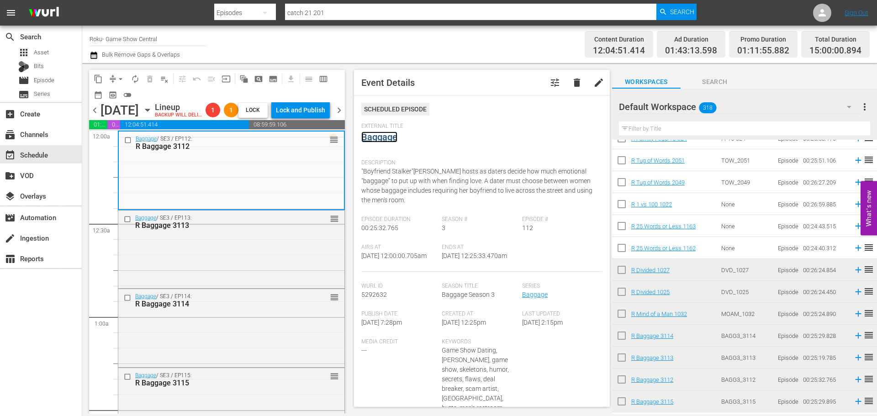
click at [382, 137] on link "Baggage" at bounding box center [379, 137] width 36 height 11
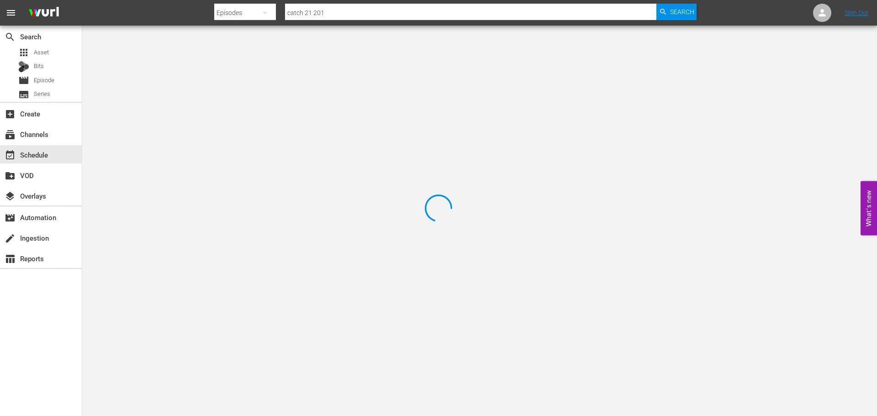
click at [177, 69] on div at bounding box center [438, 208] width 877 height 416
click at [167, 63] on div at bounding box center [438, 208] width 877 height 416
click at [174, 66] on div at bounding box center [438, 208] width 877 height 416
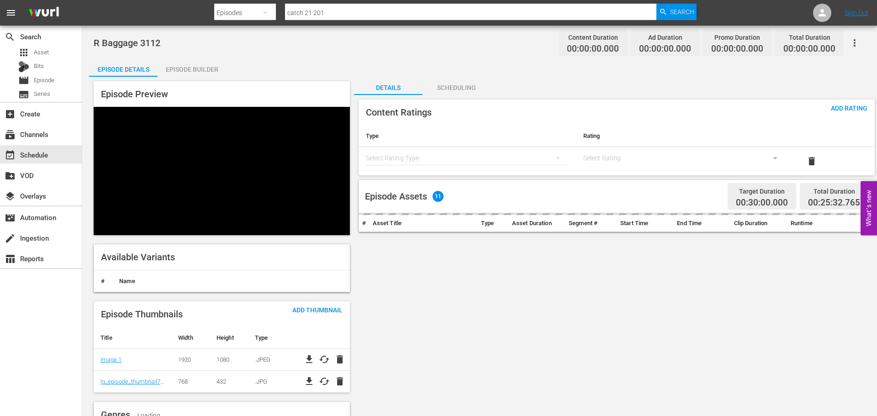
click at [181, 68] on div "Episode Builder" at bounding box center [192, 69] width 69 height 22
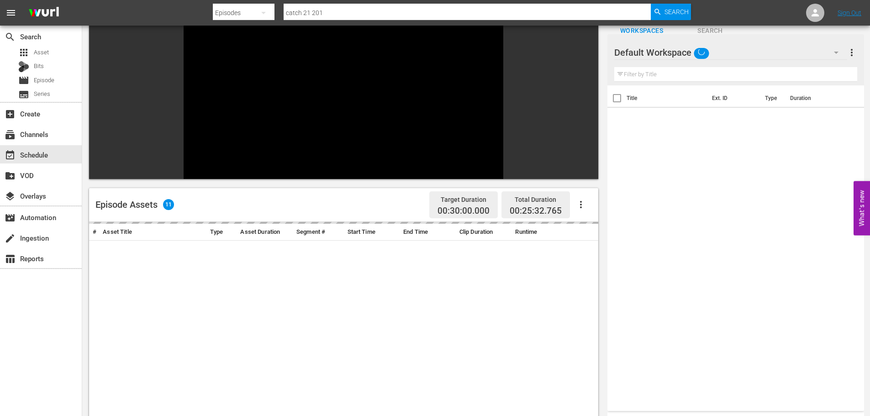
scroll to position [127, 0]
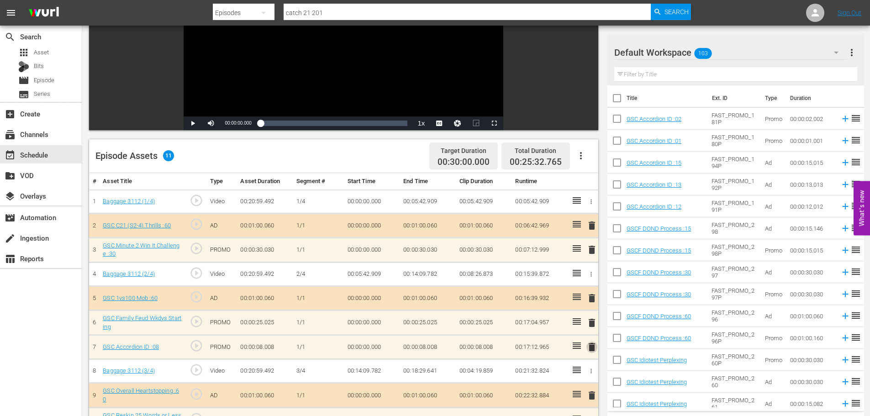
click at [592, 347] on span "delete" at bounding box center [591, 347] width 11 height 11
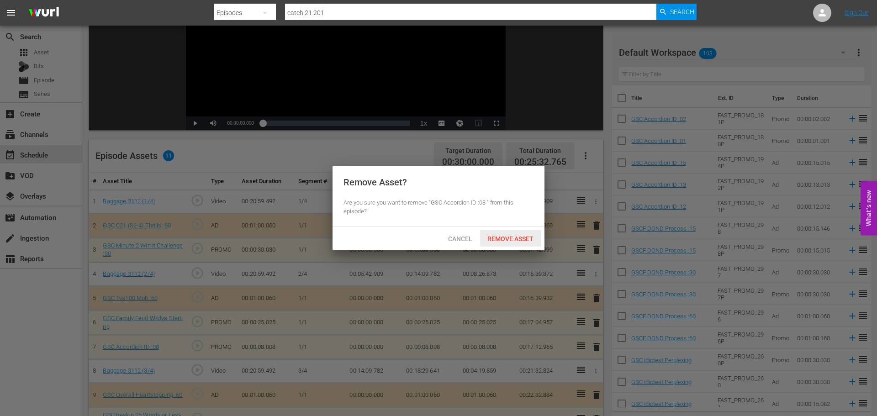
click at [499, 237] on span "Remove Asset" at bounding box center [510, 238] width 61 height 7
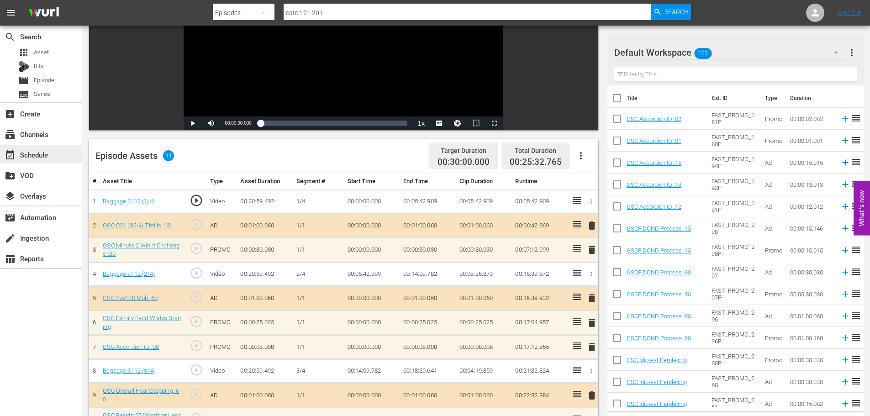
click at [41, 151] on div "event_available Schedule" at bounding box center [25, 153] width 51 height 8
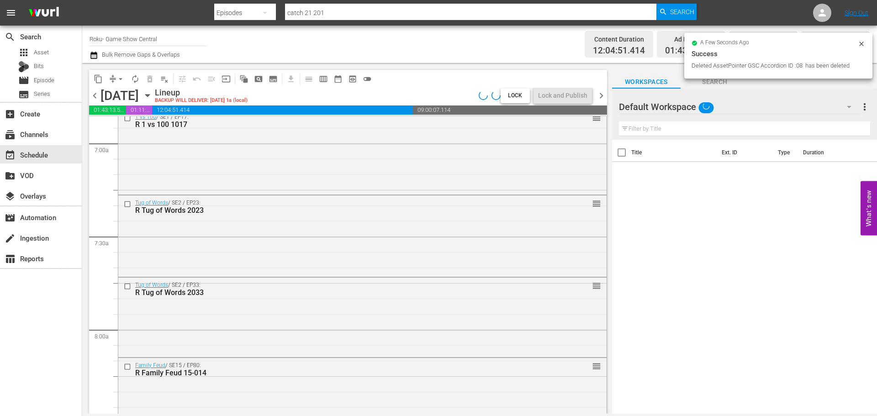
scroll to position [1550, 0]
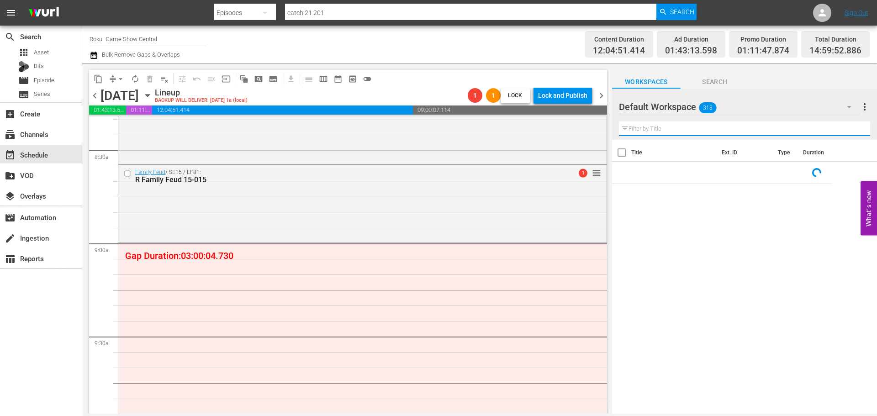
click at [649, 130] on input "text" at bounding box center [744, 128] width 251 height 15
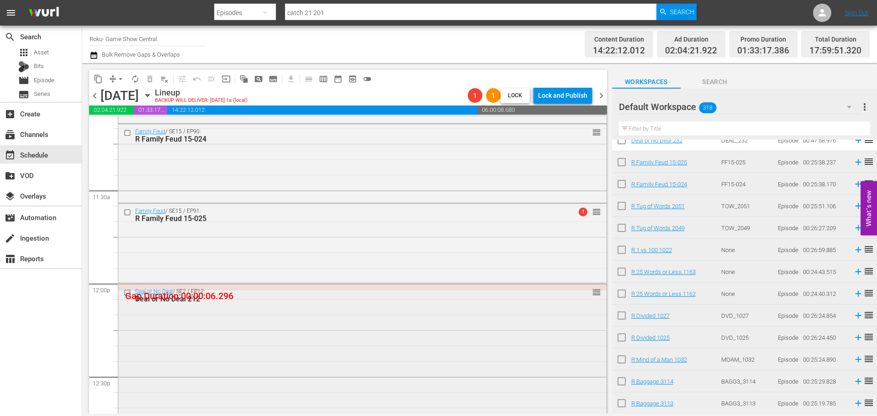
scroll to position [2144, 0]
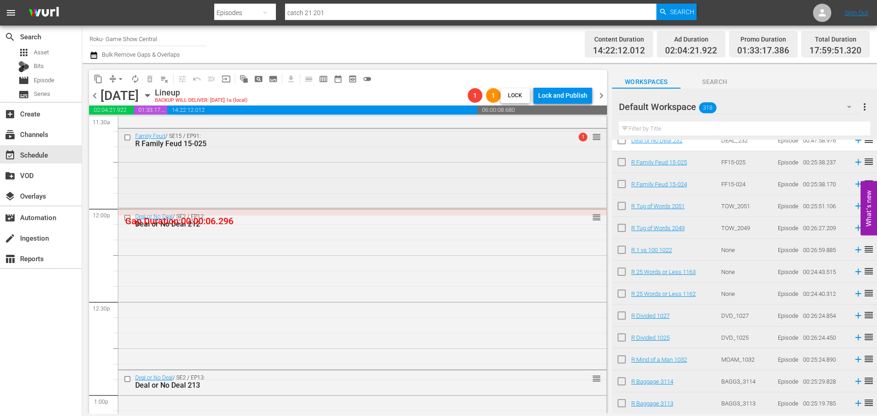
click at [244, 167] on div "Family Feud / SE15 / EP91: R Family Feud 15-025 1 reorder" at bounding box center [362, 167] width 488 height 77
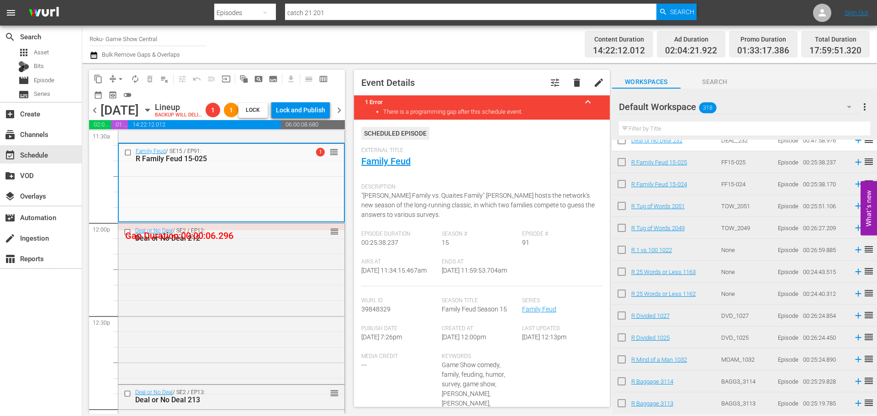
click at [401, 154] on div "External Title Family Feud" at bounding box center [481, 163] width 241 height 32
click at [401, 160] on link "Family Feud" at bounding box center [385, 161] width 49 height 11
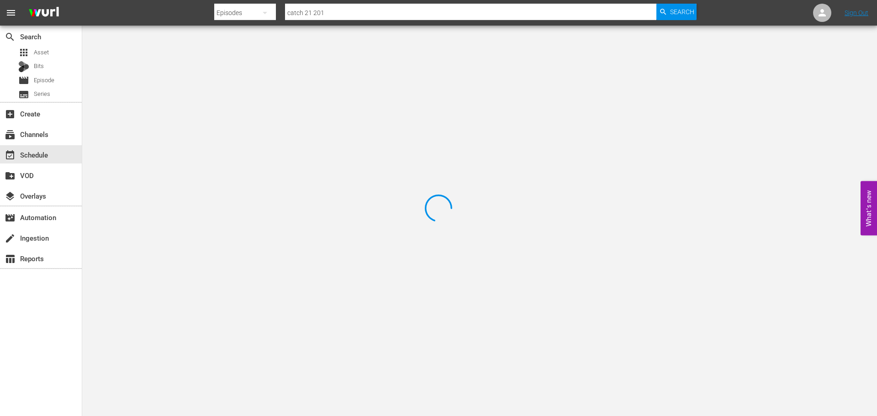
click at [231, 58] on div at bounding box center [438, 208] width 877 height 416
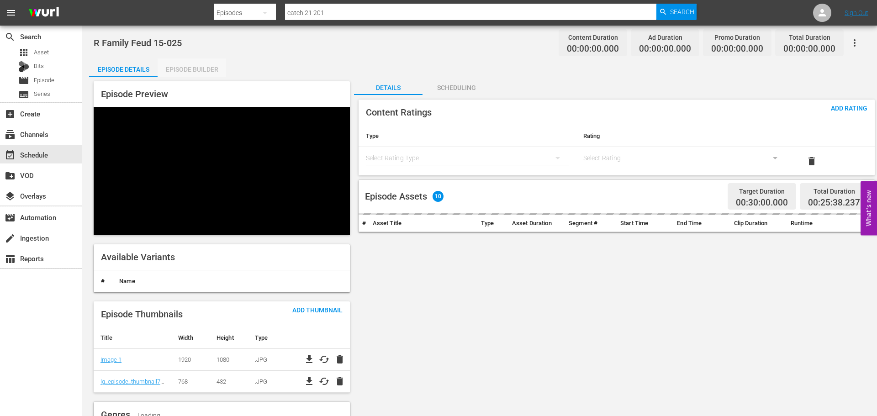
click at [226, 66] on div "Episode Builder" at bounding box center [192, 69] width 69 height 22
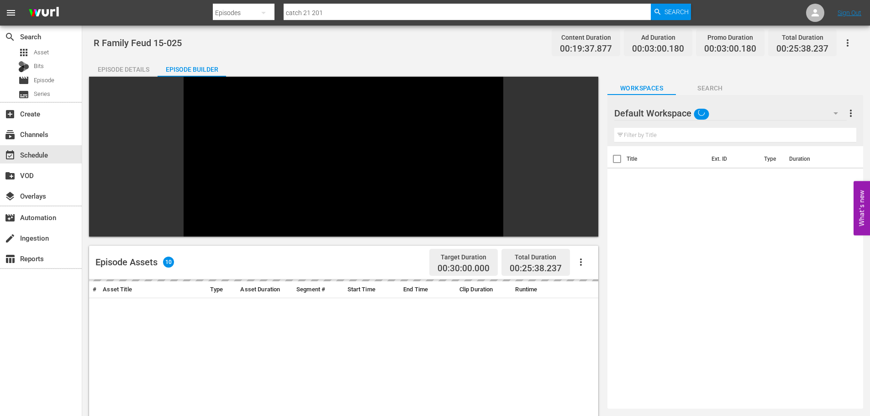
click at [675, 132] on input "text" at bounding box center [735, 135] width 242 height 15
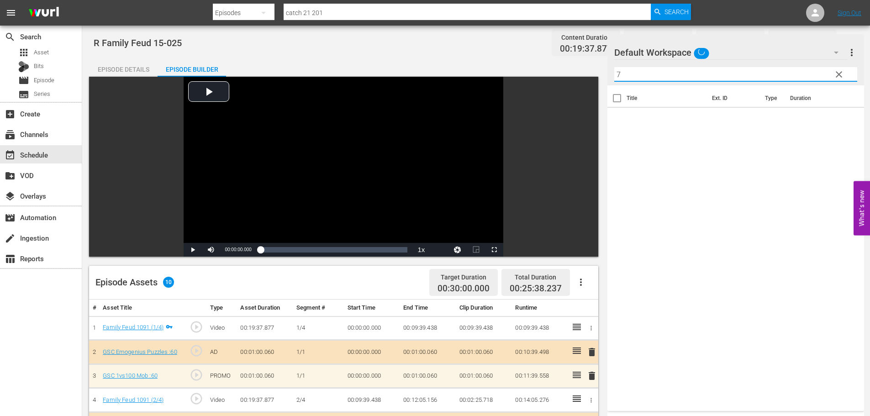
scroll to position [238, 0]
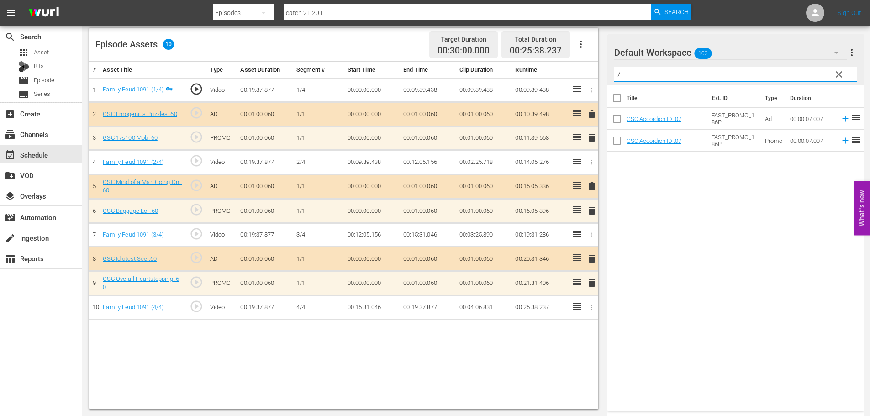
type input "7"
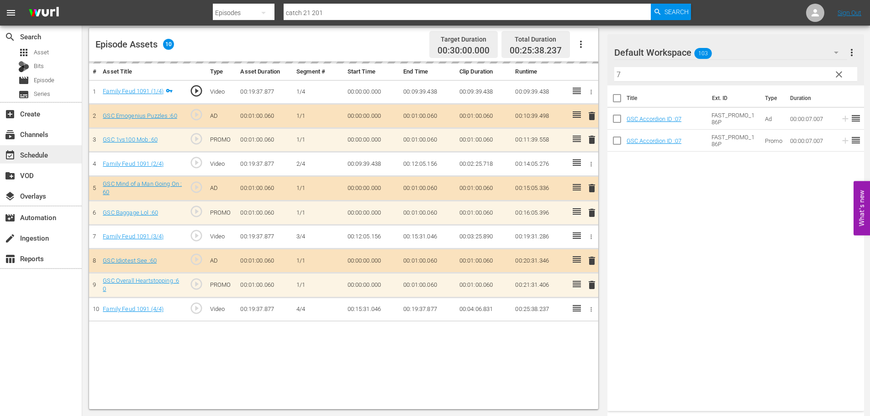
click at [53, 152] on div "event_available Schedule" at bounding box center [41, 154] width 82 height 18
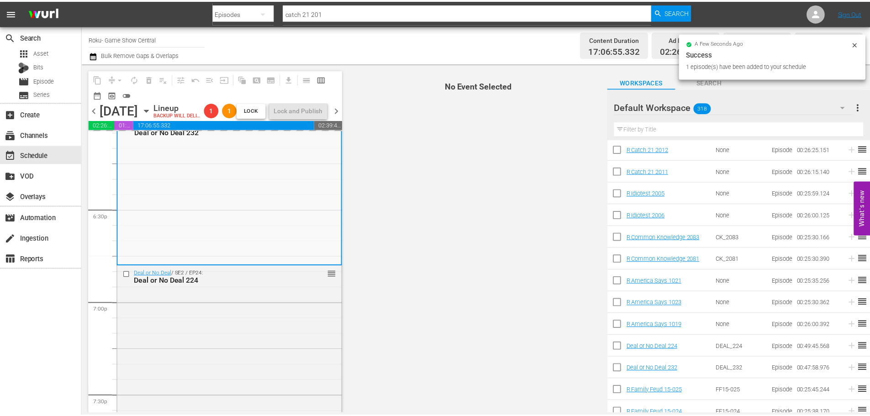
scroll to position [3345, 0]
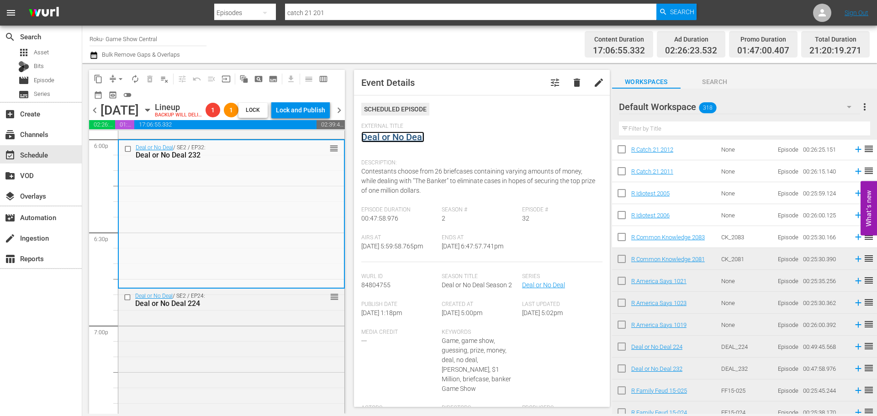
click at [405, 139] on link "Deal or No Deal" at bounding box center [392, 137] width 63 height 11
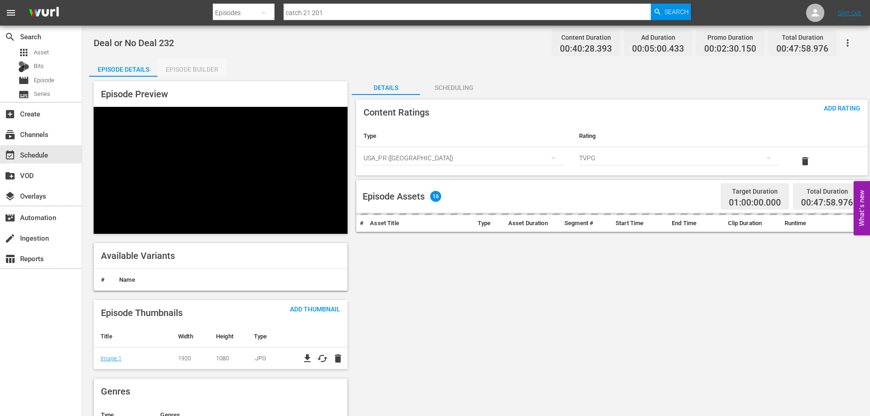
click at [186, 61] on div "Episode Builder" at bounding box center [192, 69] width 69 height 22
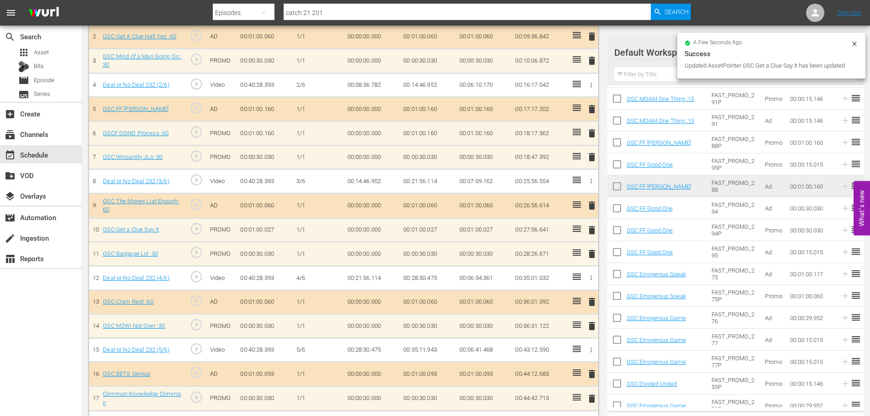
scroll to position [319, 0]
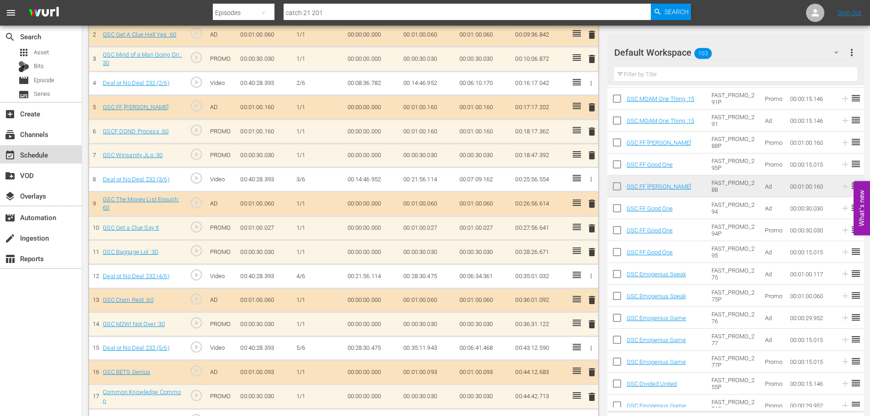
click at [57, 155] on div "event_available Schedule" at bounding box center [41, 154] width 82 height 18
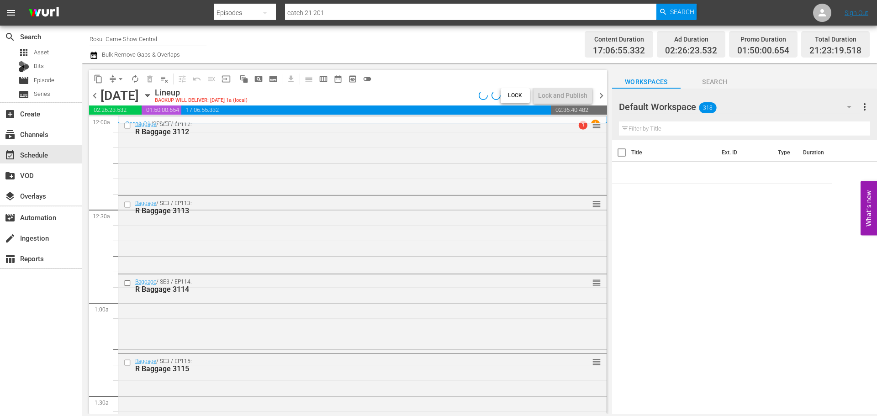
click at [601, 152] on div "S N A P S N A P S N A P S N A P S N A P S N A P S N A P S N A P S N A P S N A P…" at bounding box center [348, 264] width 518 height 297
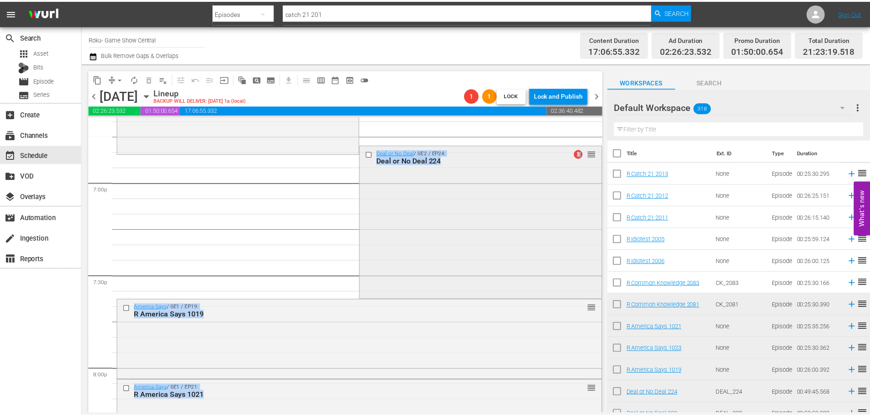
scroll to position [3481, 0]
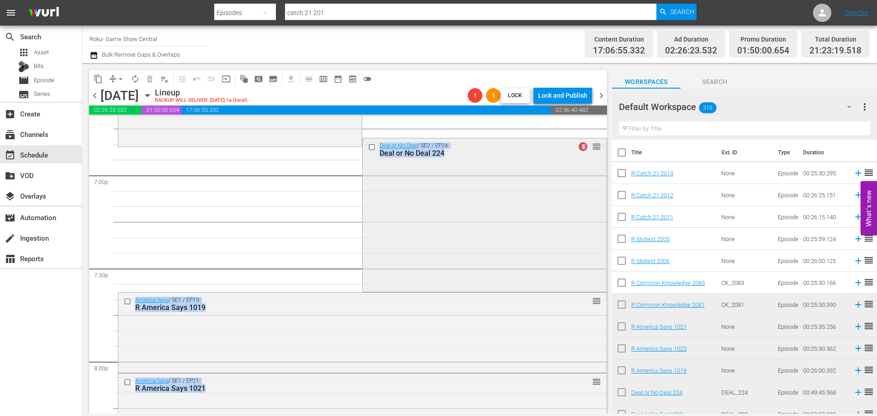
click at [475, 273] on div "Deal or No Deal / SE2 / EP24: Deal or No Deal 224 1 reorder" at bounding box center [484, 214] width 243 height 152
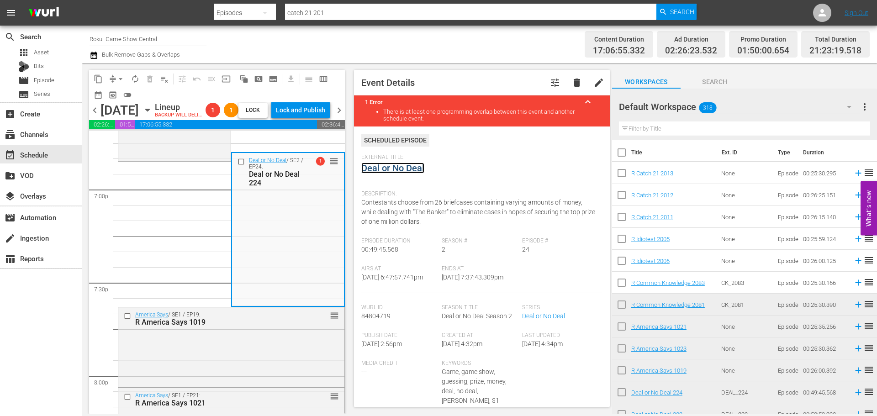
click at [404, 169] on link "Deal or No Deal" at bounding box center [392, 168] width 63 height 11
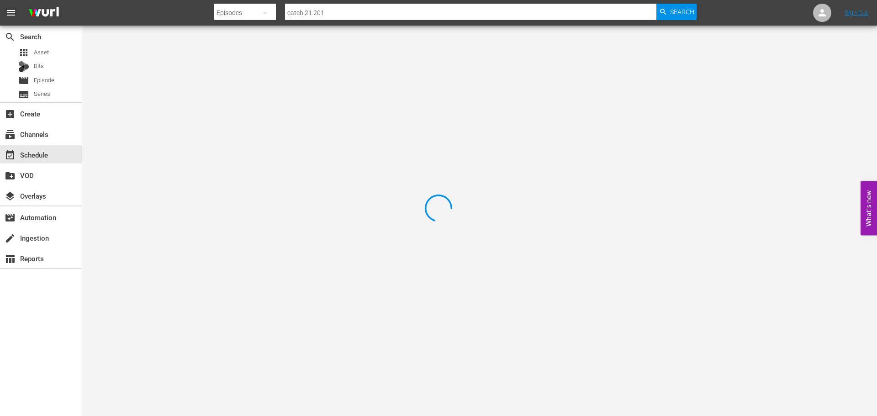
click at [176, 73] on div at bounding box center [438, 208] width 877 height 416
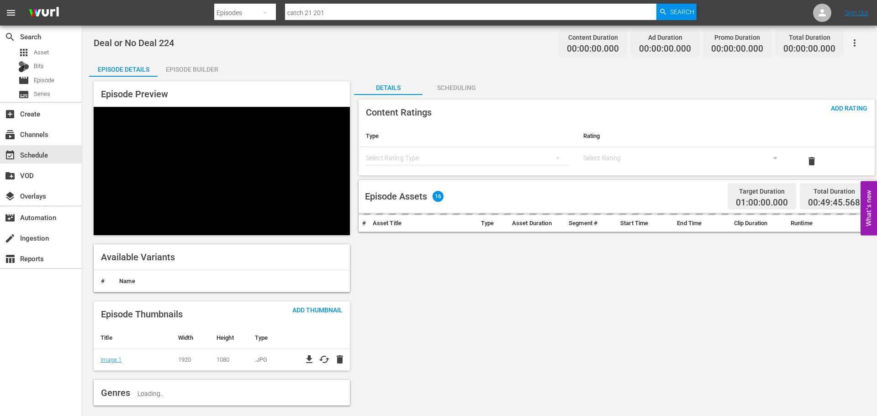
drag, startPoint x: 193, startPoint y: 74, endPoint x: 255, endPoint y: 80, distance: 62.4
click at [193, 73] on div "Episode Builder" at bounding box center [192, 69] width 69 height 22
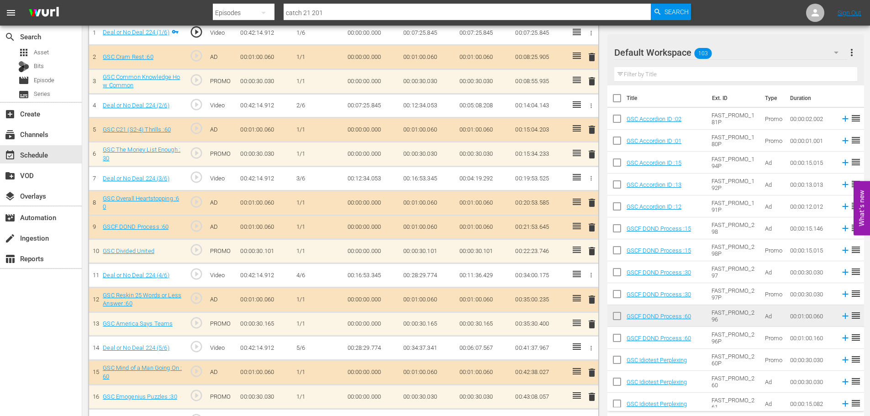
scroll to position [46, 0]
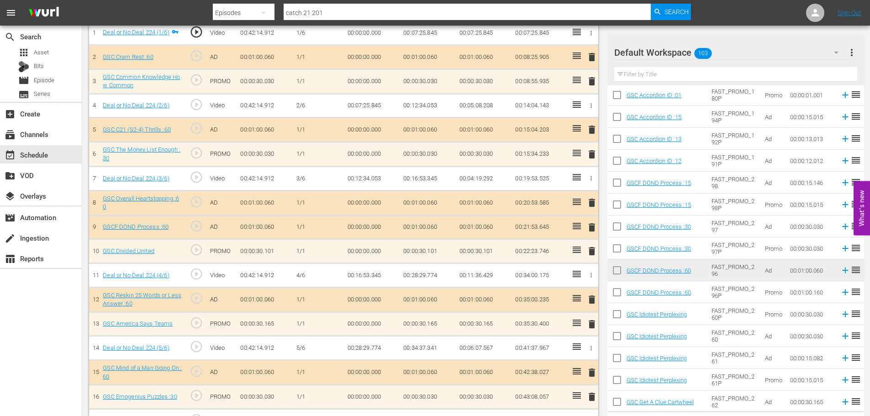
click at [591, 232] on span "delete" at bounding box center [591, 227] width 11 height 11
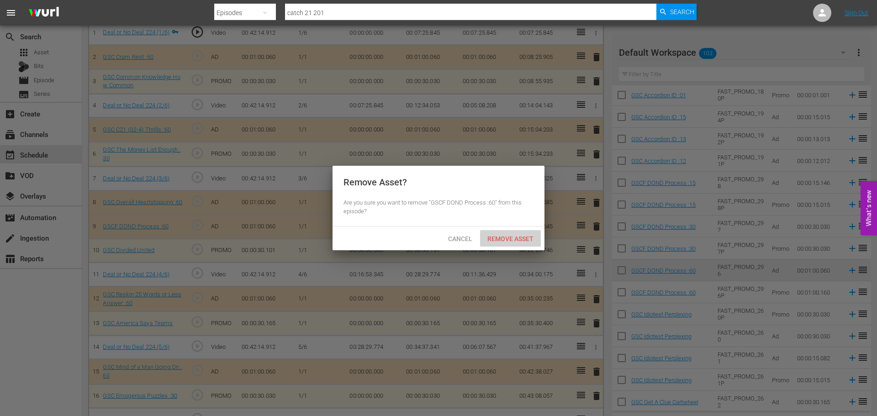
click at [533, 240] on span "Remove Asset" at bounding box center [510, 238] width 61 height 7
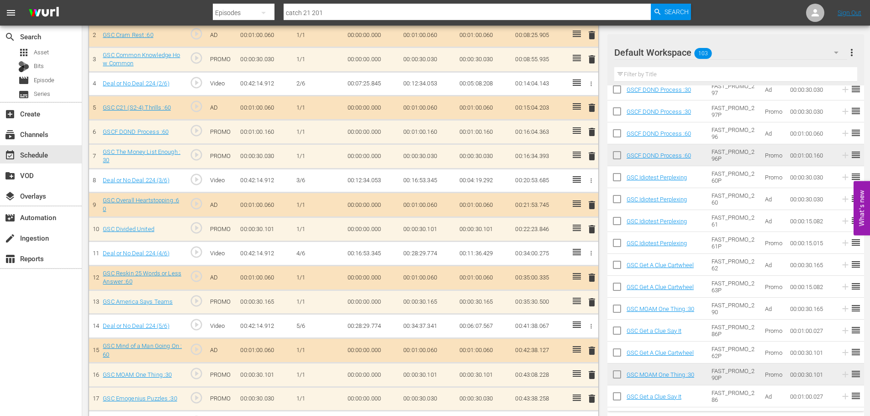
scroll to position [321, 0]
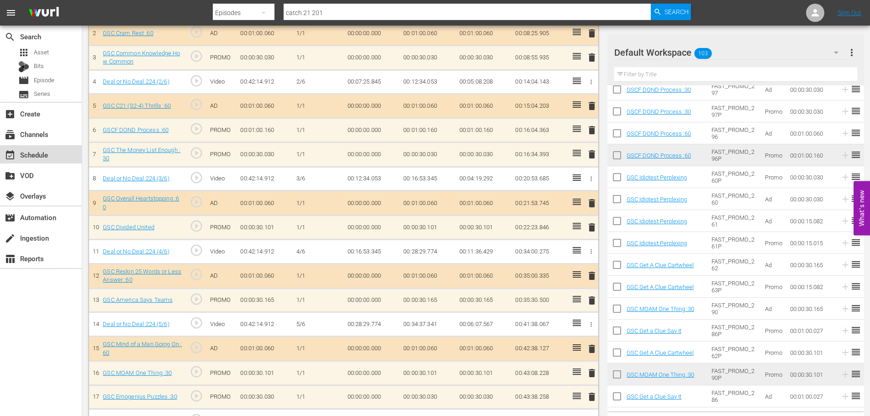
click at [55, 154] on div "event_available Schedule" at bounding box center [41, 154] width 82 height 18
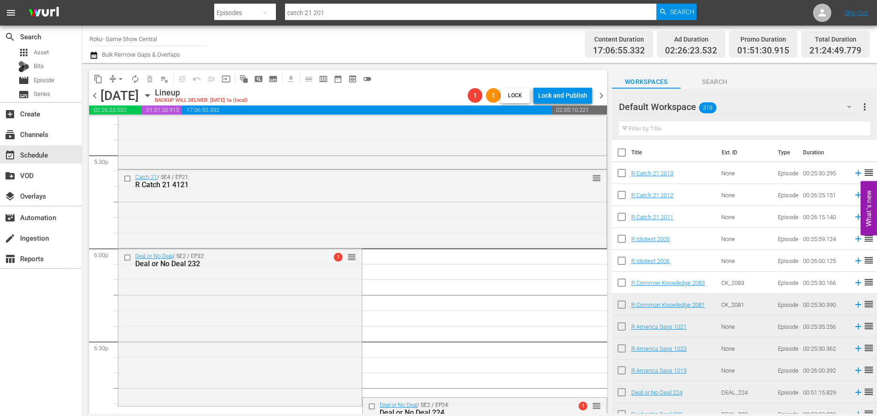
scroll to position [3207, 0]
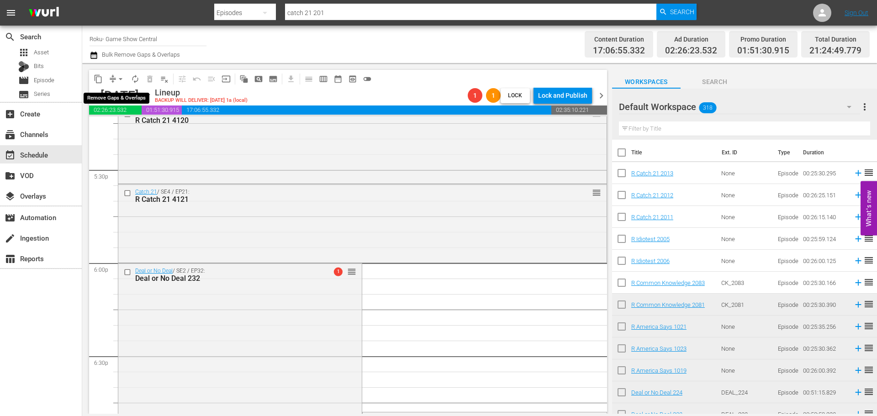
click at [127, 77] on button "arrow_drop_down" at bounding box center [120, 79] width 15 height 15
click at [129, 99] on li "Align to Midnight" at bounding box center [121, 97] width 96 height 15
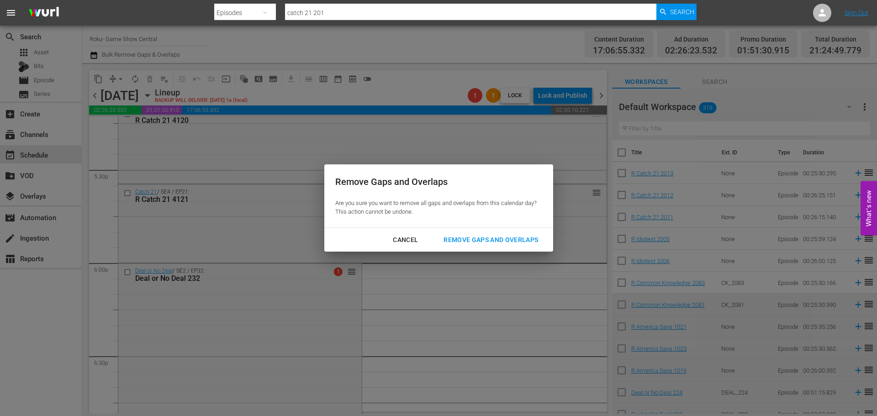
click at [463, 239] on div "Remove Gaps and Overlaps" at bounding box center [490, 239] width 109 height 11
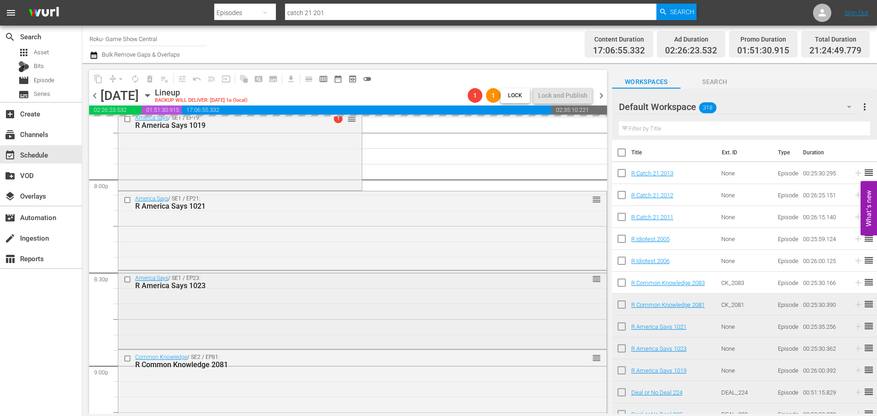
scroll to position [3664, 0]
click at [227, 305] on div "America Says / SE1 / EP23: R America Says 1023 reorder" at bounding box center [362, 308] width 488 height 76
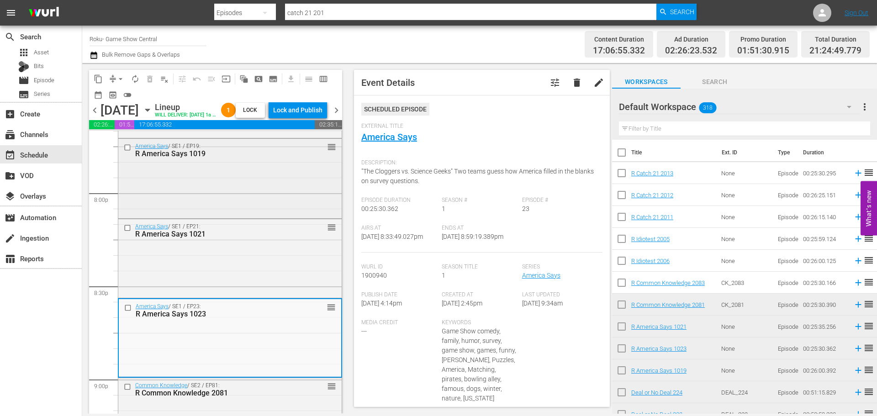
click at [207, 196] on div "America Says / SE1 / EP19: R America Says 1019 reorder" at bounding box center [229, 178] width 223 height 78
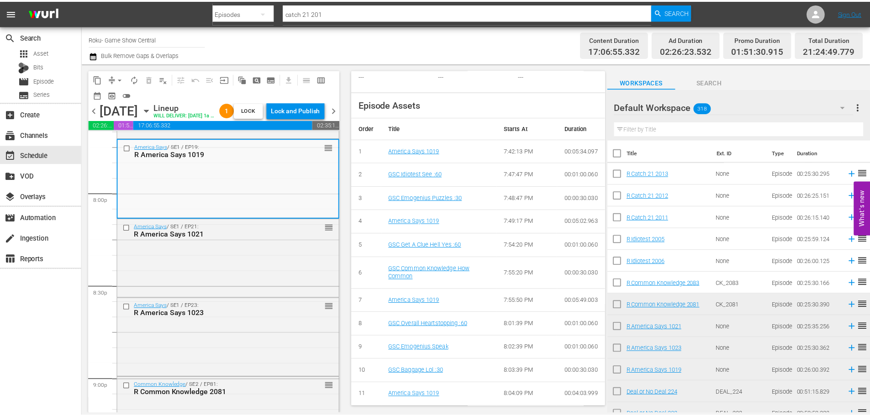
scroll to position [0, 0]
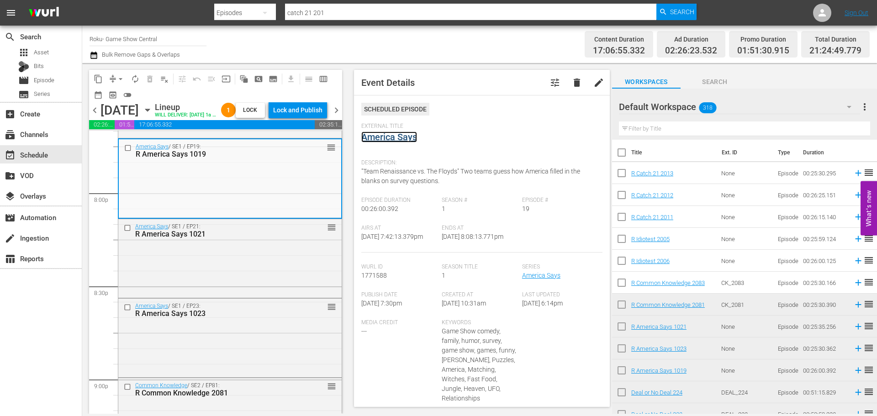
click at [398, 138] on link "America Says" at bounding box center [389, 137] width 56 height 11
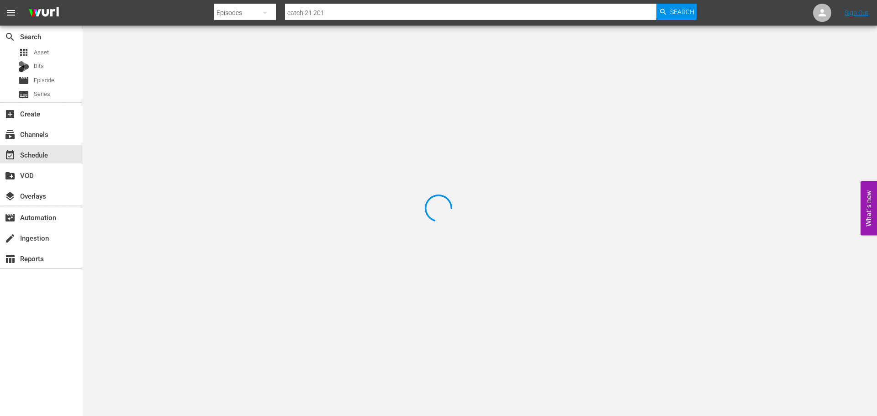
click at [194, 62] on div at bounding box center [438, 208] width 877 height 416
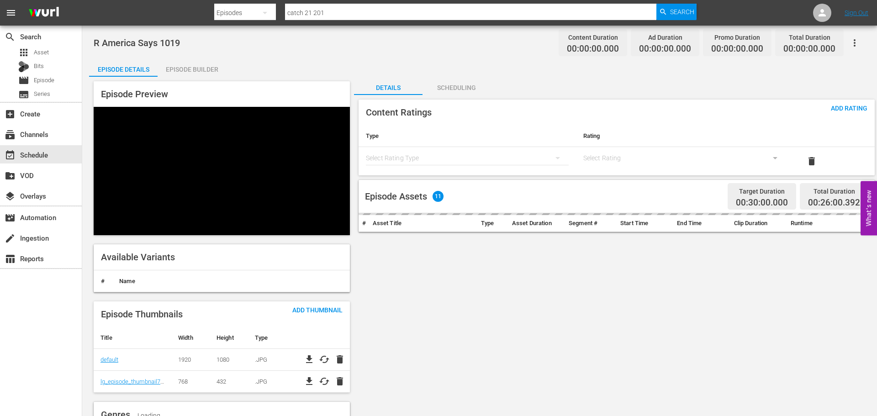
click at [189, 66] on div "Episode Builder" at bounding box center [192, 69] width 69 height 22
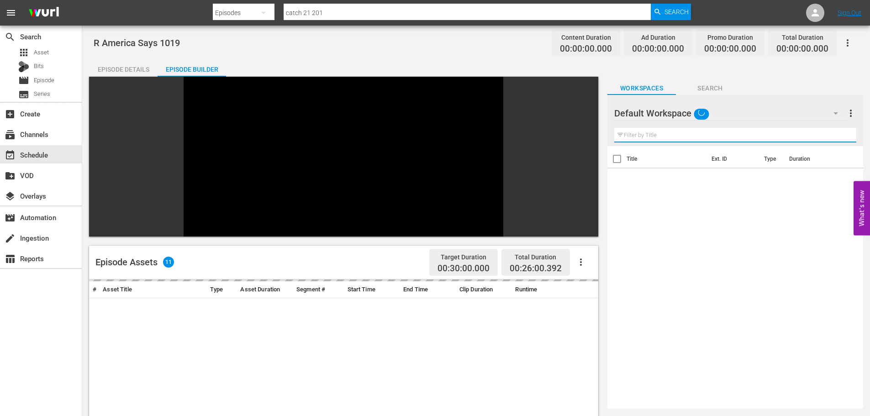
click at [646, 141] on input "text" at bounding box center [735, 135] width 242 height 15
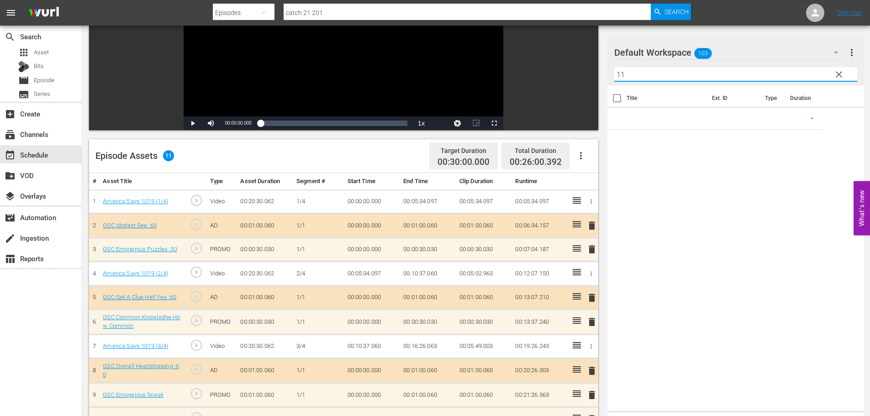
scroll to position [238, 0]
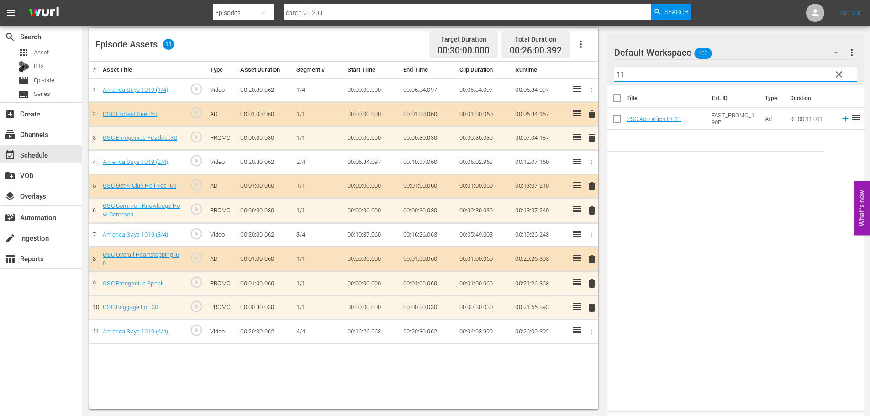
type input "11"
click at [591, 308] on span "delete" at bounding box center [591, 307] width 11 height 11
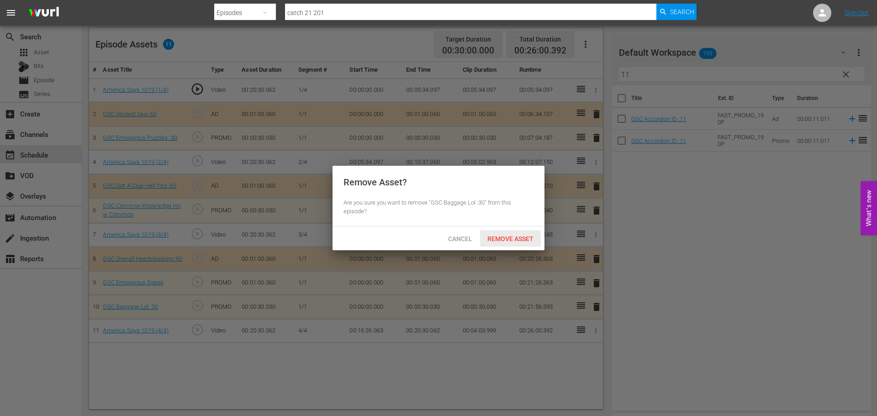
click at [523, 239] on span "Remove Asset" at bounding box center [510, 238] width 61 height 7
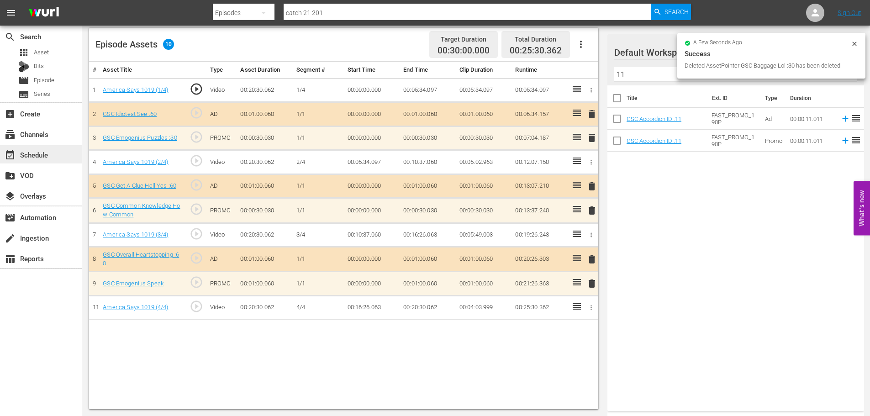
click at [41, 156] on div "event_available Schedule" at bounding box center [25, 153] width 51 height 8
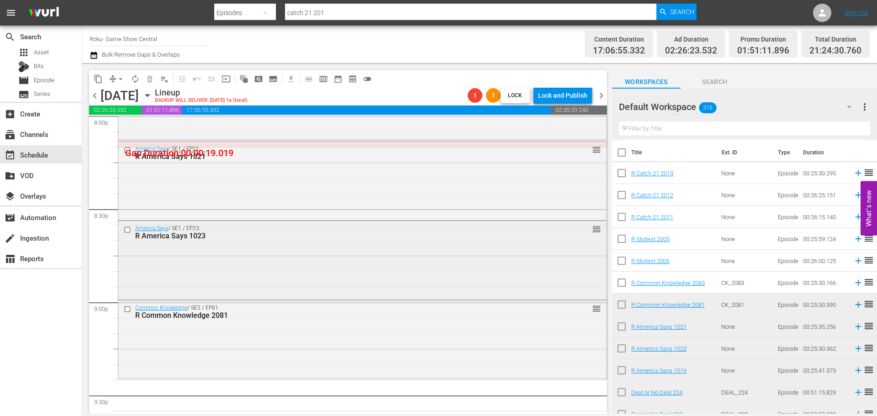
scroll to position [3727, 0]
click at [212, 224] on div "America Says / SE1 / EP23: R America Says 1023 reorder" at bounding box center [362, 232] width 488 height 22
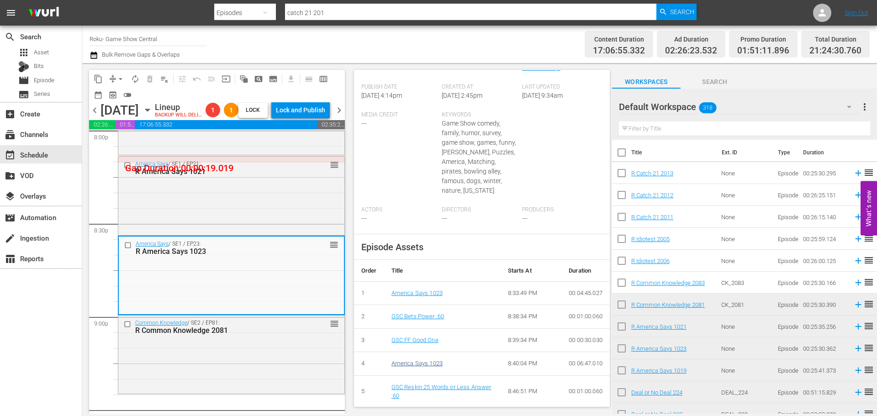
scroll to position [17, 0]
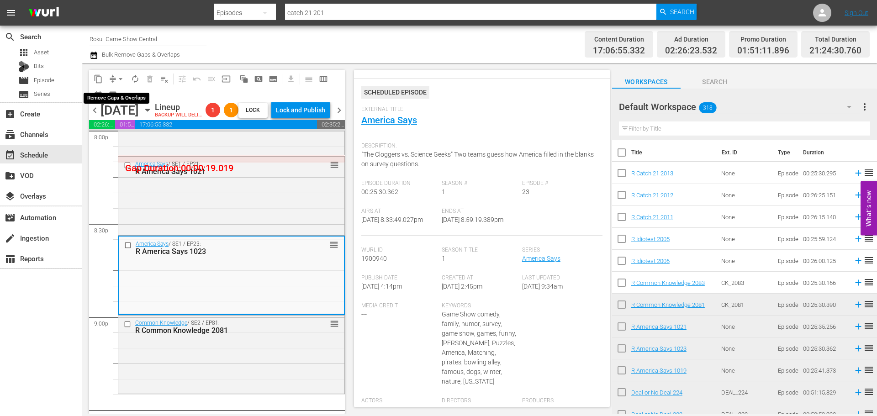
click at [121, 80] on span "arrow_drop_down" at bounding box center [120, 78] width 9 height 9
click at [135, 98] on li "Align to Midnight" at bounding box center [121, 97] width 96 height 15
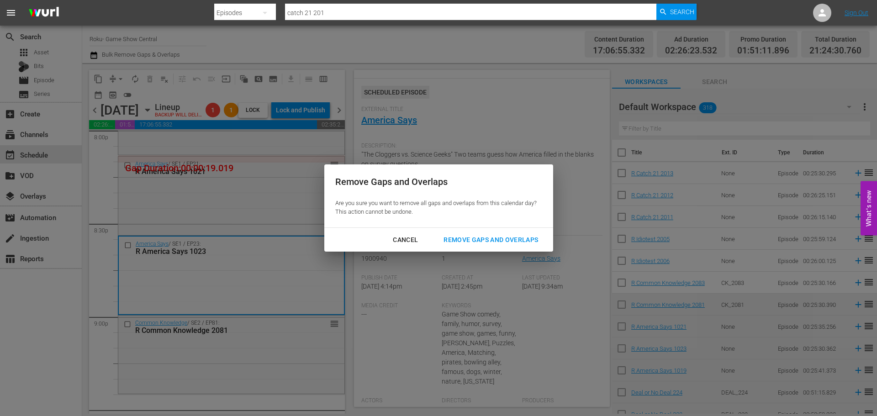
click at [513, 249] on div "Cancel Remove Gaps and Overlaps" at bounding box center [438, 240] width 229 height 24
click at [512, 247] on button "Remove Gaps and Overlaps" at bounding box center [490, 240] width 116 height 17
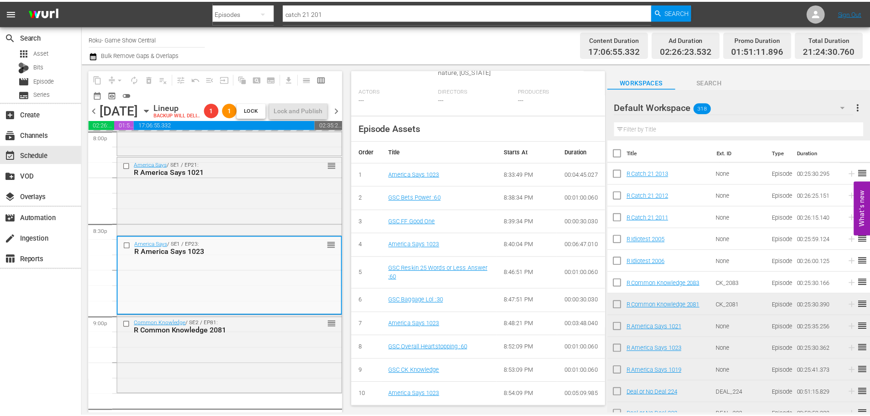
scroll to position [0, 0]
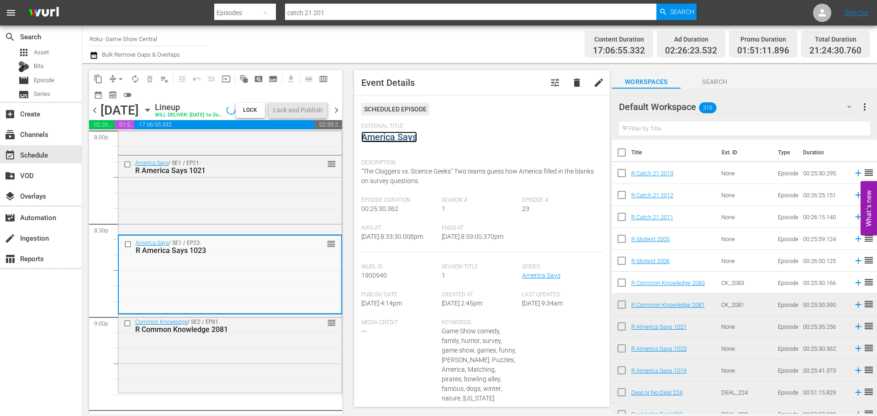
click at [397, 136] on link "America Says" at bounding box center [389, 137] width 56 height 11
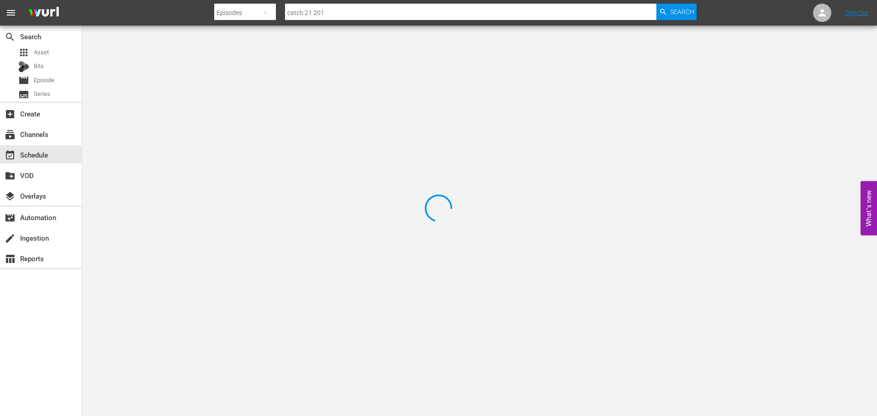
click at [177, 50] on div at bounding box center [438, 208] width 877 height 416
click at [191, 60] on div at bounding box center [438, 208] width 877 height 416
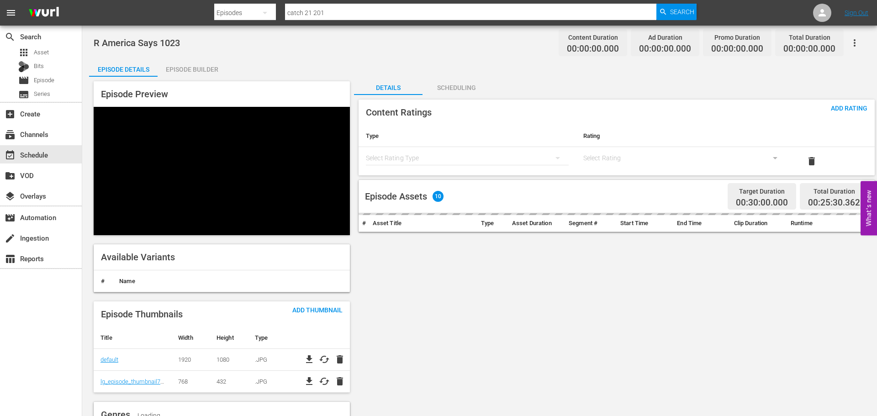
click at [191, 62] on div "Episode Builder" at bounding box center [192, 69] width 69 height 22
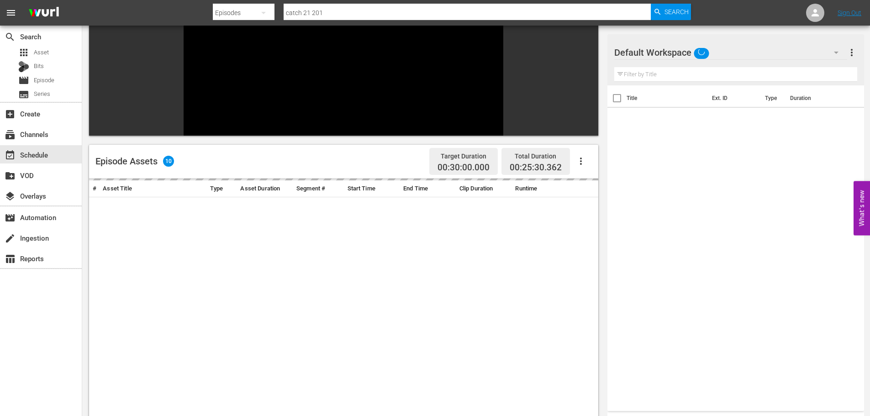
scroll to position [127, 0]
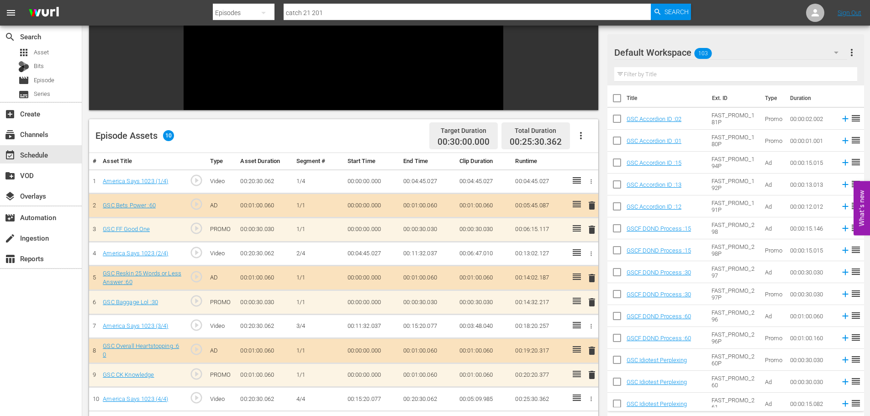
click at [591, 215] on td "delete" at bounding box center [590, 206] width 15 height 24
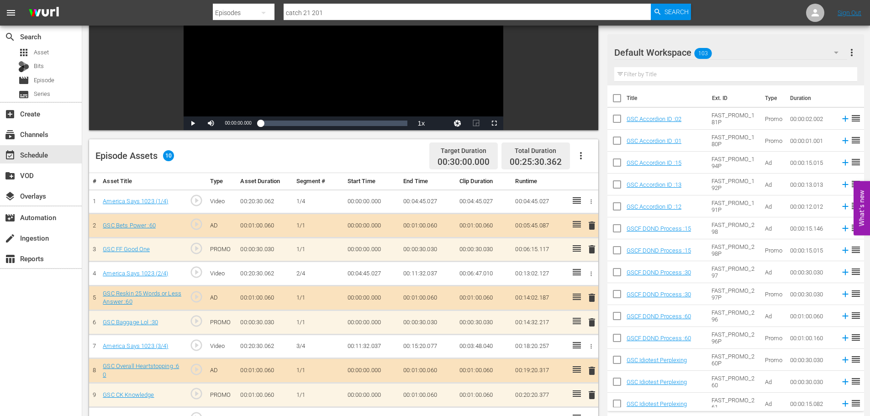
click at [593, 323] on span "delete" at bounding box center [591, 322] width 11 height 11
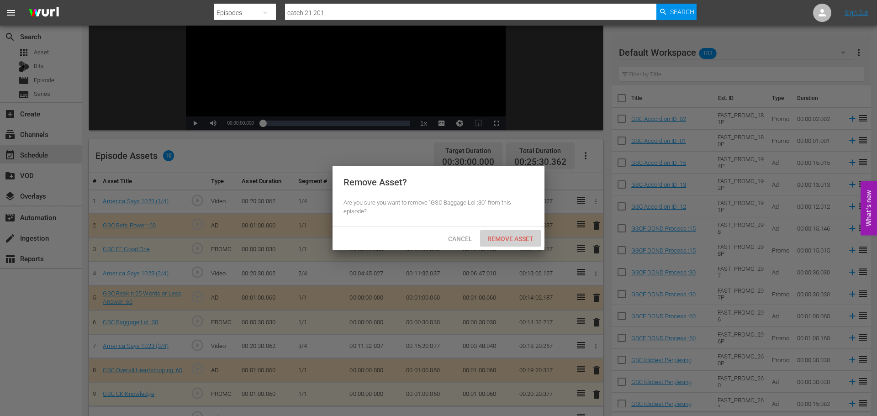
click at [508, 234] on div "Remove Asset" at bounding box center [510, 238] width 61 height 17
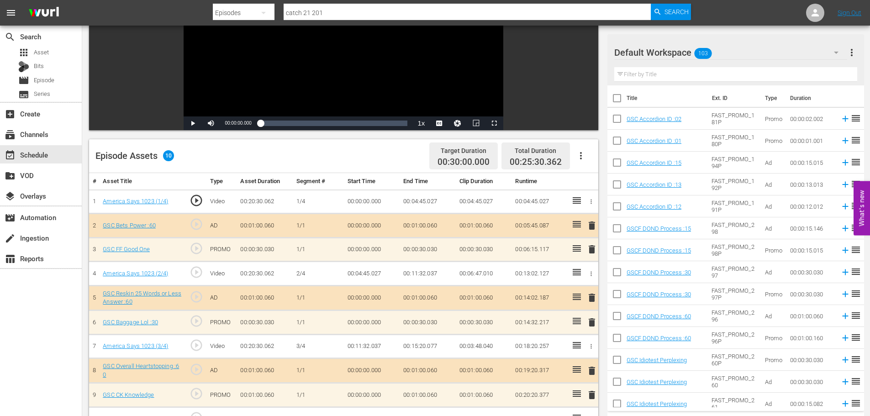
click at [591, 253] on span "delete" at bounding box center [591, 249] width 11 height 11
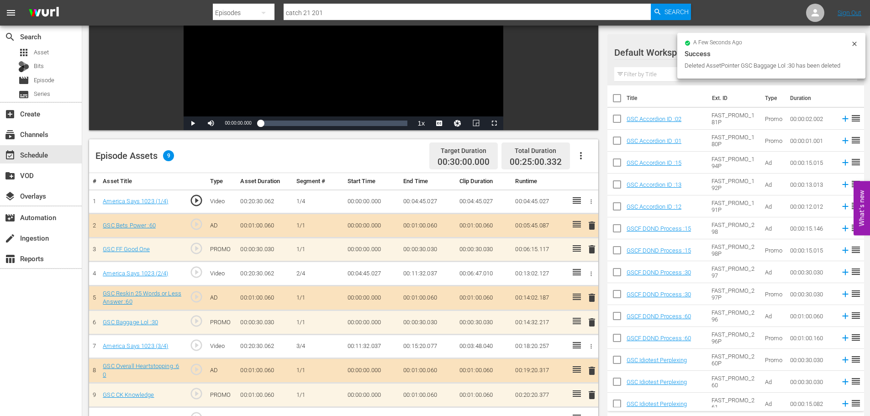
click at [524, 231] on body "menu Search By Episodes Search ID, Title, Description, Keywords, or Category ca…" at bounding box center [435, 81] width 870 height 416
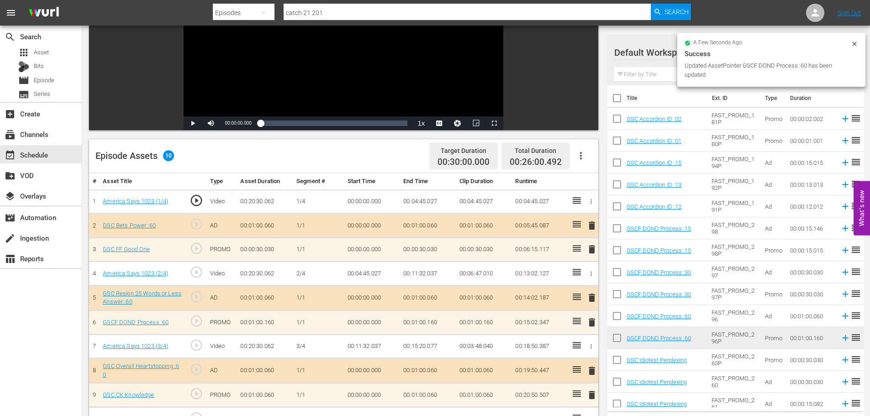
click at [590, 252] on span "delete" at bounding box center [591, 249] width 11 height 11
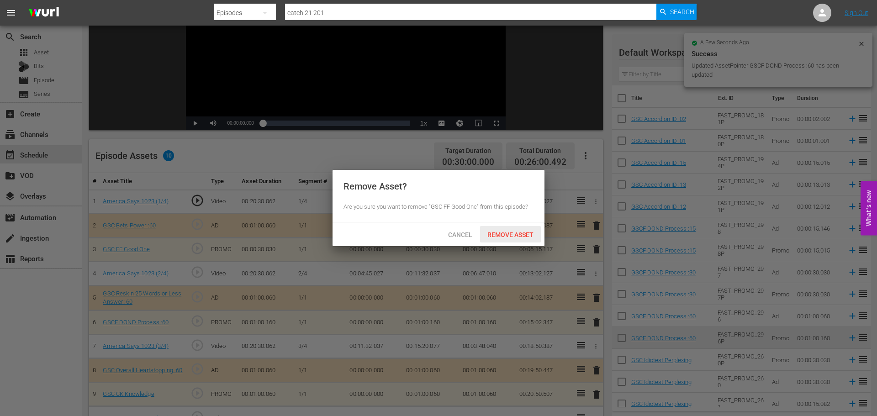
click at [517, 235] on span "Remove Asset" at bounding box center [510, 234] width 61 height 7
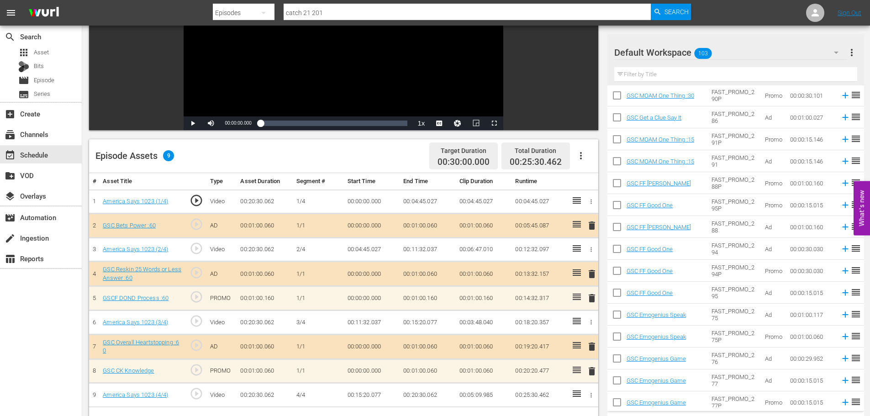
scroll to position [594, 0]
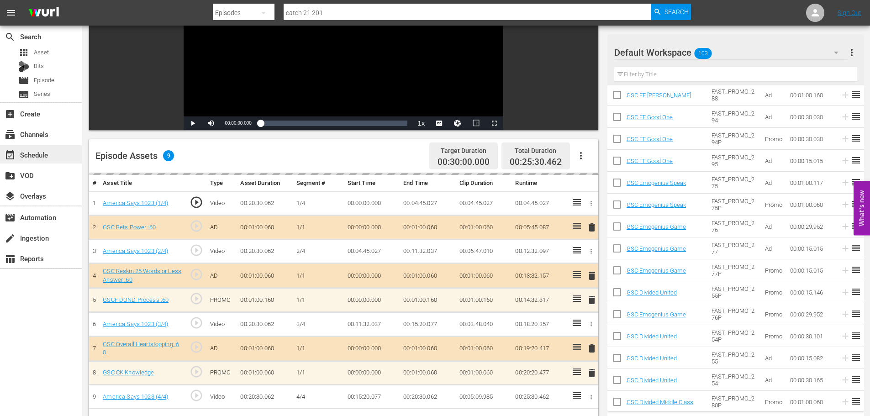
click at [60, 158] on div "event_available Schedule" at bounding box center [41, 154] width 82 height 18
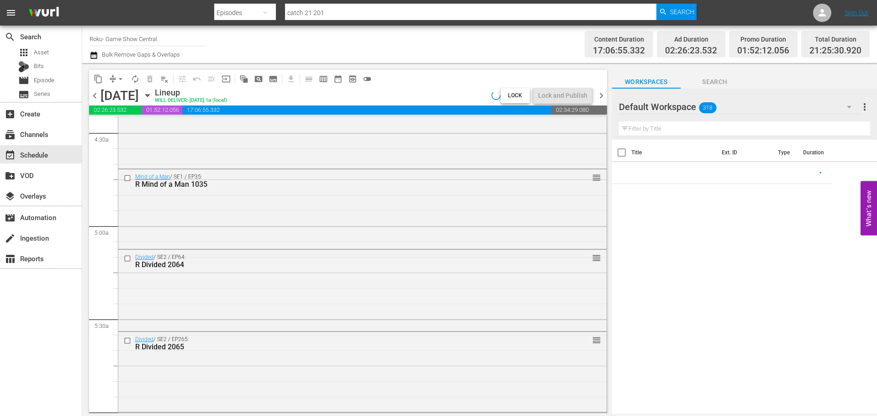
scroll to position [3949, 0]
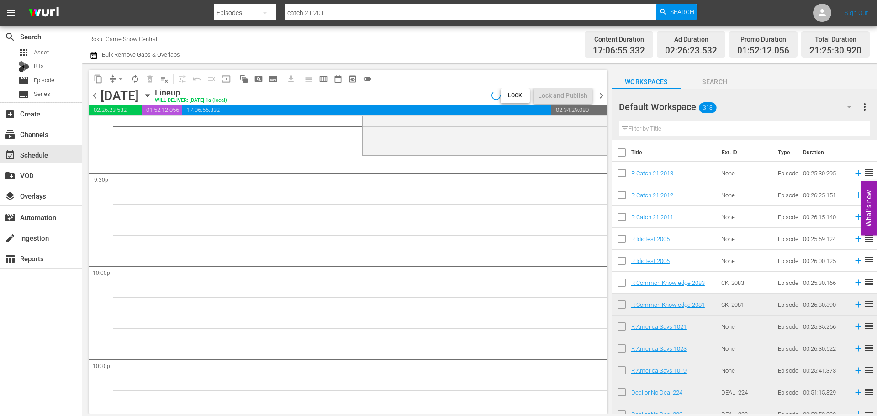
click at [116, 79] on span "arrow_drop_down" at bounding box center [120, 78] width 9 height 9
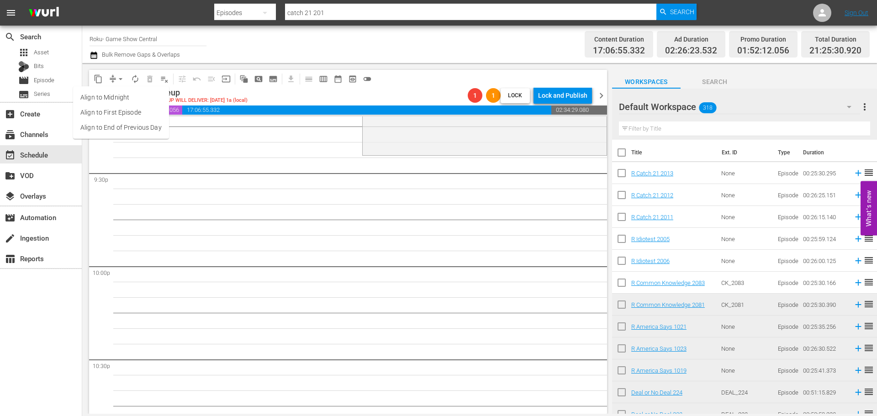
click at [97, 95] on li "Align to Midnight" at bounding box center [121, 97] width 96 height 15
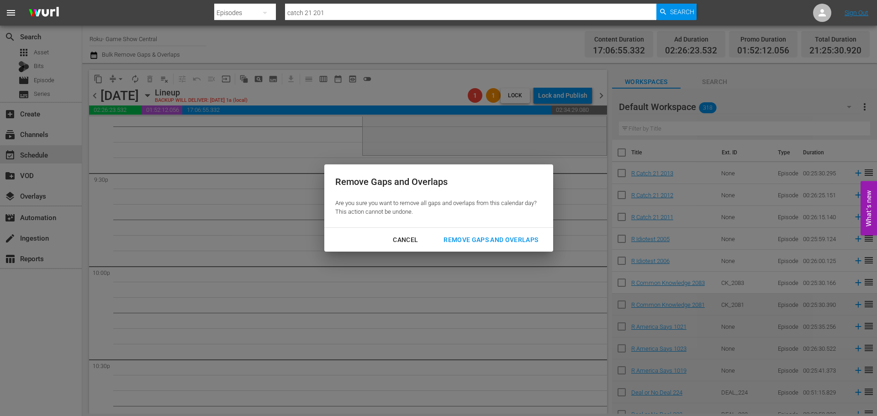
click at [480, 244] on div "Remove Gaps and Overlaps" at bounding box center [490, 239] width 109 height 11
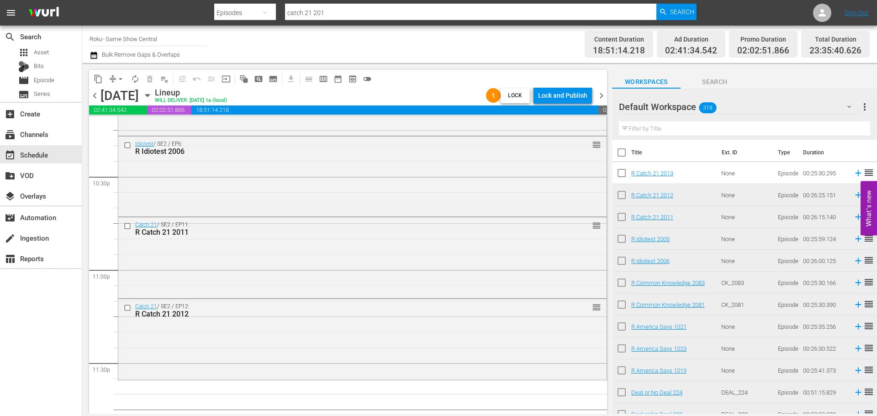
scroll to position [4175, 0]
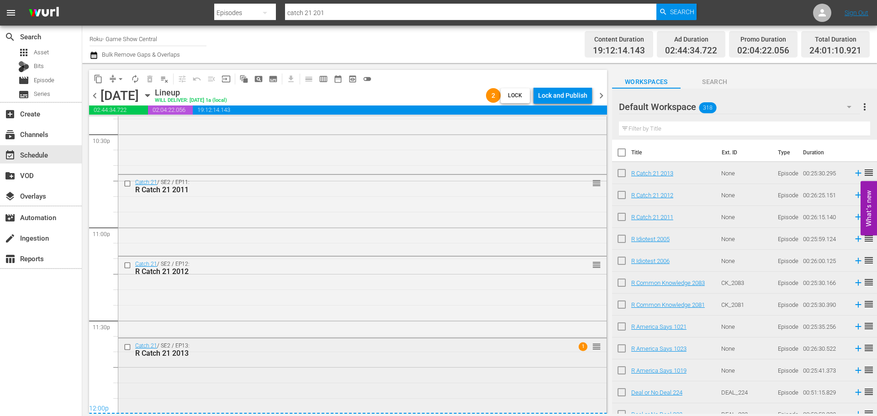
click at [229, 374] on div "Catch 21 / SE2 / EP13: R Catch 21 2013 1 reorder" at bounding box center [362, 376] width 488 height 76
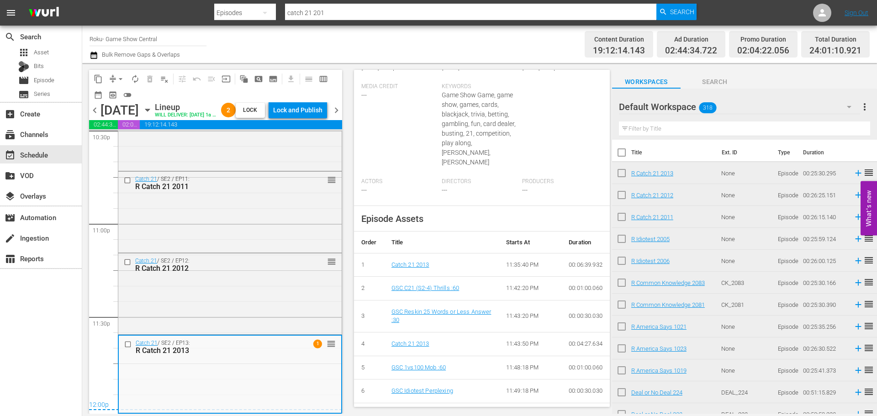
scroll to position [351, 0]
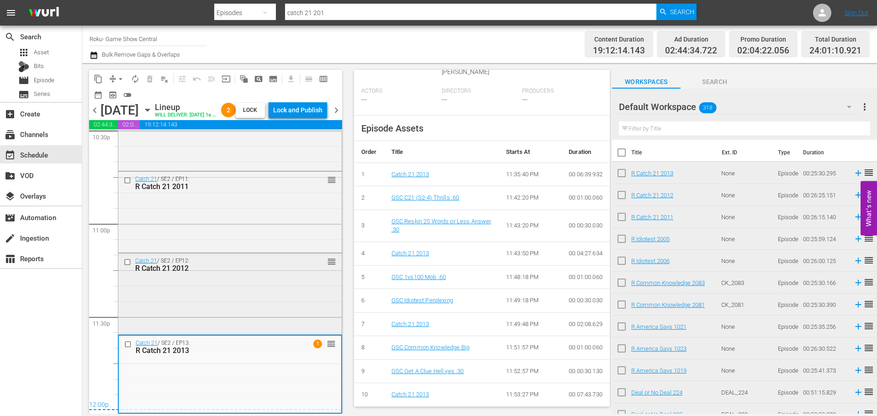
click at [315, 278] on div "Catch 21 / SE2 / EP12: R Catch 21 2012 reorder" at bounding box center [229, 292] width 223 height 79
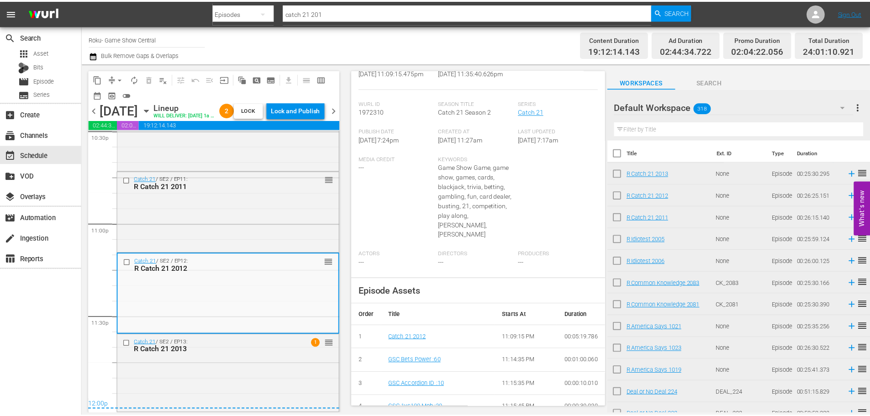
scroll to position [0, 0]
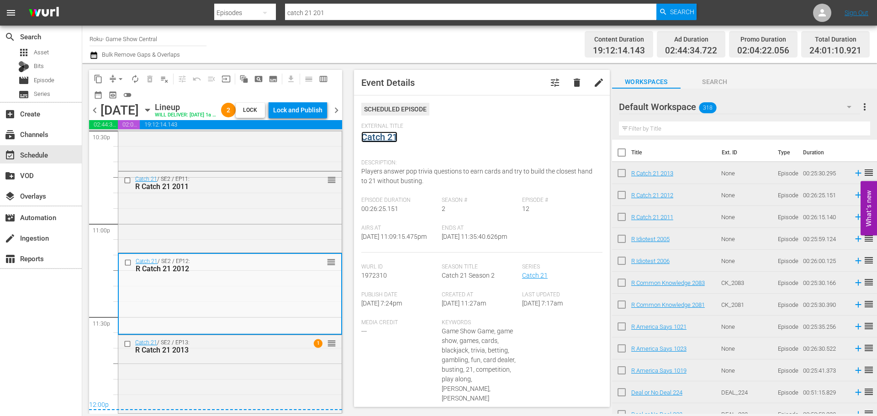
click at [388, 132] on link "Catch 21" at bounding box center [379, 137] width 36 height 11
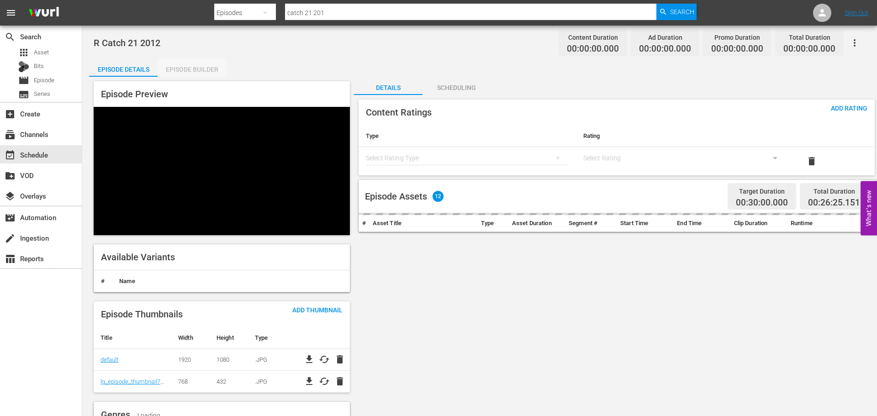
click at [186, 68] on div "Episode Builder" at bounding box center [192, 69] width 69 height 22
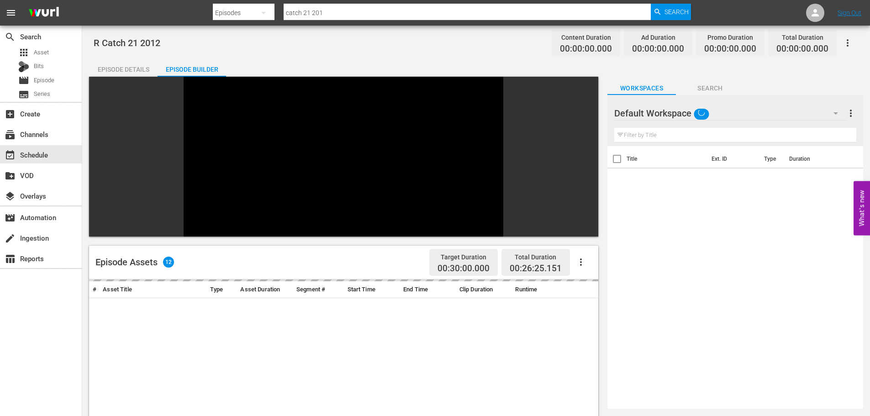
click at [205, 65] on div "Episode Builder" at bounding box center [192, 69] width 69 height 22
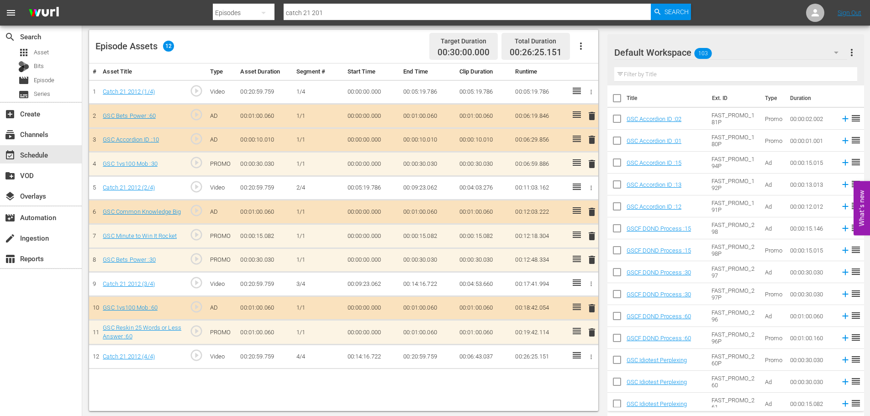
scroll to position [238, 0]
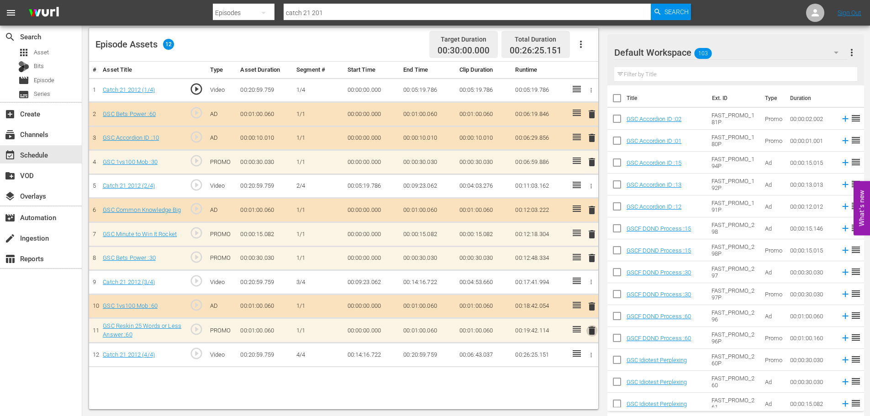
click at [592, 335] on span "delete" at bounding box center [591, 330] width 11 height 11
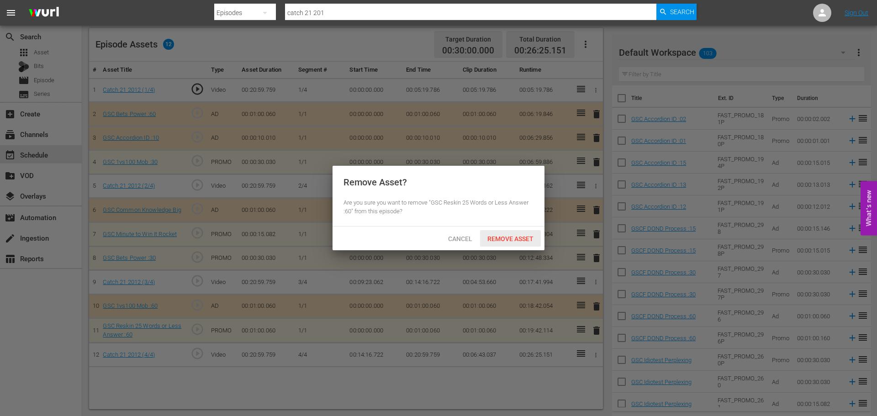
click at [526, 239] on span "Remove Asset" at bounding box center [510, 238] width 61 height 7
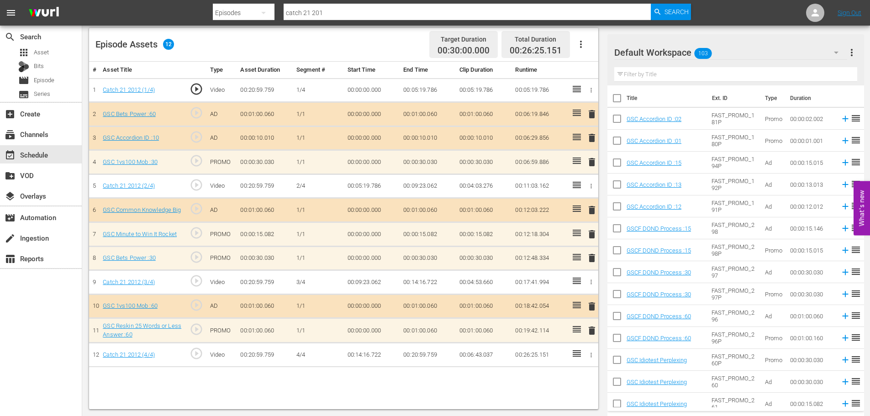
click at [591, 139] on span "delete" at bounding box center [591, 137] width 11 height 11
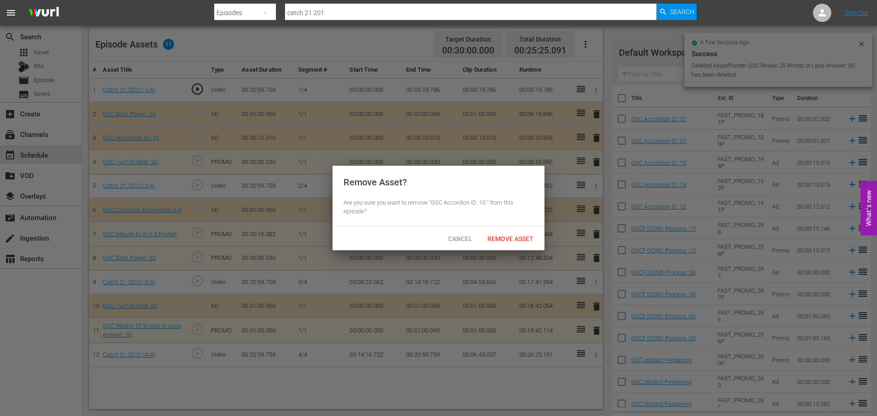
click at [504, 249] on div "Cancel Remove Asset" at bounding box center [438, 239] width 212 height 24
click at [506, 243] on div "Remove Asset" at bounding box center [510, 238] width 61 height 17
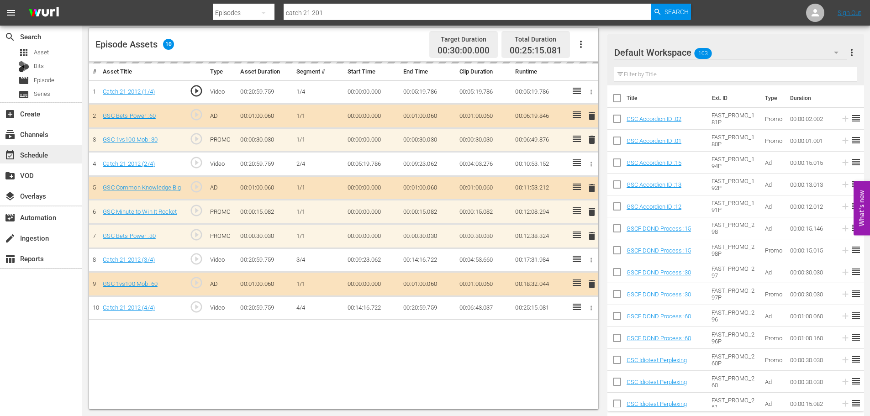
click at [75, 156] on div "event_available Schedule" at bounding box center [41, 154] width 82 height 18
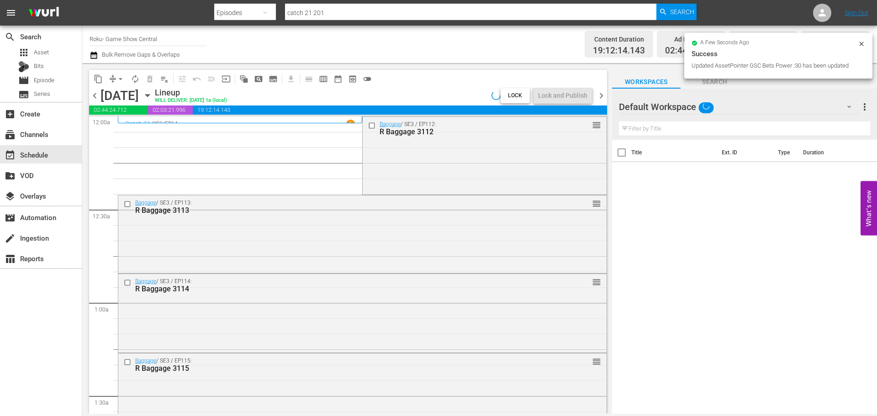
scroll to position [4178, 0]
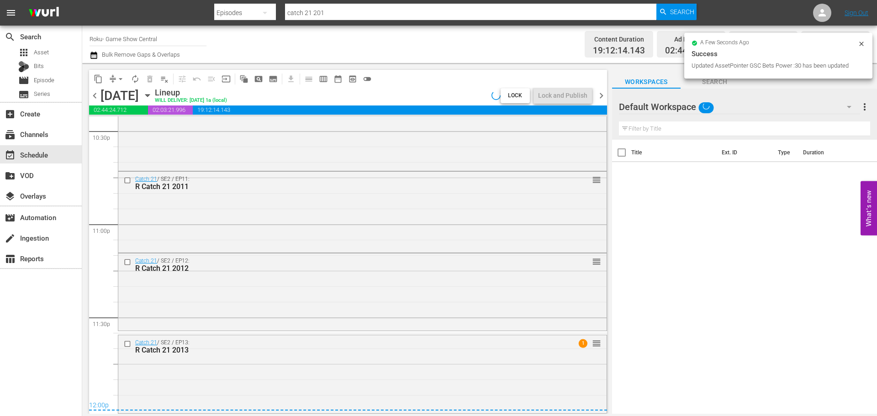
click at [121, 79] on span "arrow_drop_down" at bounding box center [120, 78] width 9 height 9
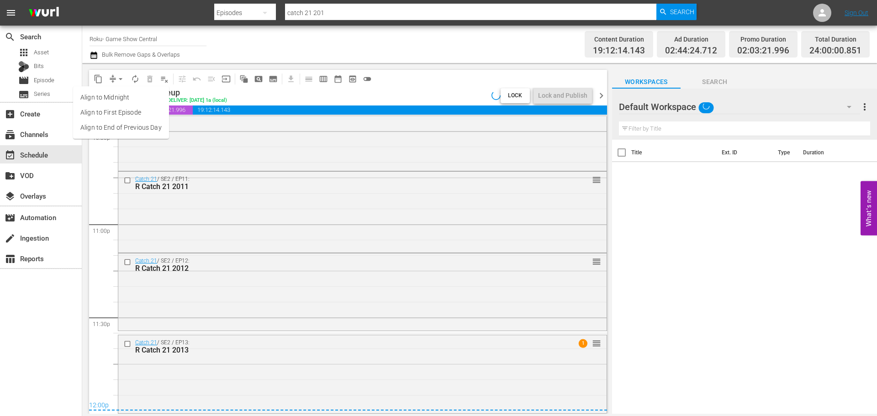
click at [129, 95] on li "Align to Midnight" at bounding box center [121, 97] width 96 height 15
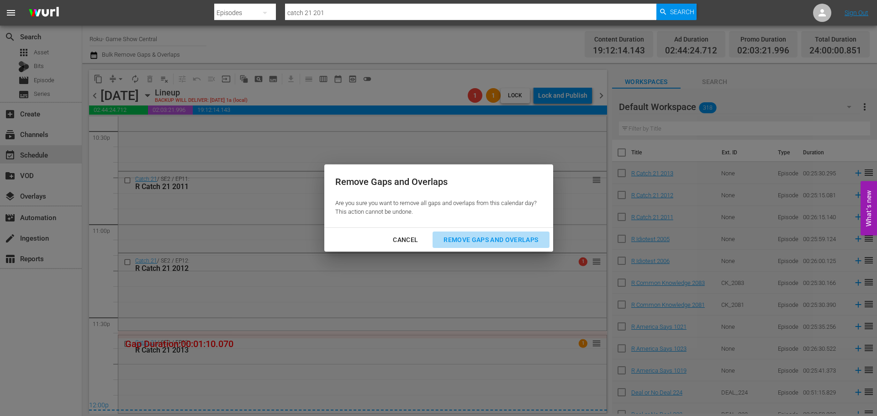
click at [467, 237] on div "Remove Gaps and Overlaps" at bounding box center [490, 239] width 109 height 11
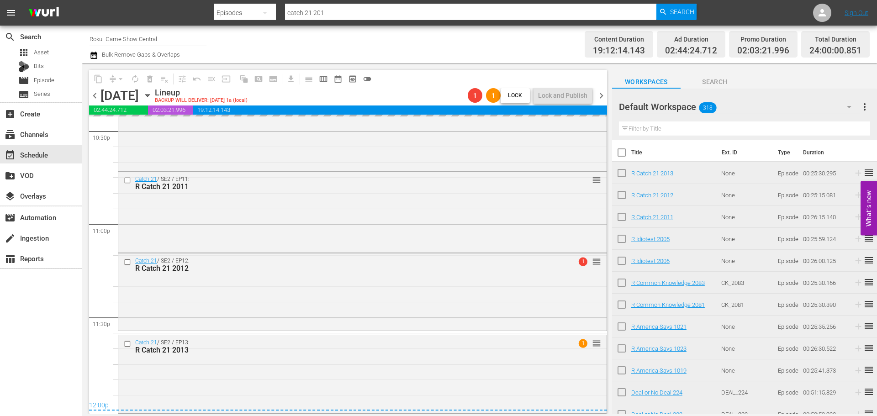
click at [410, 86] on div "content_copy compress arrow_drop_down autorenew_outlined delete_forever_outline…" at bounding box center [348, 79] width 518 height 18
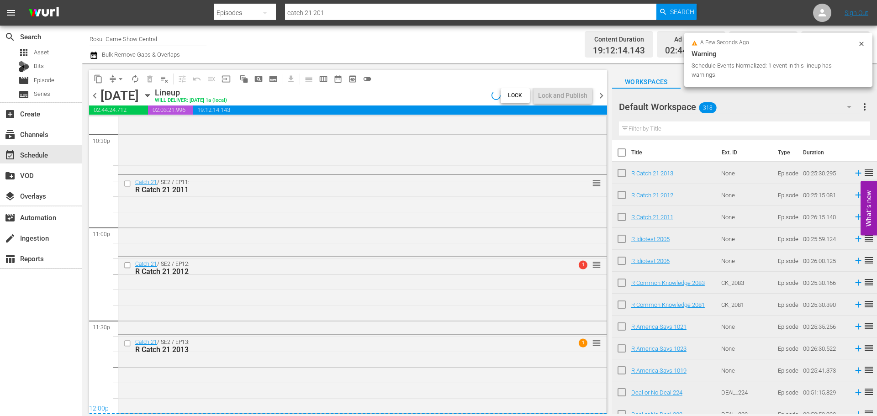
scroll to position [4175, 0]
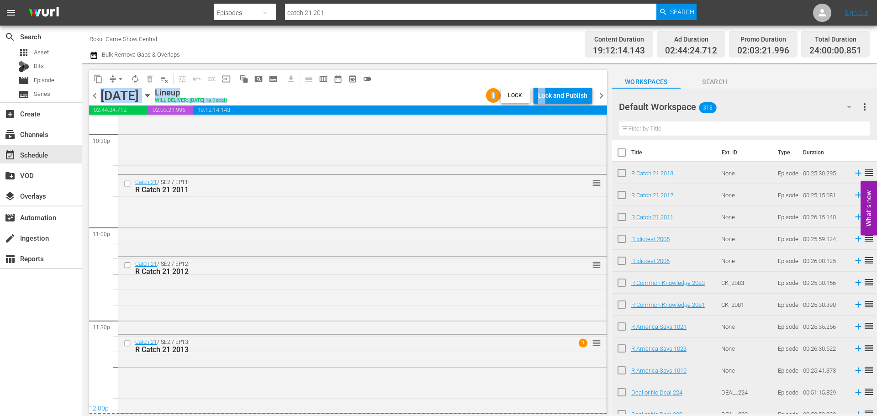
click at [547, 88] on div "content_copy compress arrow_drop_down autorenew_outlined delete_forever_outline…" at bounding box center [348, 88] width 518 height 36
click at [552, 96] on div "Lock and Publish" at bounding box center [562, 95] width 49 height 16
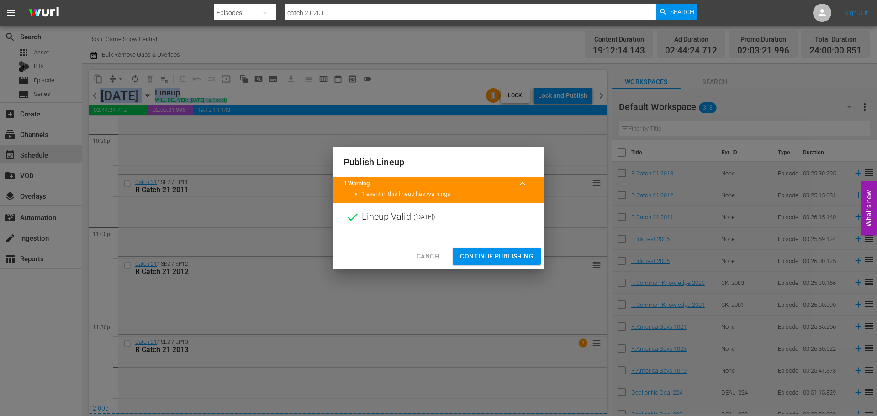
click at [477, 258] on span "Continue Publishing" at bounding box center [497, 256] width 74 height 11
click at [512, 252] on div "Cancel Continue Publishing" at bounding box center [438, 256] width 212 height 24
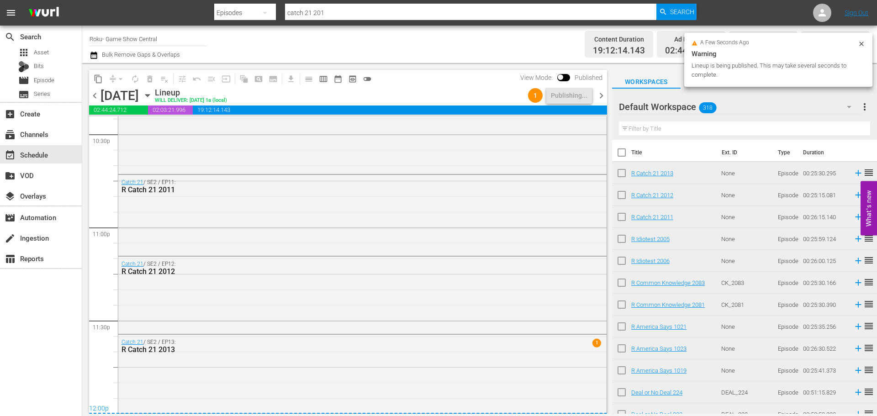
click at [153, 92] on icon "button" at bounding box center [147, 95] width 10 height 10
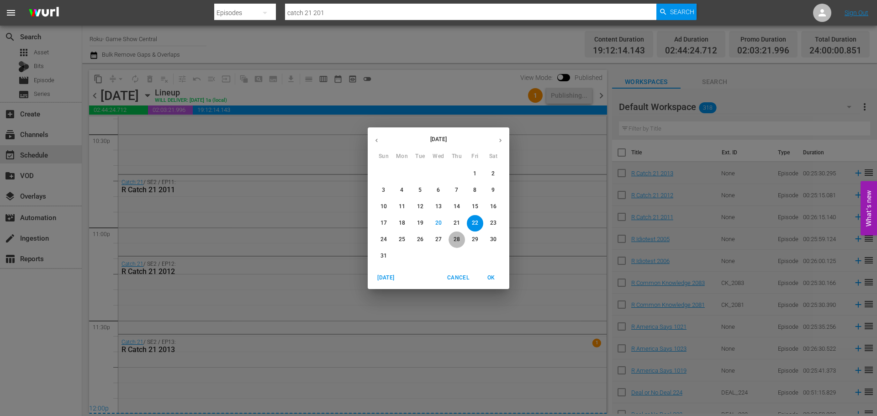
click at [454, 239] on p "28" at bounding box center [456, 240] width 6 height 8
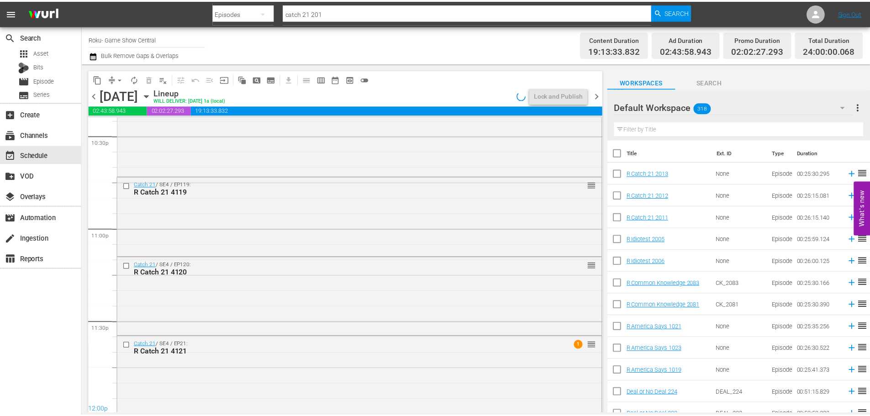
scroll to position [4175, 0]
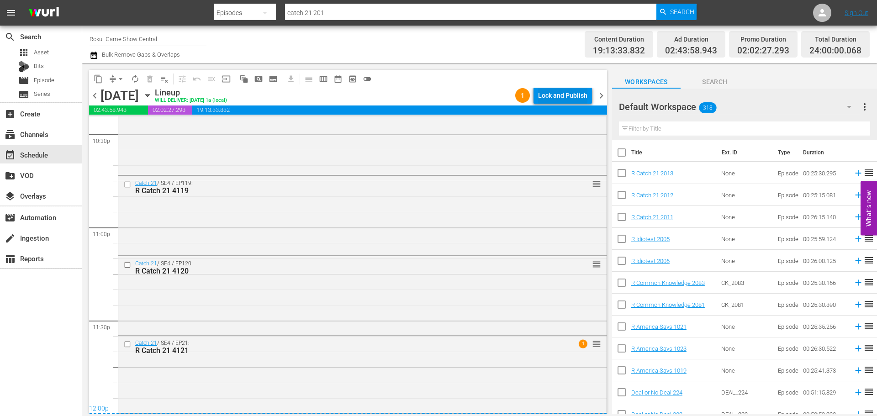
click at [581, 94] on div "Lock and Publish" at bounding box center [562, 95] width 49 height 16
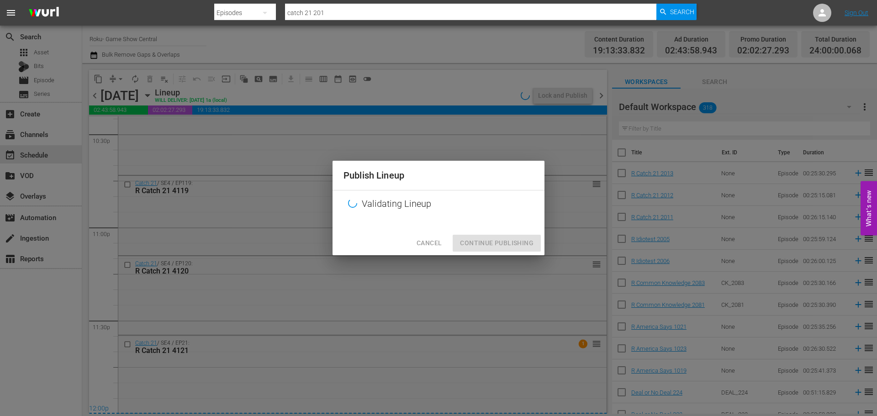
click at [510, 258] on div "Publish Lineup Validating Lineup Cancel Continue Publishing" at bounding box center [438, 208] width 877 height 416
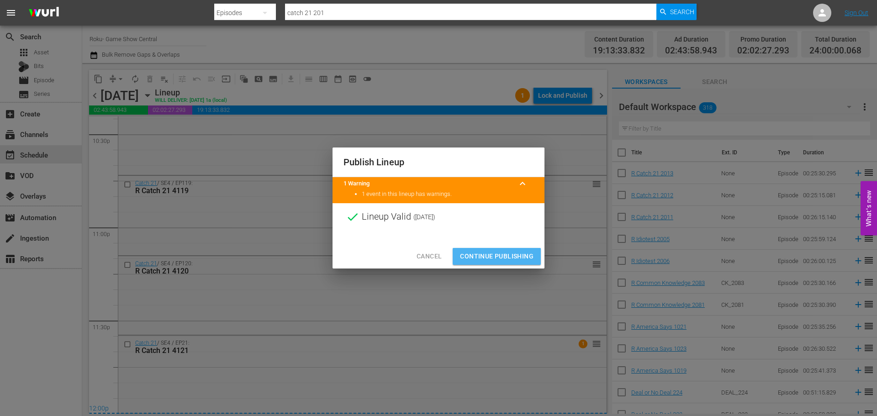
click at [497, 251] on span "Continue Publishing" at bounding box center [497, 256] width 74 height 11
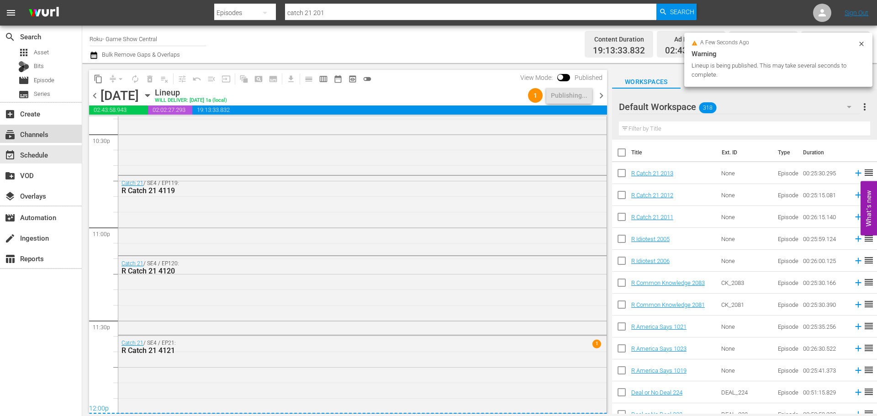
click at [59, 127] on div "subscriptions Channels" at bounding box center [41, 134] width 82 height 18
